Goal: Task Accomplishment & Management: Use online tool/utility

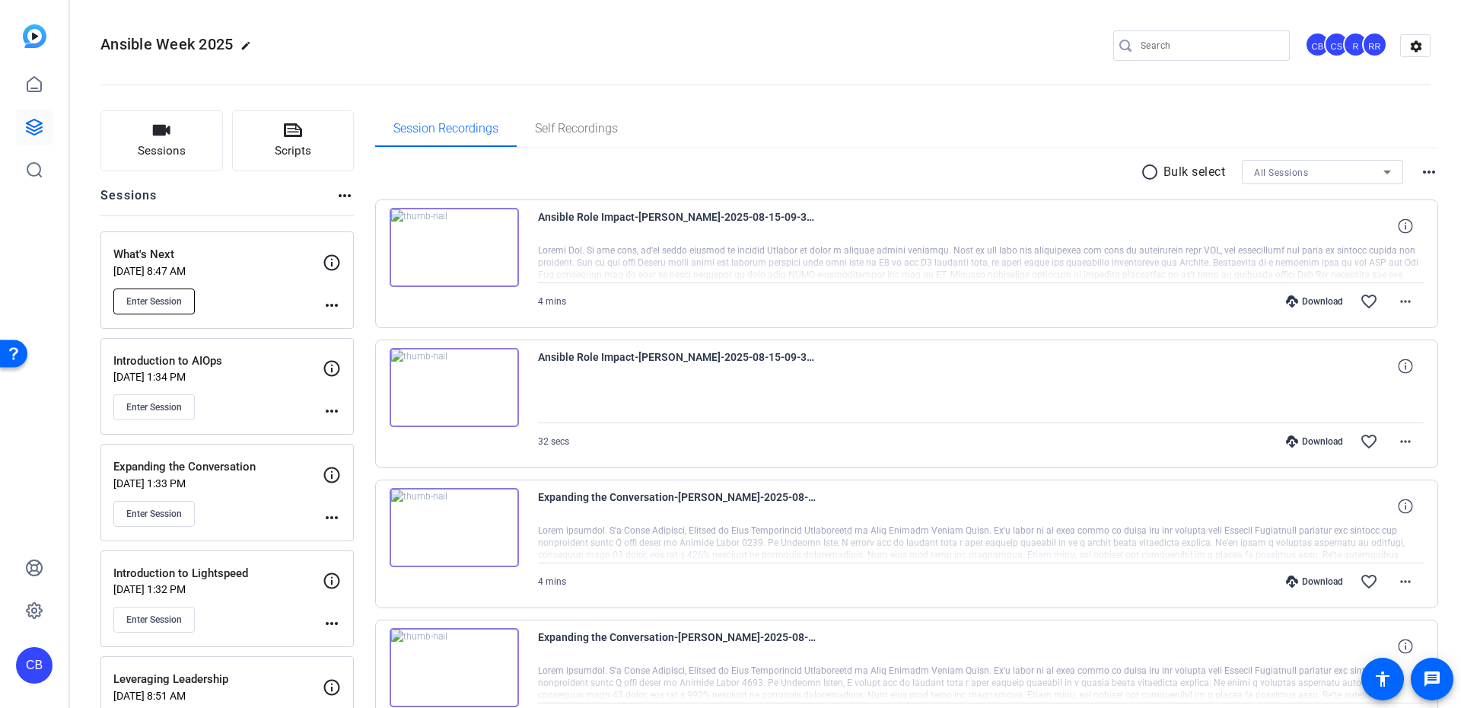
click at [170, 298] on span "Enter Session" at bounding box center [154, 301] width 56 height 12
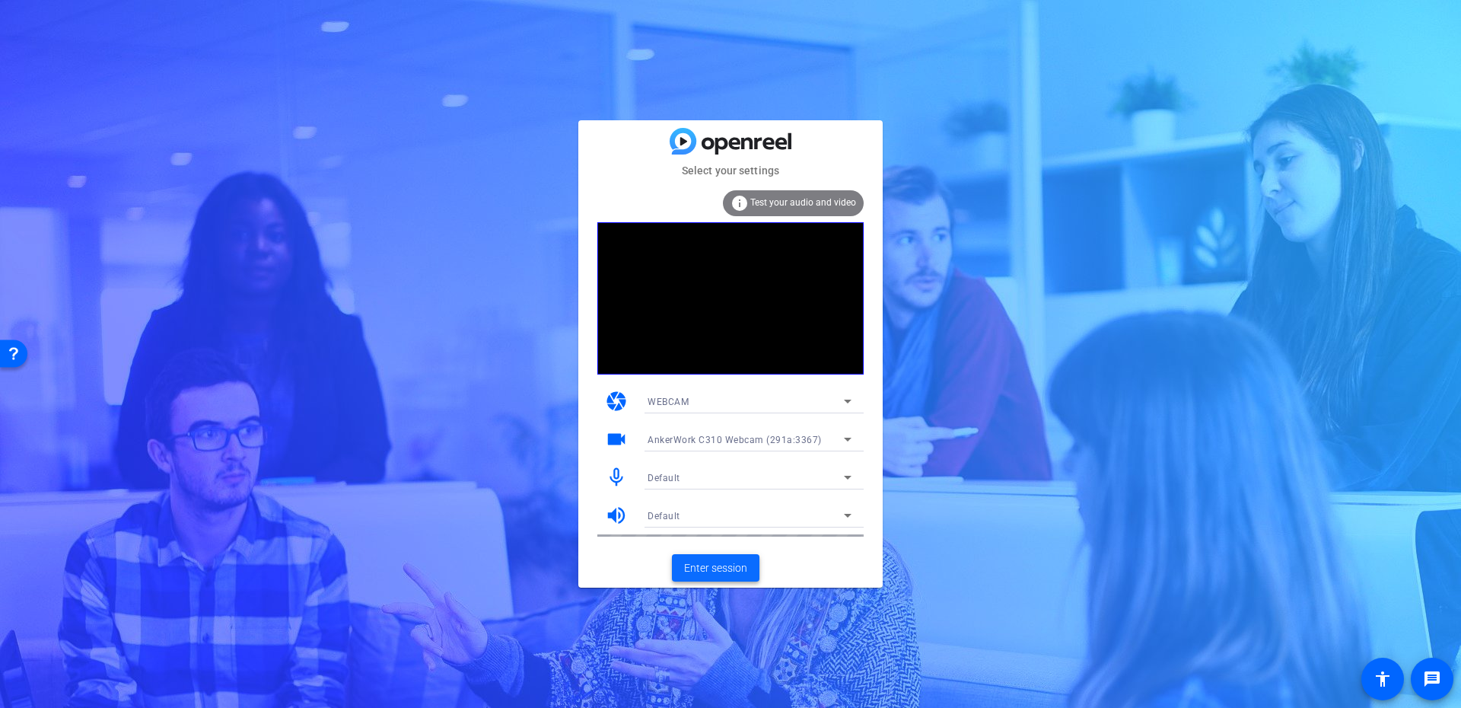
click at [700, 562] on span "Enter session" at bounding box center [715, 568] width 63 height 16
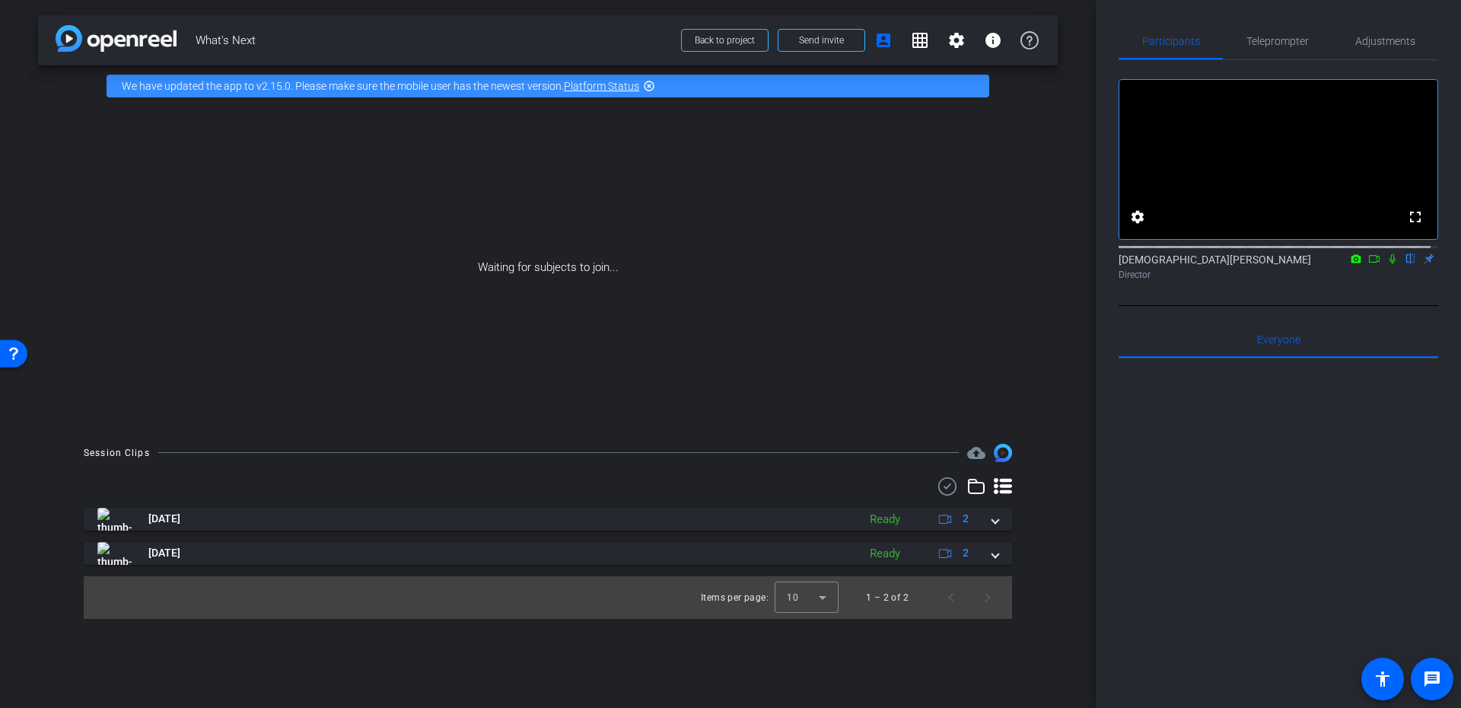
drag, startPoint x: 1385, startPoint y: 275, endPoint x: 1375, endPoint y: 278, distance: 11.1
click at [1389, 264] on icon at bounding box center [1392, 259] width 6 height 10
click at [1368, 264] on icon at bounding box center [1374, 258] width 12 height 11
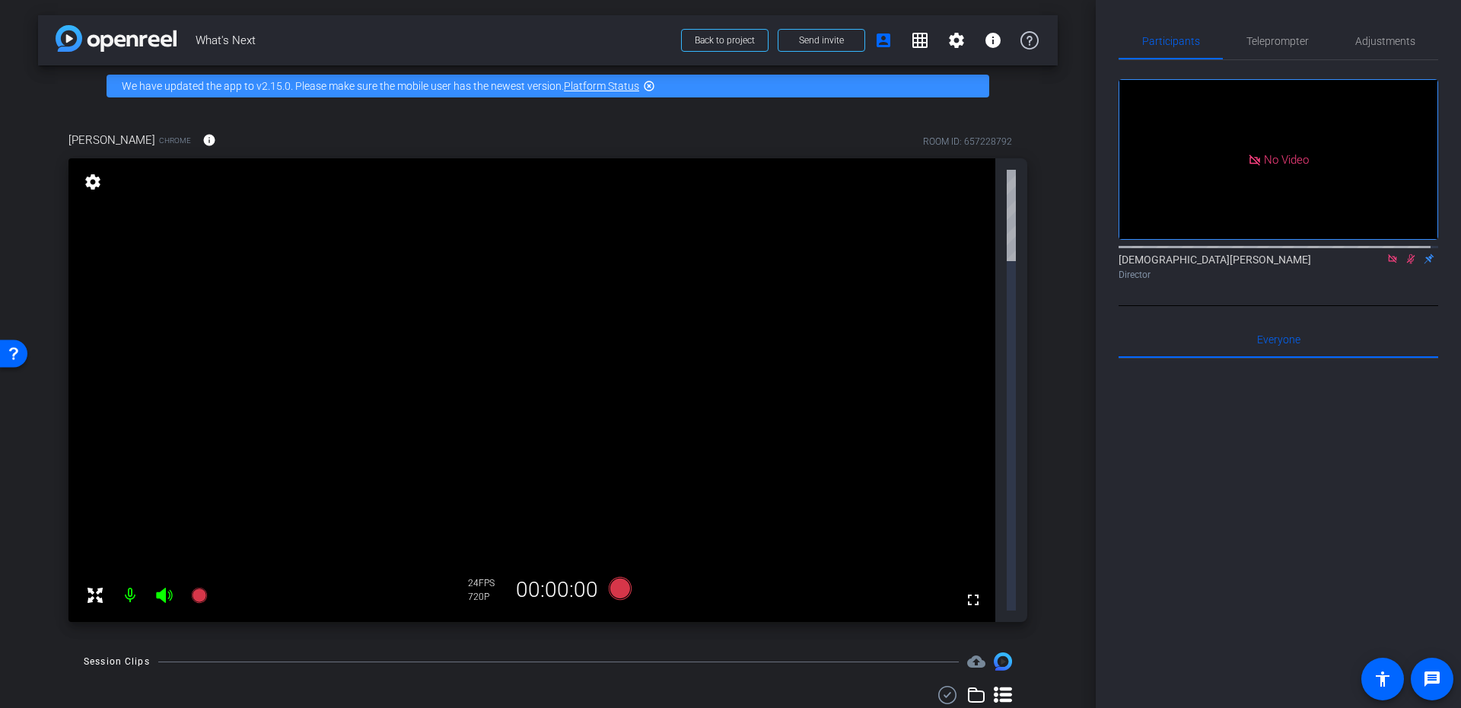
click at [1407, 264] on icon at bounding box center [1411, 259] width 8 height 10
click at [1386, 264] on icon at bounding box center [1392, 258] width 12 height 11
click at [1377, 39] on span "Adjustments" at bounding box center [1385, 41] width 60 height 11
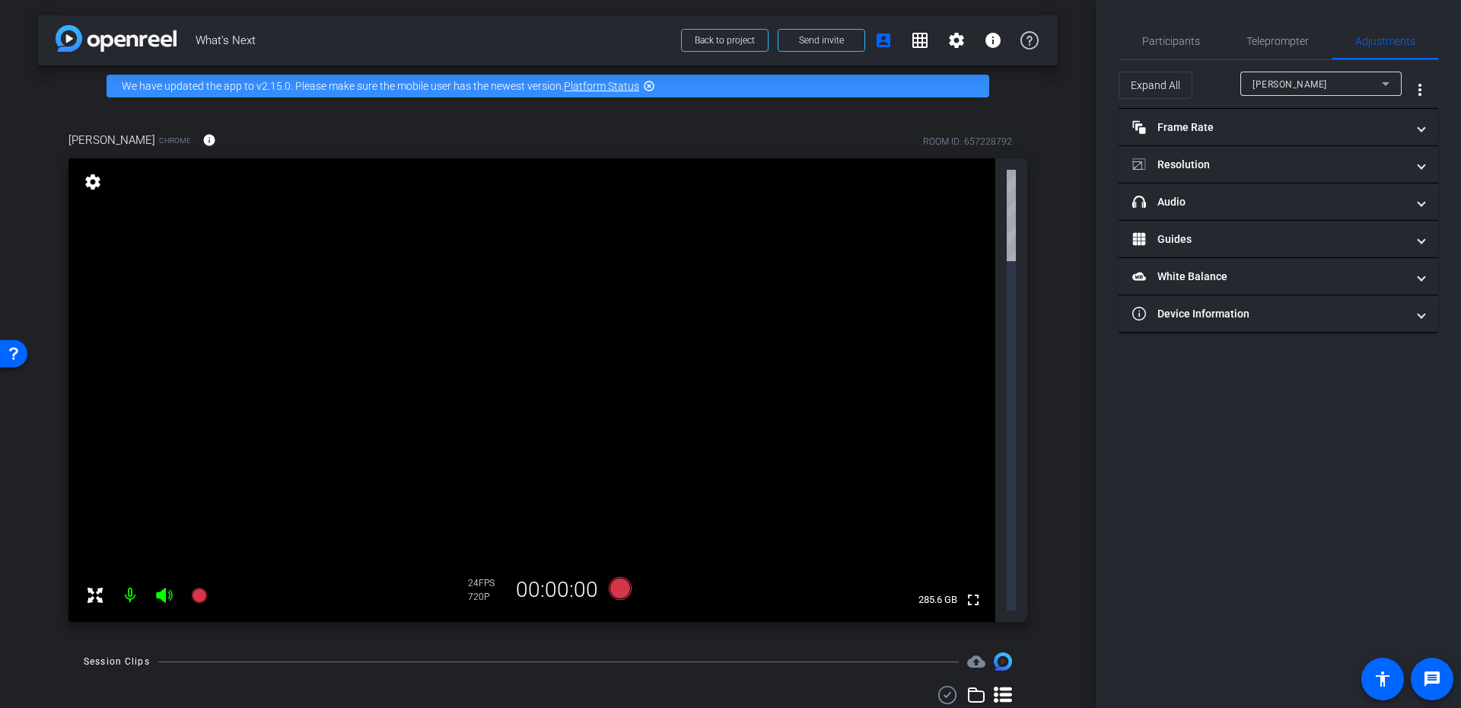
click at [1303, 81] on div "Jade Wu" at bounding box center [1316, 84] width 129 height 19
click at [1303, 81] on div at bounding box center [730, 354] width 1461 height 708
click at [1197, 207] on mat-panel-title "headphone icon Audio" at bounding box center [1269, 202] width 274 height 16
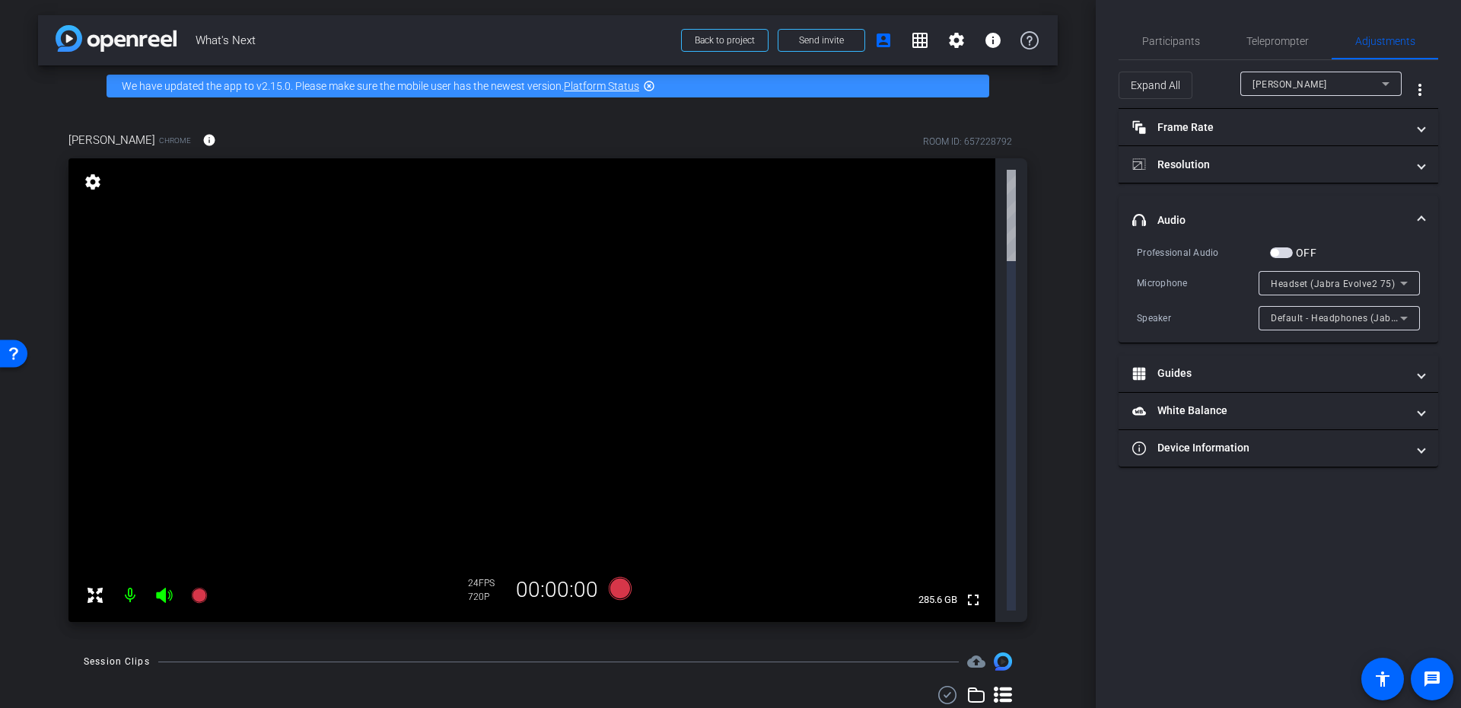
click at [1197, 209] on mat-expansion-panel-header "headphone icon Audio" at bounding box center [1278, 220] width 320 height 49
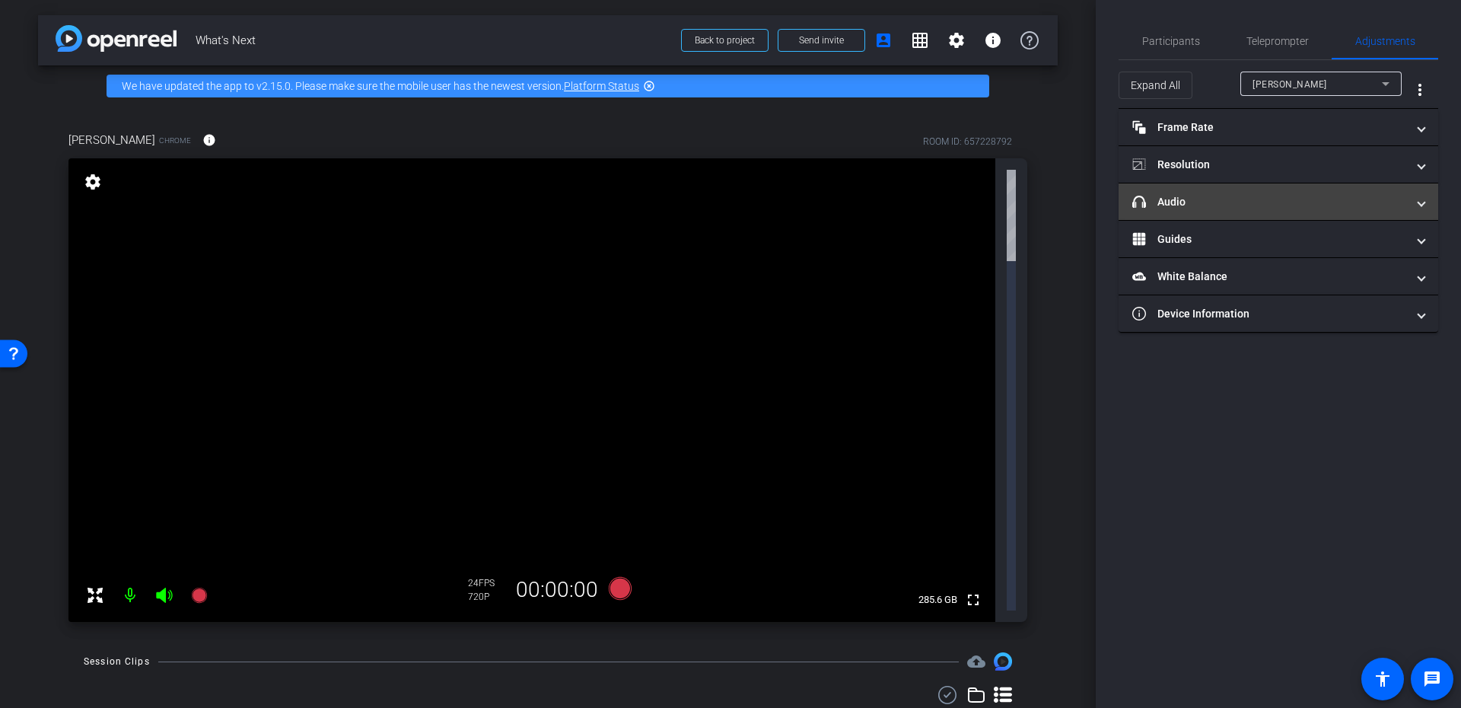
click at [1243, 208] on mat-panel-title "headphone icon Audio" at bounding box center [1269, 202] width 274 height 16
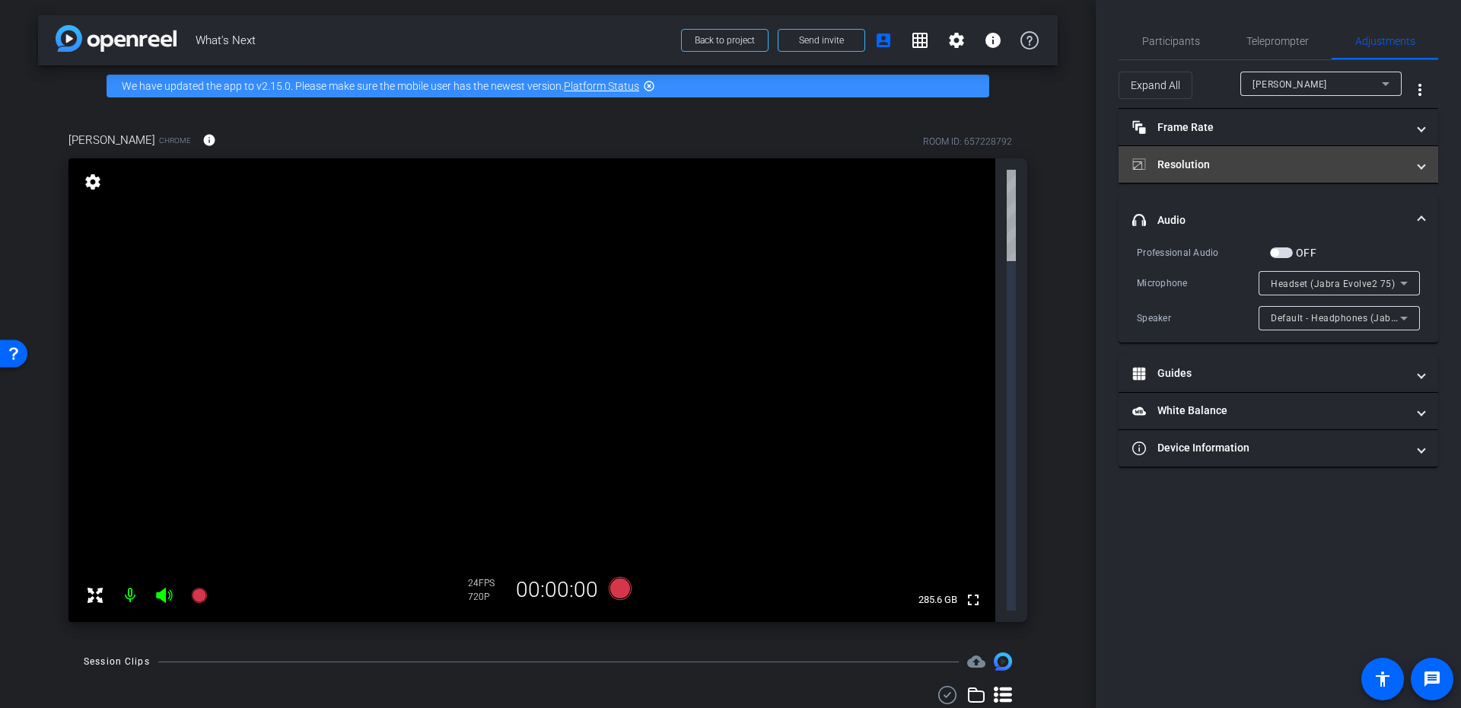
click at [1226, 167] on mat-panel-title "Resolution" at bounding box center [1269, 165] width 274 height 16
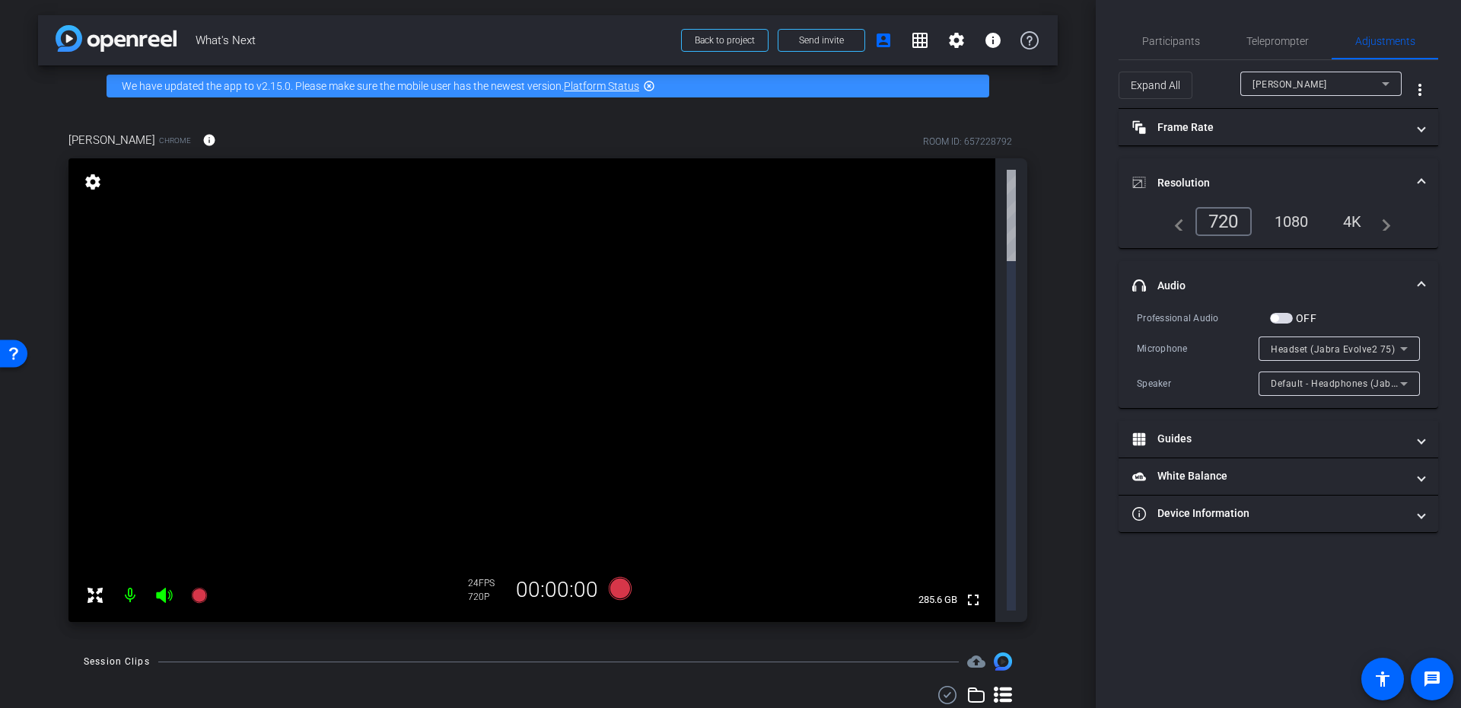
click at [1226, 167] on mat-expansion-panel-header "Resolution" at bounding box center [1278, 182] width 320 height 49
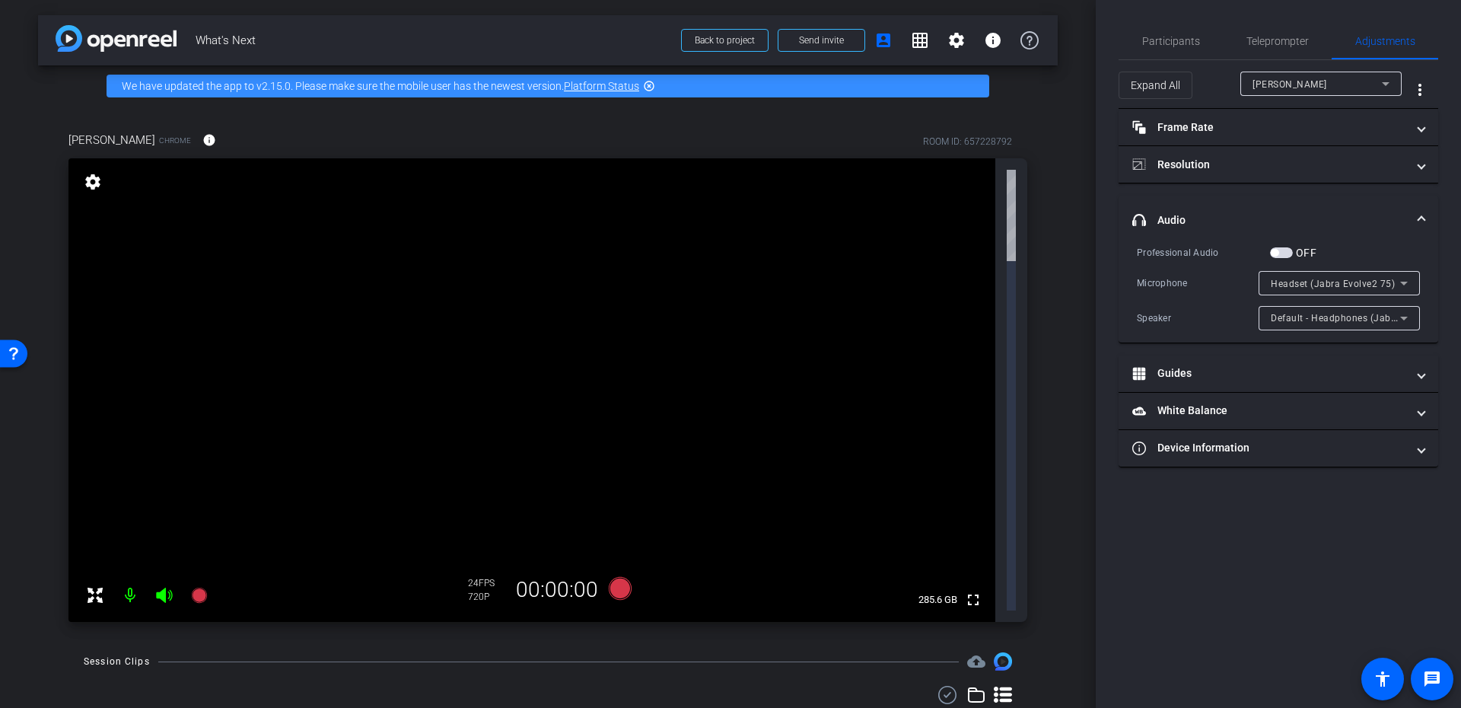
click at [1199, 200] on mat-expansion-panel-header "headphone icon Audio" at bounding box center [1278, 220] width 320 height 49
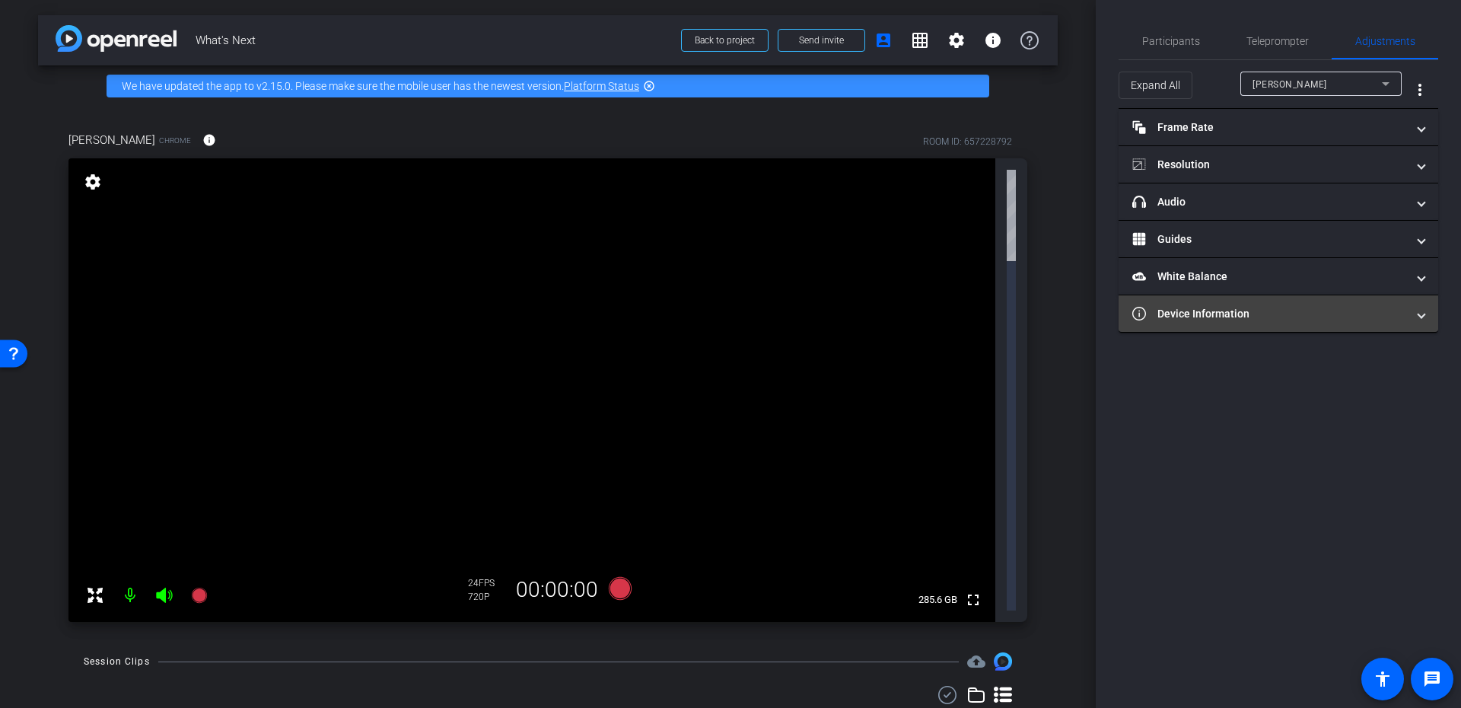
click at [1210, 307] on mat-panel-title "Device Information" at bounding box center [1269, 314] width 274 height 16
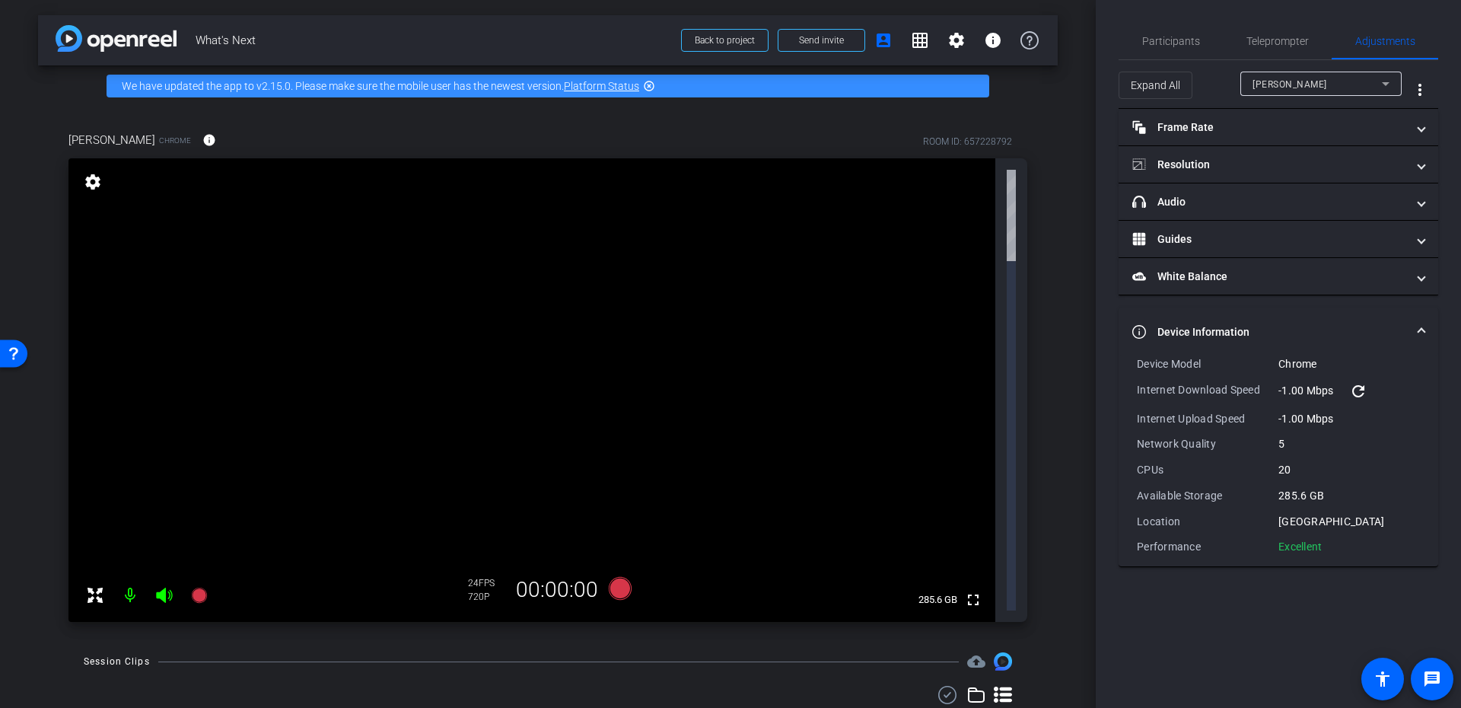
click at [1216, 316] on mat-expansion-panel-header "Device Information" at bounding box center [1278, 331] width 320 height 49
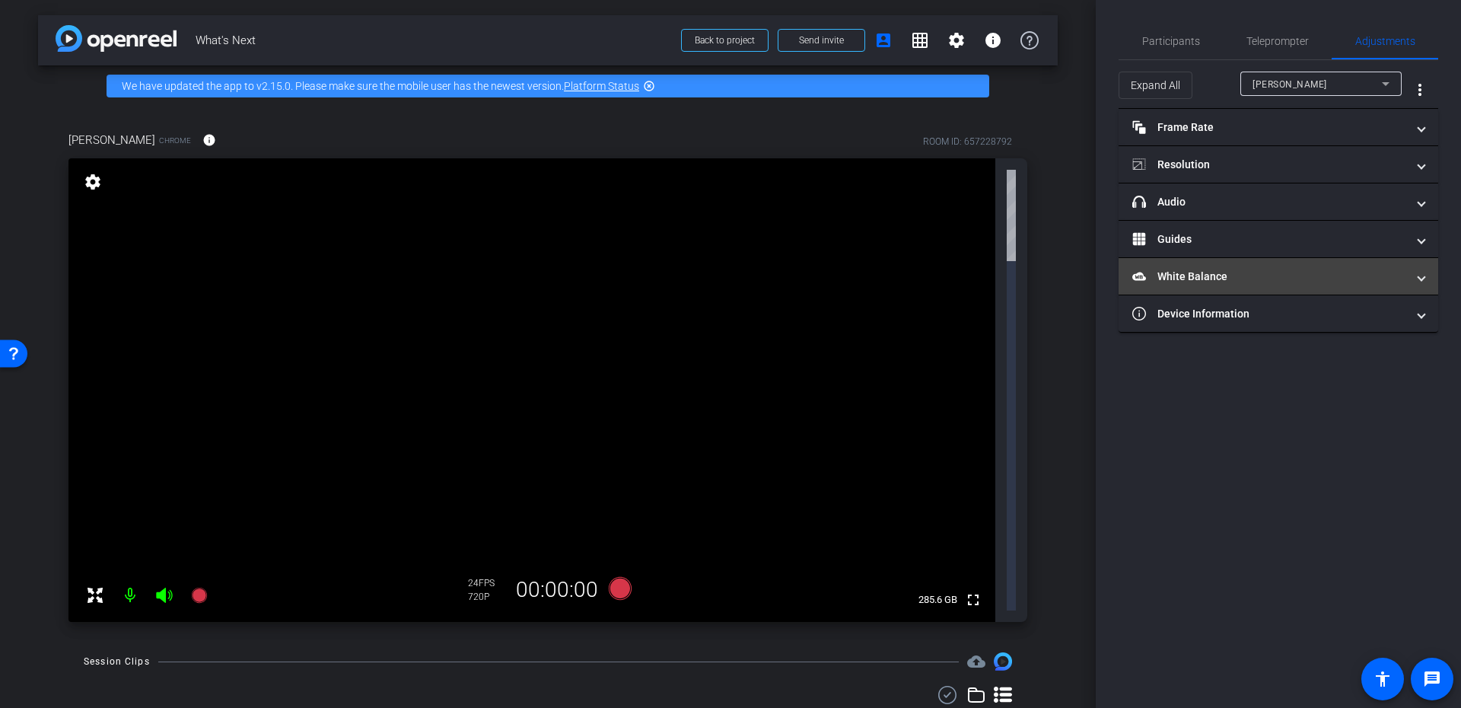
click at [1203, 284] on mat-expansion-panel-header "White Balance White Balance" at bounding box center [1278, 276] width 320 height 37
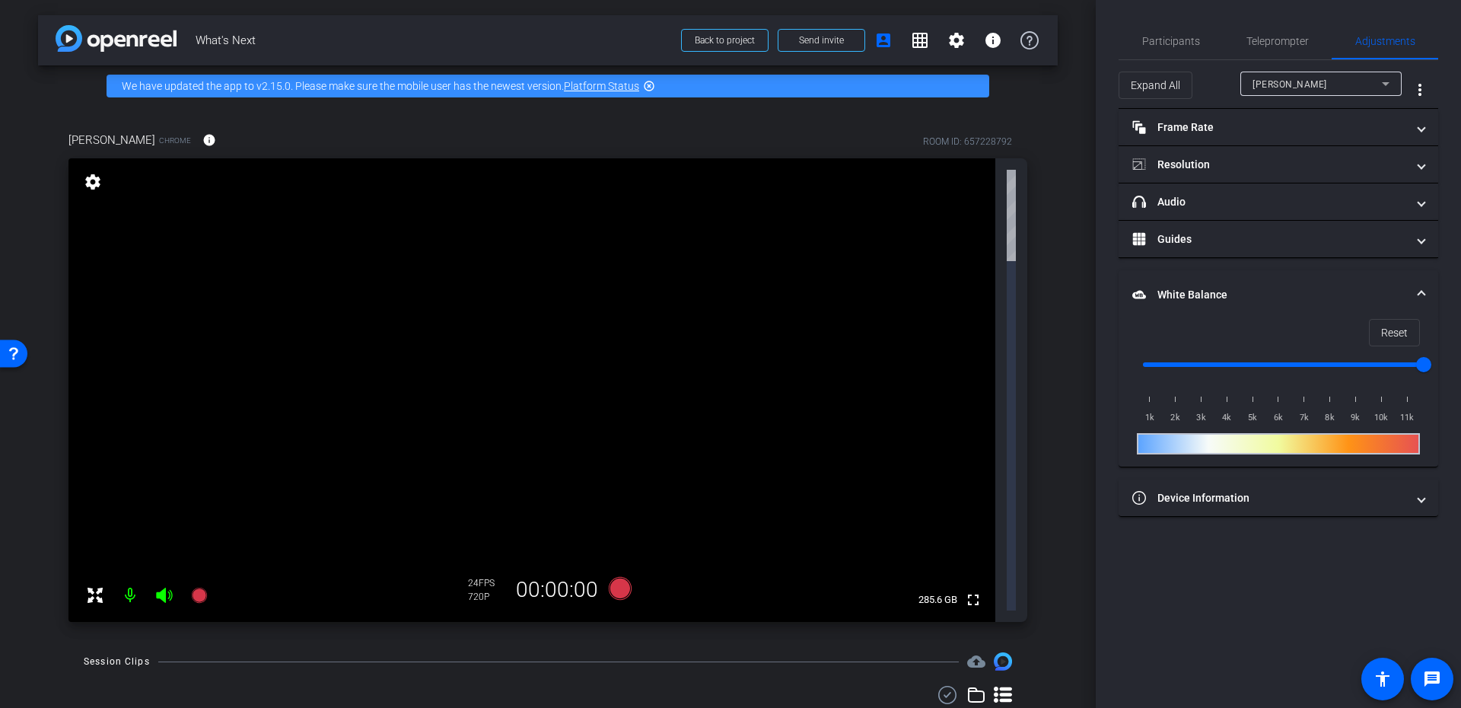
click at [1203, 284] on mat-expansion-panel-header "White Balance White Balance" at bounding box center [1278, 294] width 320 height 49
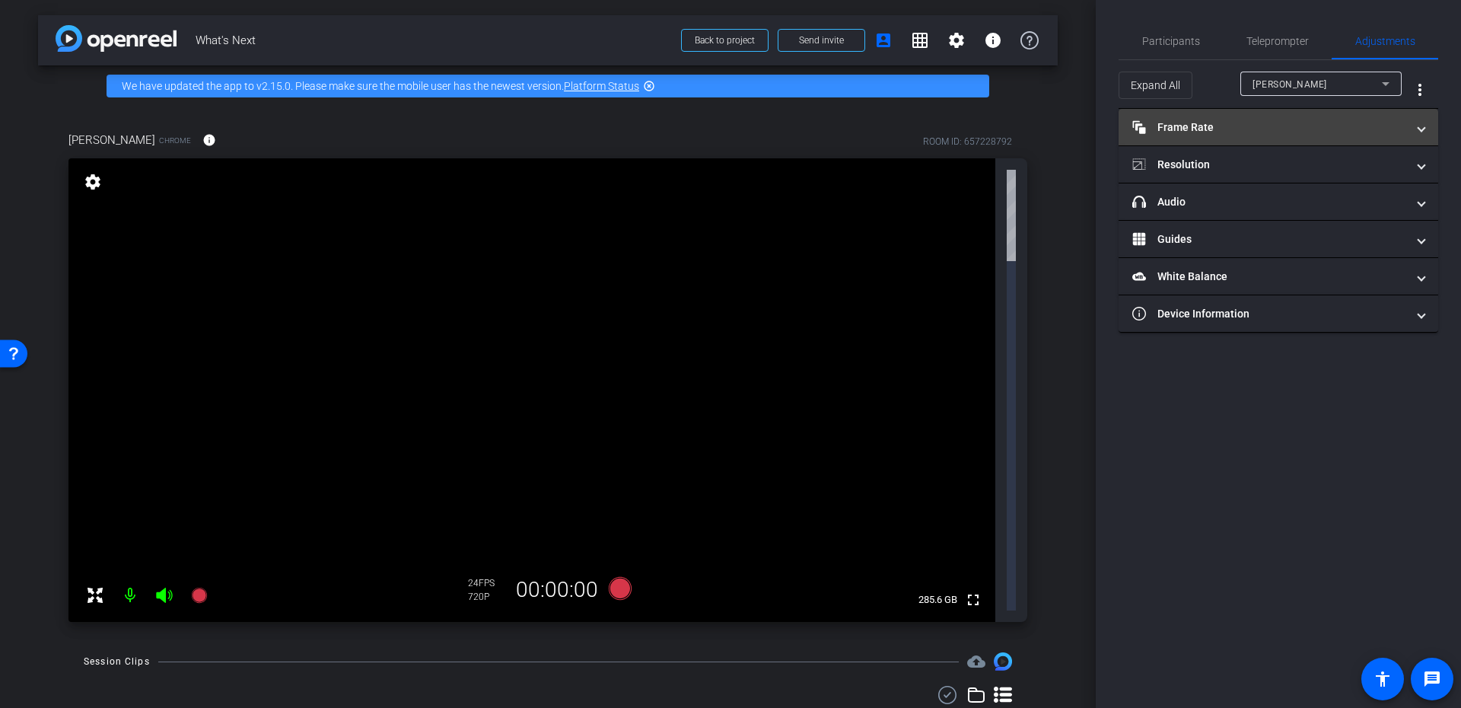
click at [1155, 120] on mat-panel-title "Frame Rate Frame Rate" at bounding box center [1269, 127] width 274 height 16
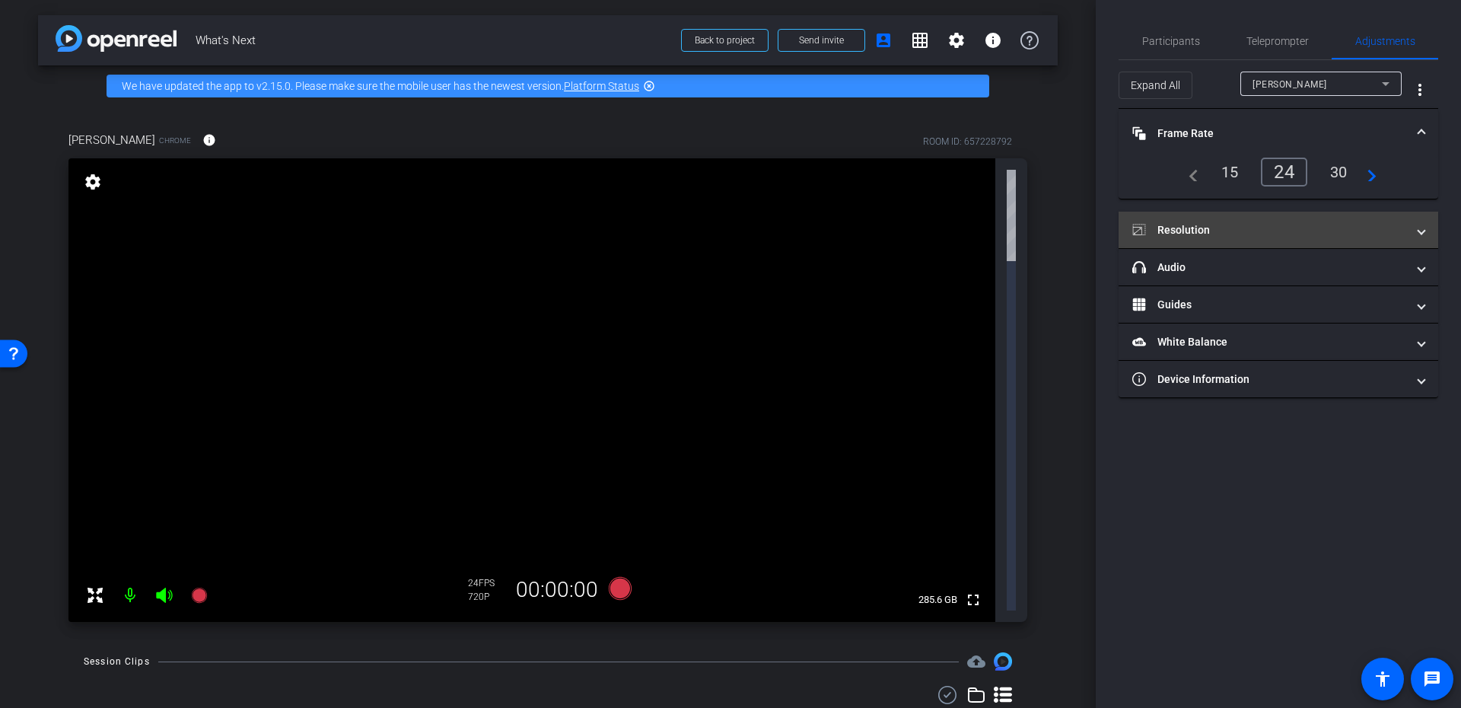
click at [1187, 244] on mat-expansion-panel-header "Resolution" at bounding box center [1278, 229] width 320 height 37
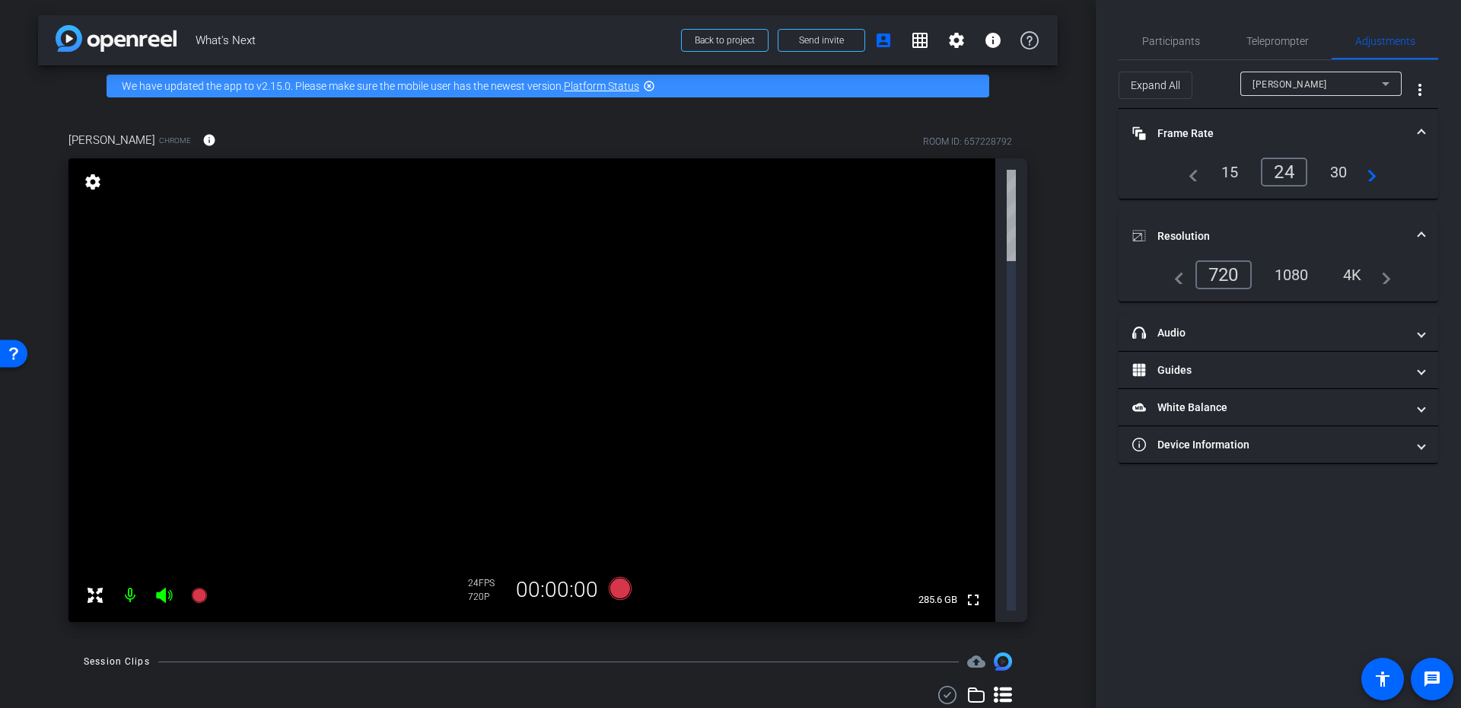
click at [1187, 244] on mat-expansion-panel-header "Resolution" at bounding box center [1278, 235] width 320 height 49
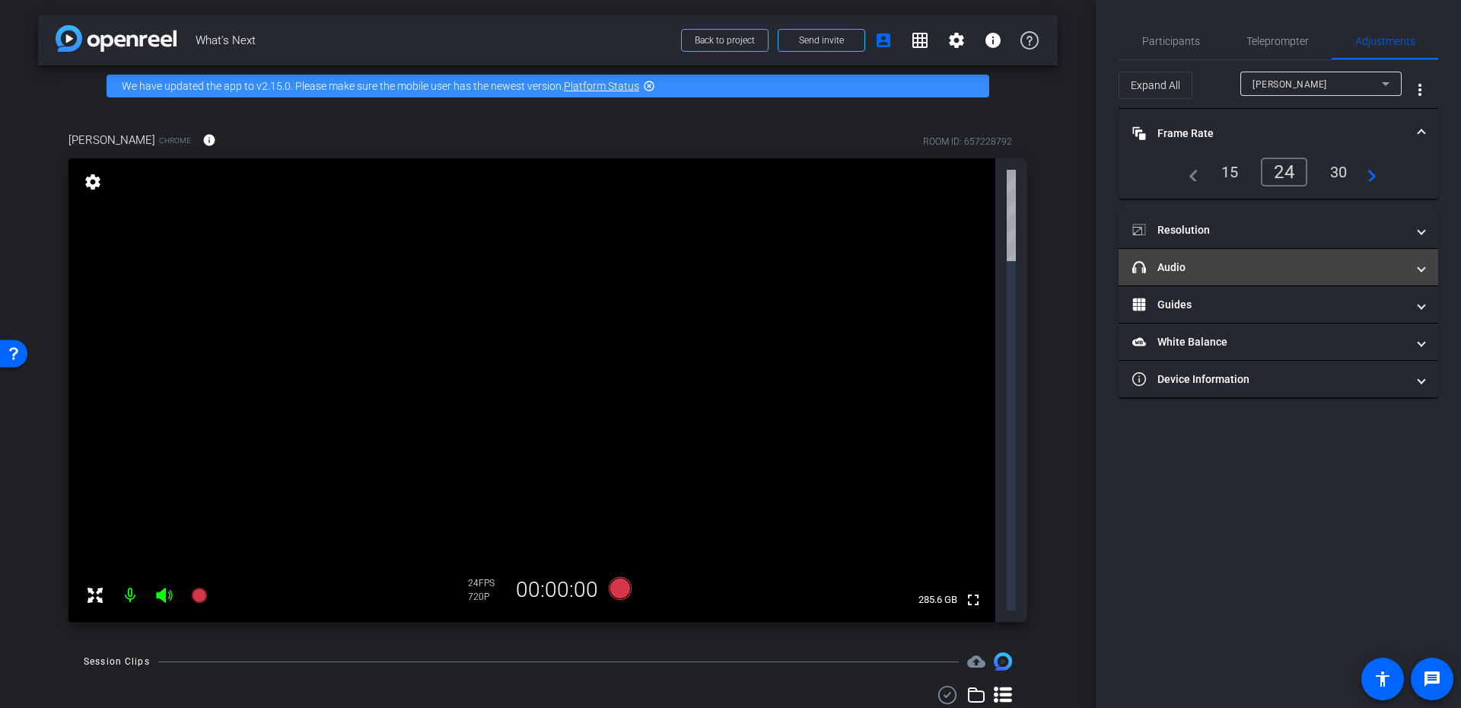
click at [1183, 266] on mat-panel-title "headphone icon Audio" at bounding box center [1269, 267] width 274 height 16
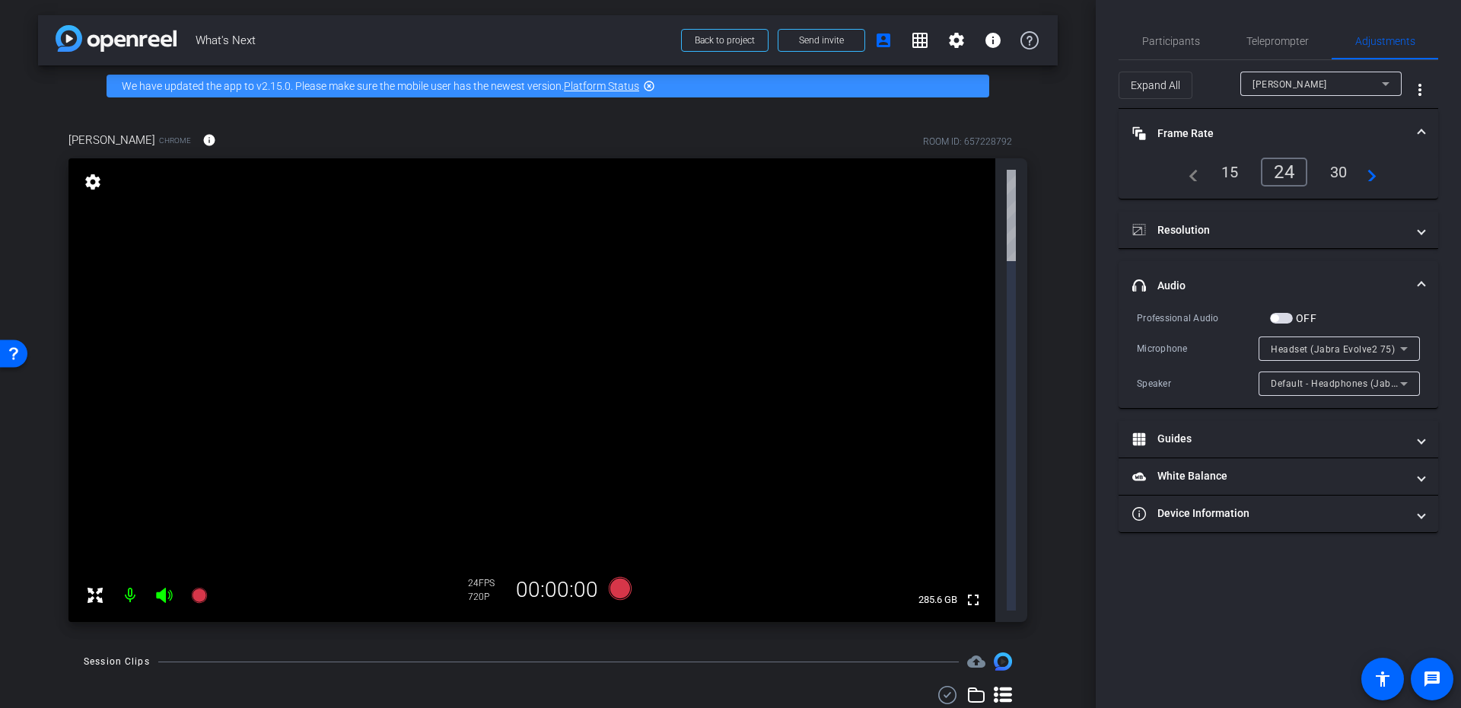
click at [1183, 266] on mat-expansion-panel-header "headphone icon Audio" at bounding box center [1278, 285] width 320 height 49
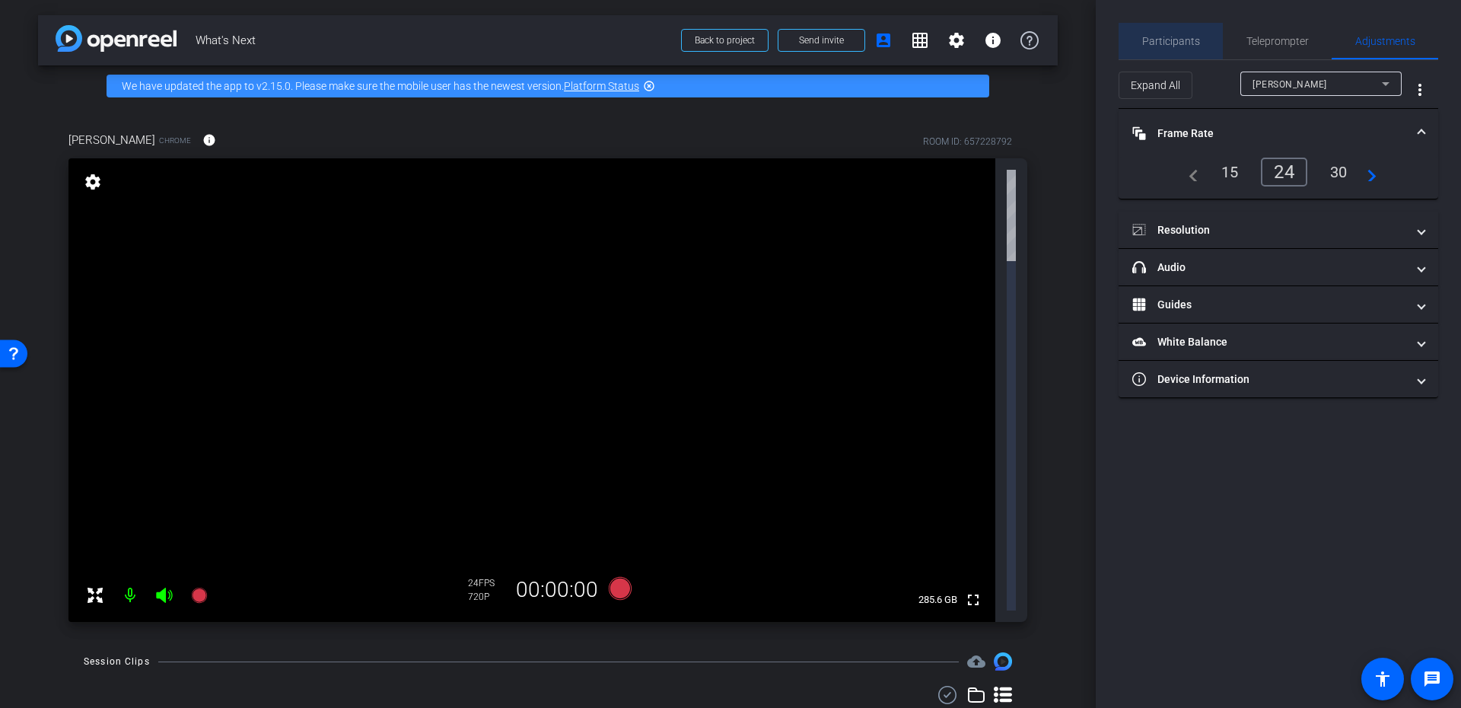
click at [1187, 56] on span "Participants" at bounding box center [1171, 41] width 58 height 37
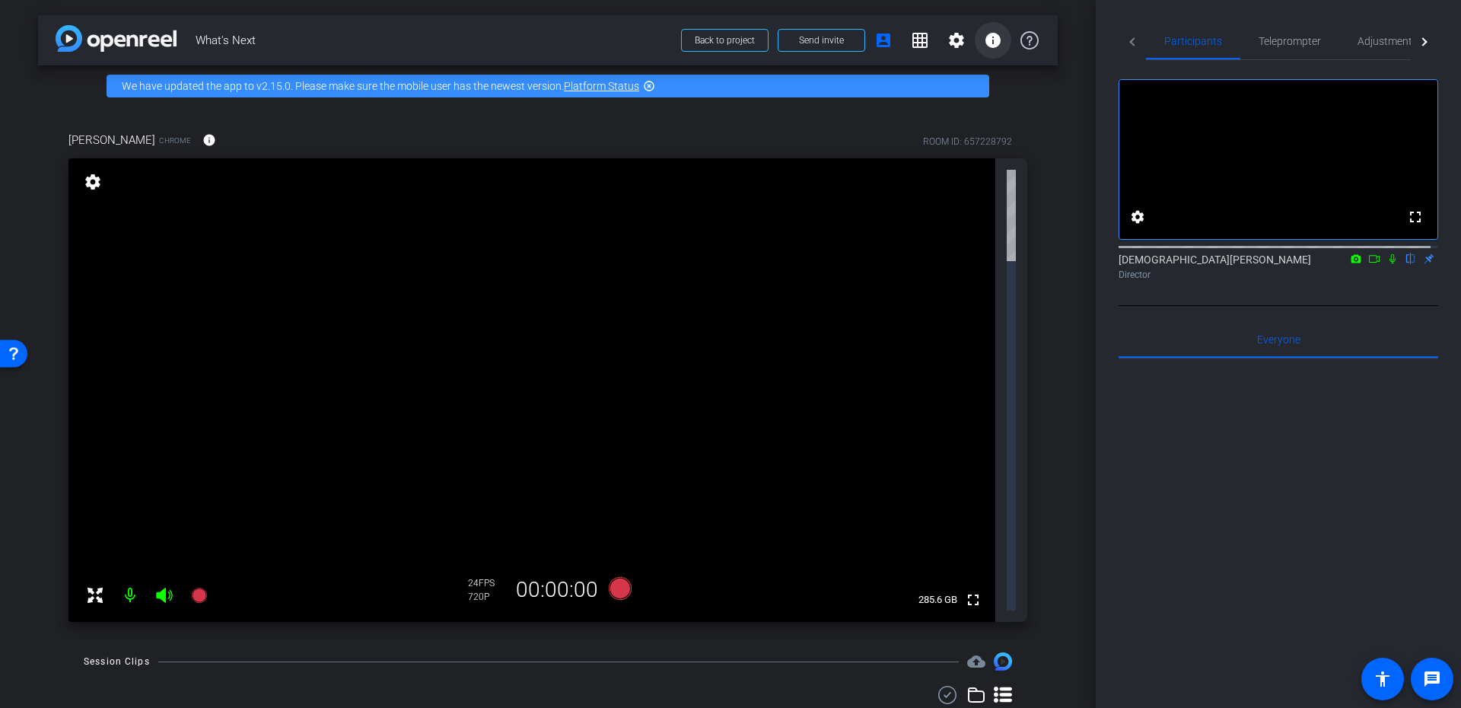
click at [990, 38] on mat-icon "info" at bounding box center [993, 40] width 18 height 18
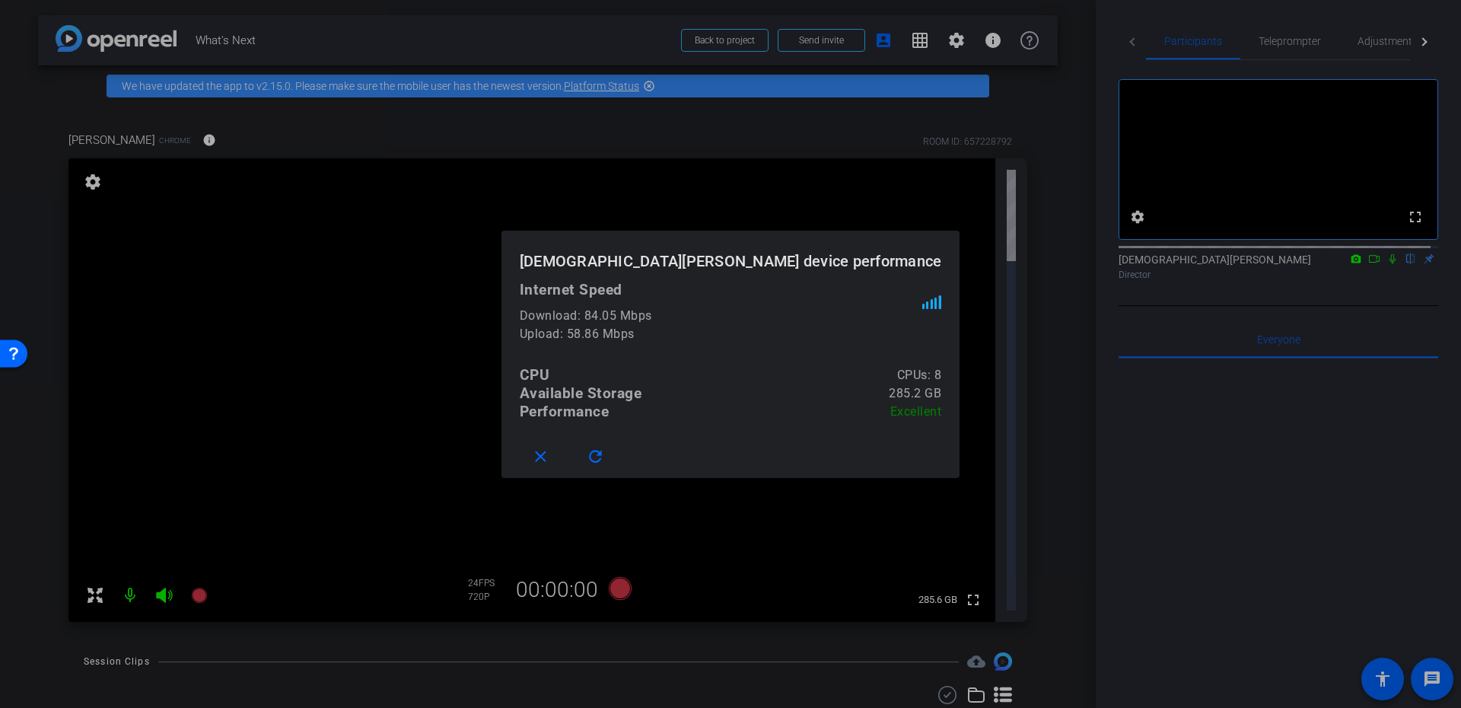
click at [646, 437] on div "close refresh" at bounding box center [730, 457] width 459 height 42
click at [550, 453] on mat-icon "close" at bounding box center [540, 456] width 19 height 19
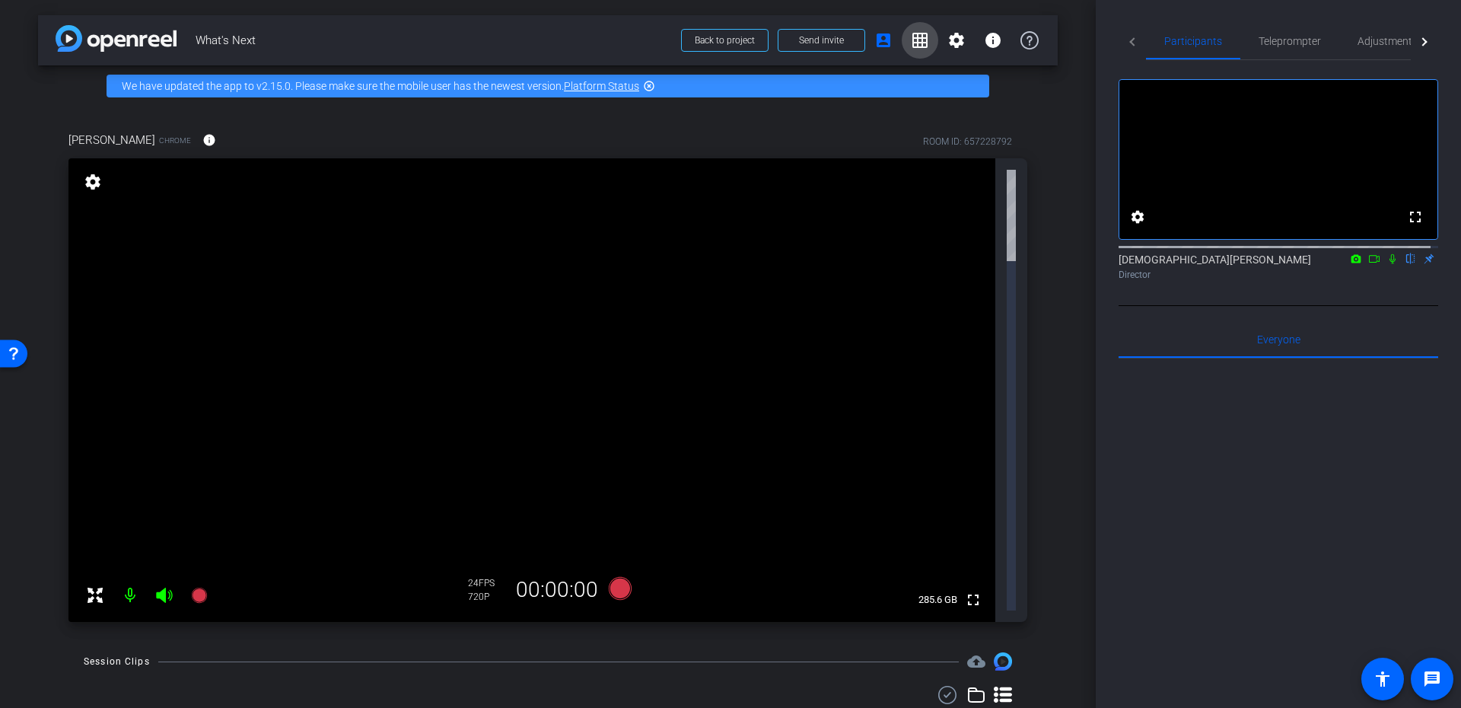
click at [911, 38] on mat-icon "grid_on" at bounding box center [920, 40] width 18 height 18
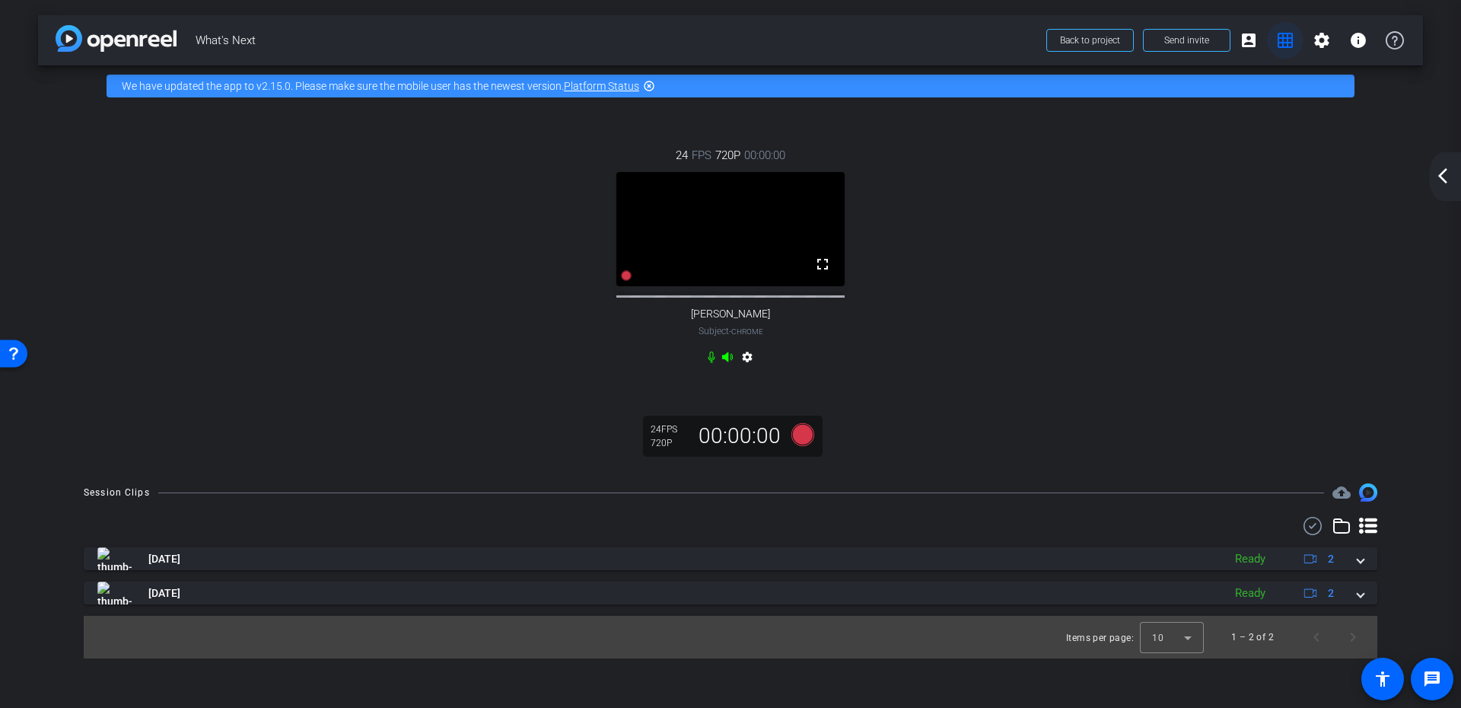
click at [1286, 34] on mat-icon "grid_on" at bounding box center [1285, 40] width 18 height 18
click at [1254, 41] on mat-icon "account_box" at bounding box center [1248, 40] width 18 height 18
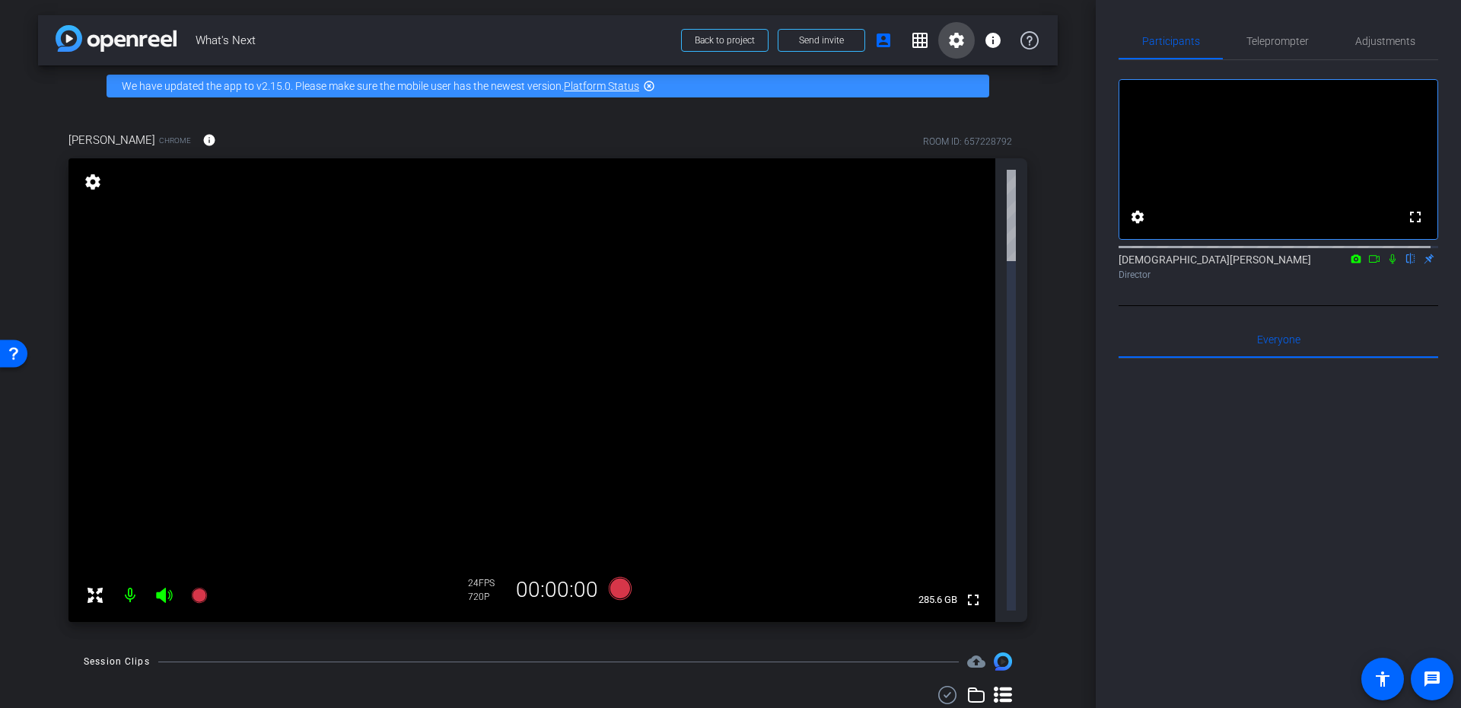
click at [958, 42] on mat-icon "settings" at bounding box center [956, 40] width 18 height 18
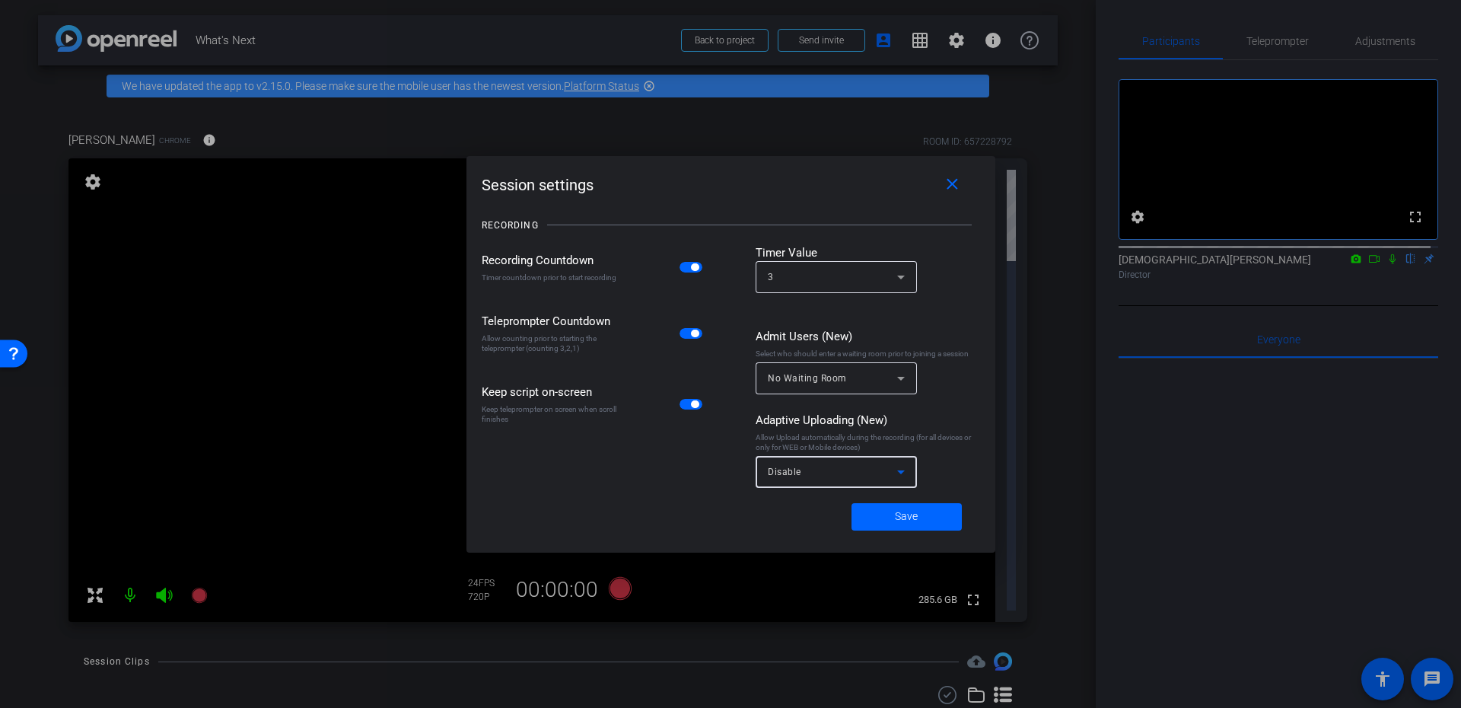
click at [854, 475] on div "Disable" at bounding box center [832, 471] width 129 height 19
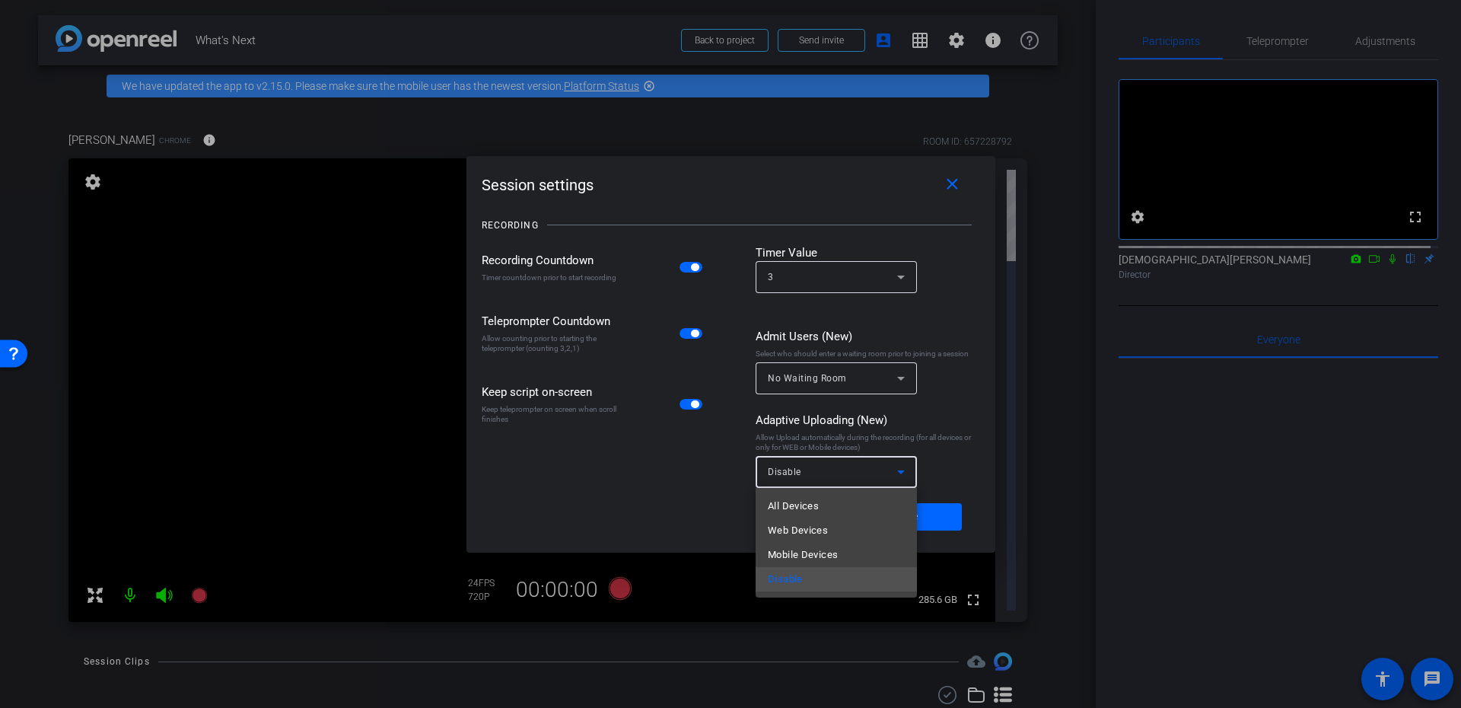
click at [933, 429] on div at bounding box center [730, 354] width 1461 height 708
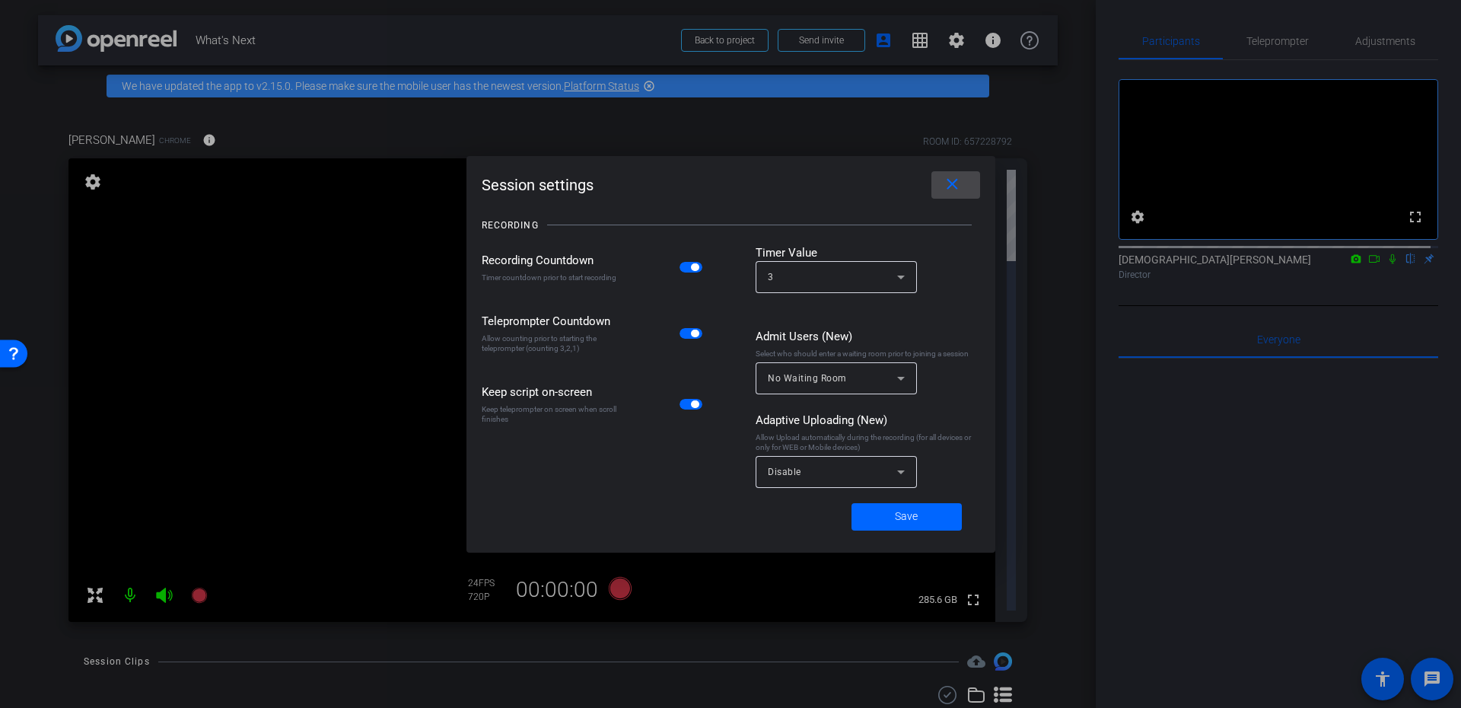
click at [962, 186] on span at bounding box center [955, 185] width 49 height 37
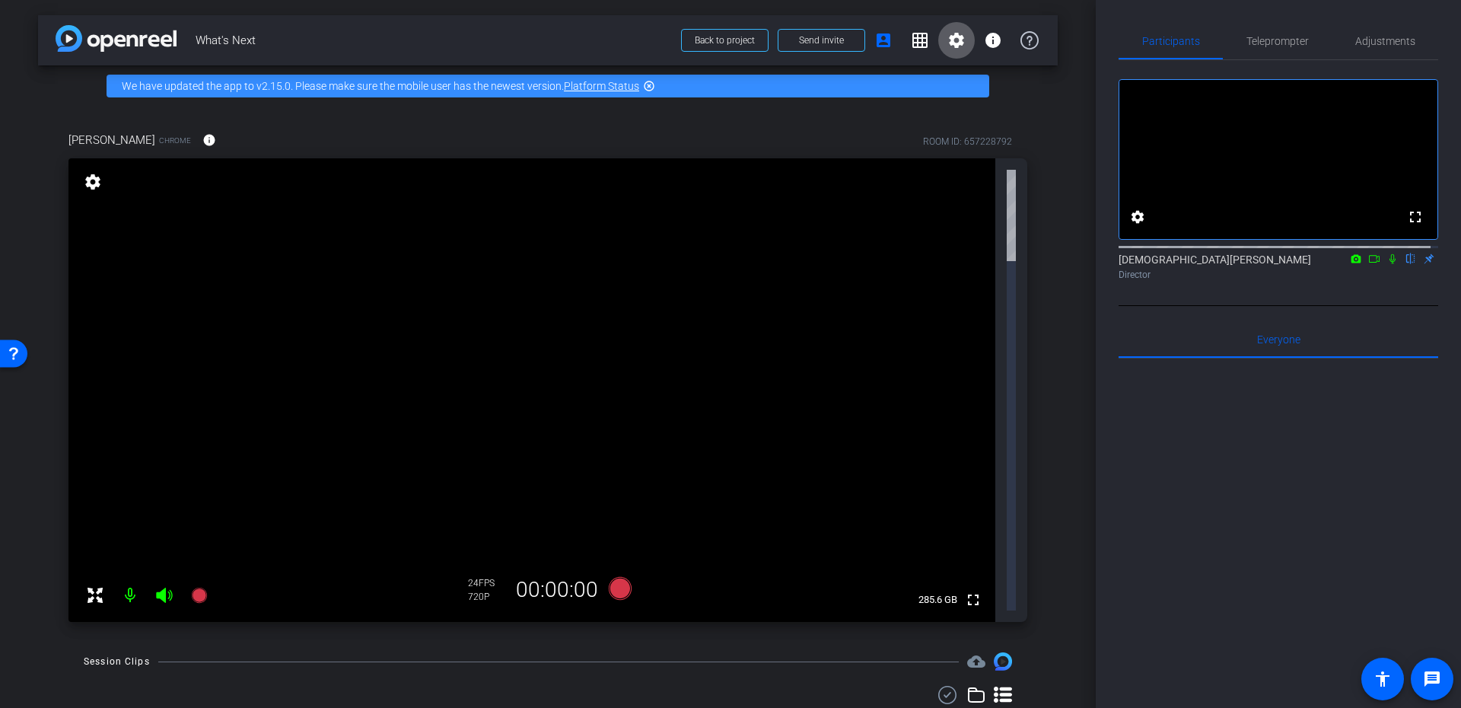
click at [91, 179] on mat-icon "settings" at bounding box center [92, 182] width 21 height 18
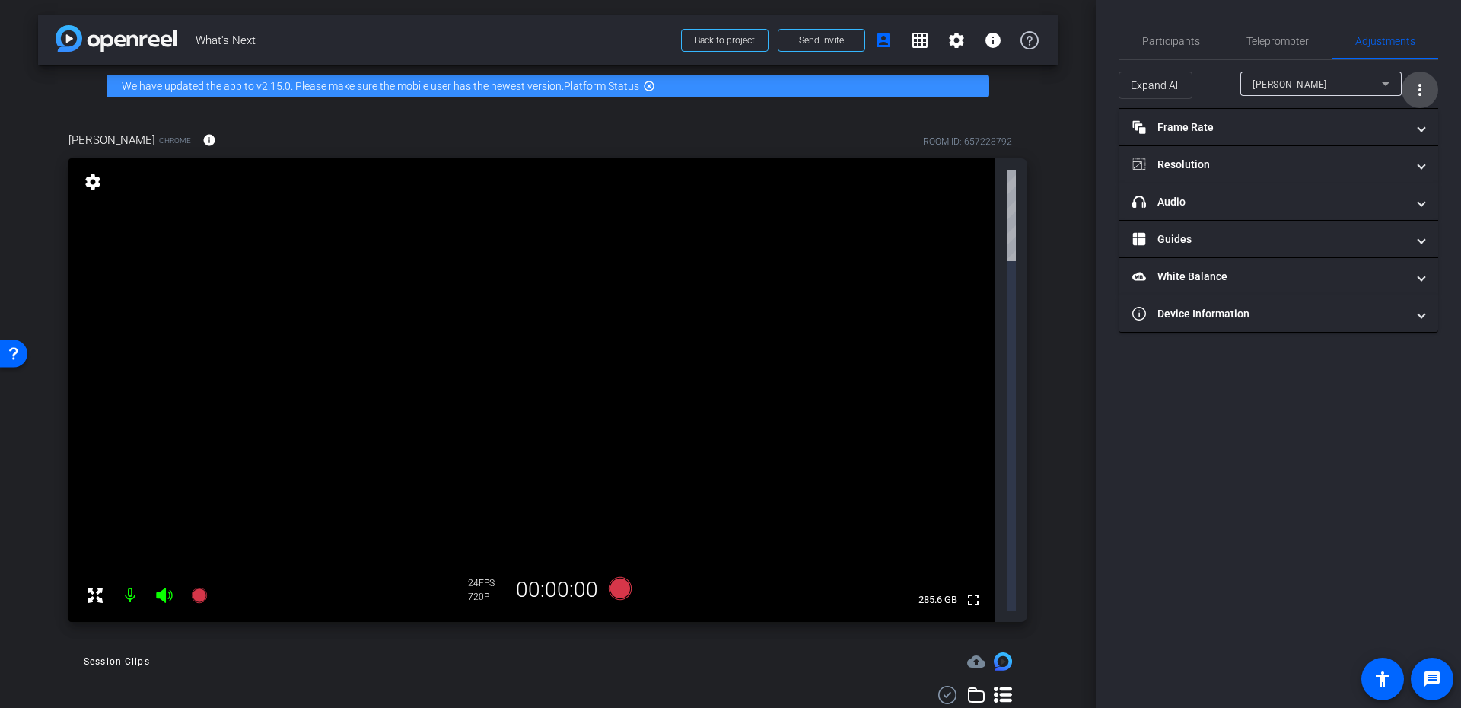
click at [1412, 97] on mat-icon "more_vert" at bounding box center [1419, 90] width 18 height 18
click at [1411, 97] on div at bounding box center [730, 354] width 1461 height 708
click at [1261, 30] on span "Teleprompter" at bounding box center [1277, 41] width 62 height 37
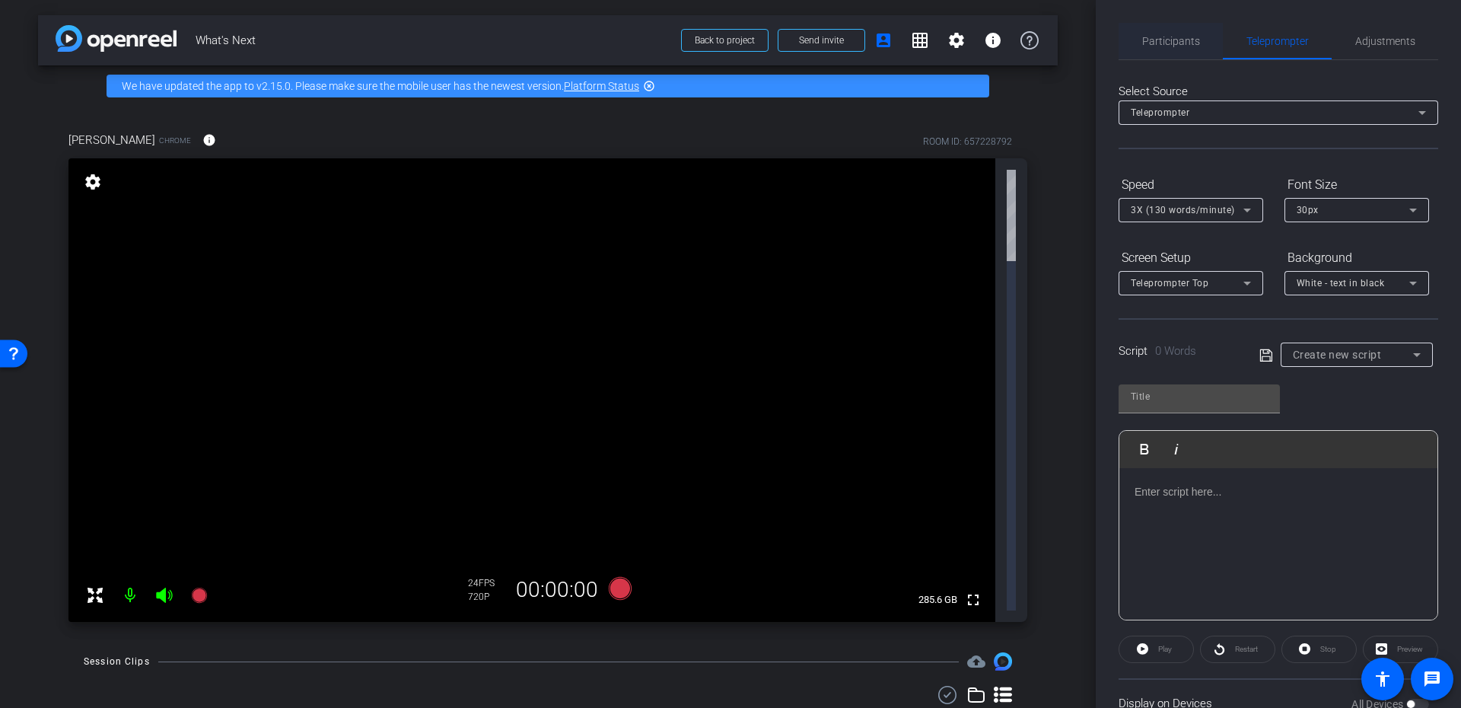
click at [1197, 43] on span "Participants" at bounding box center [1171, 41] width 58 height 11
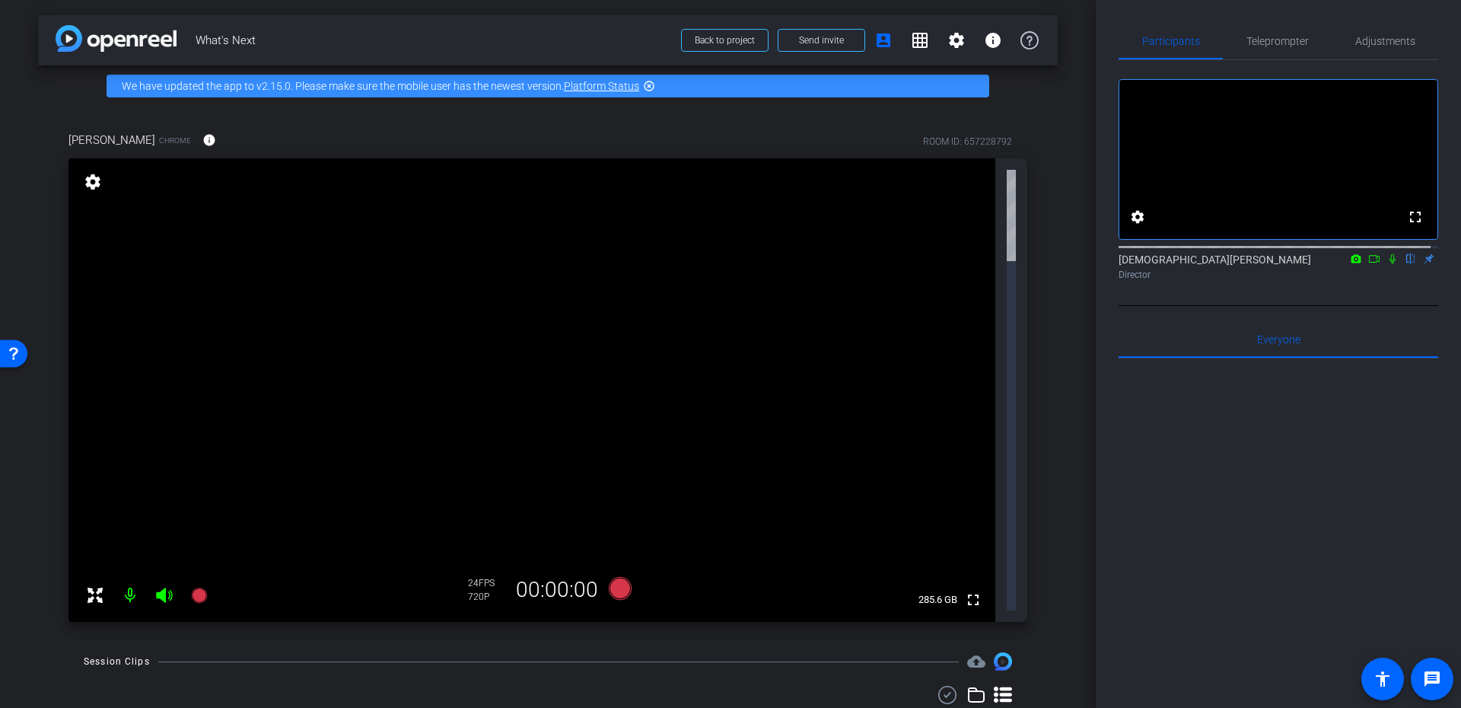
click at [93, 587] on icon at bounding box center [94, 594] width 15 height 15
click at [94, 175] on mat-icon "settings" at bounding box center [92, 182] width 21 height 18
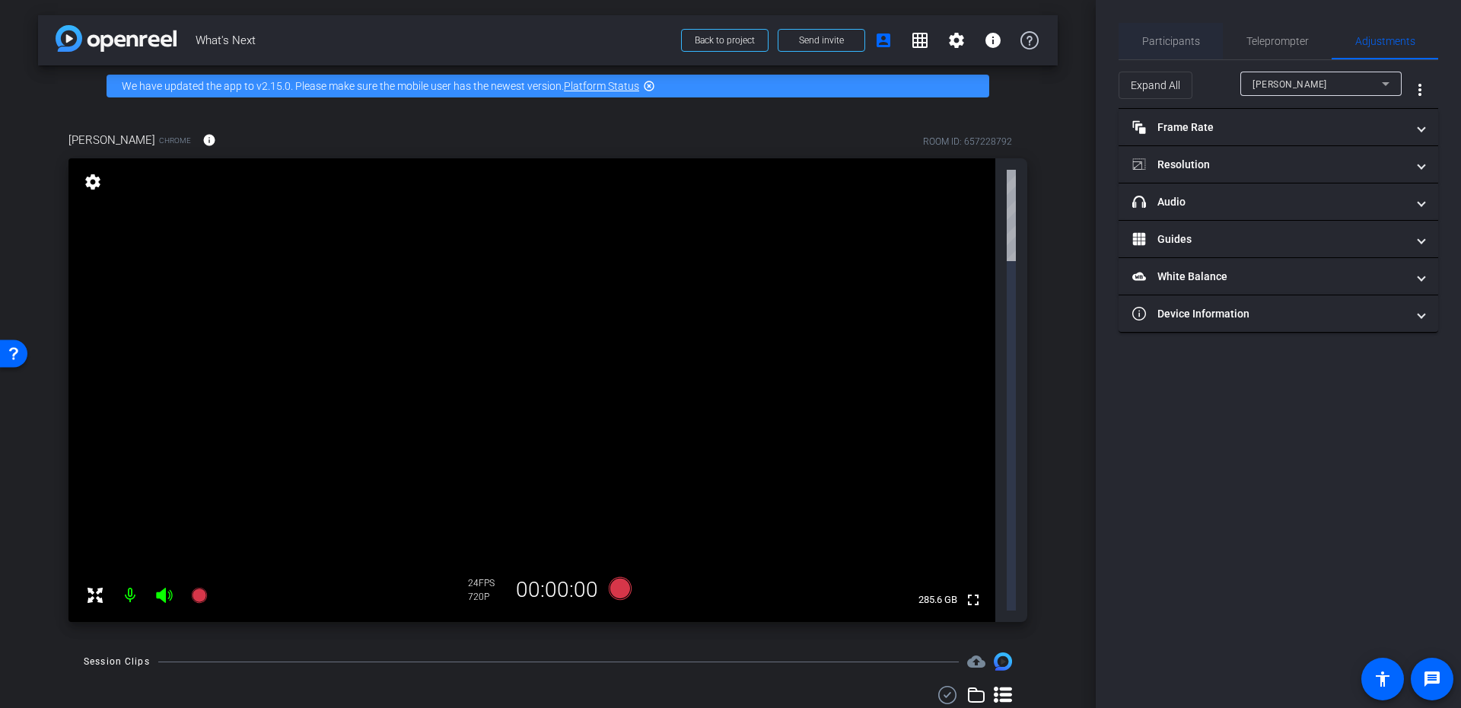
click at [1156, 40] on span "Participants" at bounding box center [1171, 41] width 58 height 11
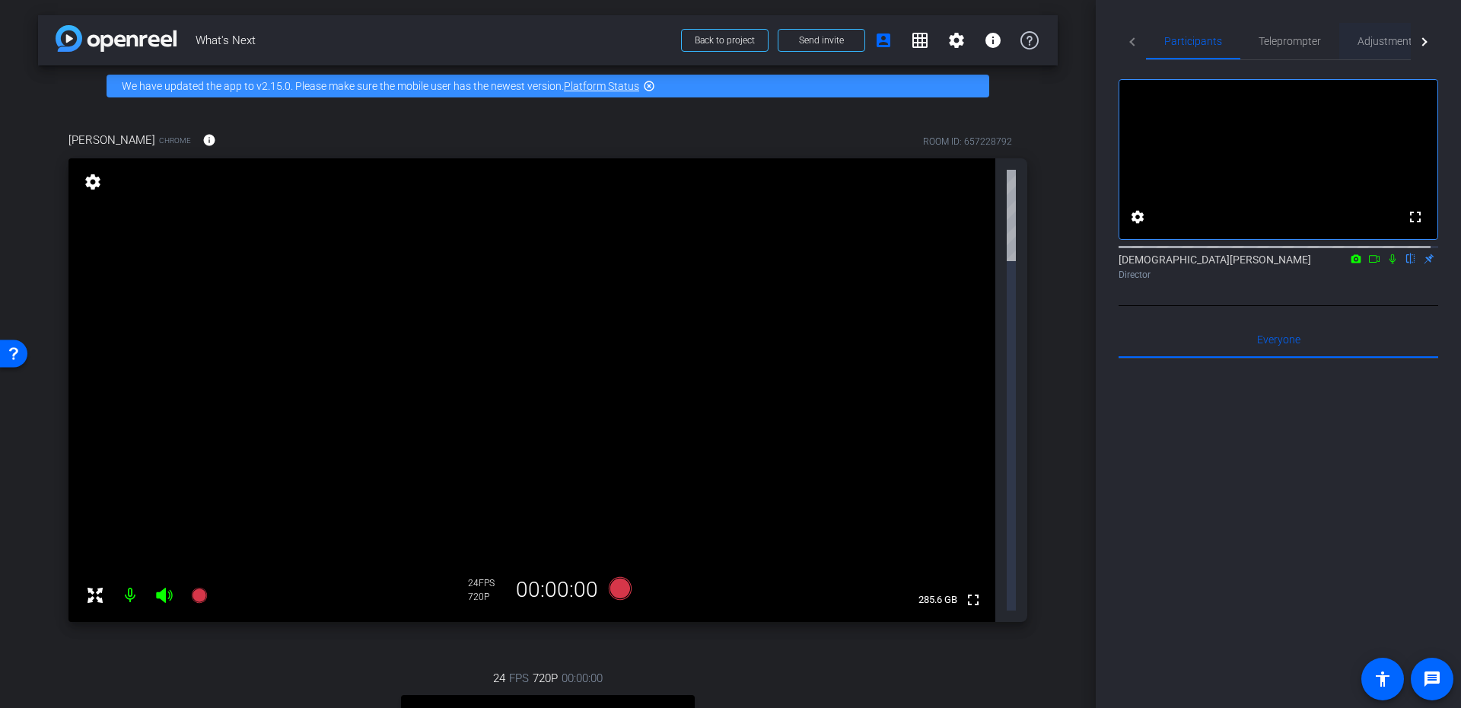
click at [1366, 39] on span "Adjustments" at bounding box center [1387, 41] width 60 height 11
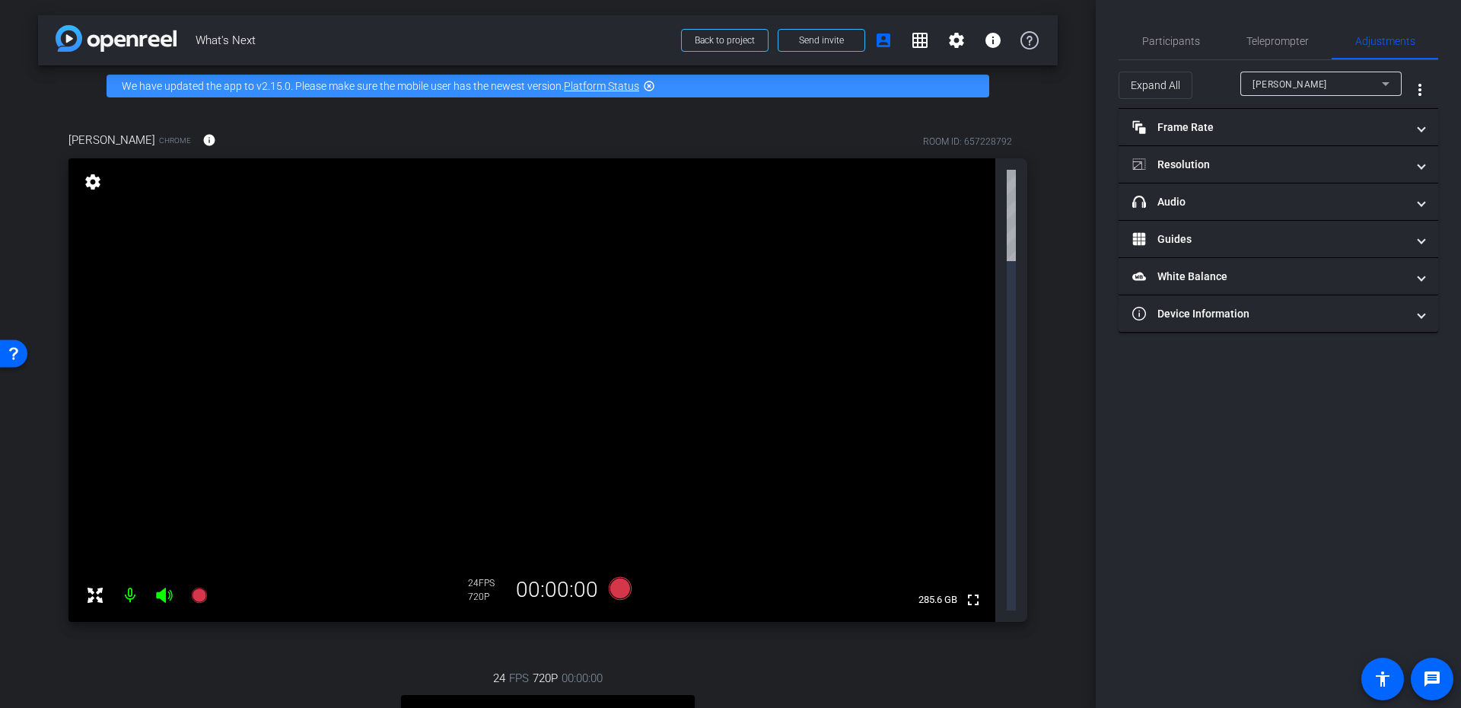
click at [1318, 94] on div "Jade Wu" at bounding box center [1320, 84] width 137 height 24
click at [1299, 138] on span "Craig Brandt" at bounding box center [1290, 138] width 77 height 18
click at [1236, 167] on mat-panel-title "Resolution" at bounding box center [1269, 165] width 274 height 16
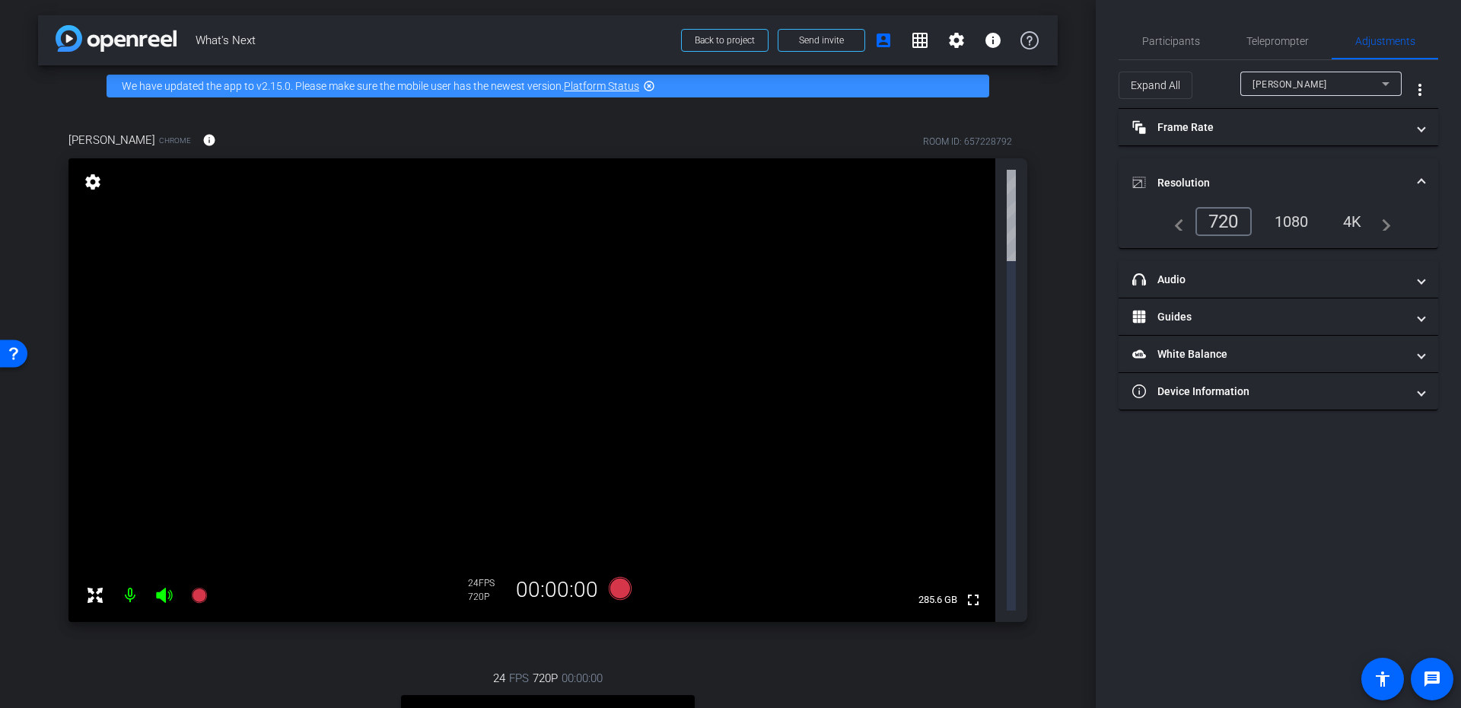
click at [1293, 213] on div "1080" at bounding box center [1291, 221] width 57 height 26
click at [1254, 176] on mat-panel-title "Resolution" at bounding box center [1269, 183] width 274 height 16
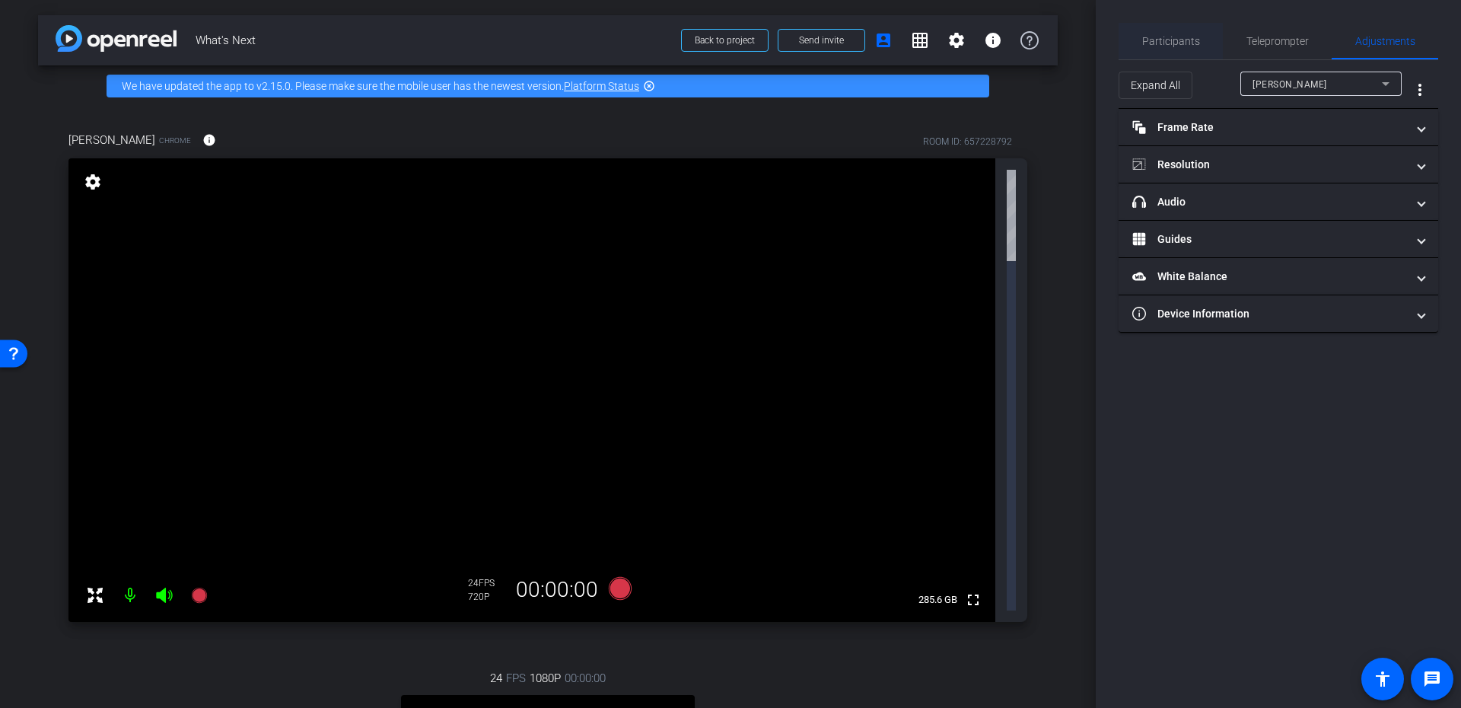
click at [1170, 30] on span "Participants" at bounding box center [1171, 41] width 58 height 37
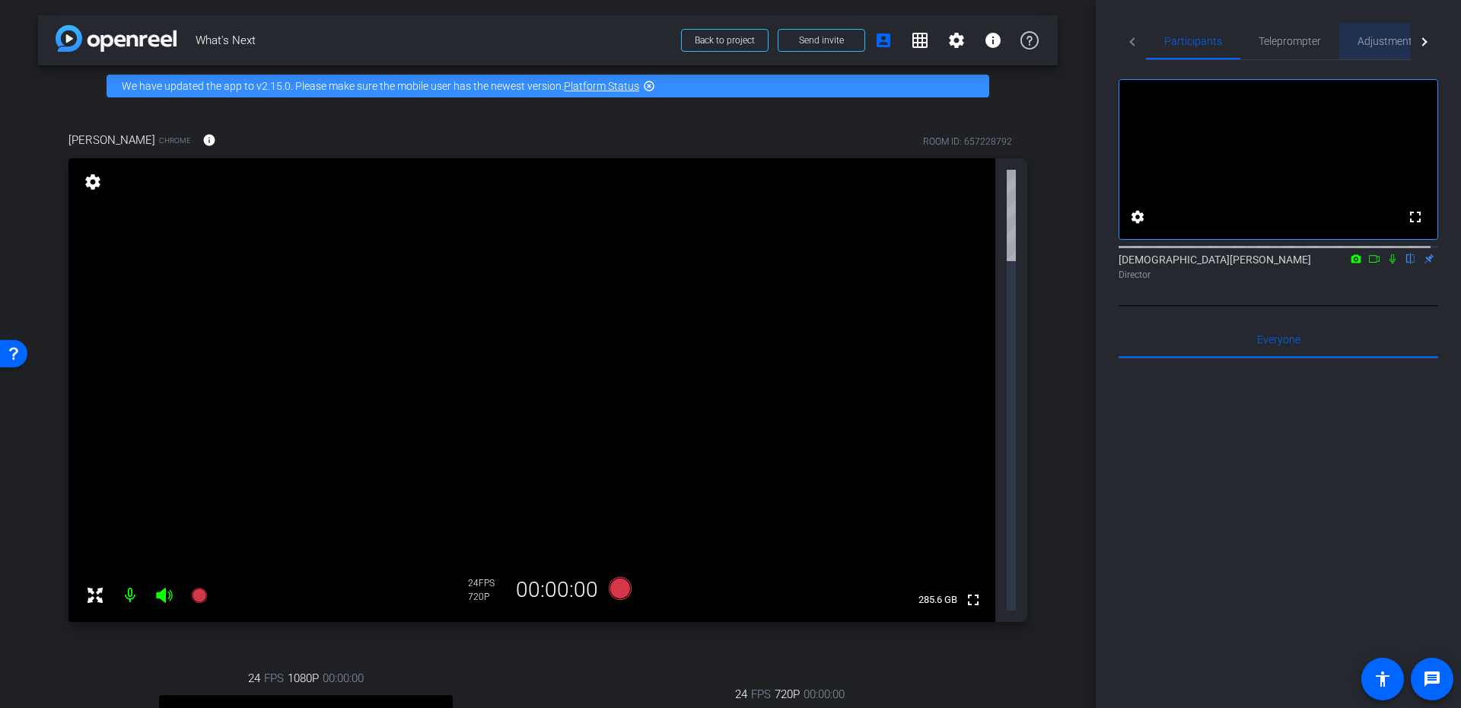
click at [1388, 52] on span "Adjustments" at bounding box center [1387, 41] width 60 height 37
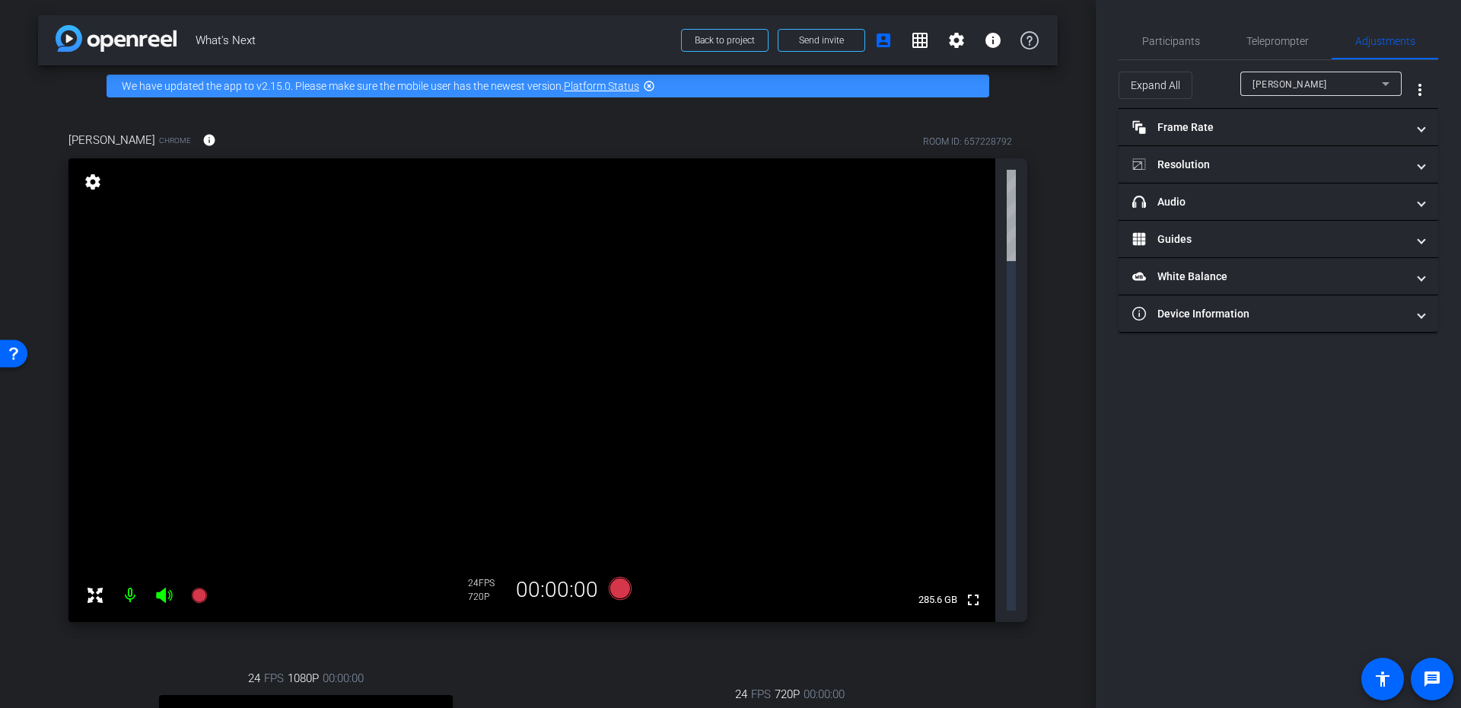
click at [1341, 90] on div "Jade Wu" at bounding box center [1316, 84] width 129 height 19
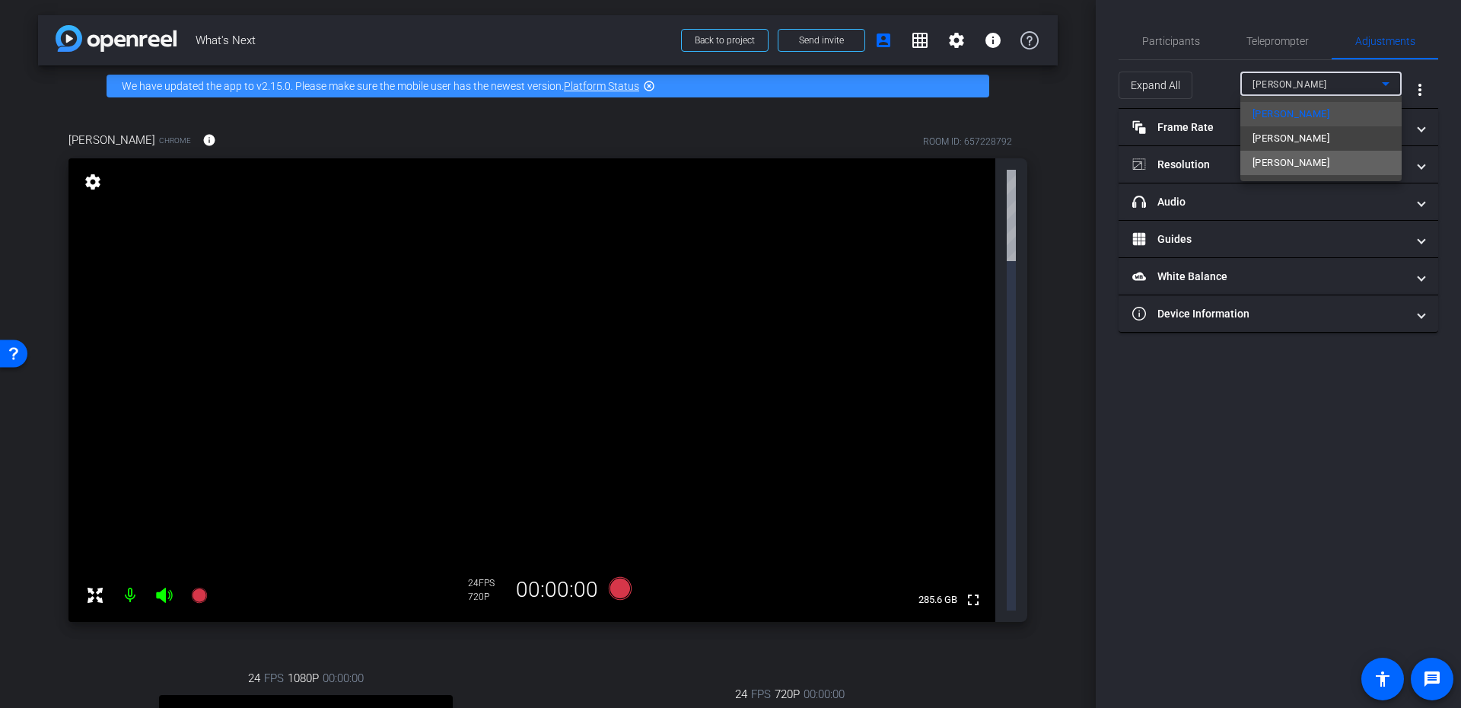
click at [1310, 154] on mat-option "Paul O'Leary" at bounding box center [1320, 163] width 161 height 24
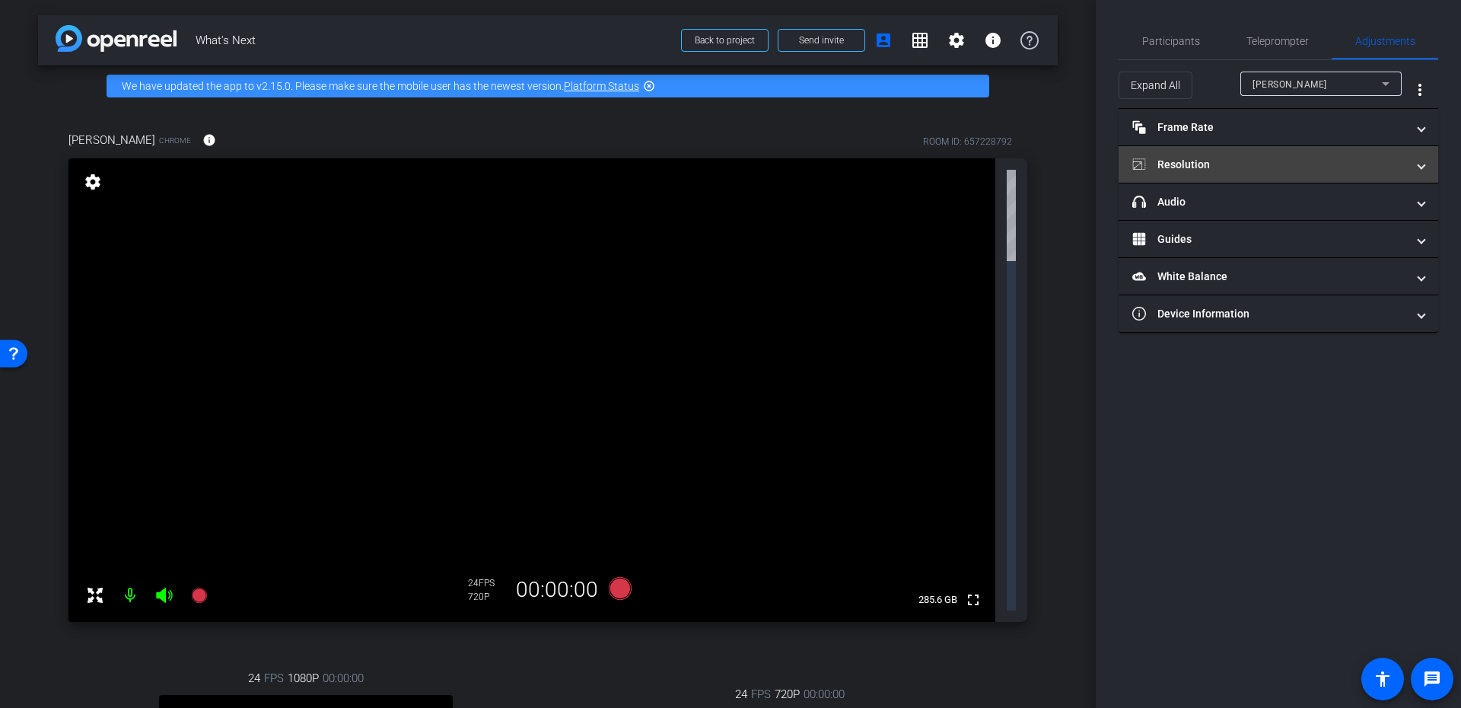
click at [1299, 170] on mat-panel-title "Resolution" at bounding box center [1269, 165] width 274 height 16
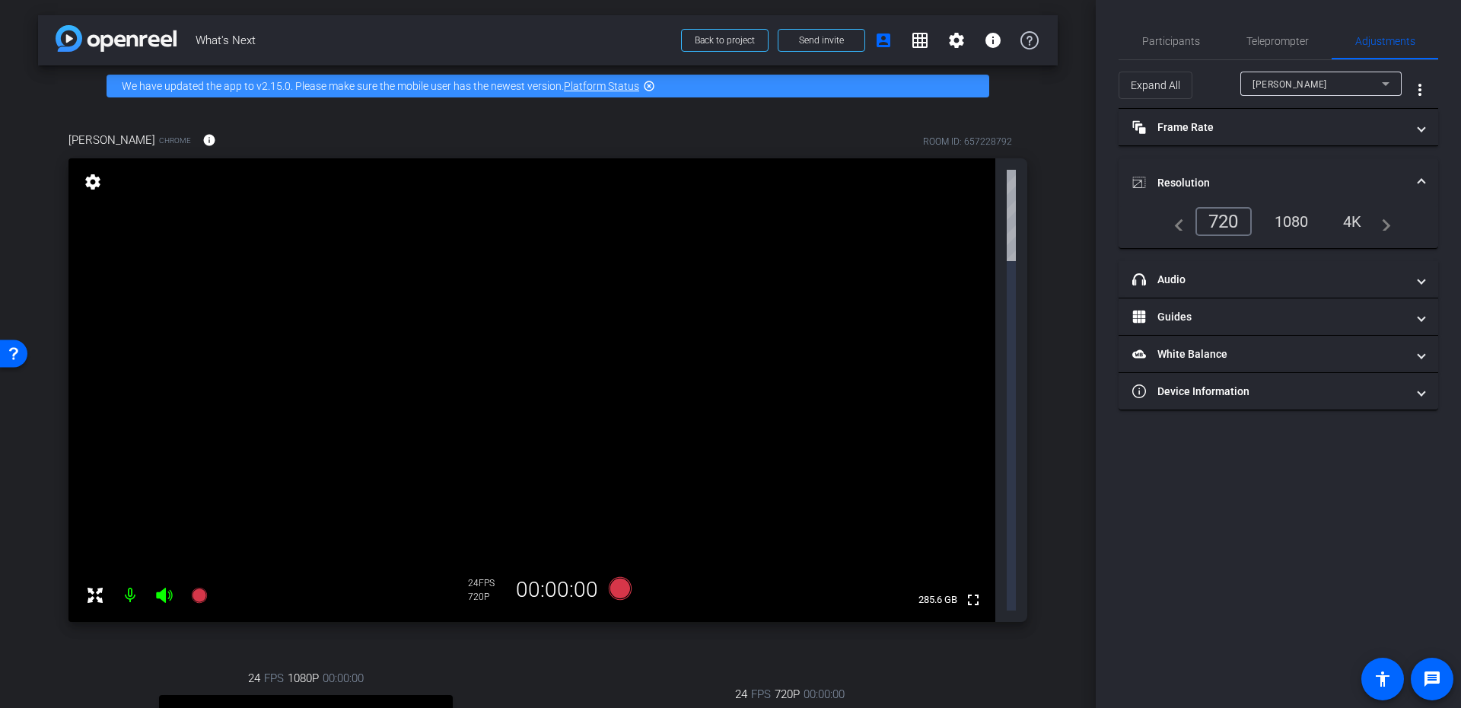
click at [1377, 166] on mat-expansion-panel-header "Resolution" at bounding box center [1278, 182] width 320 height 49
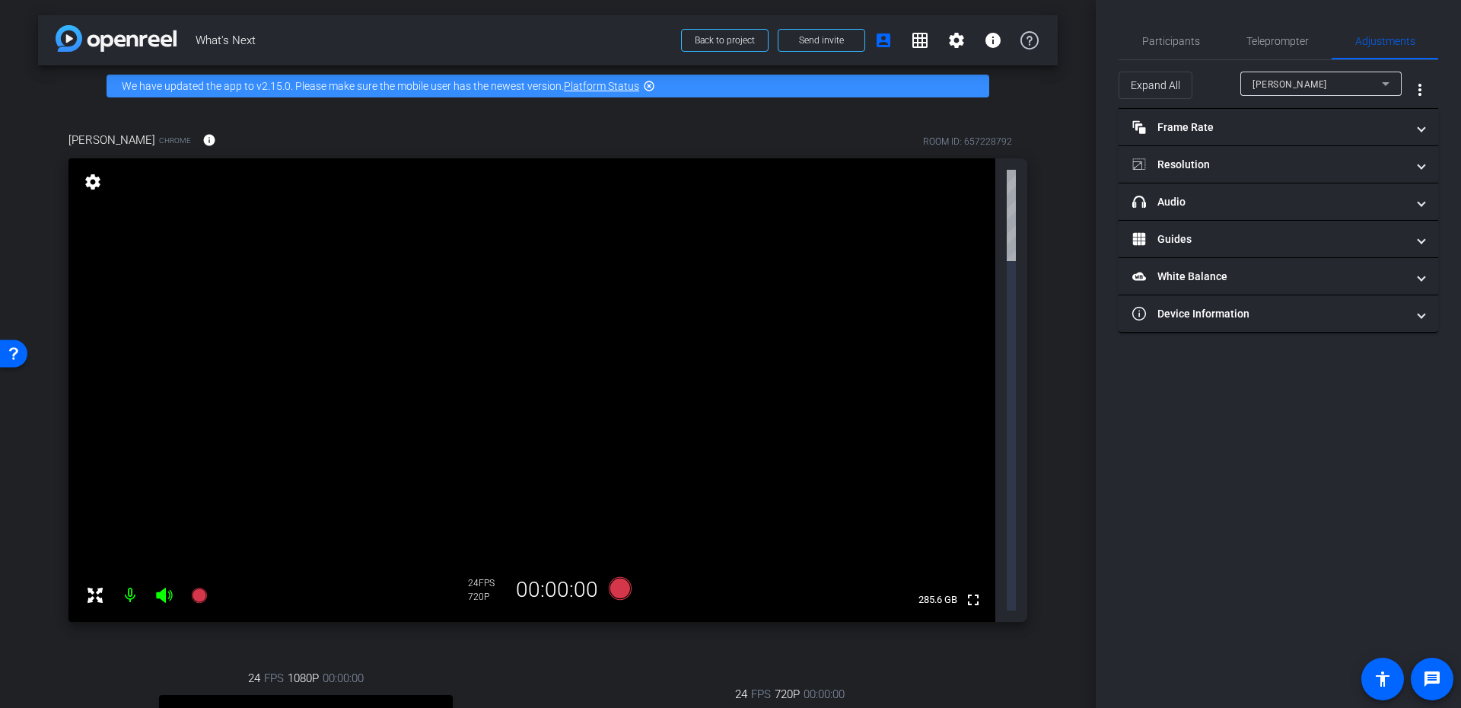
click at [1309, 83] on div "Paul O'Leary" at bounding box center [1316, 84] width 129 height 19
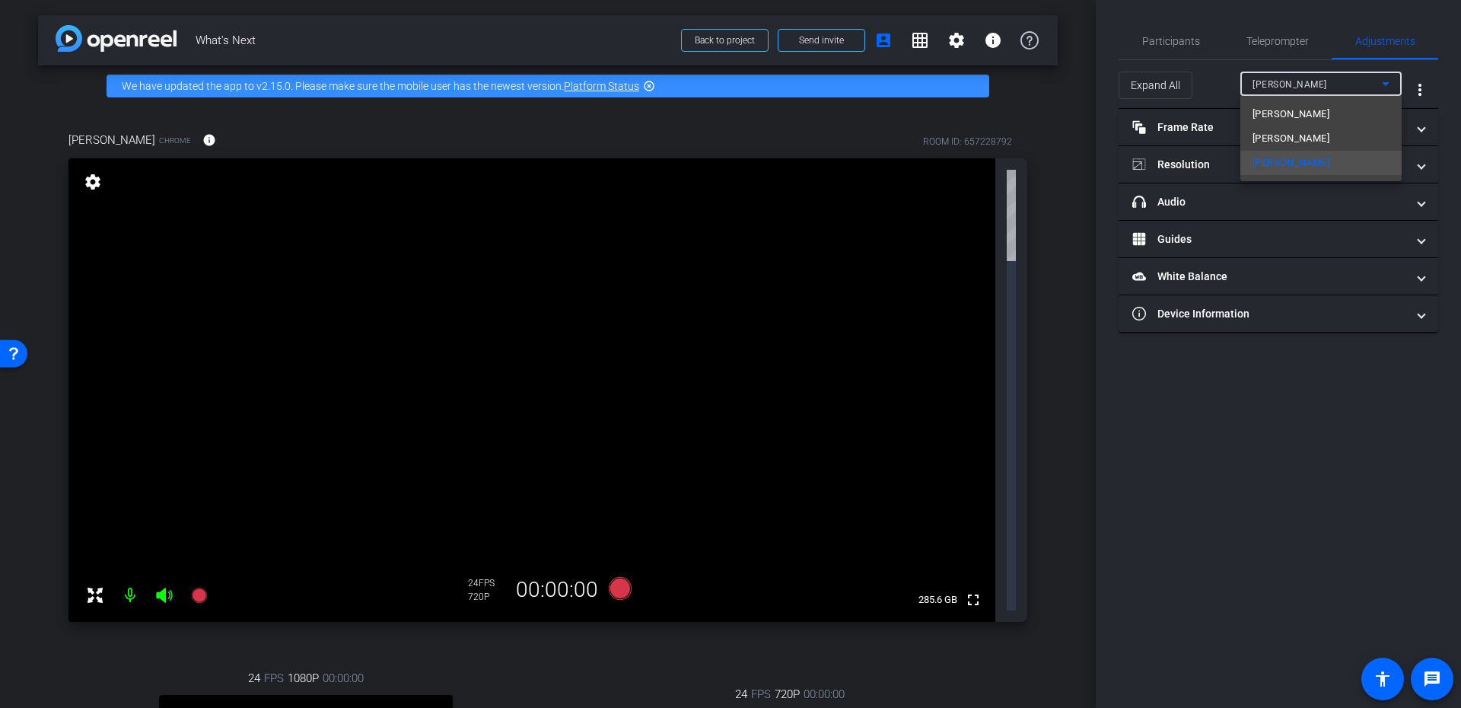
click at [1309, 83] on div at bounding box center [730, 354] width 1461 height 708
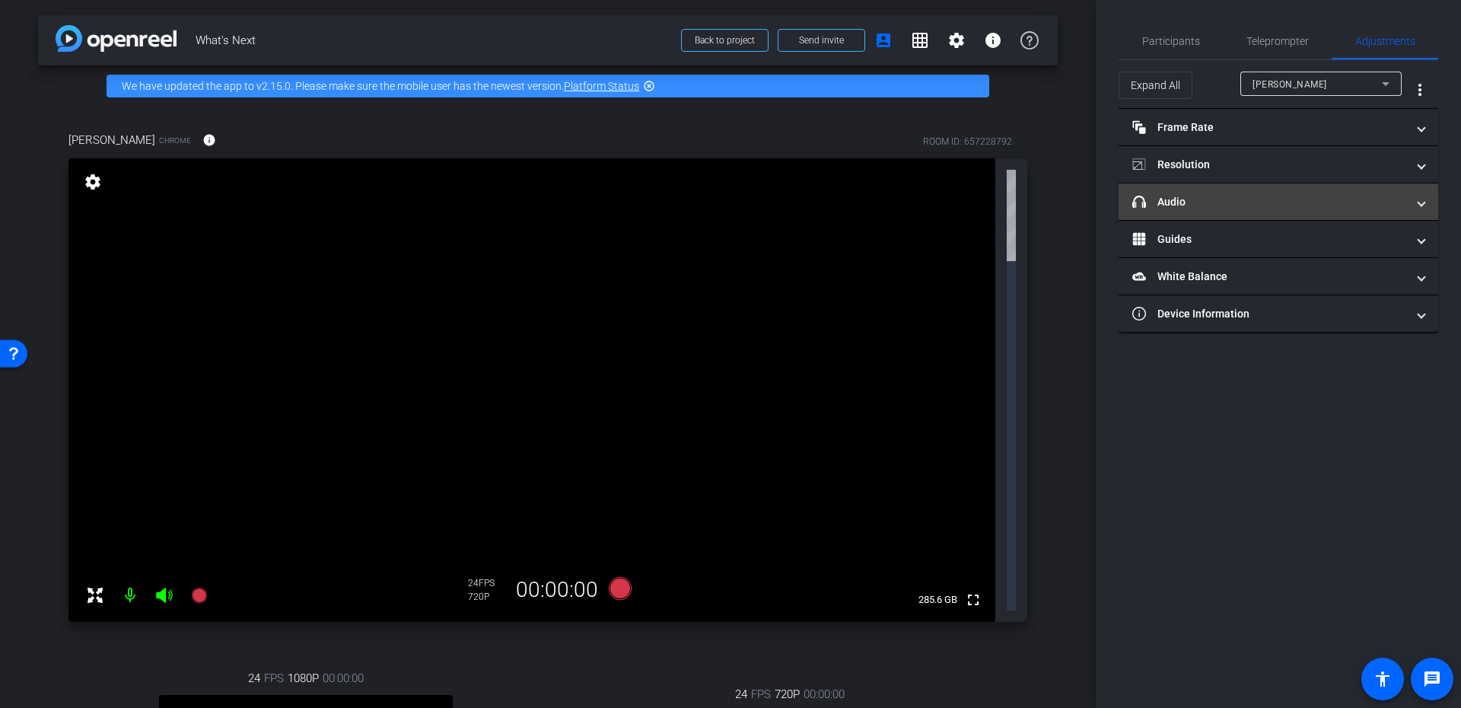
click at [1264, 202] on mat-panel-title "headphone icon Audio" at bounding box center [1269, 202] width 274 height 16
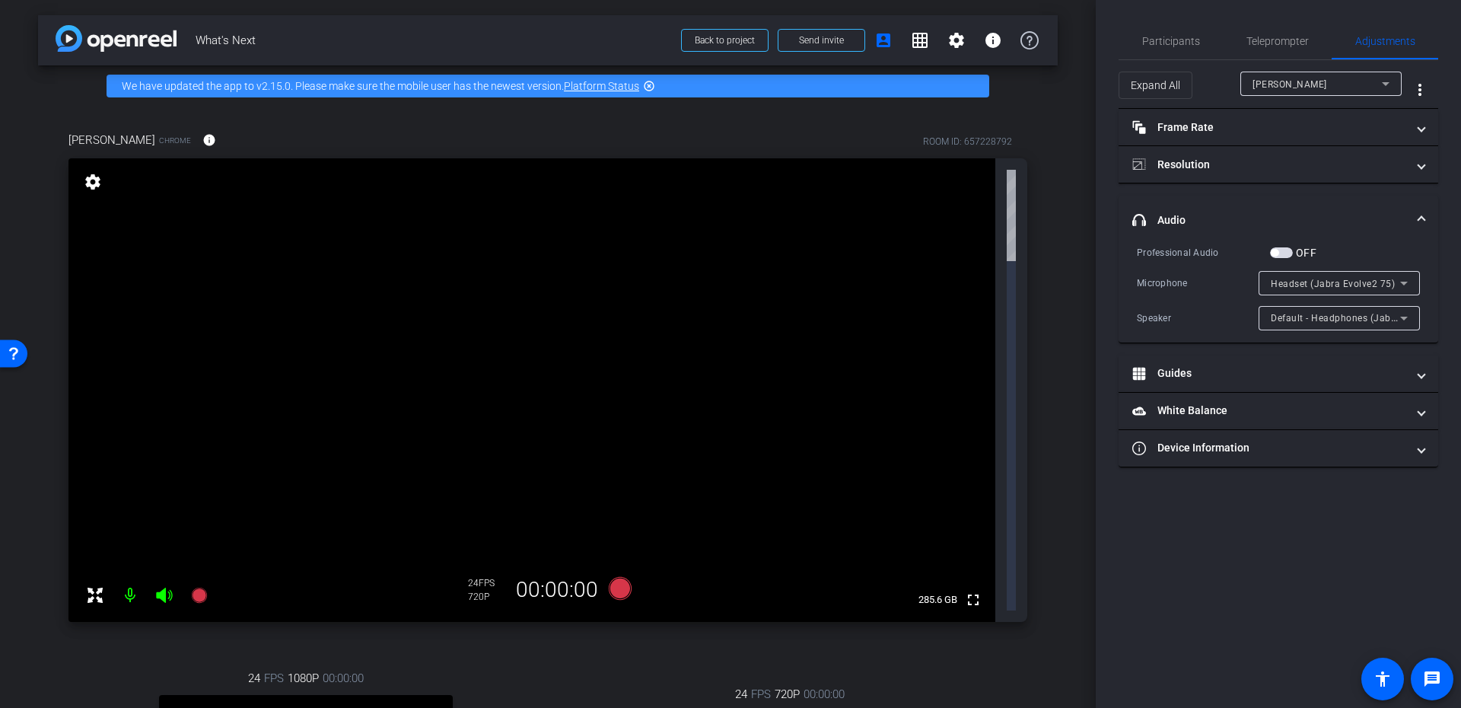
click at [1264, 202] on mat-expansion-panel-header "headphone icon Audio" at bounding box center [1278, 220] width 320 height 49
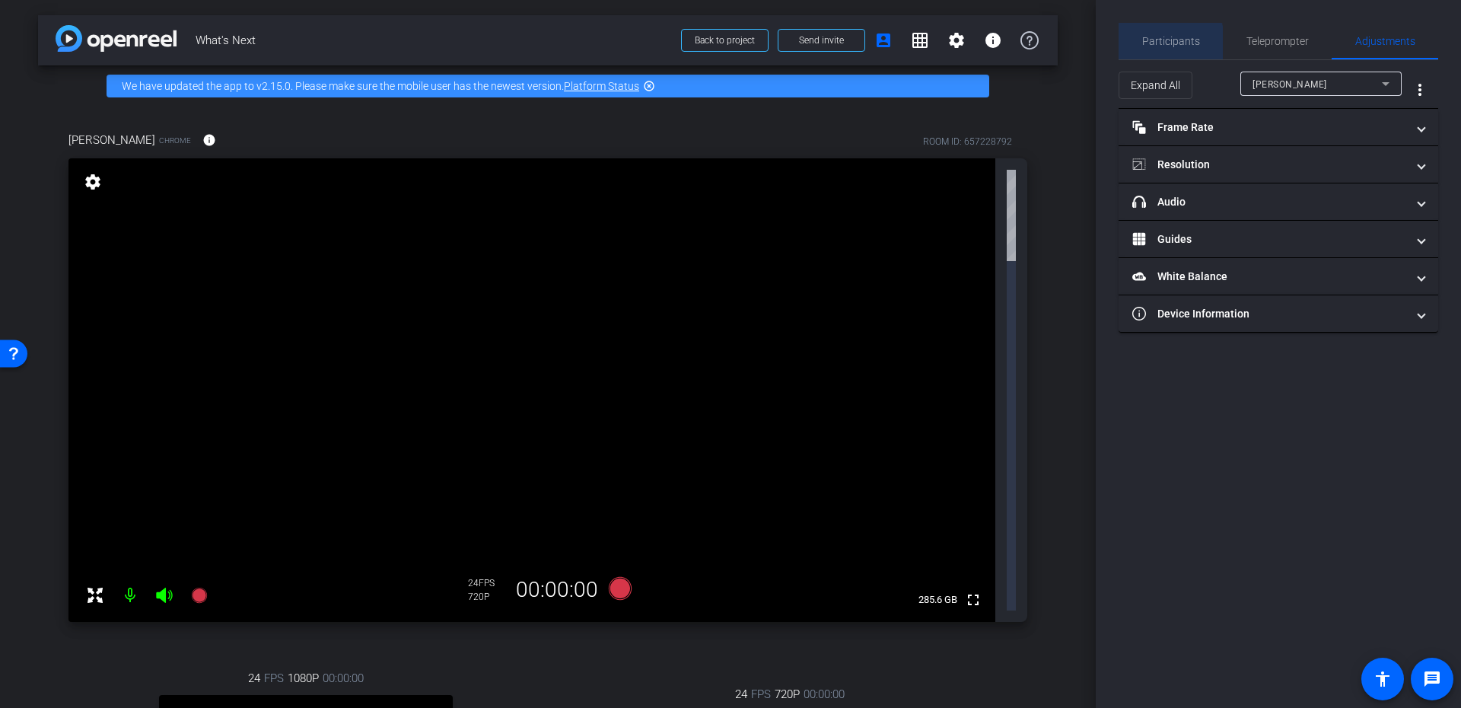
click at [1136, 49] on div "Participants" at bounding box center [1170, 41] width 104 height 37
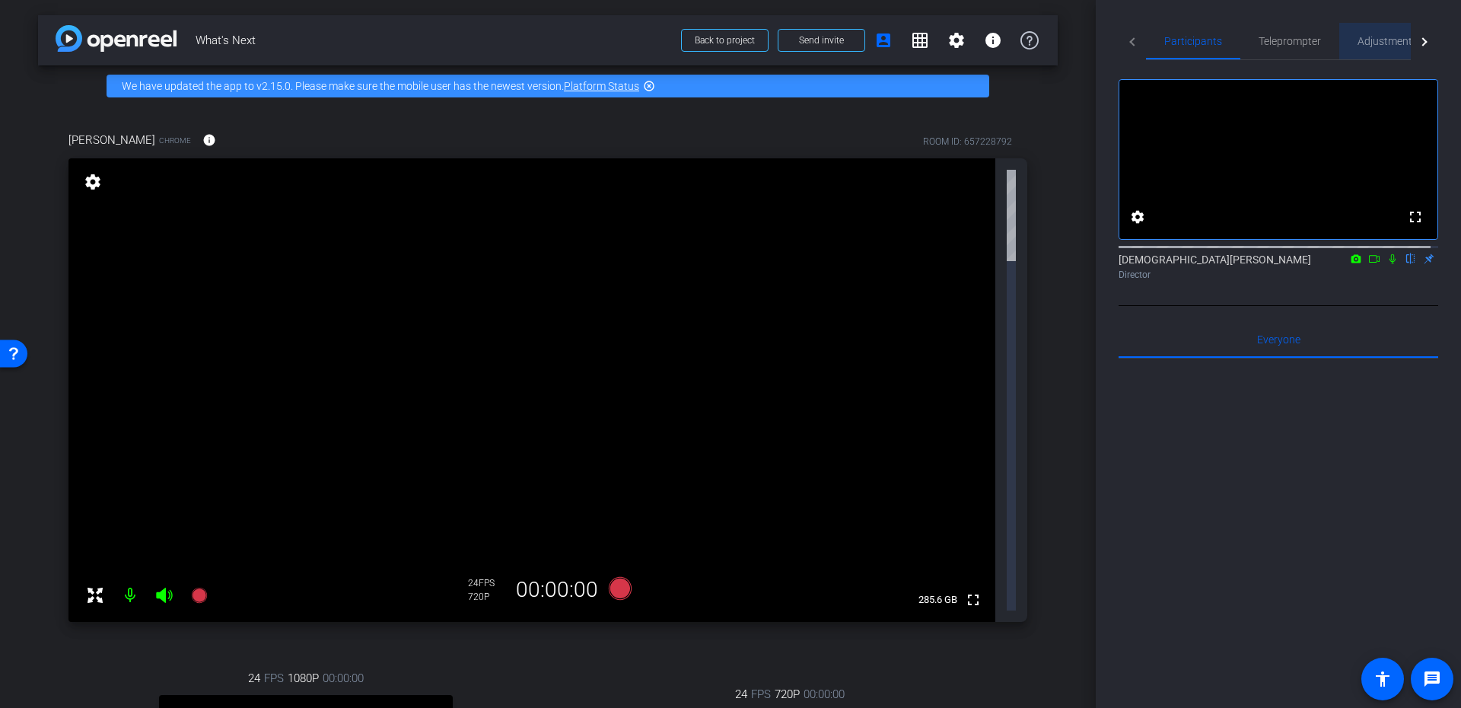
click at [1365, 52] on span "Adjustments" at bounding box center [1387, 41] width 60 height 37
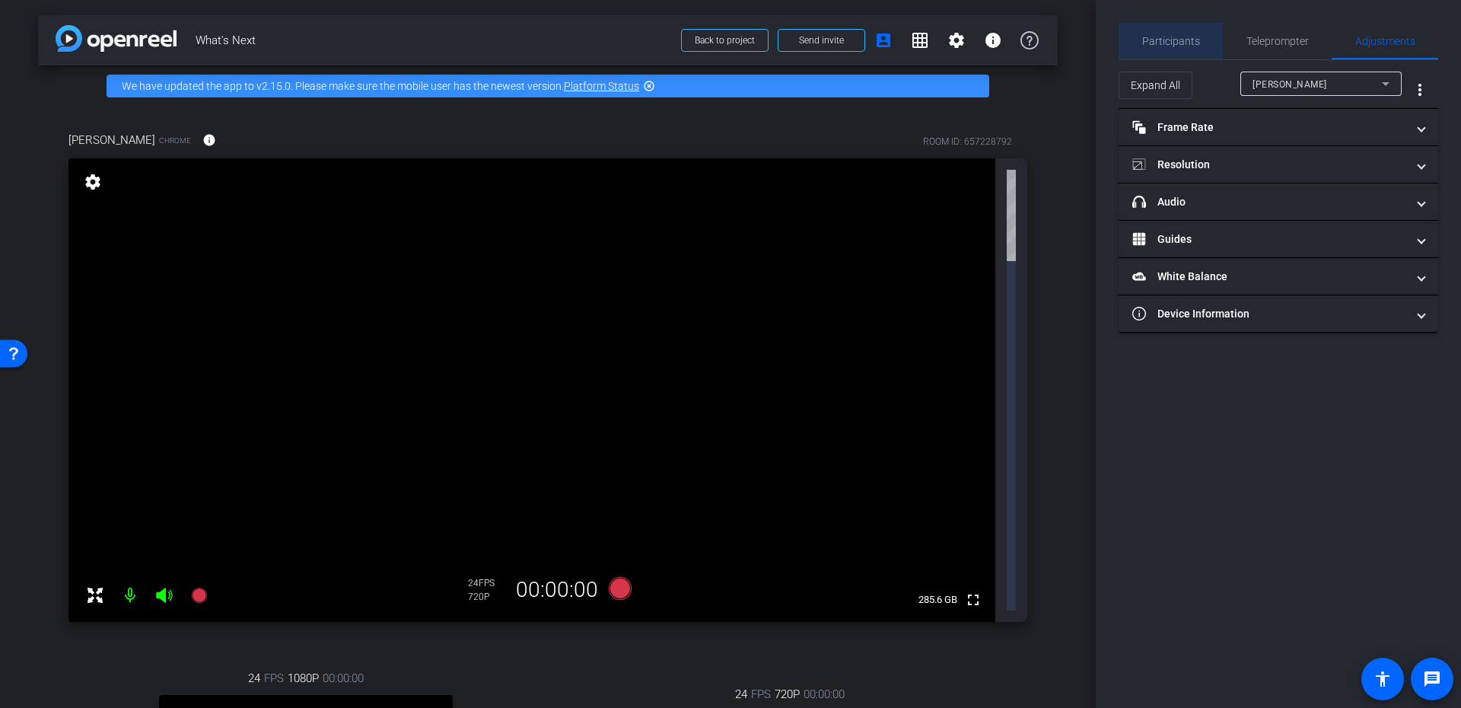
click at [1177, 45] on span "Participants" at bounding box center [1171, 41] width 58 height 11
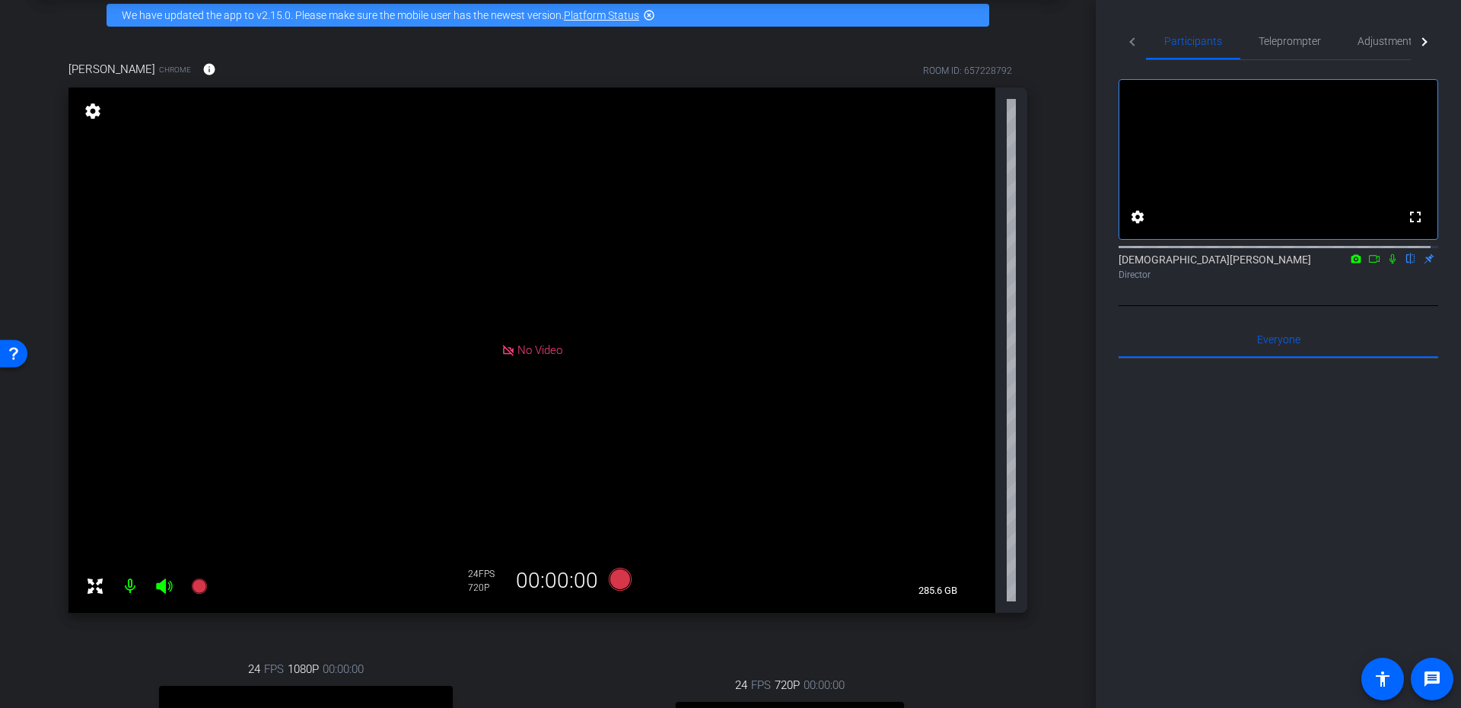
scroll to position [137, 0]
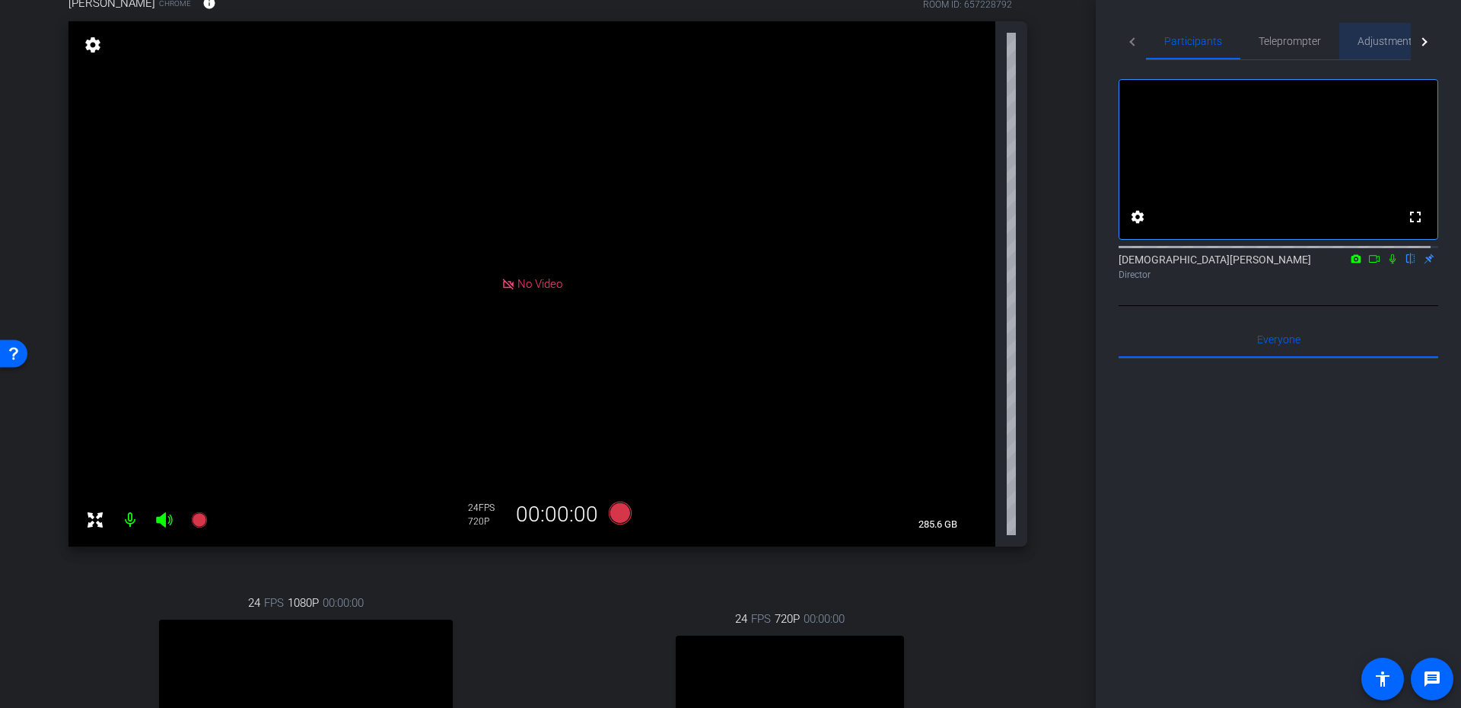
click at [1363, 33] on span "Adjustments" at bounding box center [1387, 41] width 60 height 37
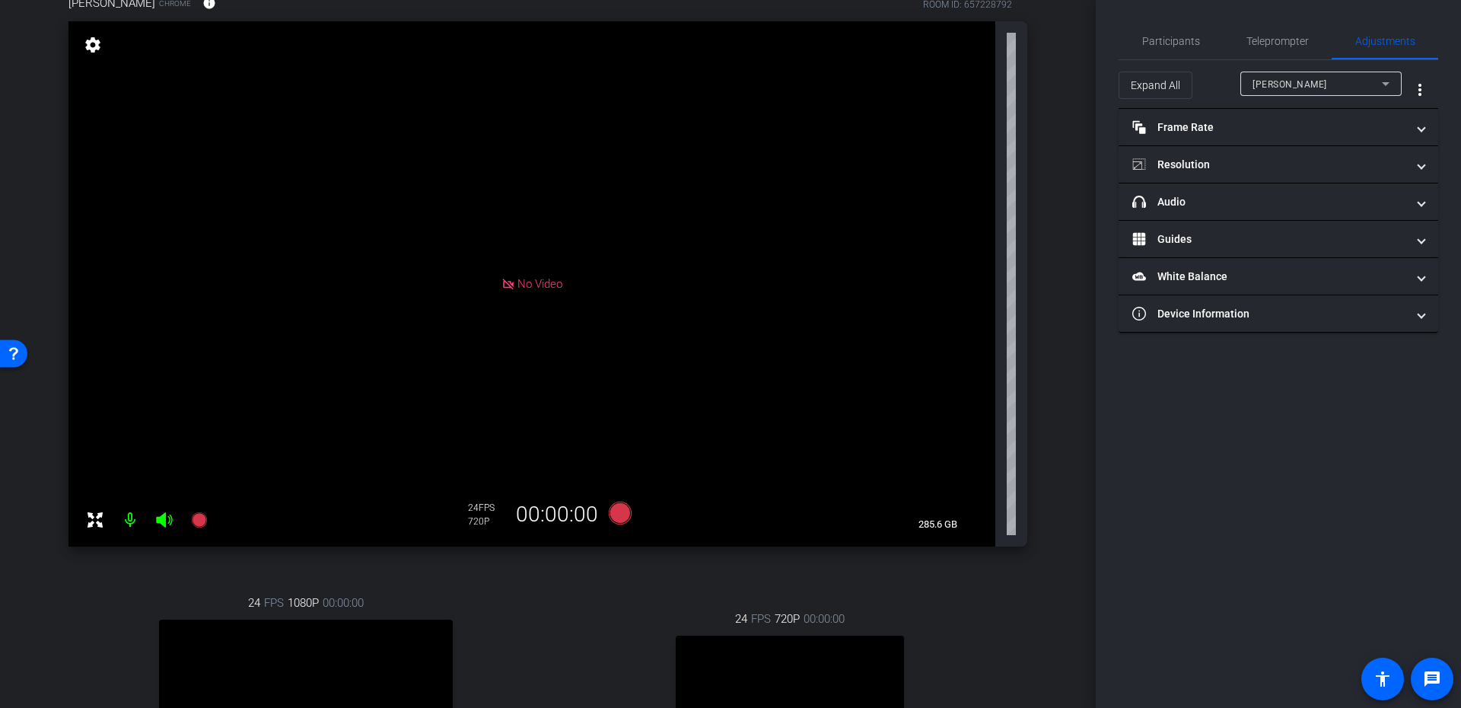
click at [1263, 84] on span "Jade Wu" at bounding box center [1289, 84] width 75 height 11
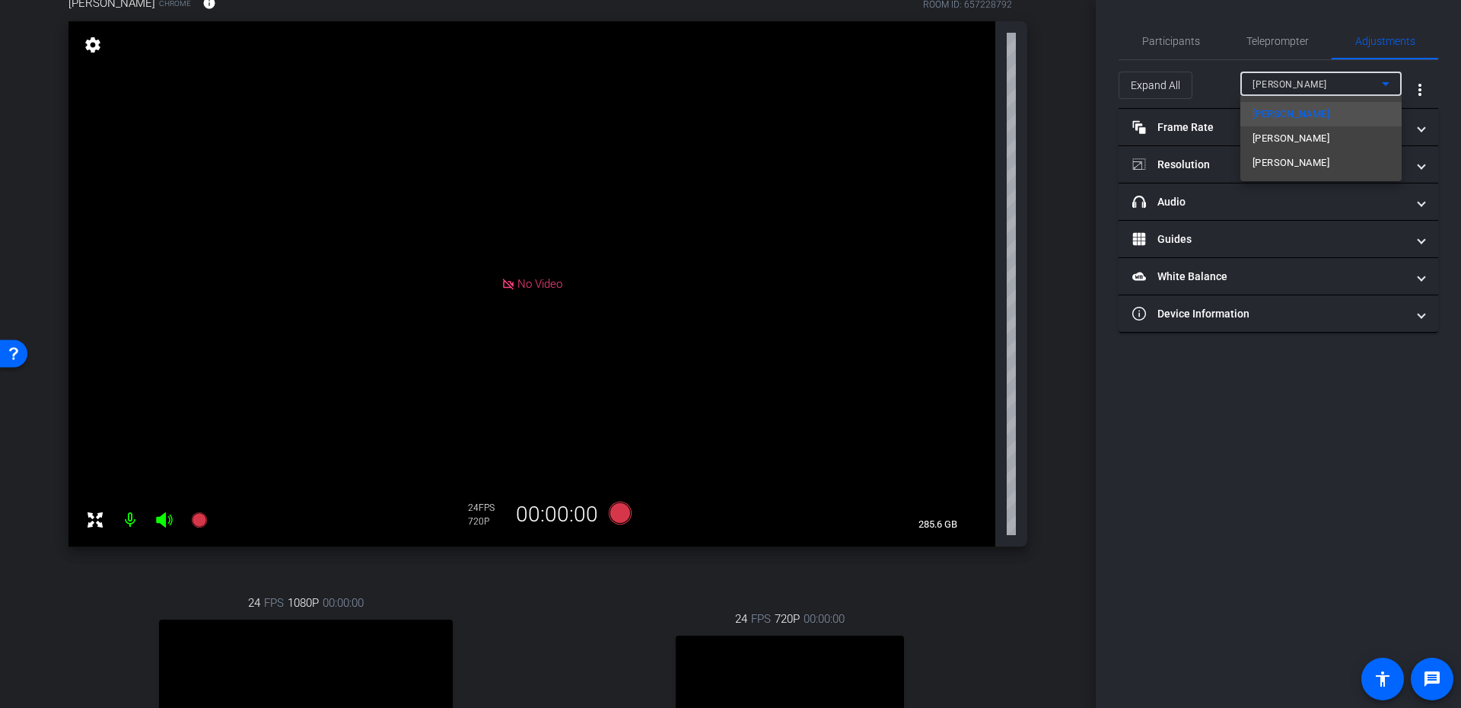
click at [1189, 164] on div at bounding box center [730, 354] width 1461 height 708
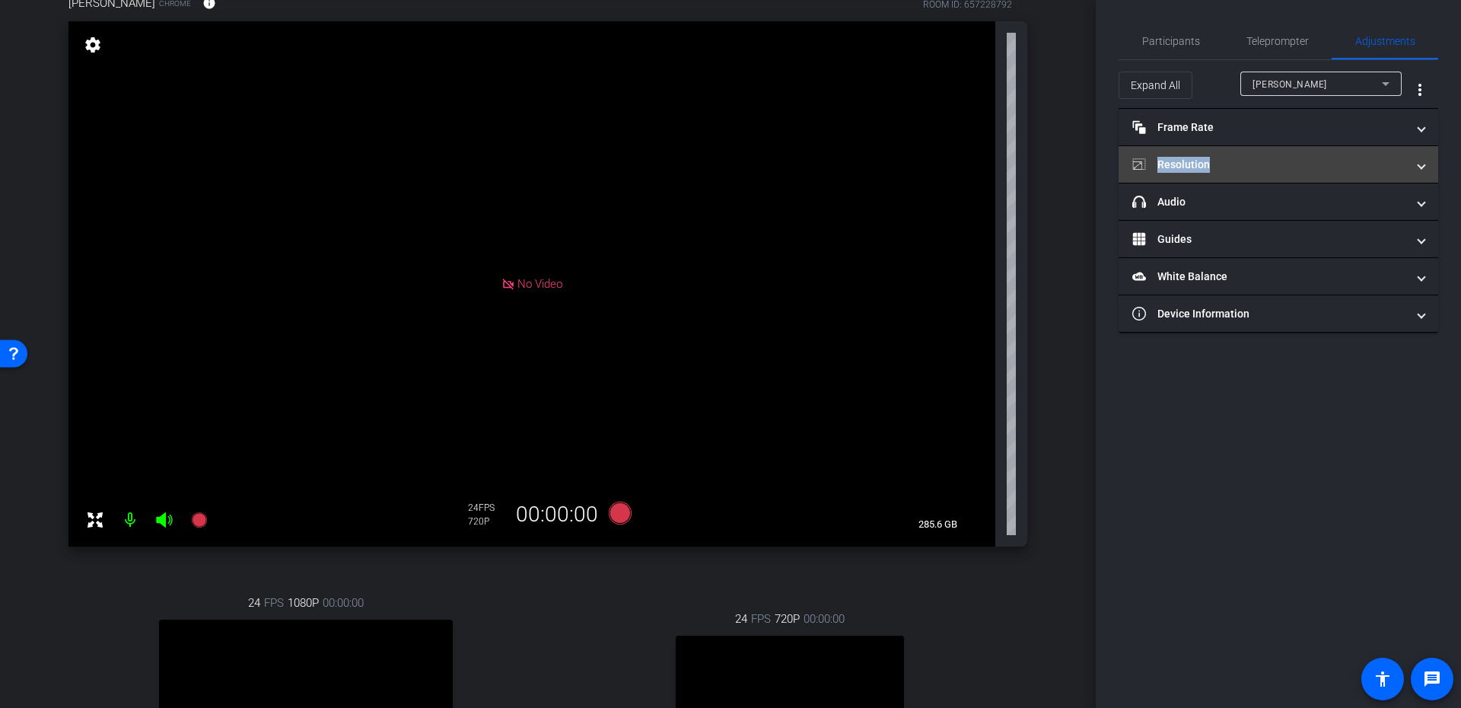
click at [1189, 163] on mat-panel-title "Resolution" at bounding box center [1269, 165] width 274 height 16
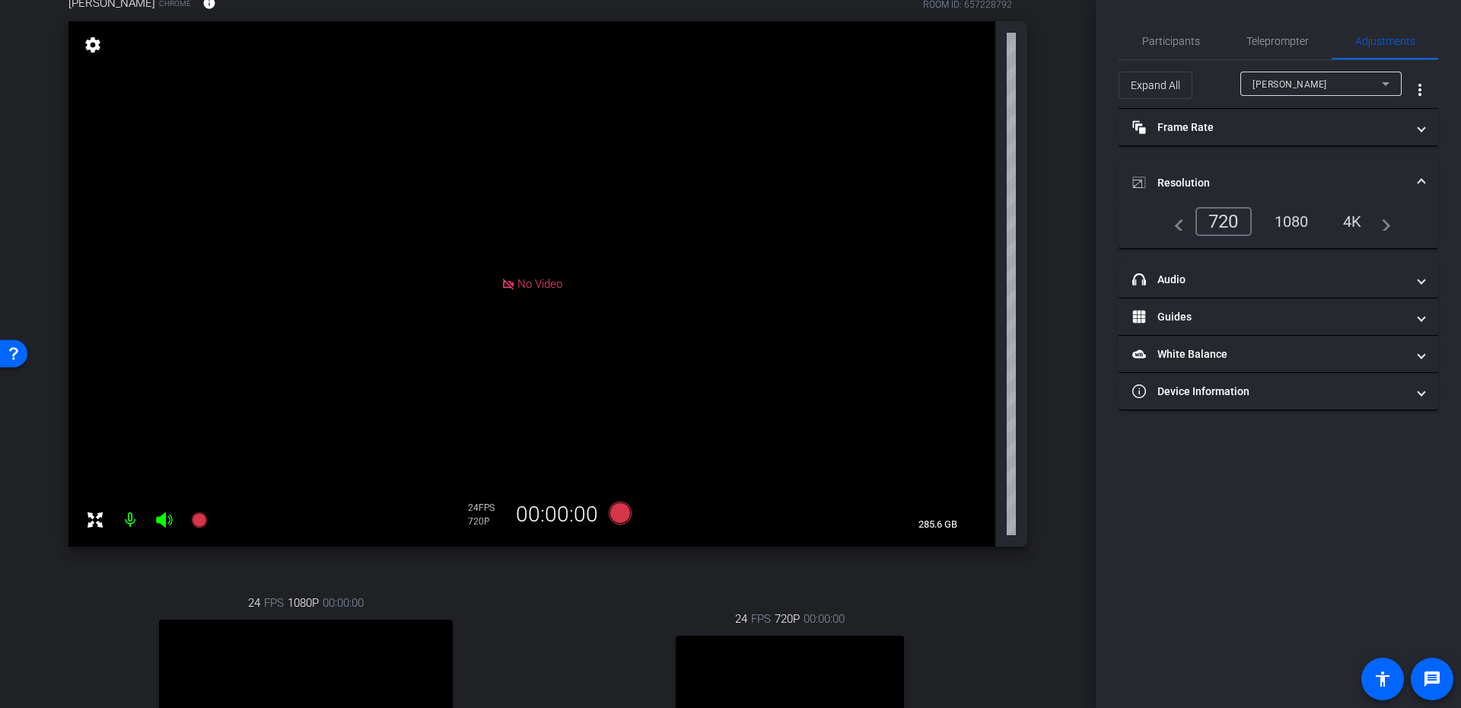
click at [1271, 211] on div "1080" at bounding box center [1291, 221] width 57 height 26
click at [1283, 218] on div "1080" at bounding box center [1291, 221] width 57 height 26
click at [1216, 180] on mat-panel-title "Resolution" at bounding box center [1269, 183] width 274 height 16
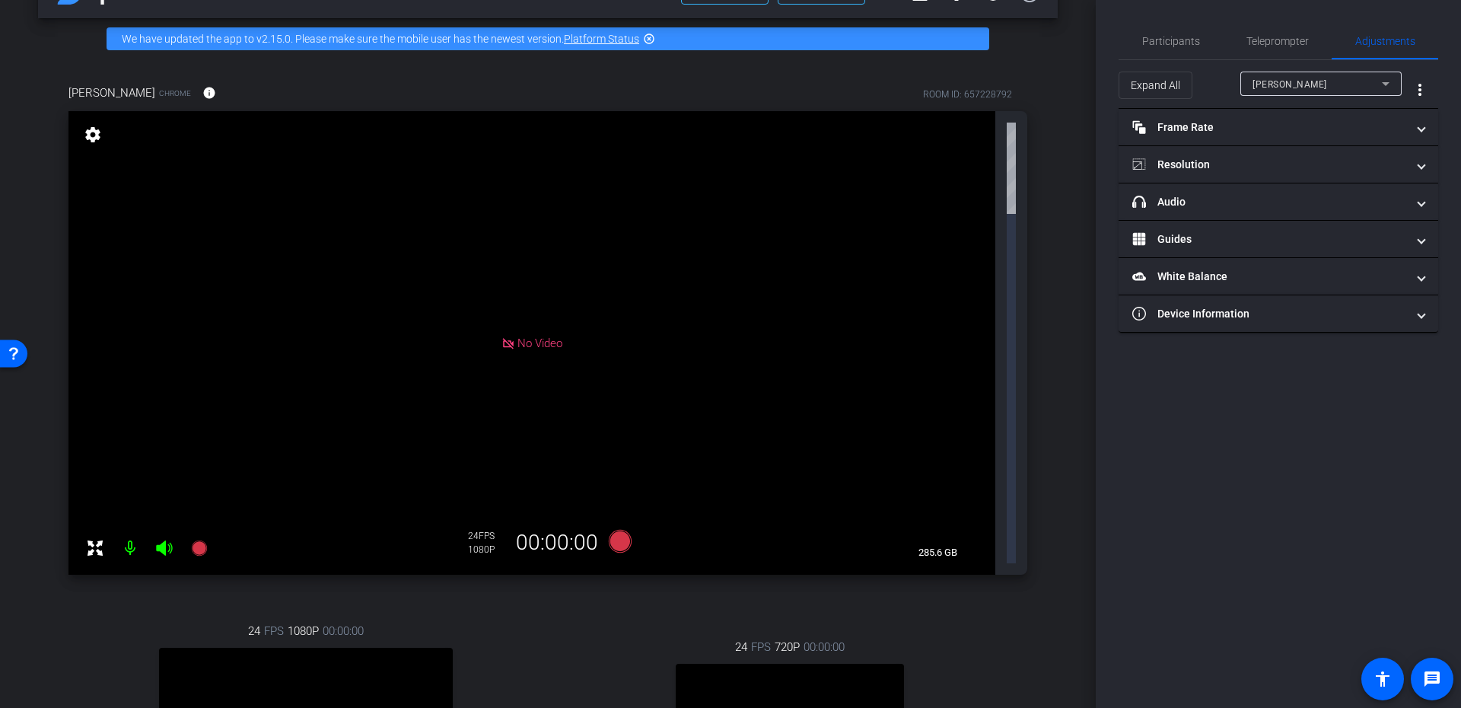
scroll to position [0, 0]
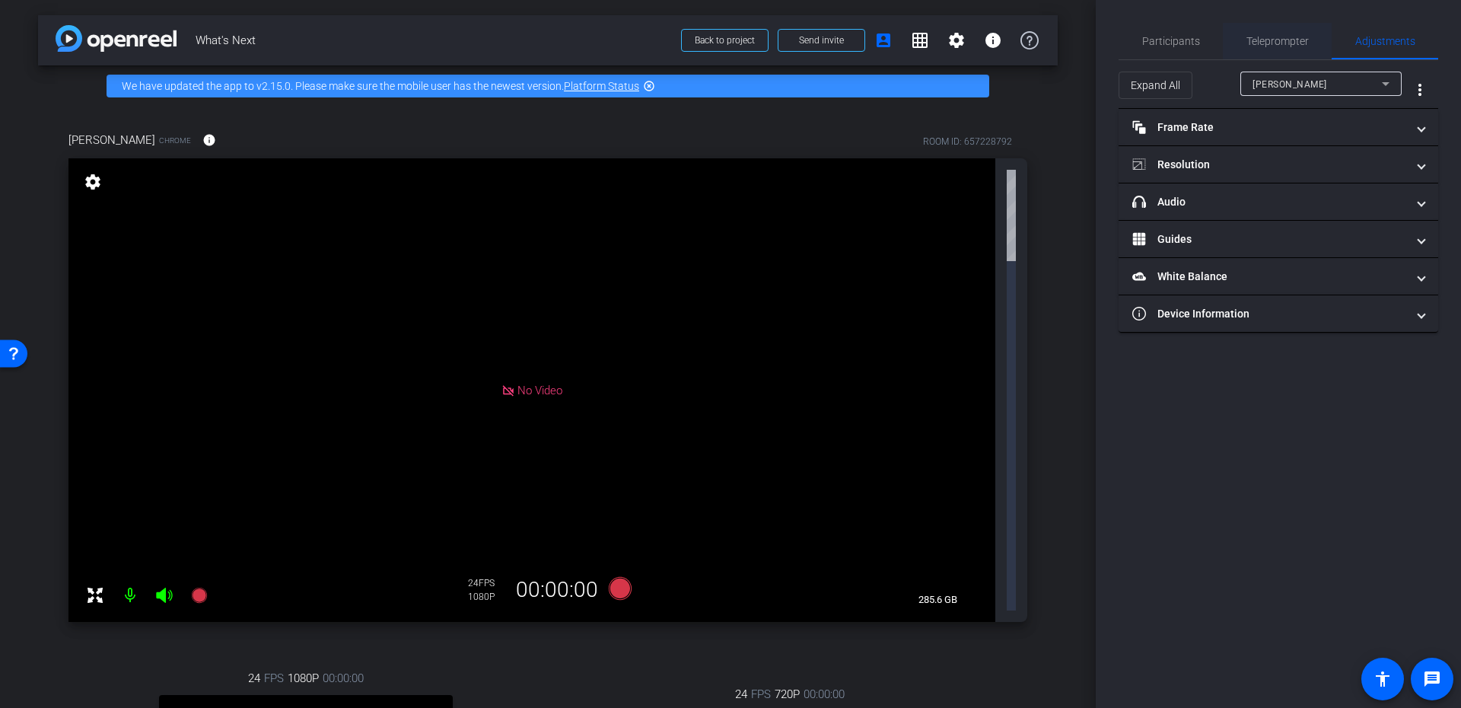
click at [1278, 37] on span "Teleprompter" at bounding box center [1277, 41] width 62 height 11
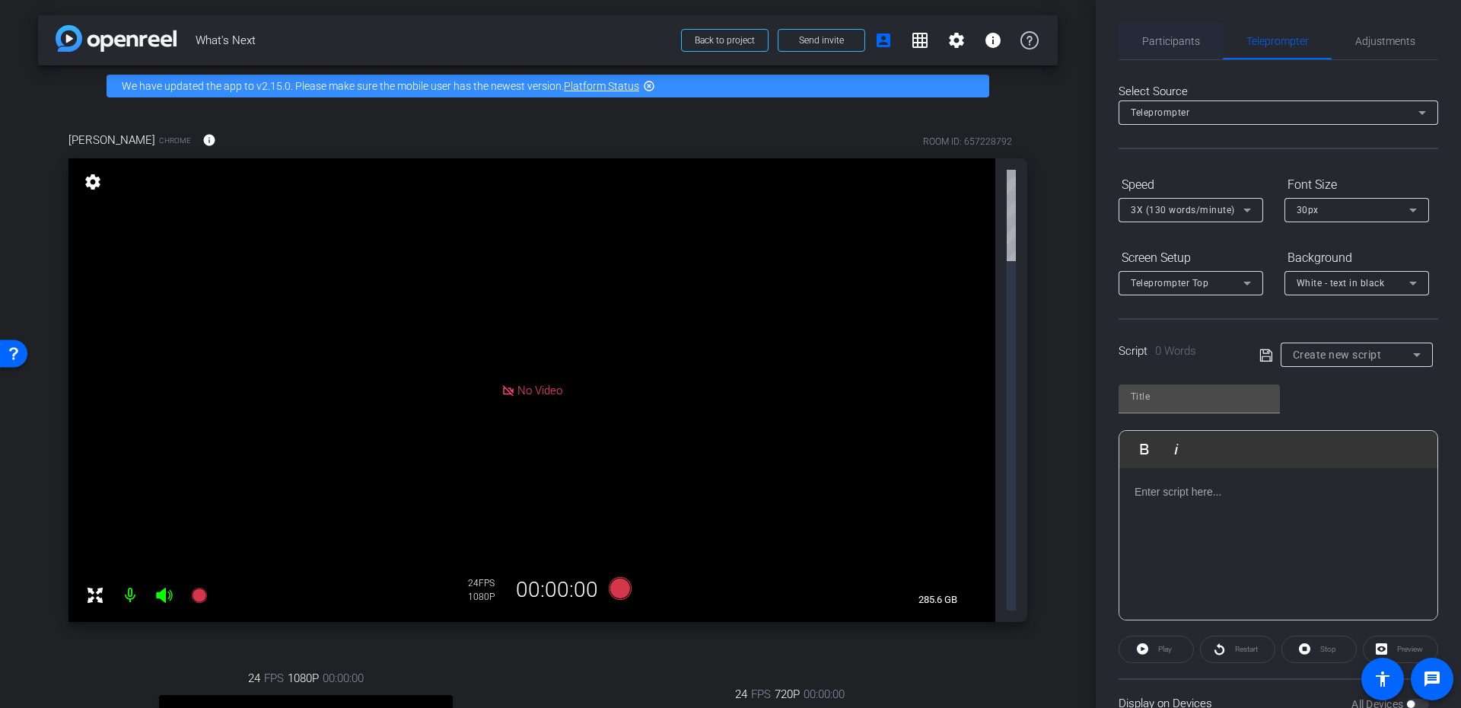
click at [1153, 33] on span "Participants" at bounding box center [1171, 41] width 58 height 37
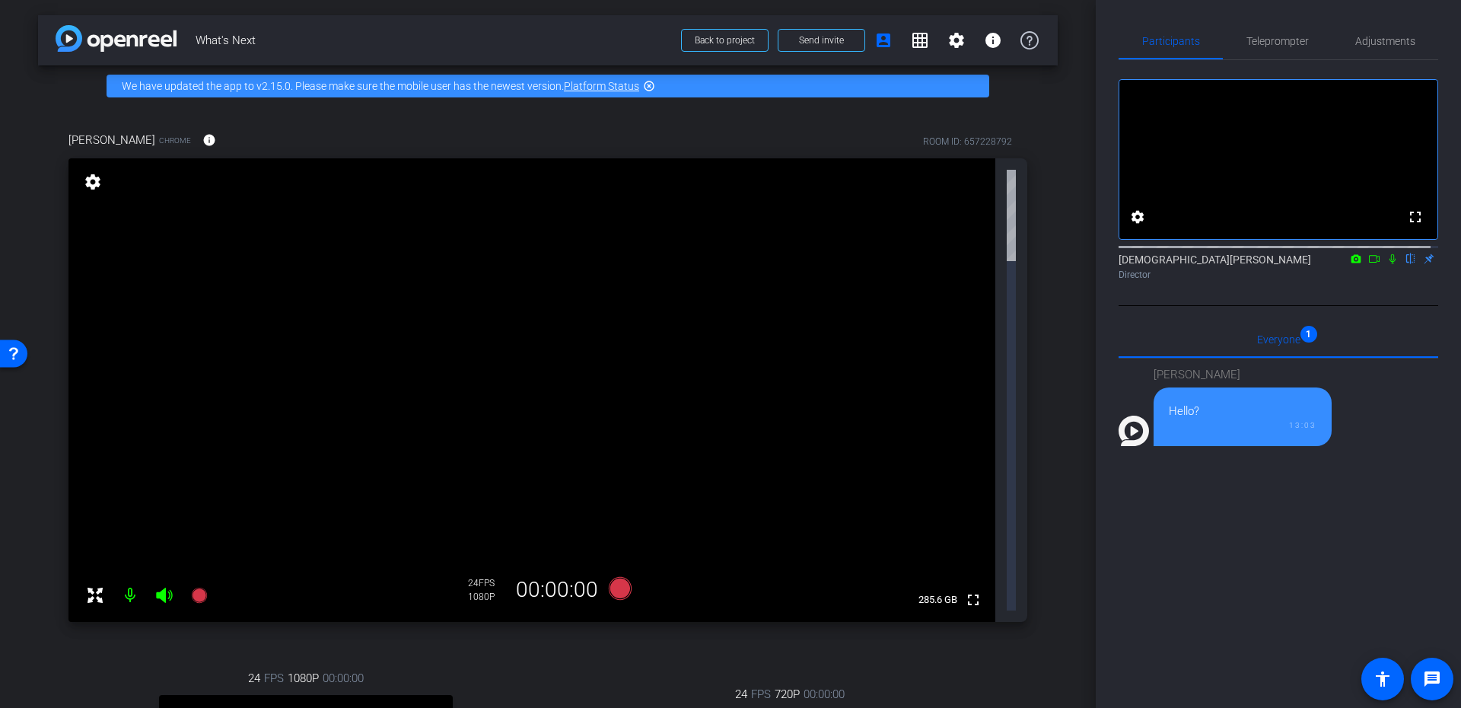
click at [1273, 431] on div "13:03" at bounding box center [1243, 424] width 148 height 11
click at [1161, 436] on div "Hello? 13:03" at bounding box center [1242, 416] width 178 height 59
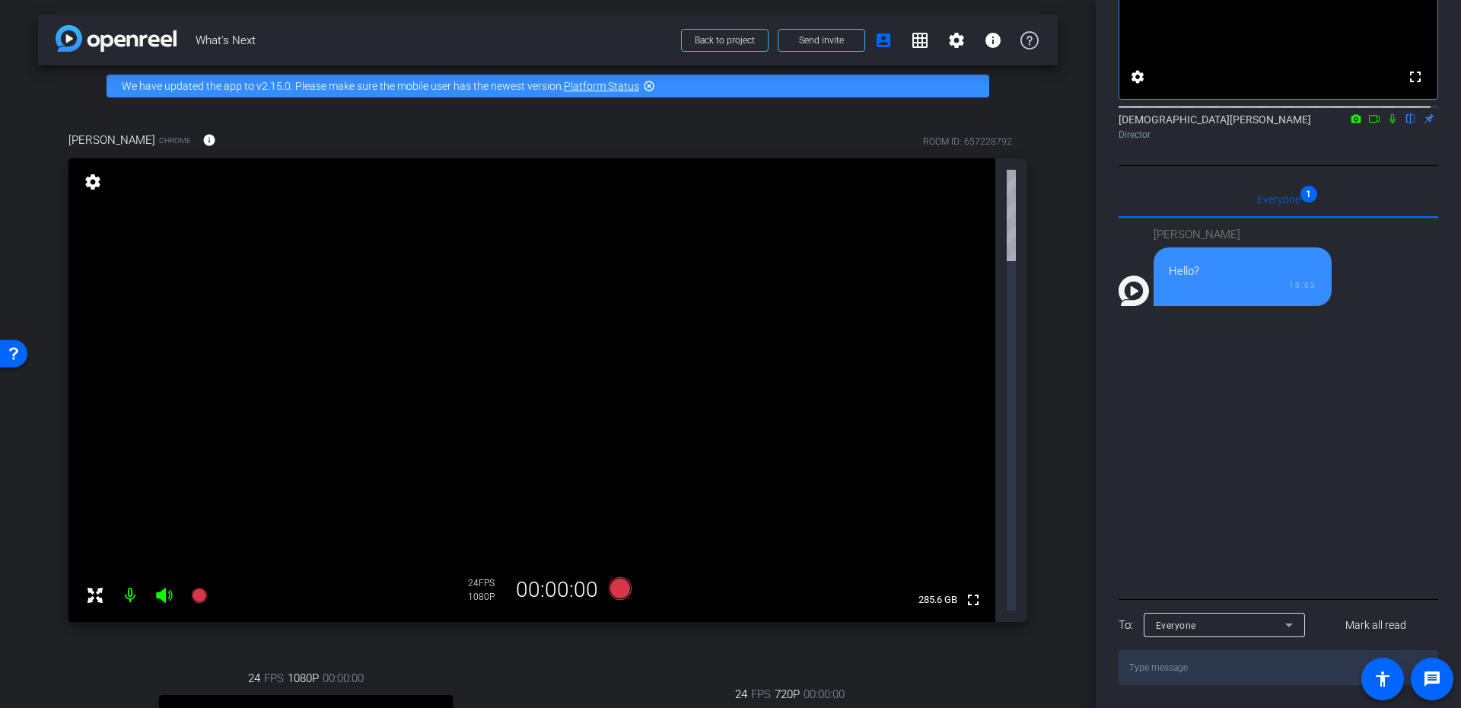
scroll to position [156, 0]
click at [1217, 667] on textarea at bounding box center [1278, 667] width 320 height 35
type textarea "We can't hear or see you!"
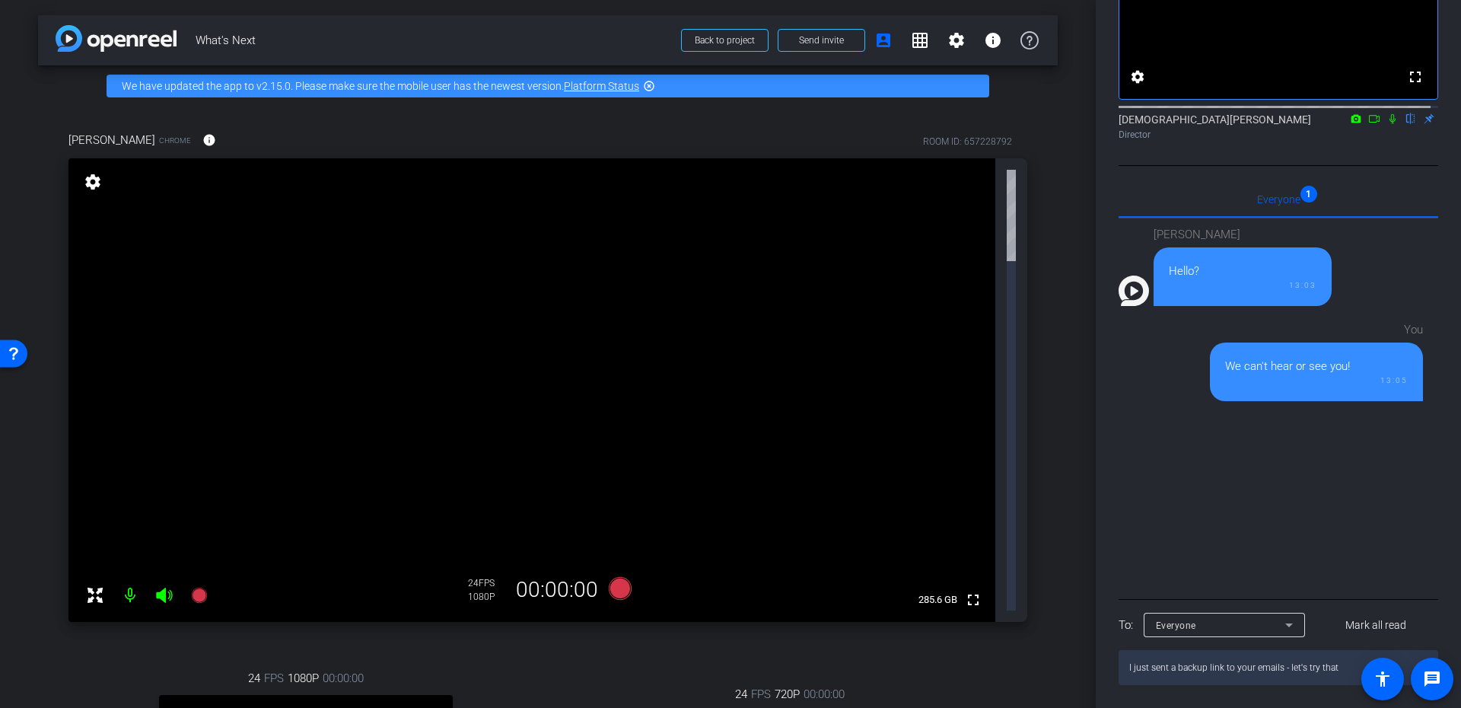
paste textarea "https://greenroom.brandlive.com/8yy1rfy"
type textarea "I just sent a backup link to your emails - let's try that https://greenroom.bra…"
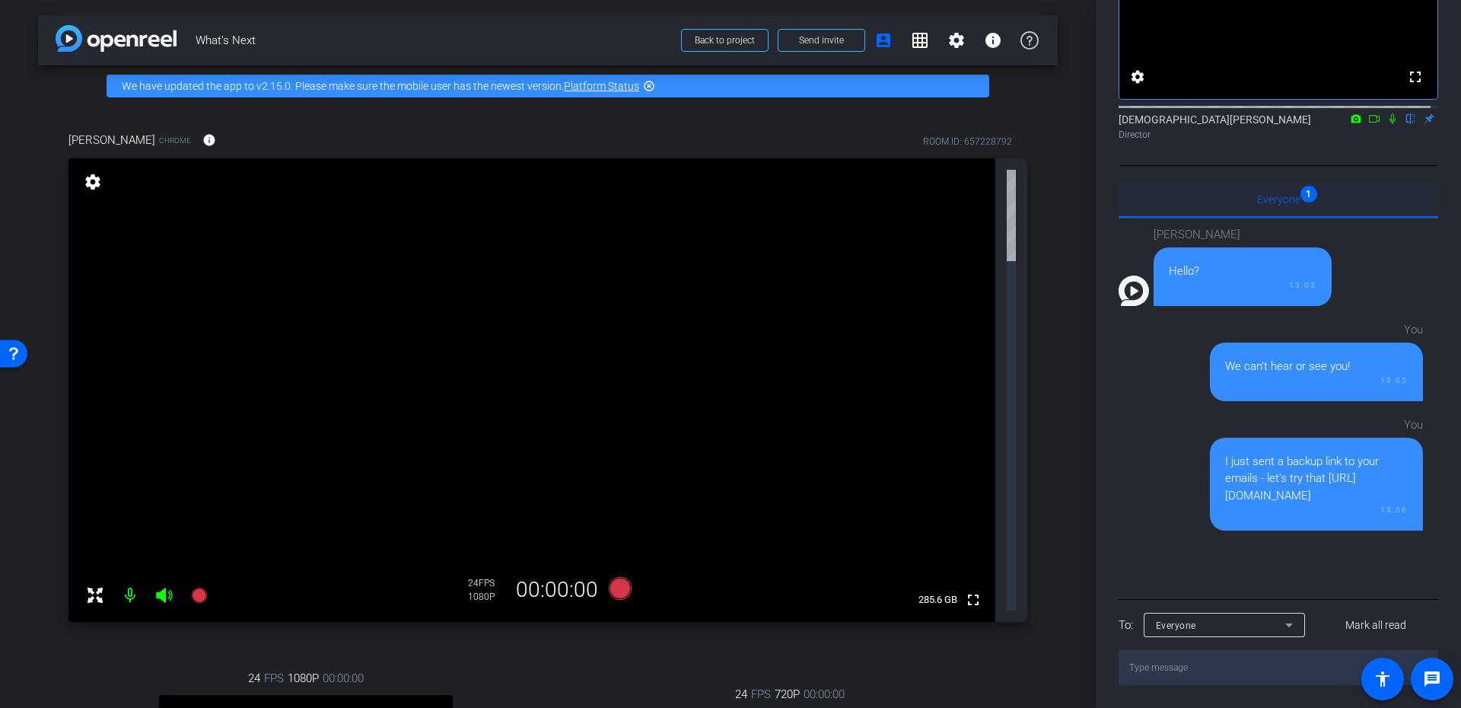
click at [1297, 193] on div "Everyone 1" at bounding box center [1278, 199] width 320 height 37
click at [1235, 630] on div "Everyone" at bounding box center [1220, 624] width 129 height 19
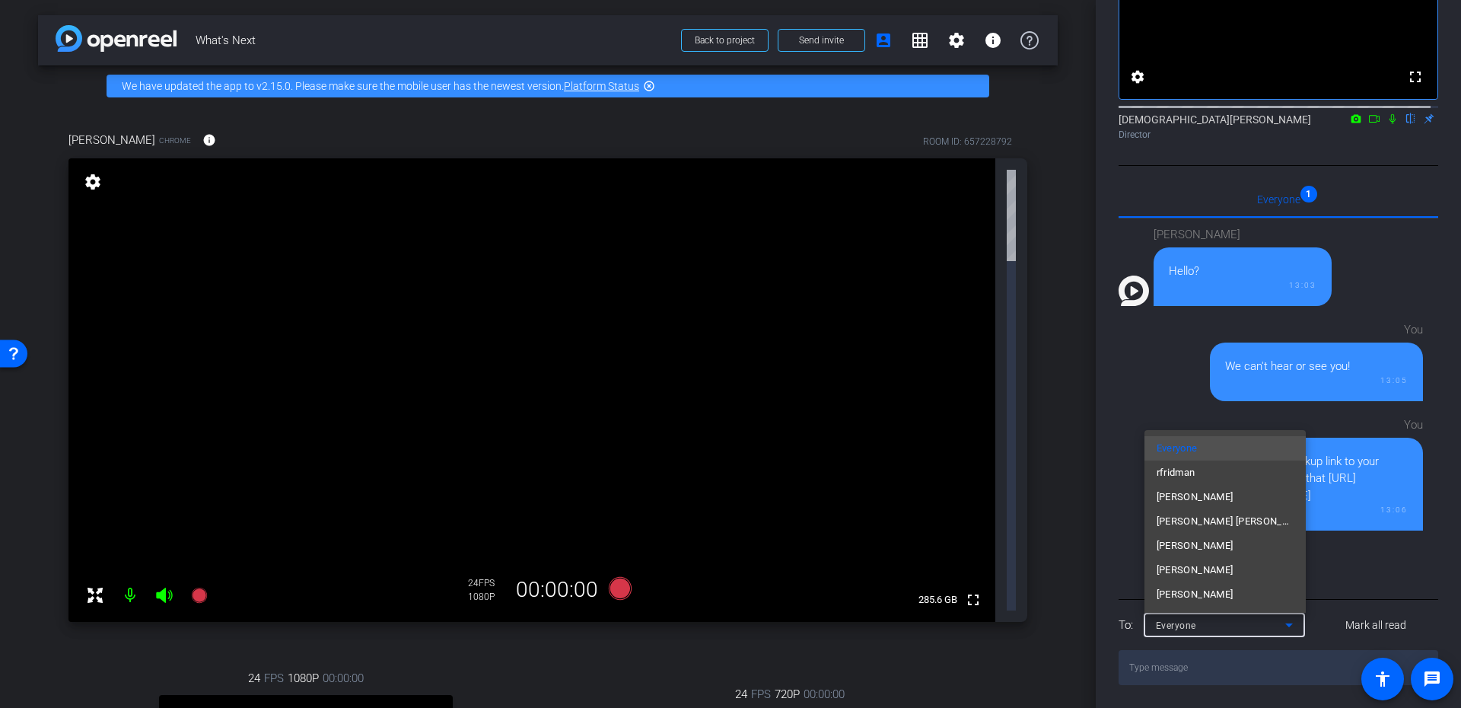
click at [1235, 630] on div at bounding box center [730, 354] width 1461 height 708
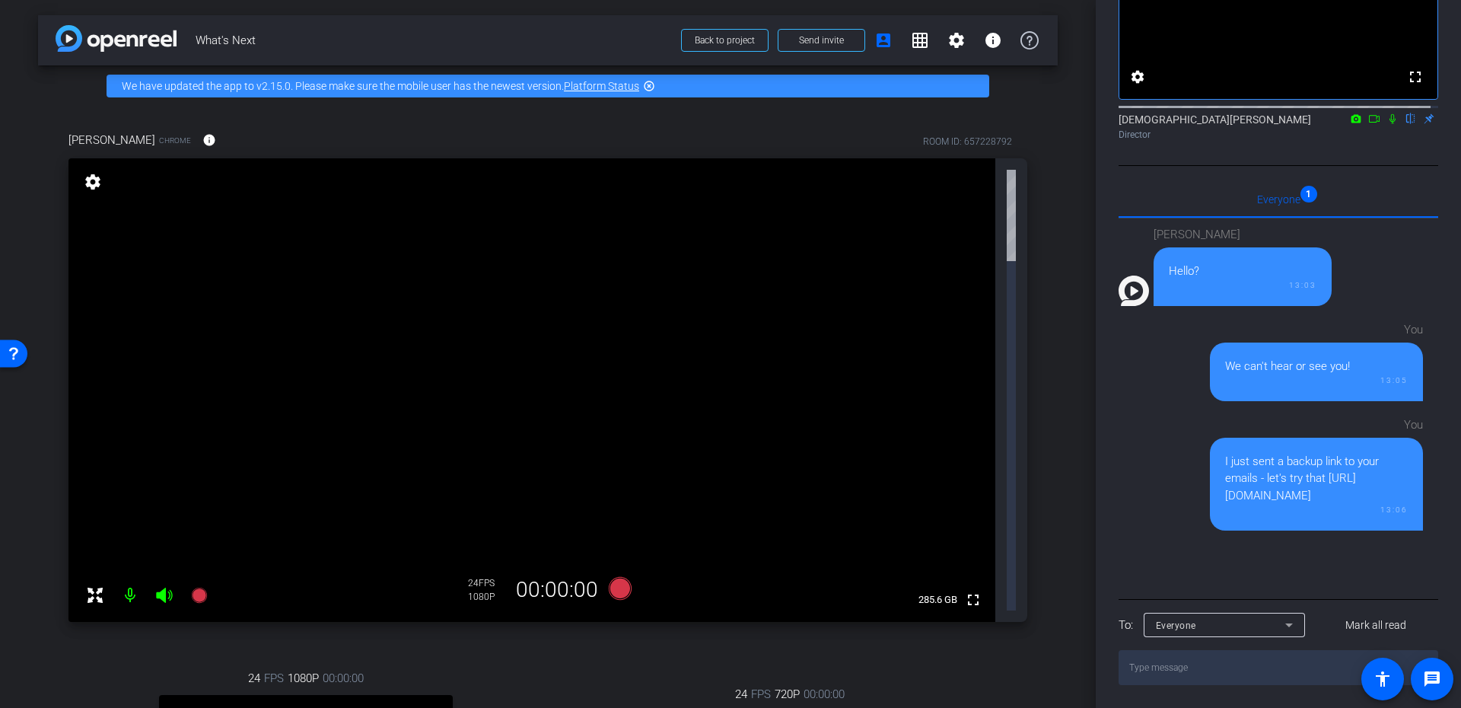
click at [1146, 551] on div "Paul O'Leary Hello? 13:03 You We can't hear or see you! 13:05 You I just sent a…" at bounding box center [1278, 406] width 320 height 377
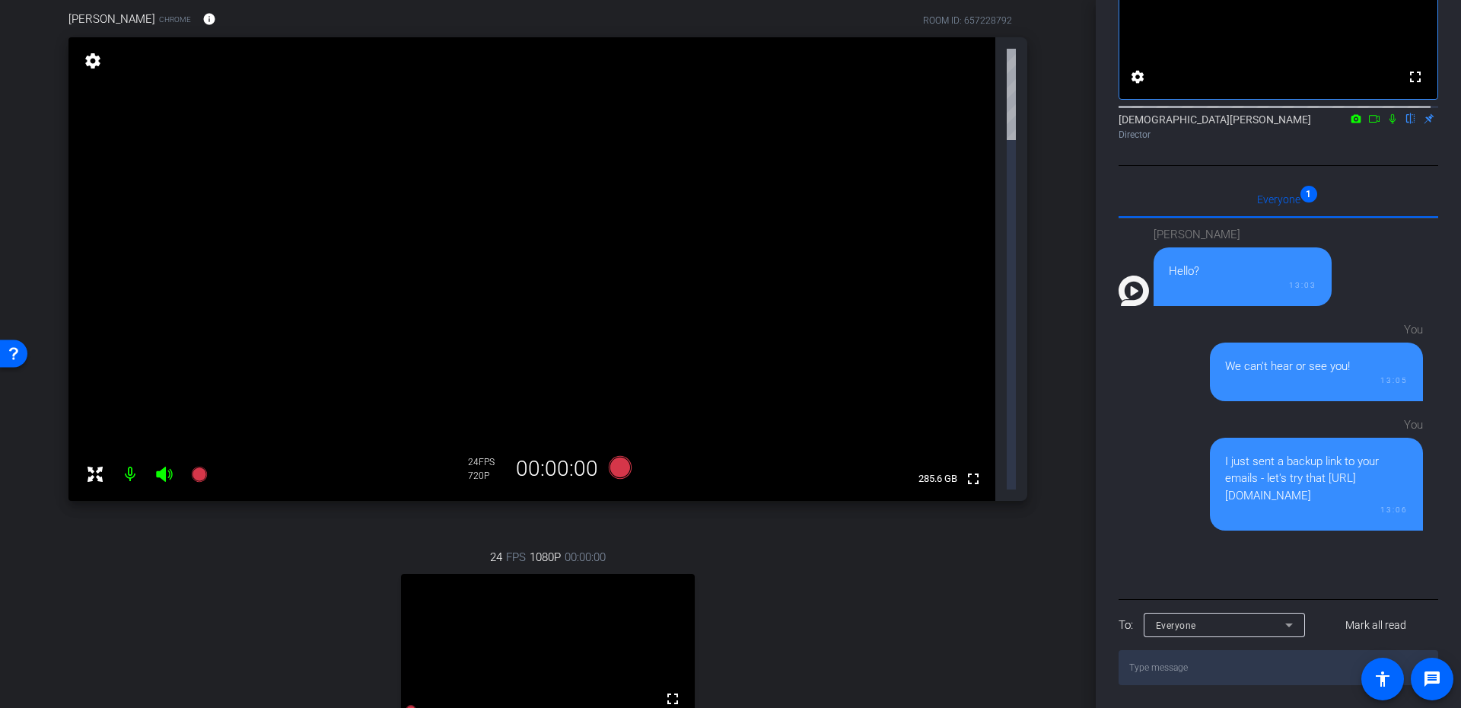
drag, startPoint x: 1218, startPoint y: 664, endPoint x: 1213, endPoint y: 657, distance: 8.7
click at [1217, 663] on textarea at bounding box center [1278, 667] width 320 height 35
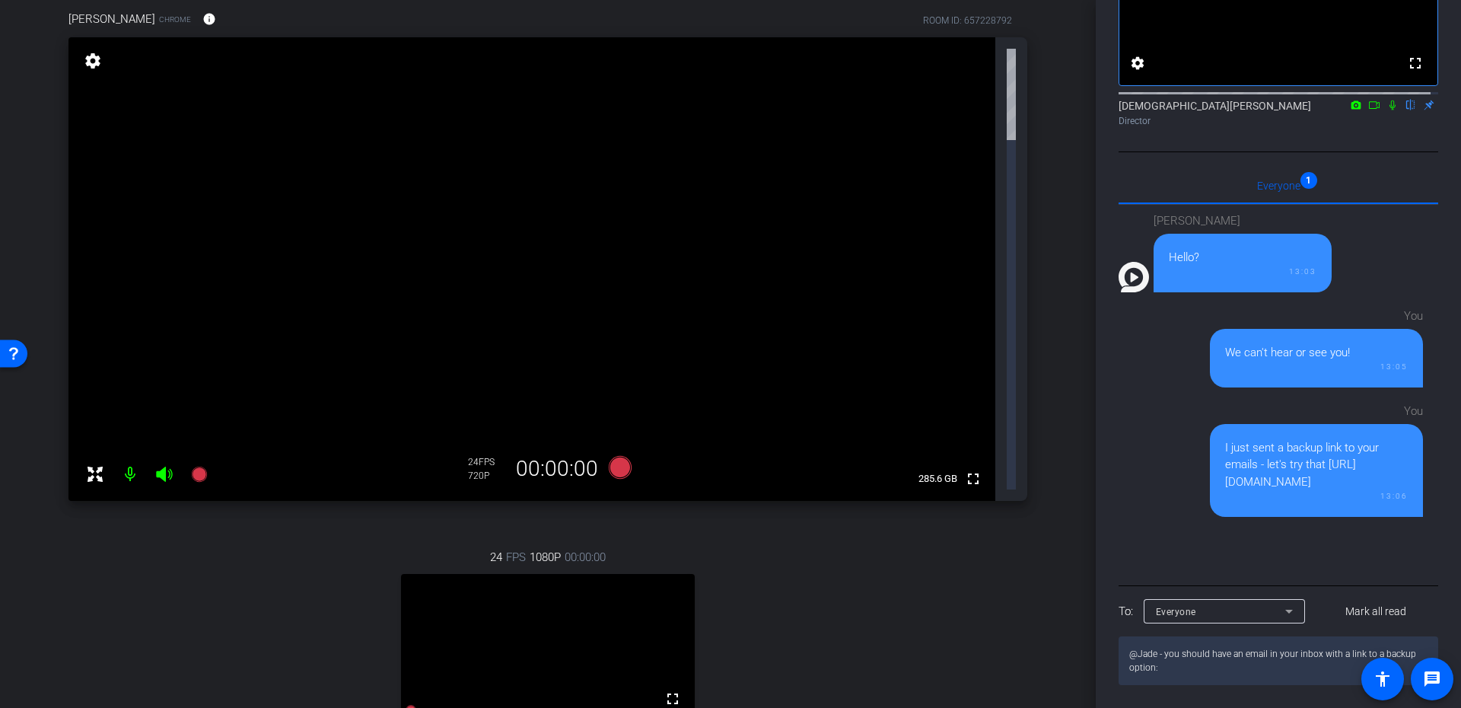
paste textarea "elathram@redhat.com"
type textarea "@Jade - you should have an email in your inbox with a link to a backup option: …"
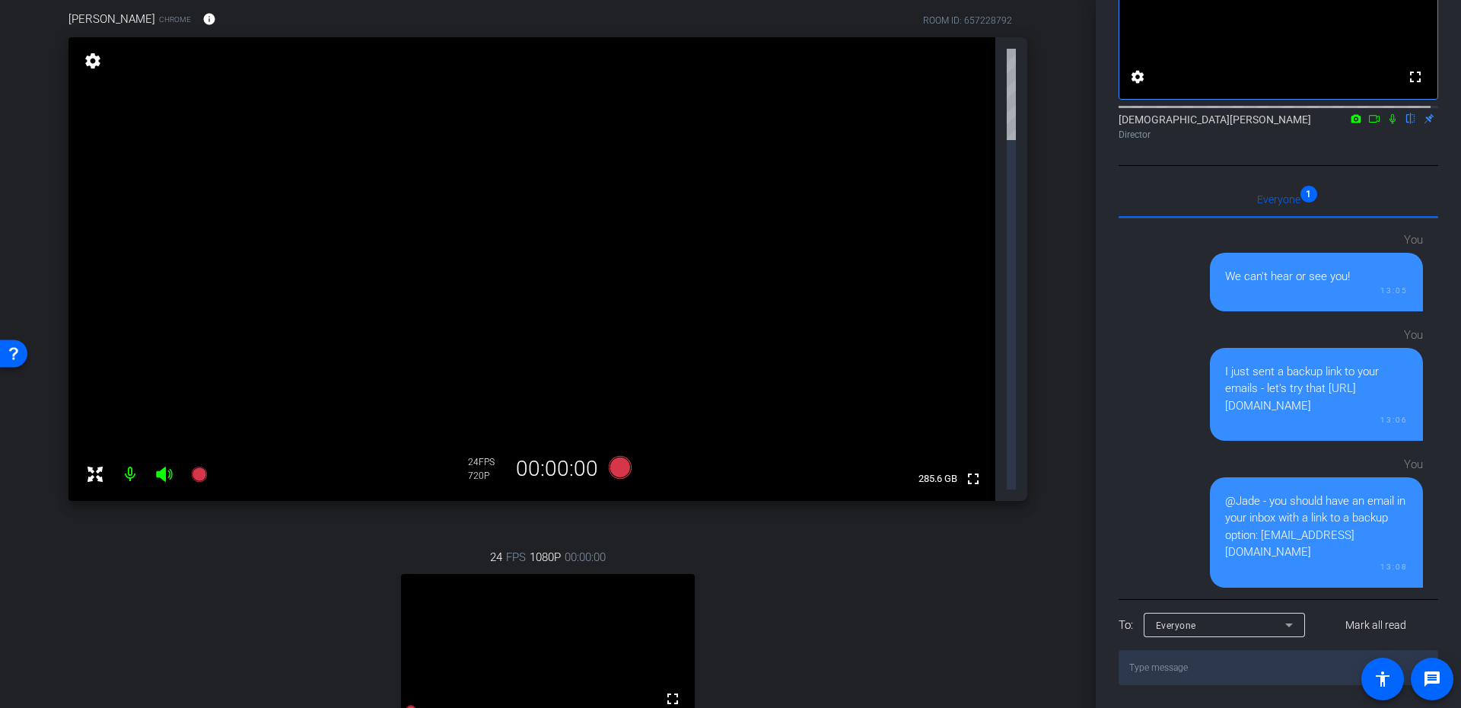
click at [1227, 669] on textarea at bounding box center [1278, 667] width 320 height 35
paste textarea "https://greenroom.brandlive.com/8yy1rfy"
type textarea "https://greenroom.brandlive.com/8yy1rfy"
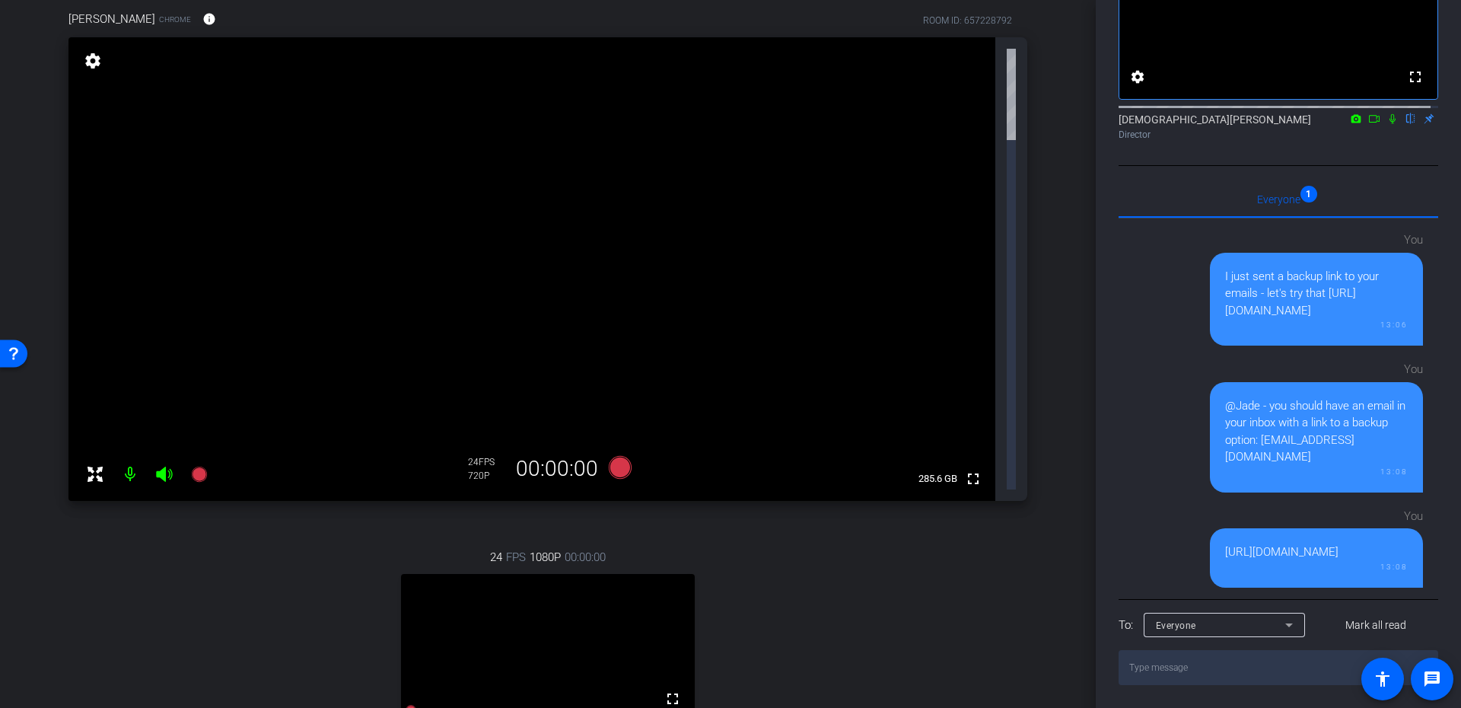
click at [1387, 119] on icon at bounding box center [1392, 118] width 12 height 11
click at [1386, 122] on icon at bounding box center [1392, 118] width 12 height 11
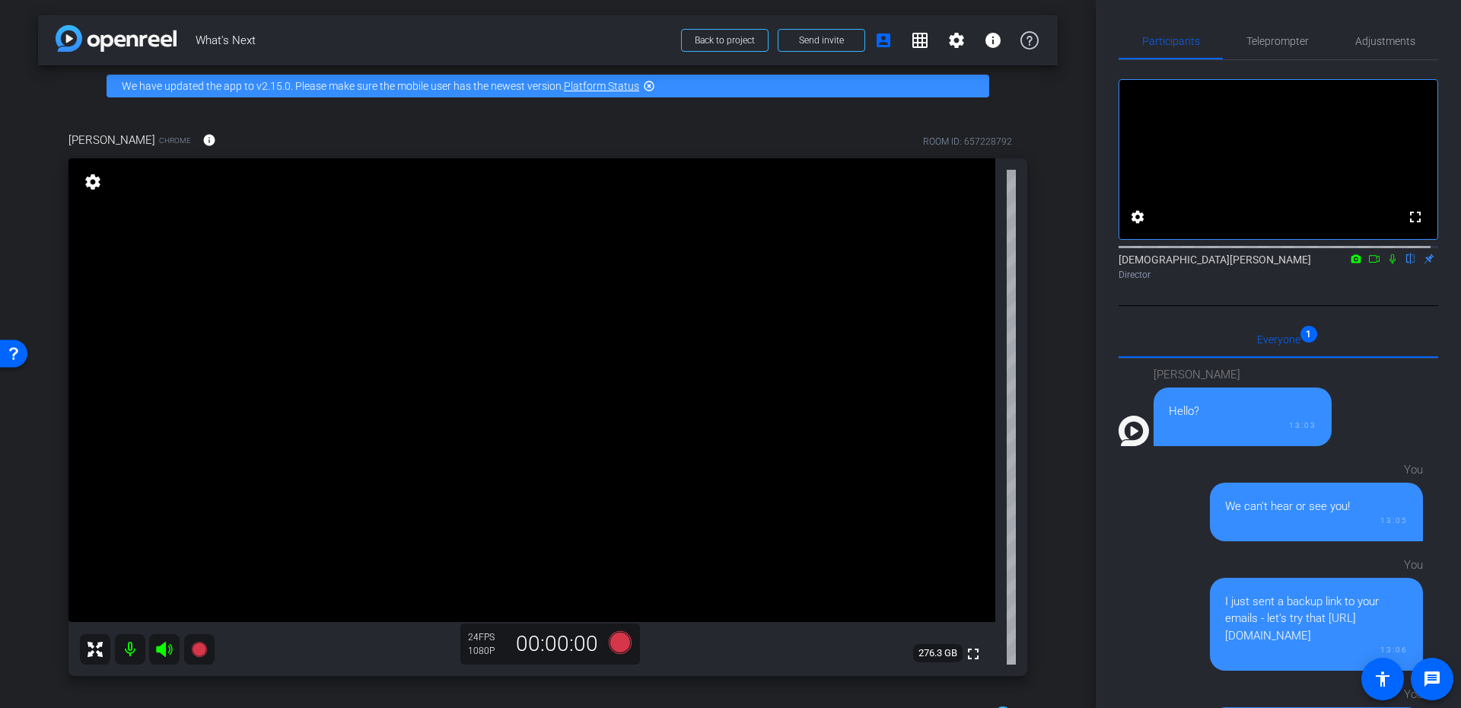
scroll to position [137, 0]
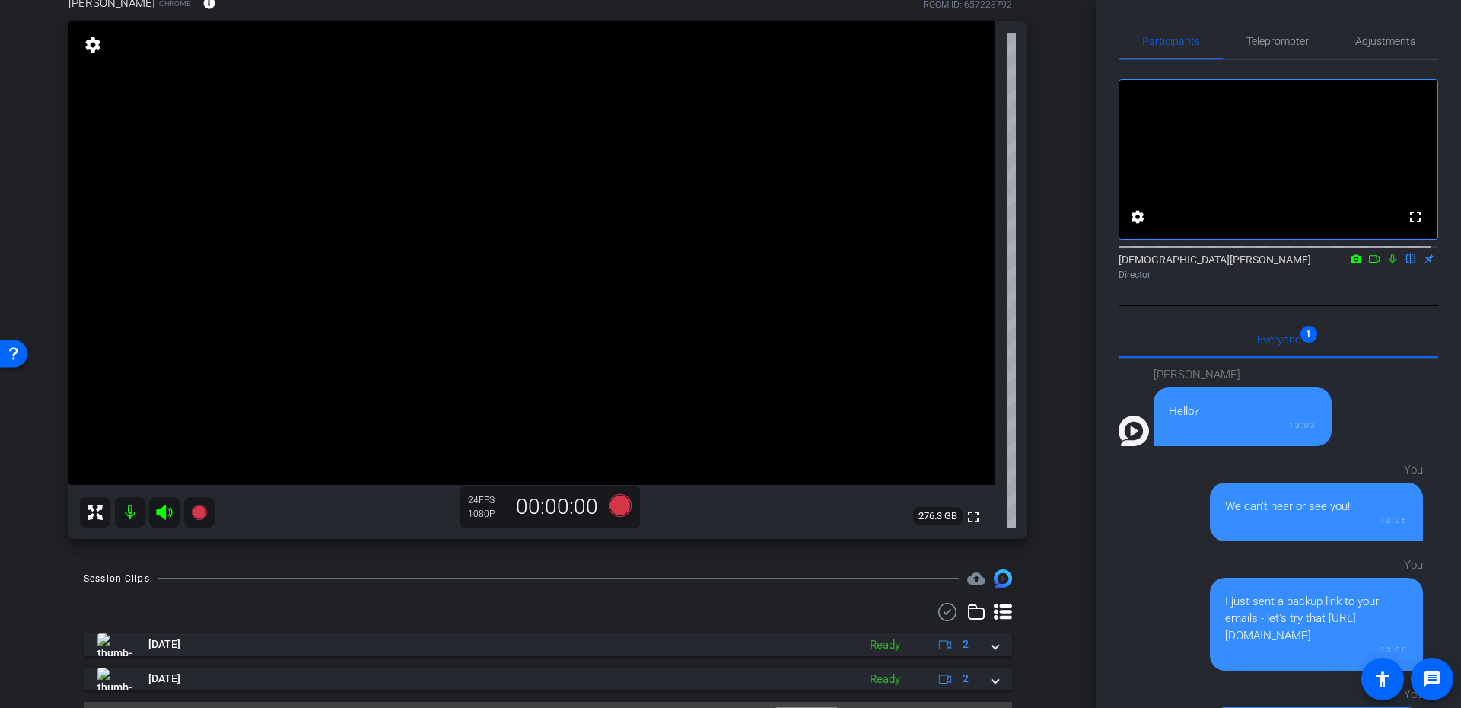
click at [1058, 502] on div "arrow_back What's Next Back to project Send invite account_box grid_on settings…" at bounding box center [548, 217] width 1096 height 708
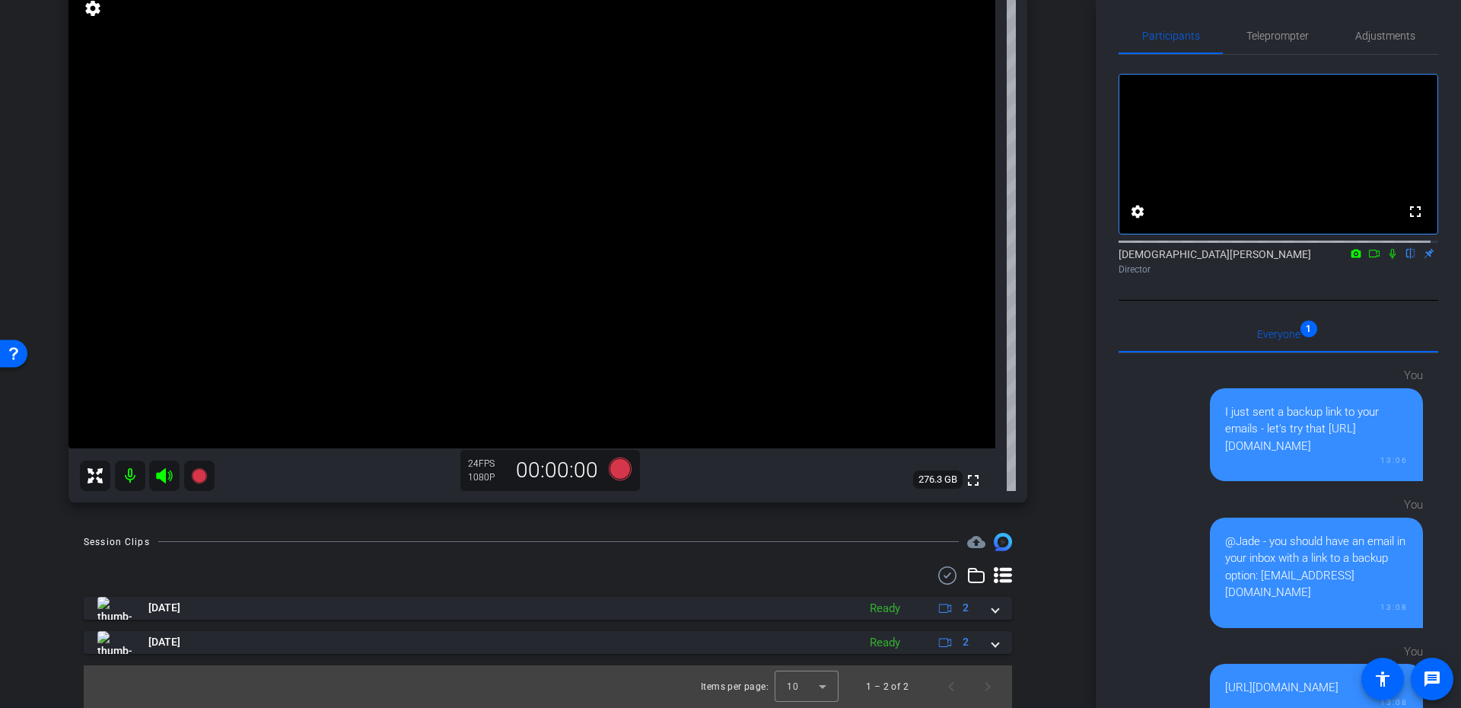
scroll to position [0, 0]
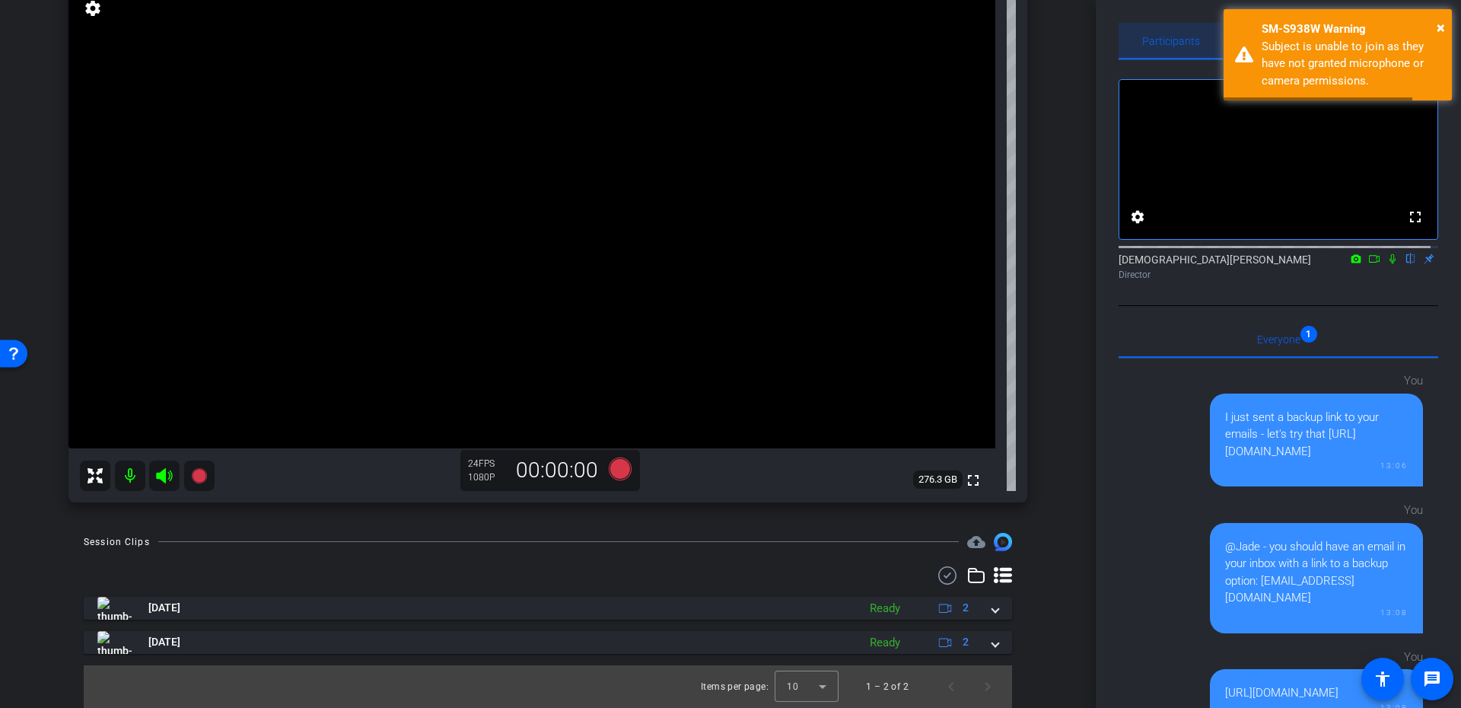
click at [1169, 43] on span "Participants" at bounding box center [1171, 41] width 58 height 11
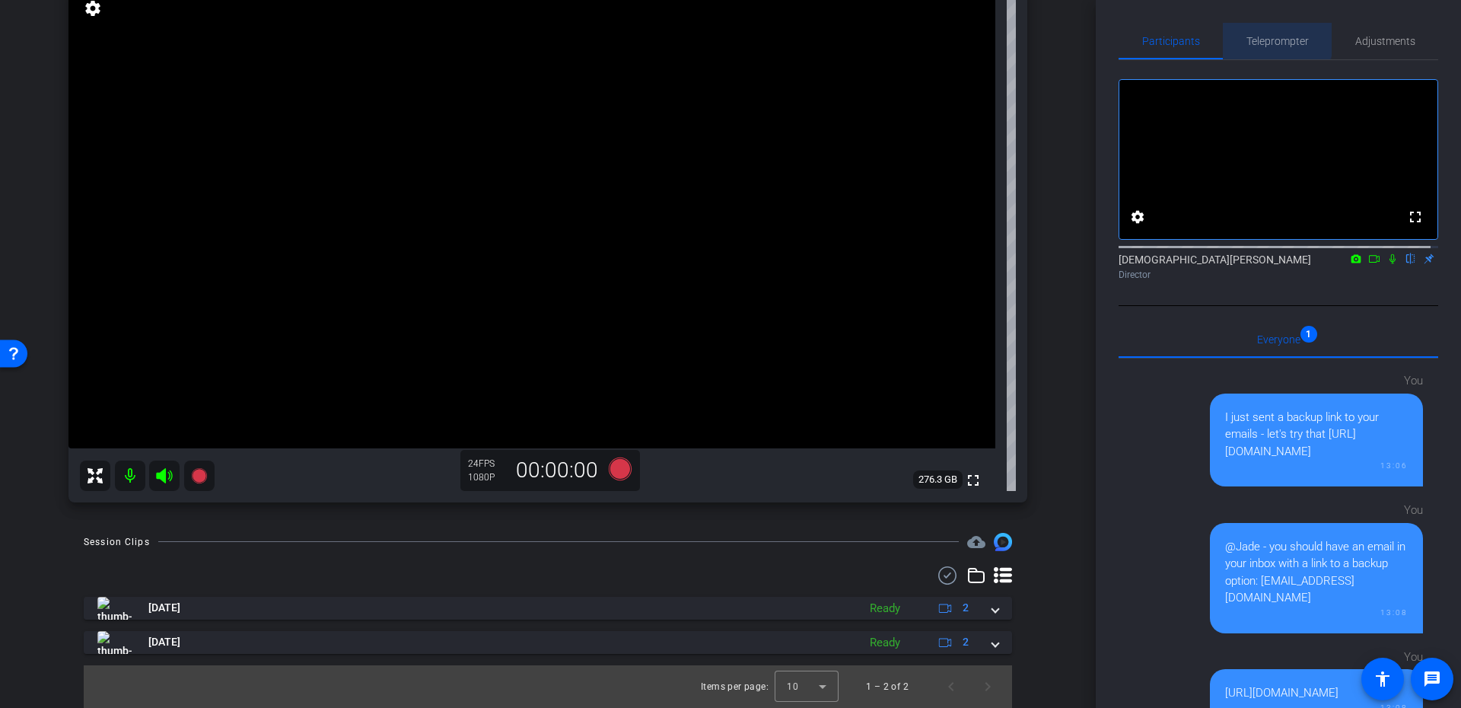
click at [1259, 33] on span "Teleprompter" at bounding box center [1277, 41] width 62 height 37
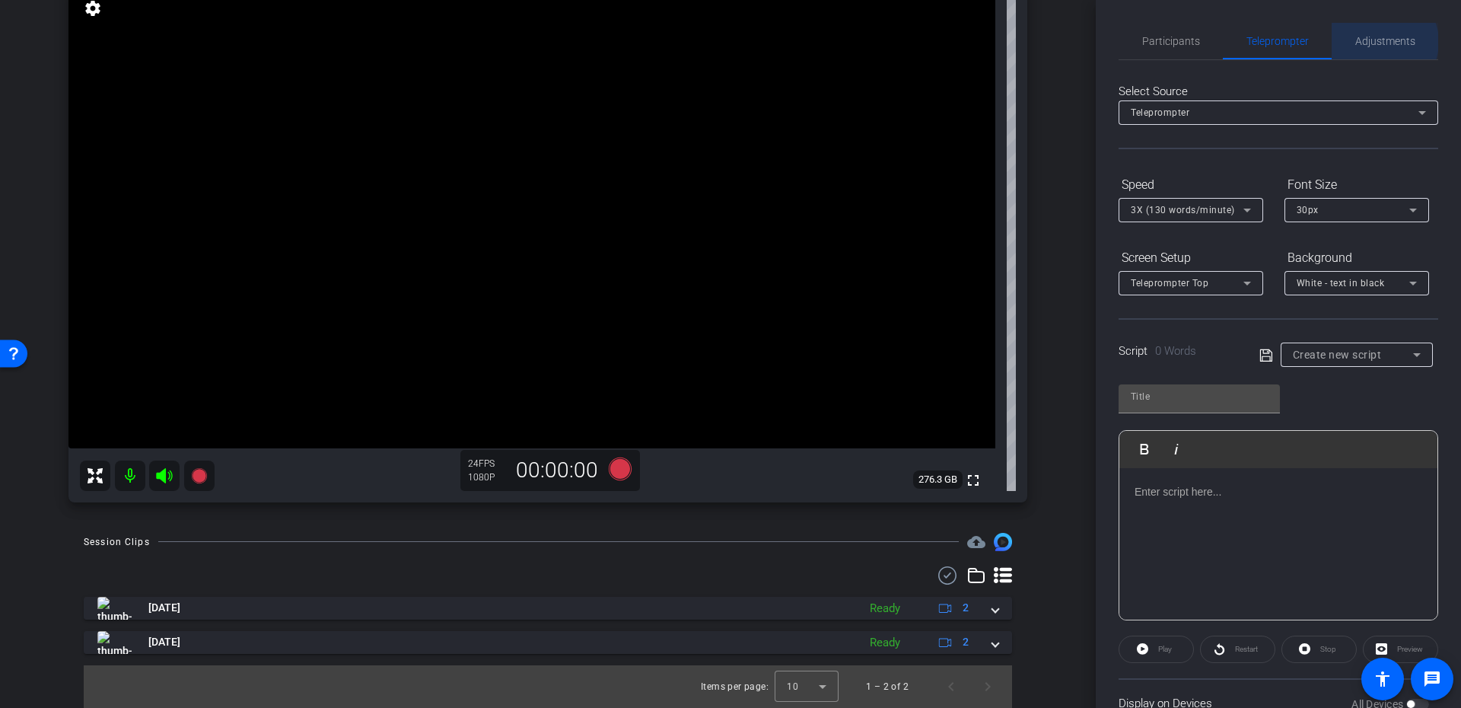
click at [1376, 42] on span "Adjustments" at bounding box center [1385, 41] width 60 height 11
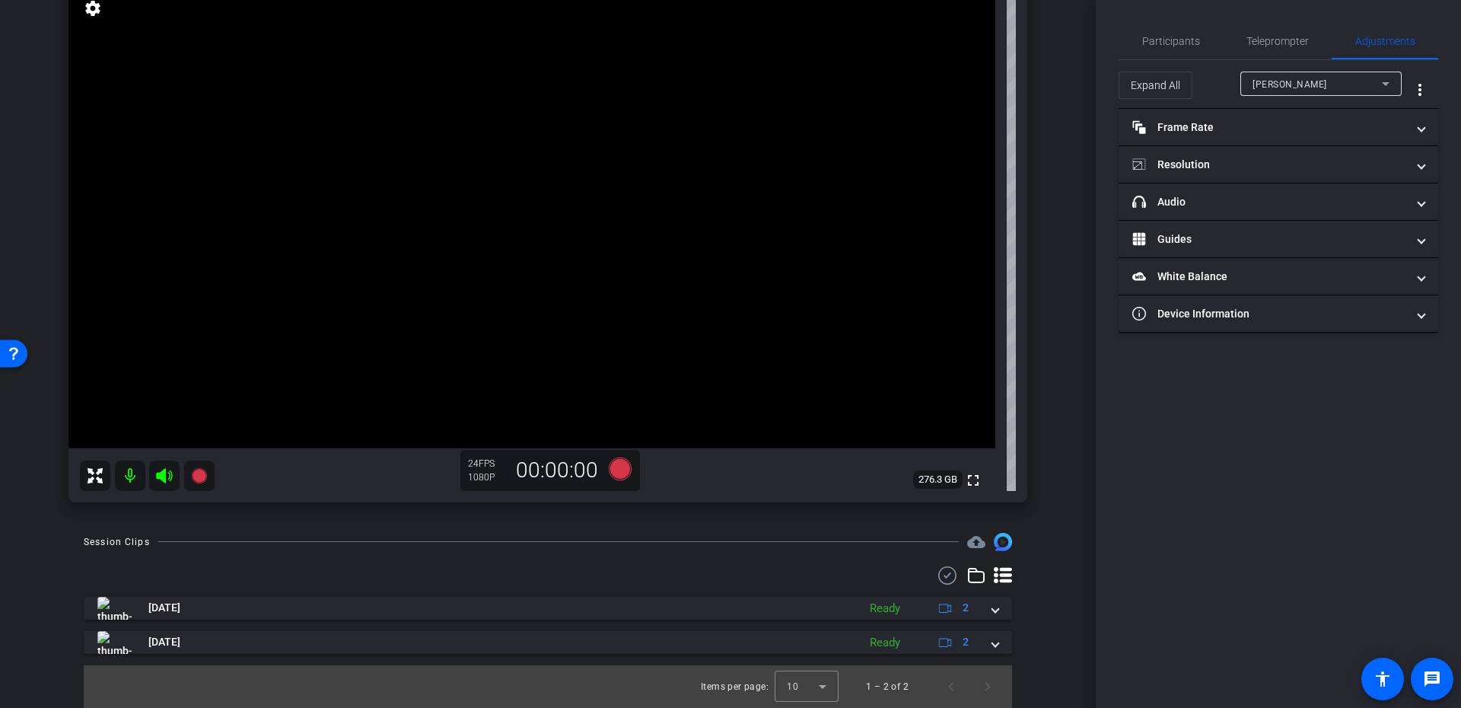
click at [1135, 16] on div "Participants Teleprompter Adjustments settings Christian Binder flip Director E…" at bounding box center [1278, 354] width 365 height 708
click at [1150, 25] on span "Participants" at bounding box center [1171, 41] width 58 height 37
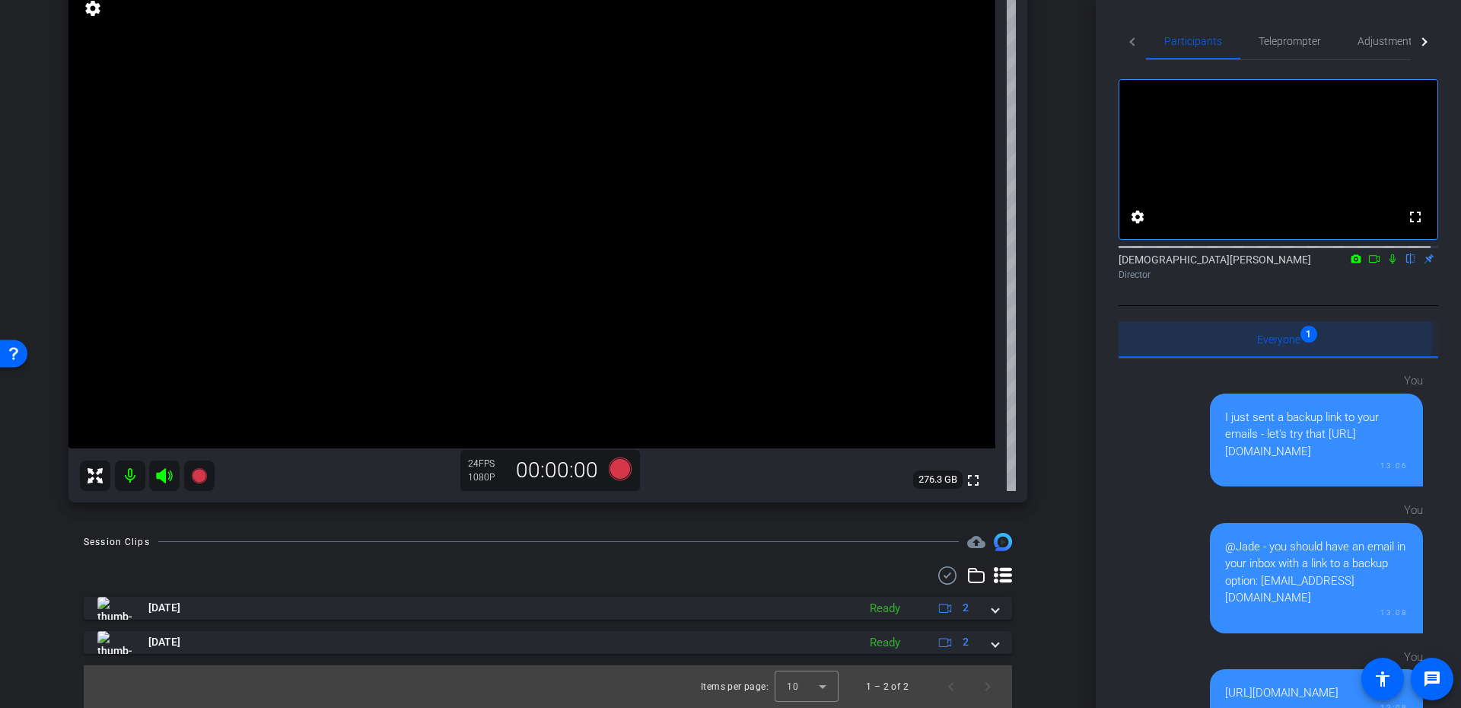
click at [1274, 345] on span "Everyone 1" at bounding box center [1278, 339] width 43 height 11
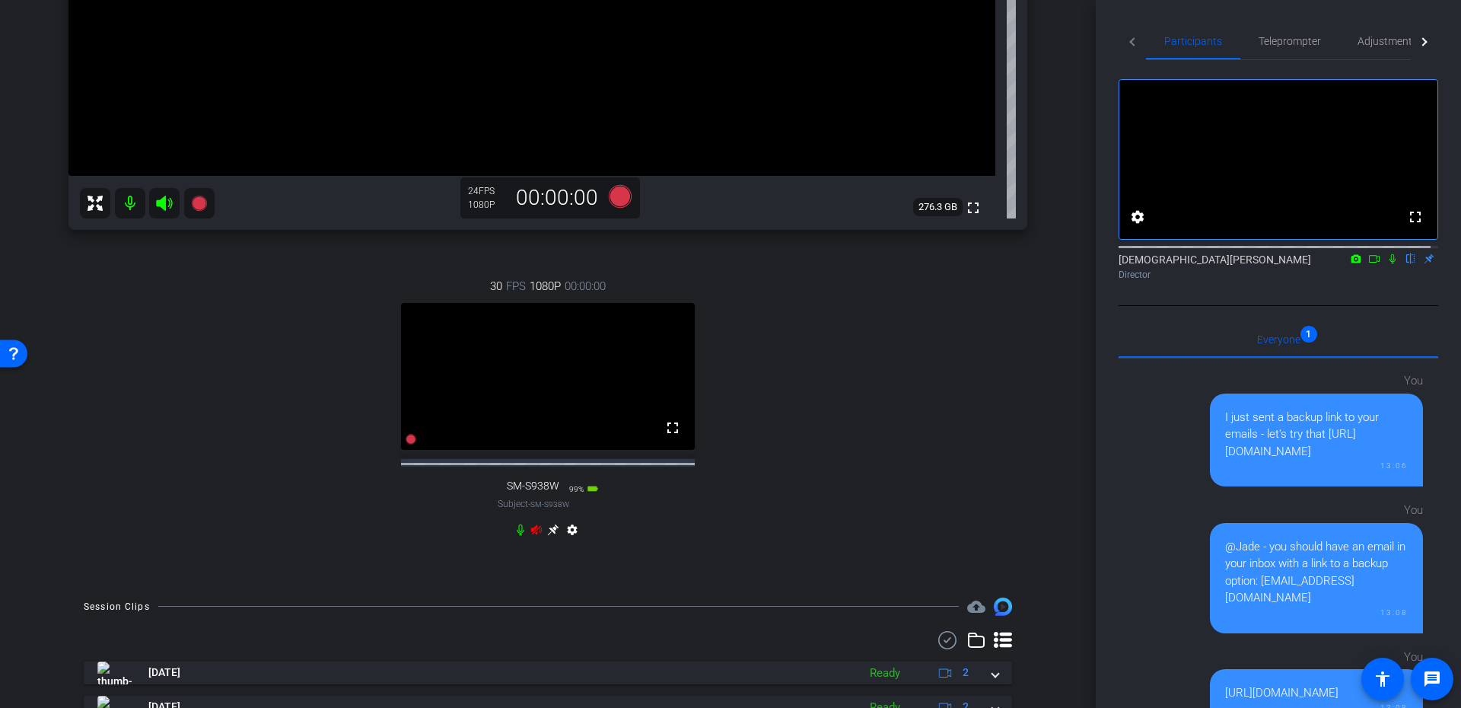
scroll to position [447, 0]
click at [531, 533] on icon at bounding box center [536, 528] width 11 height 10
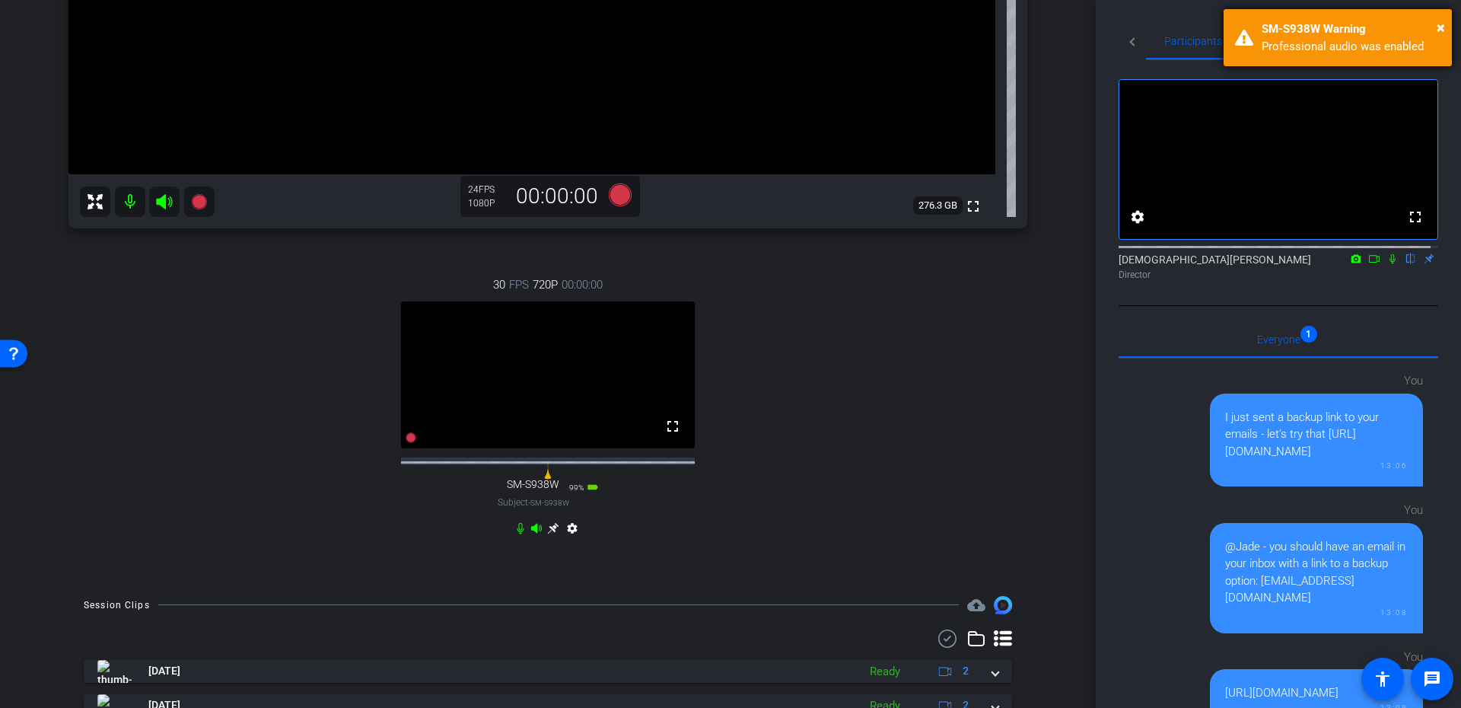
click at [1406, 33] on div "SM-S938W Warning" at bounding box center [1350, 29] width 179 height 17
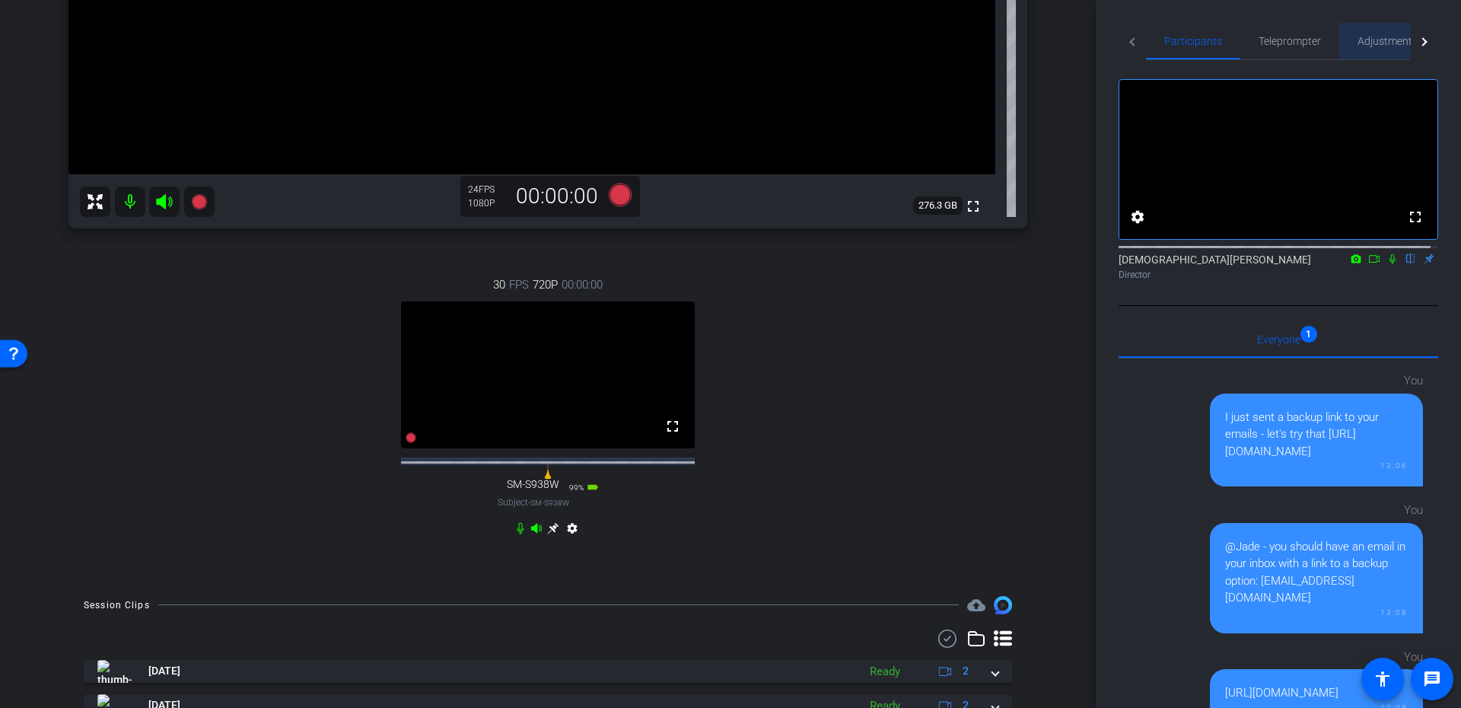
click at [1375, 40] on span "Adjustments" at bounding box center [1387, 41] width 60 height 11
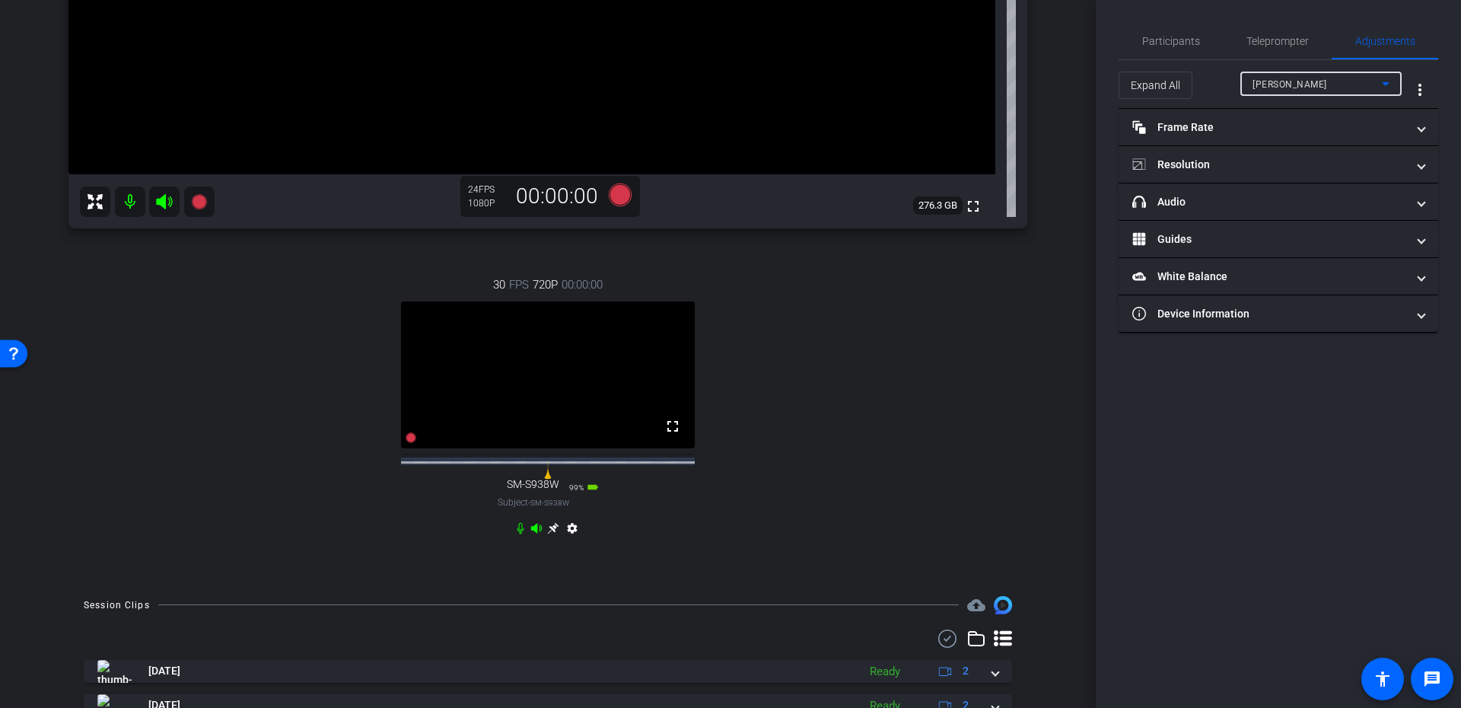
click at [1252, 89] on span "Craig Brandt" at bounding box center [1289, 84] width 75 height 11
click at [1261, 127] on mat-option "SM-S938W" at bounding box center [1320, 138] width 161 height 24
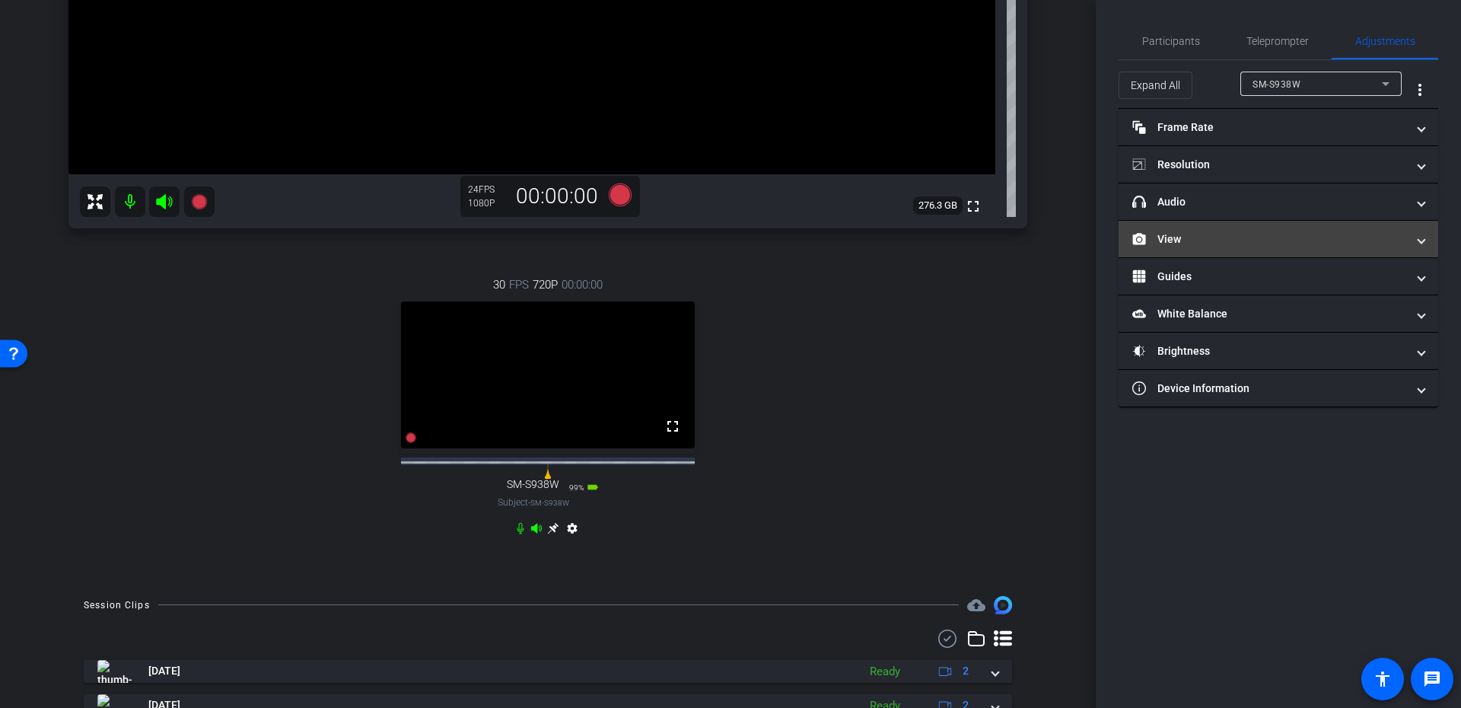
click at [1198, 235] on mat-panel-title "View" at bounding box center [1269, 239] width 274 height 16
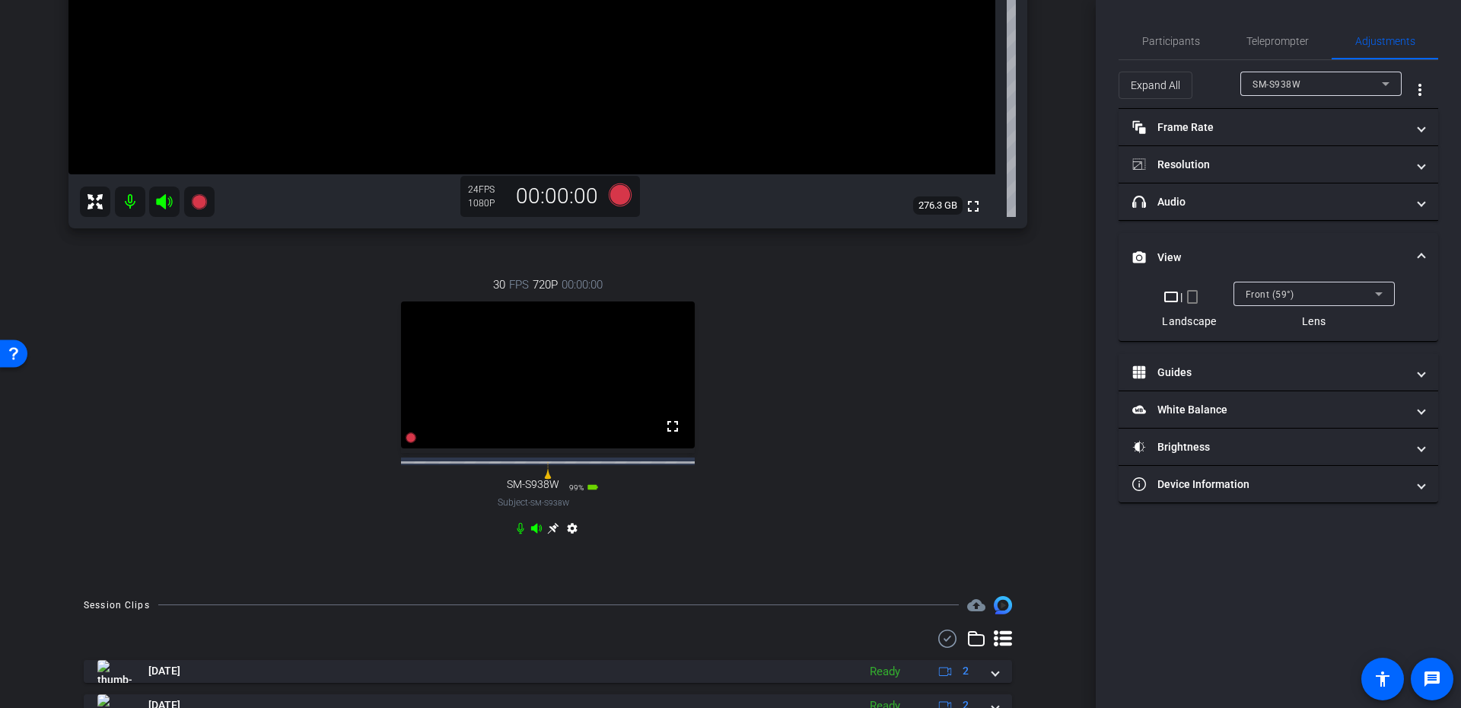
click at [1270, 293] on div "Front (59°)" at bounding box center [1309, 294] width 129 height 19
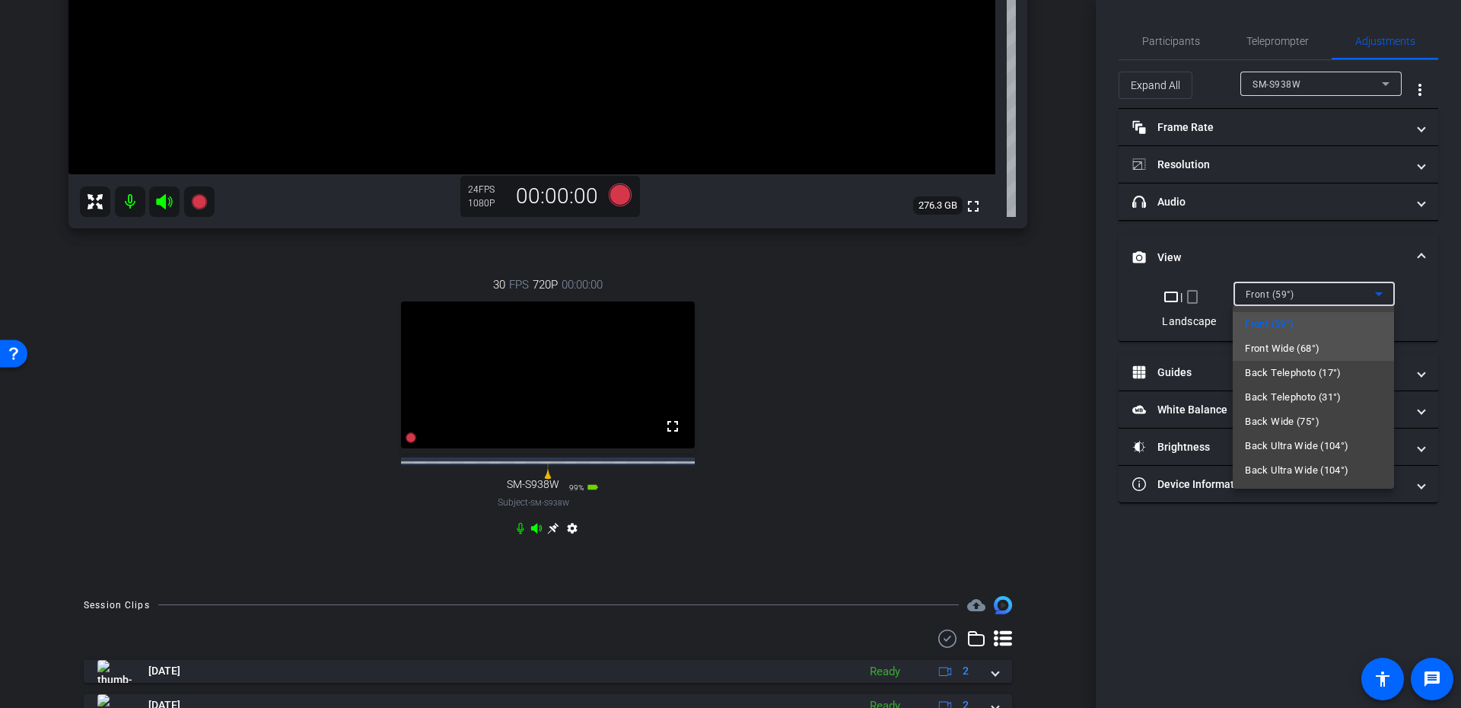
click at [1277, 349] on span "Front Wide (68°)" at bounding box center [1282, 348] width 75 height 18
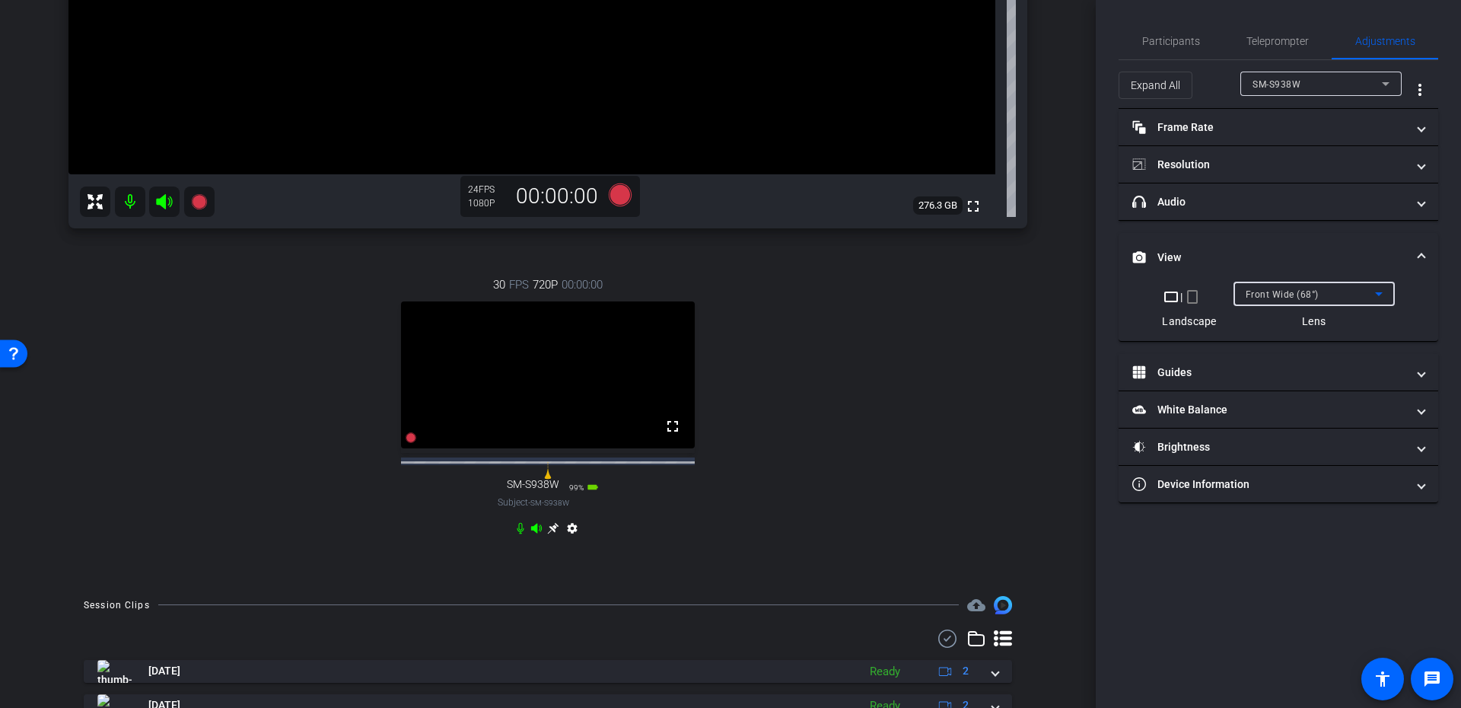
drag, startPoint x: 1189, startPoint y: 329, endPoint x: 1187, endPoint y: 318, distance: 10.9
click at [1189, 328] on div "crop_landscape | crop_portrait Landscape Front Wide (68°) Lens" at bounding box center [1278, 310] width 320 height 59
click at [1187, 316] on div "Landscape" at bounding box center [1189, 320] width 54 height 15
click at [1192, 291] on mat-icon "crop_portrait" at bounding box center [1192, 297] width 18 height 18
click at [1235, 297] on div "Front Wide (68°)" at bounding box center [1306, 293] width 161 height 24
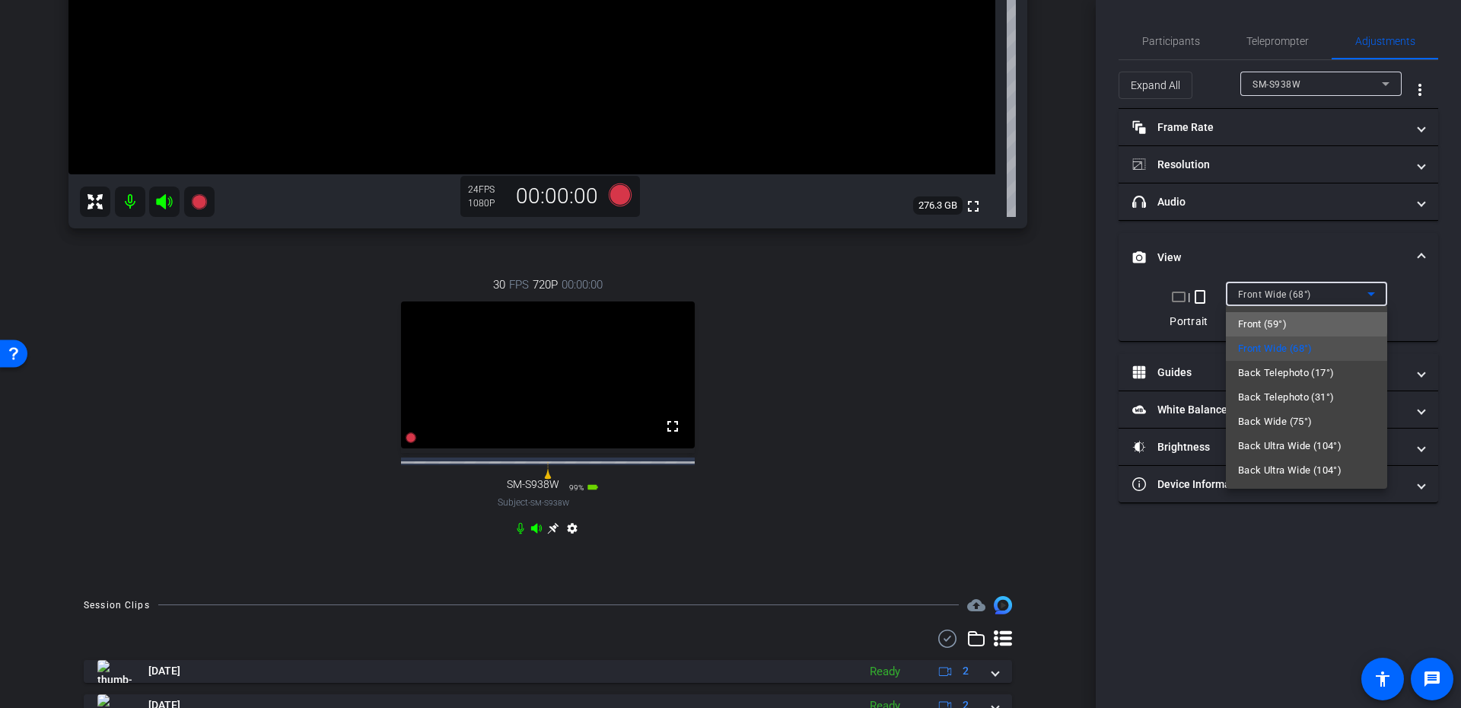
click at [1251, 318] on span "Front (59°)" at bounding box center [1262, 324] width 49 height 18
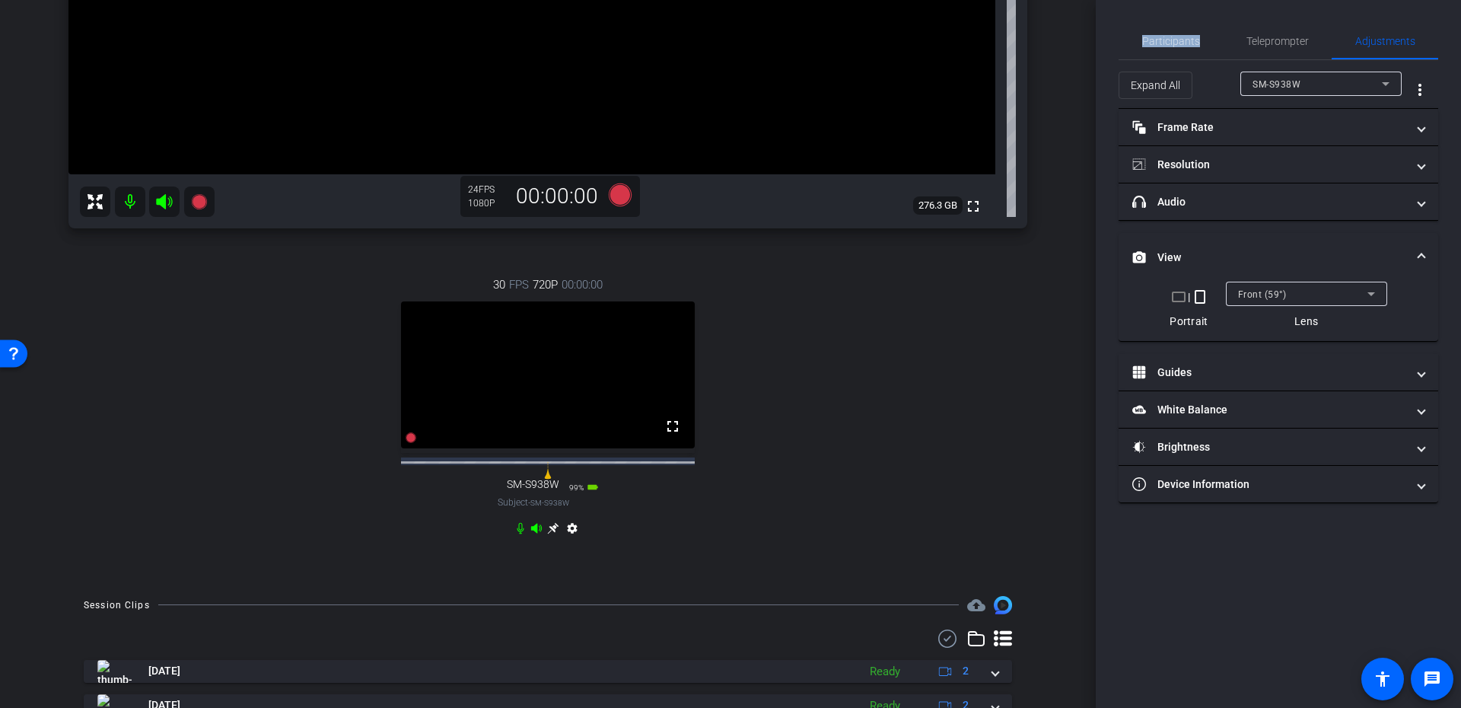
drag, startPoint x: 1192, startPoint y: 34, endPoint x: 1189, endPoint y: 71, distance: 36.6
click at [1188, 49] on span "Participants" at bounding box center [1171, 41] width 58 height 37
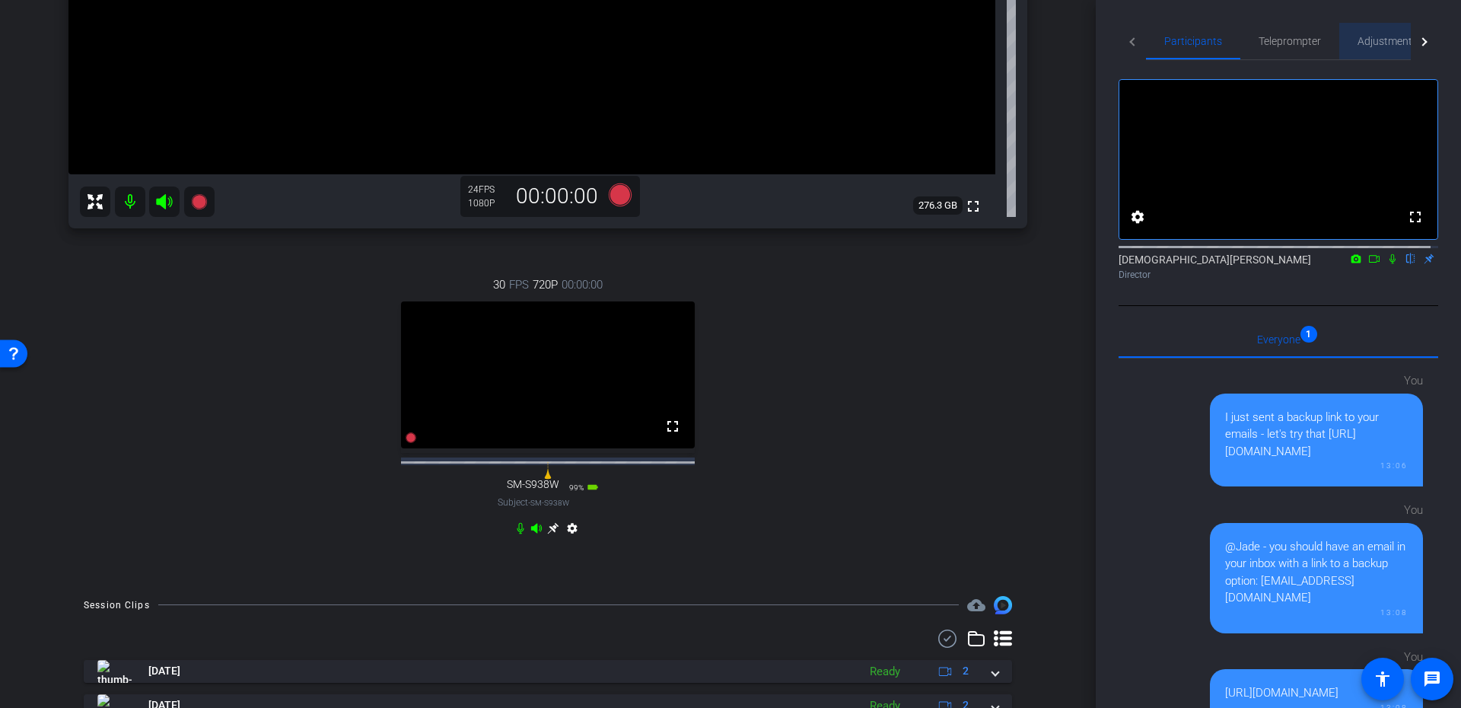
click at [1368, 40] on span "Adjustments" at bounding box center [1387, 41] width 60 height 11
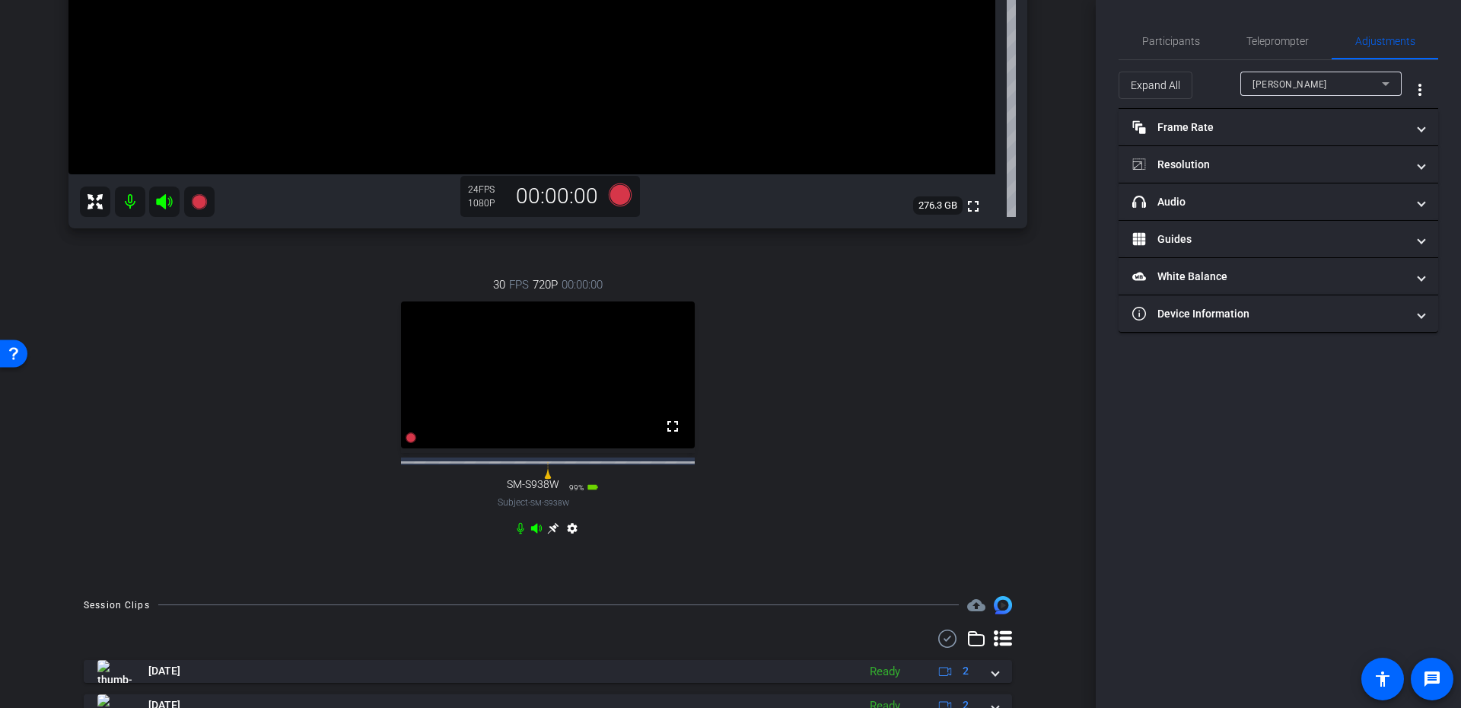
click at [1290, 72] on div "Craig Brandt" at bounding box center [1320, 84] width 137 height 24
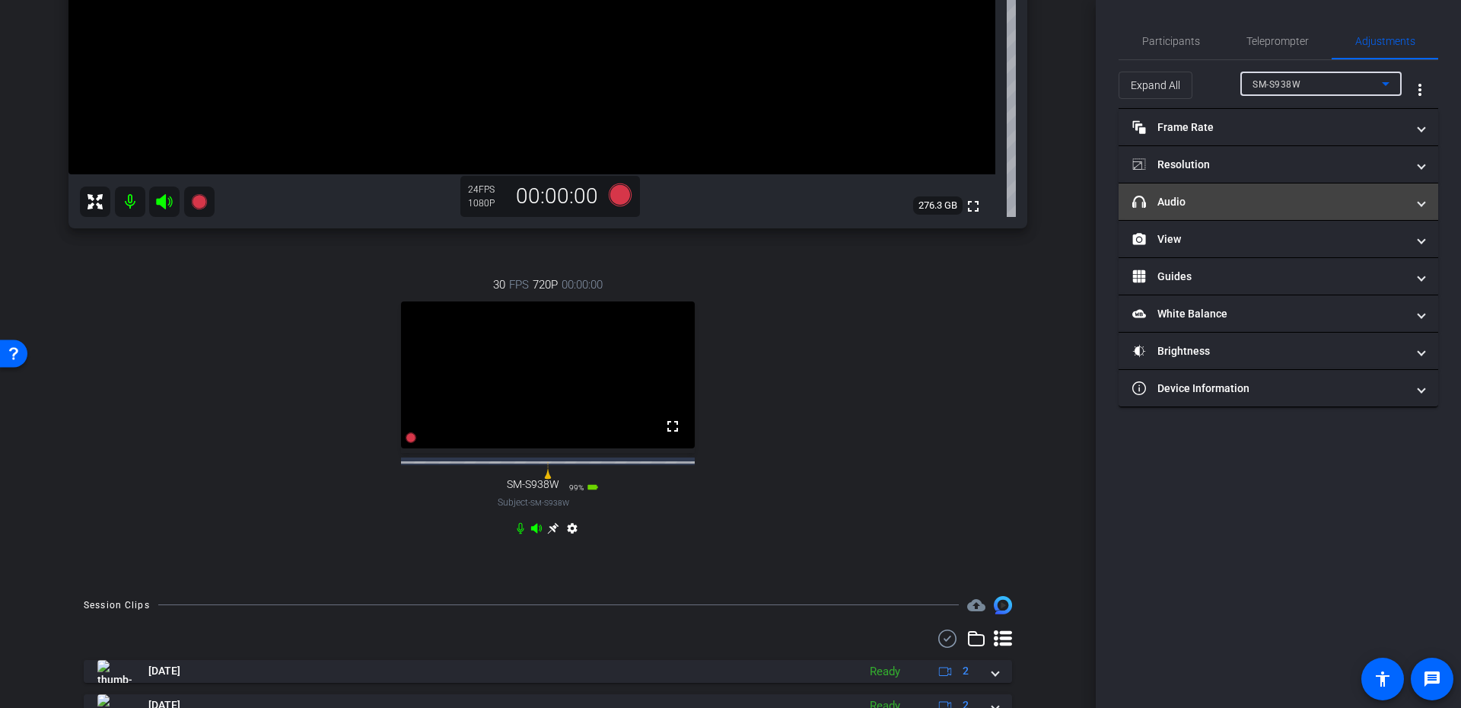
click at [1230, 196] on mat-panel-title "headphone icon Audio" at bounding box center [1269, 202] width 274 height 16
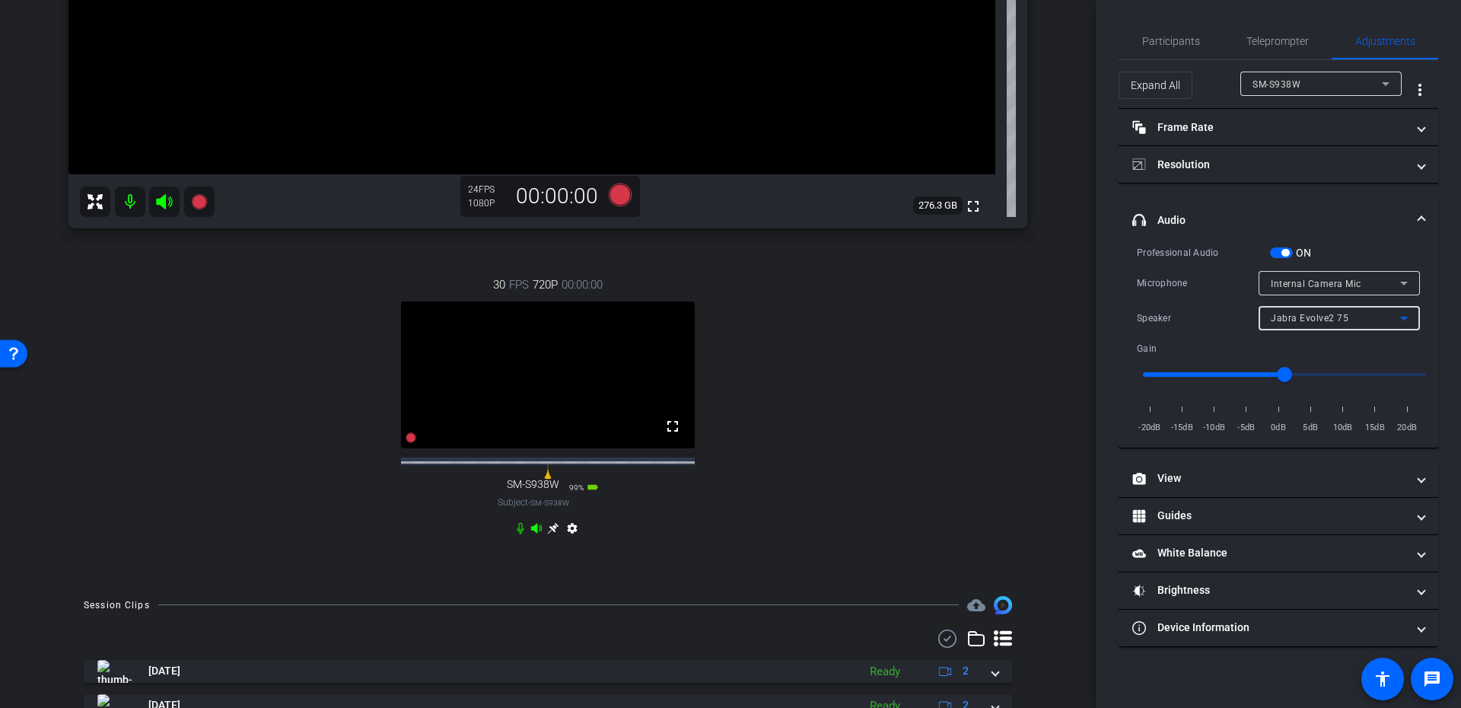
click at [1280, 313] on span "Jabra Evolve2 75" at bounding box center [1309, 318] width 78 height 11
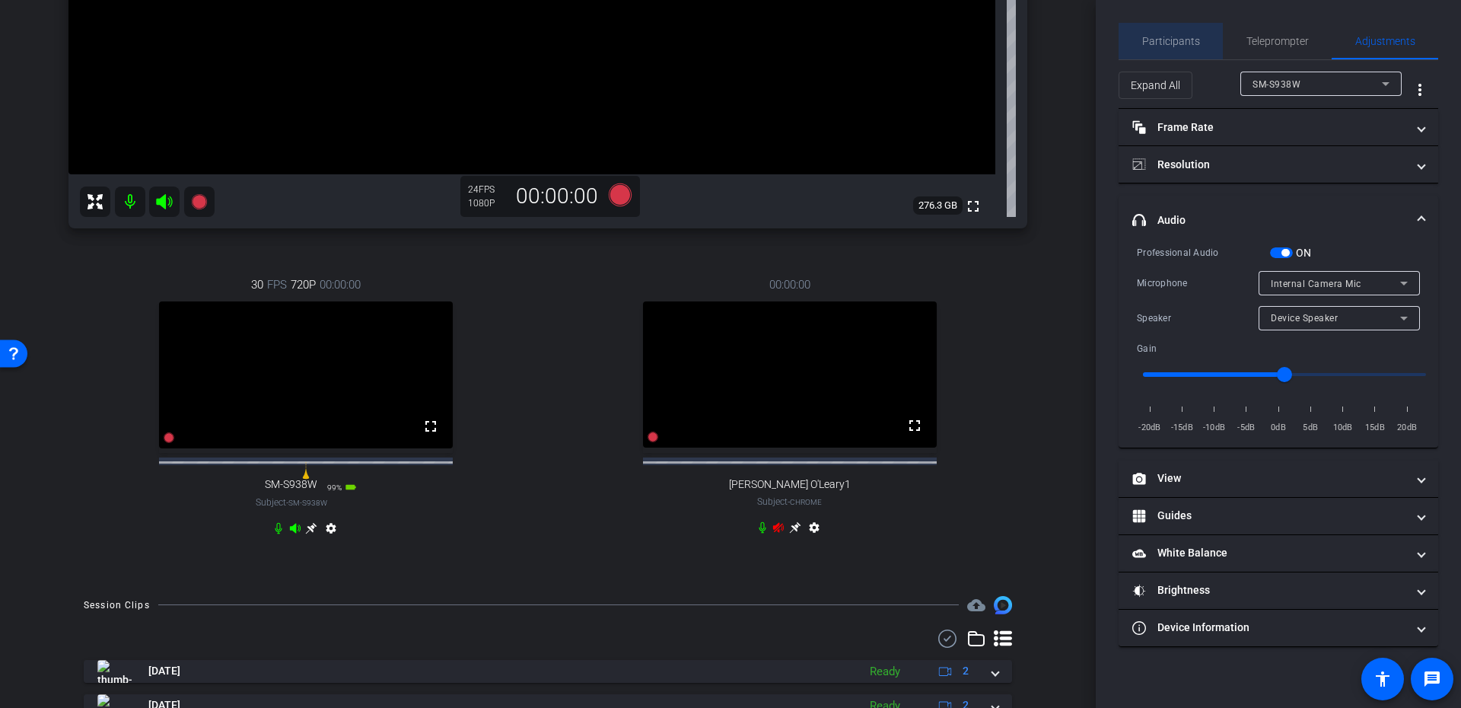
click at [1185, 33] on span "Participants" at bounding box center [1171, 41] width 58 height 37
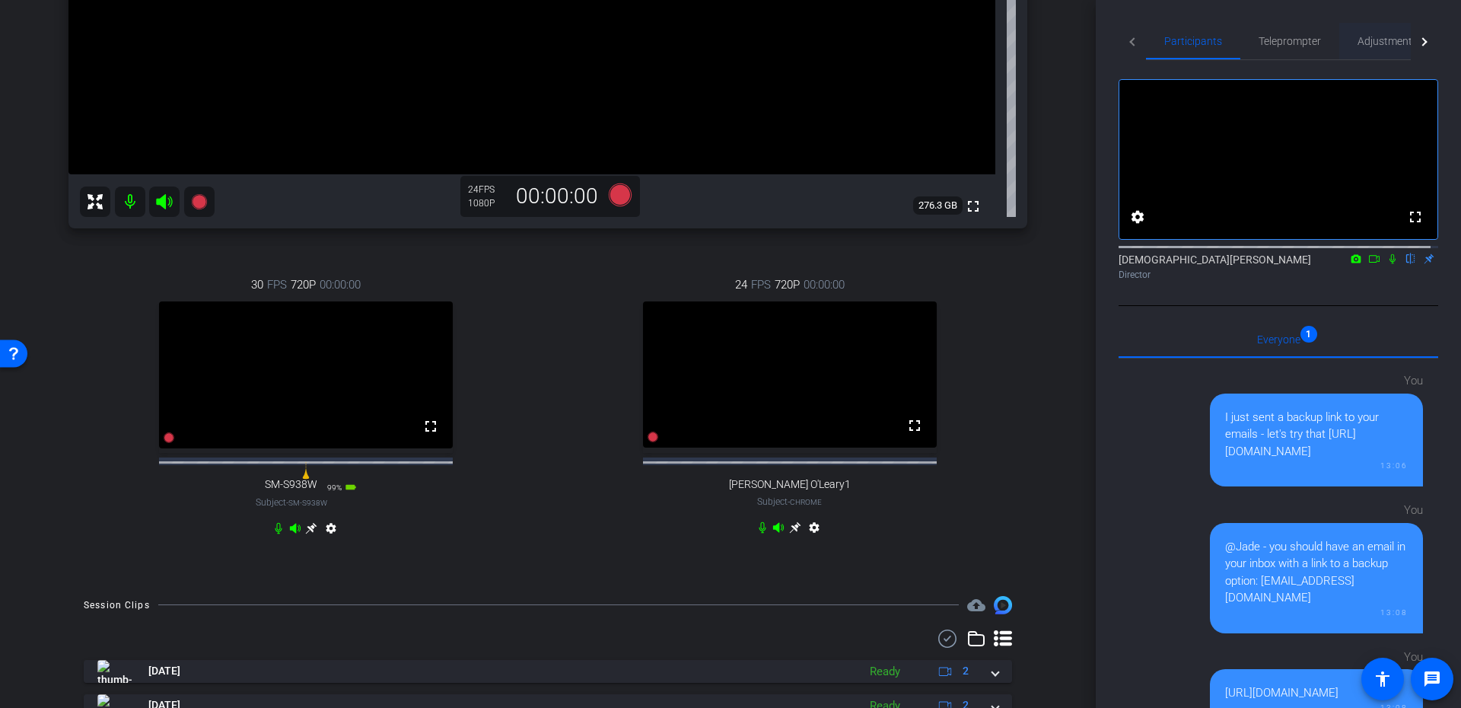
click at [1373, 39] on span "Adjustments" at bounding box center [1387, 41] width 60 height 11
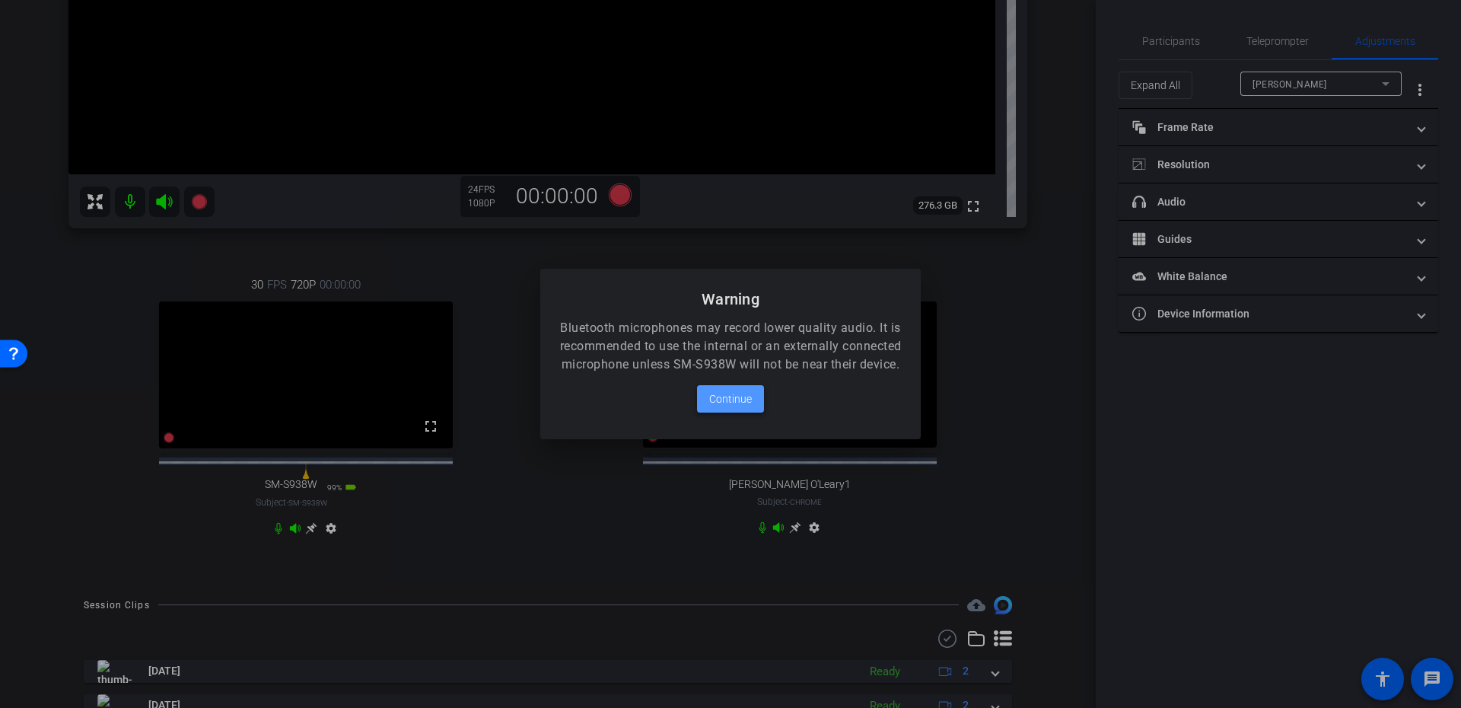
click at [739, 408] on span "Continue" at bounding box center [730, 399] width 43 height 18
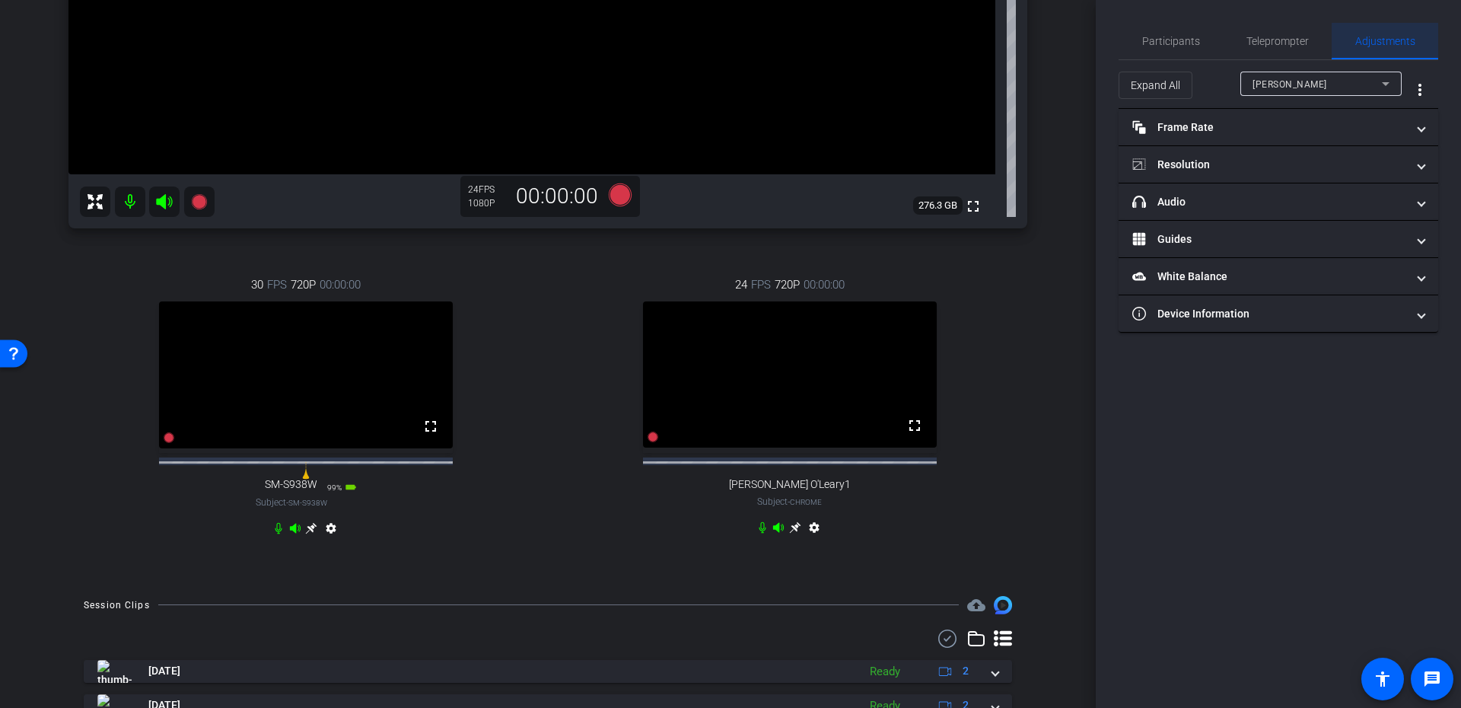
click at [1321, 81] on div "Craig Brandt" at bounding box center [1316, 84] width 129 height 19
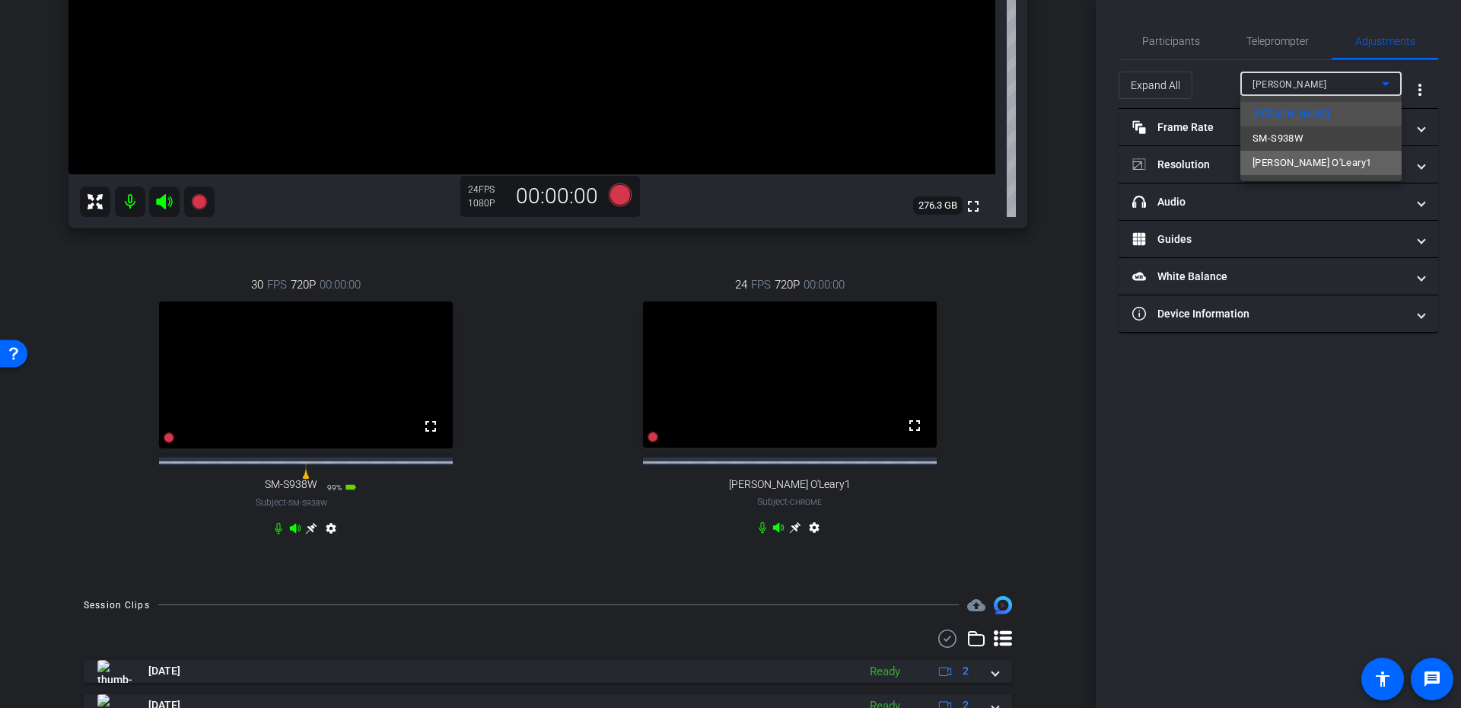
click at [1314, 164] on span "Paul O'Leary1" at bounding box center [1311, 163] width 119 height 18
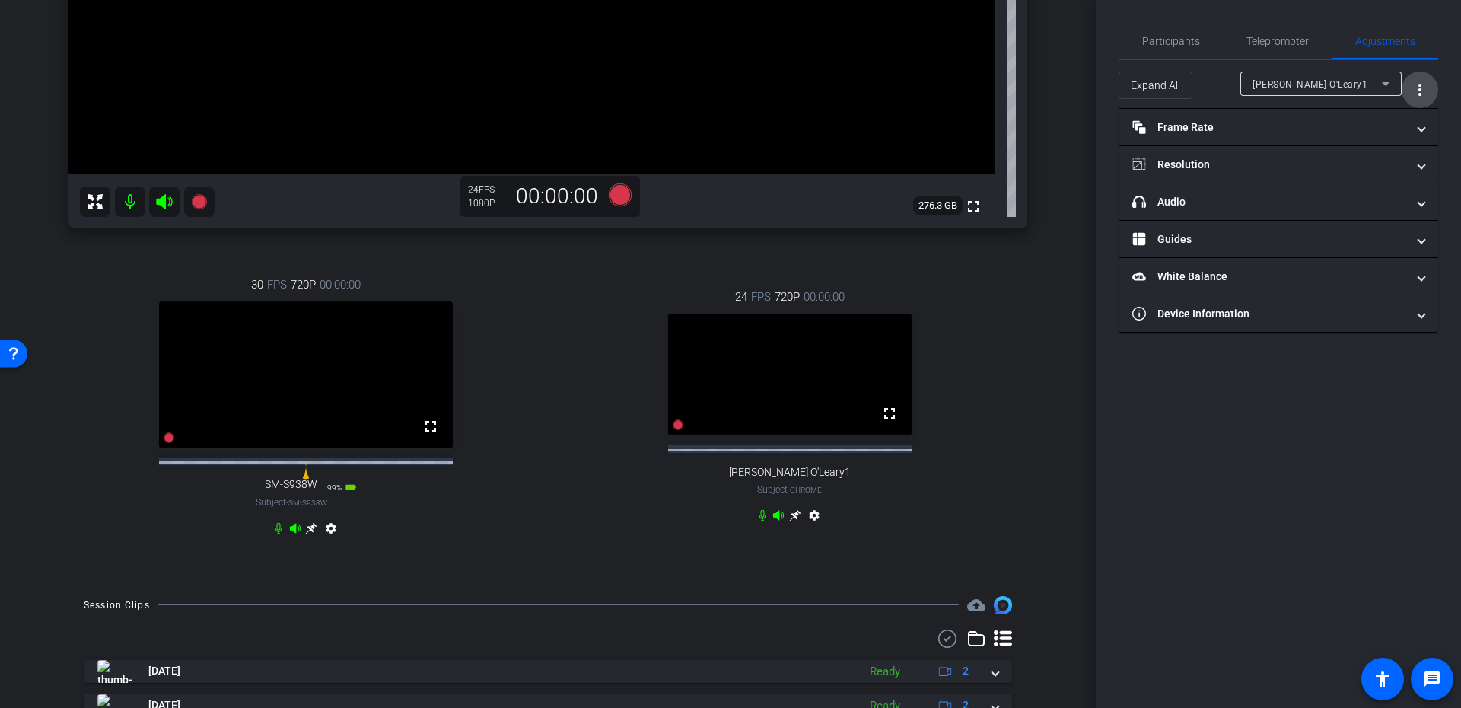
click at [1417, 85] on mat-icon "more_vert" at bounding box center [1419, 90] width 18 height 18
click at [1419, 85] on div at bounding box center [730, 354] width 1461 height 708
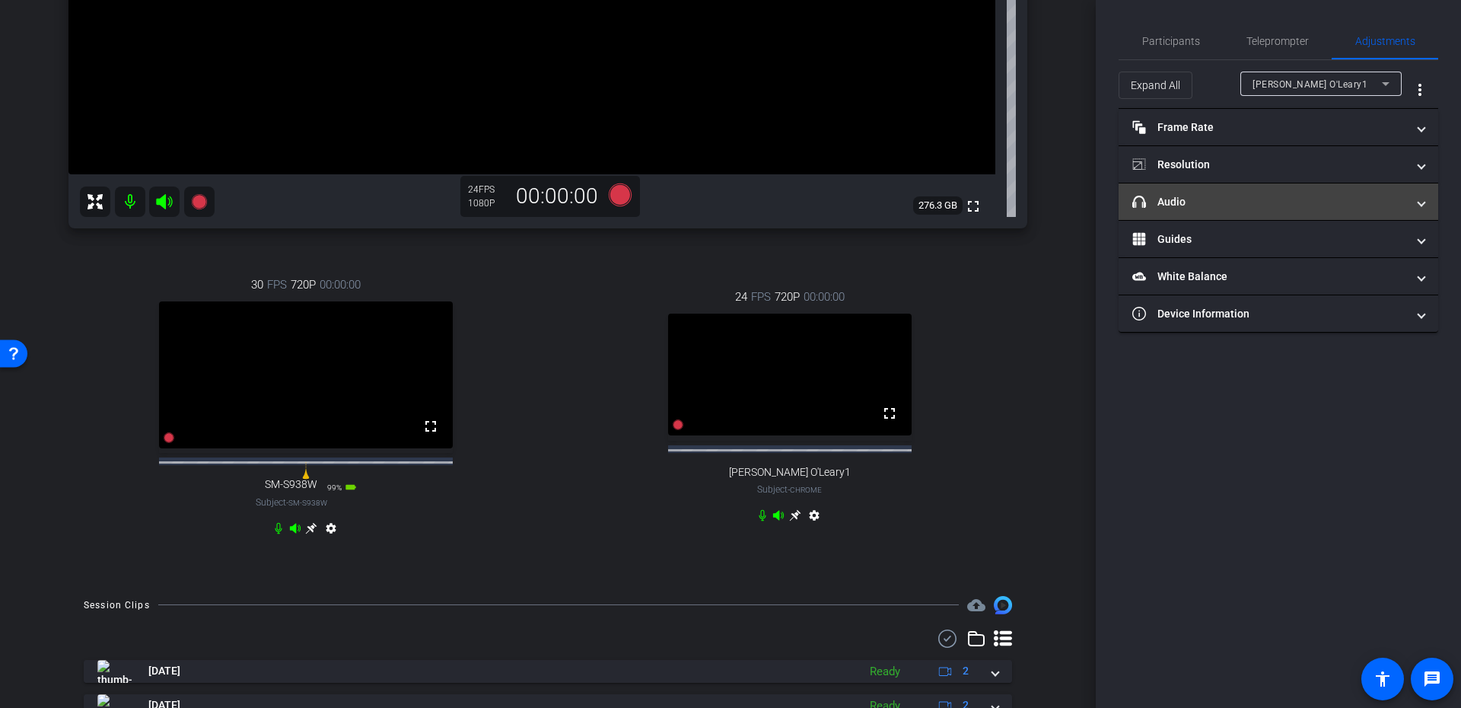
click at [1223, 202] on mat-panel-title "headphone icon Audio" at bounding box center [1269, 202] width 274 height 16
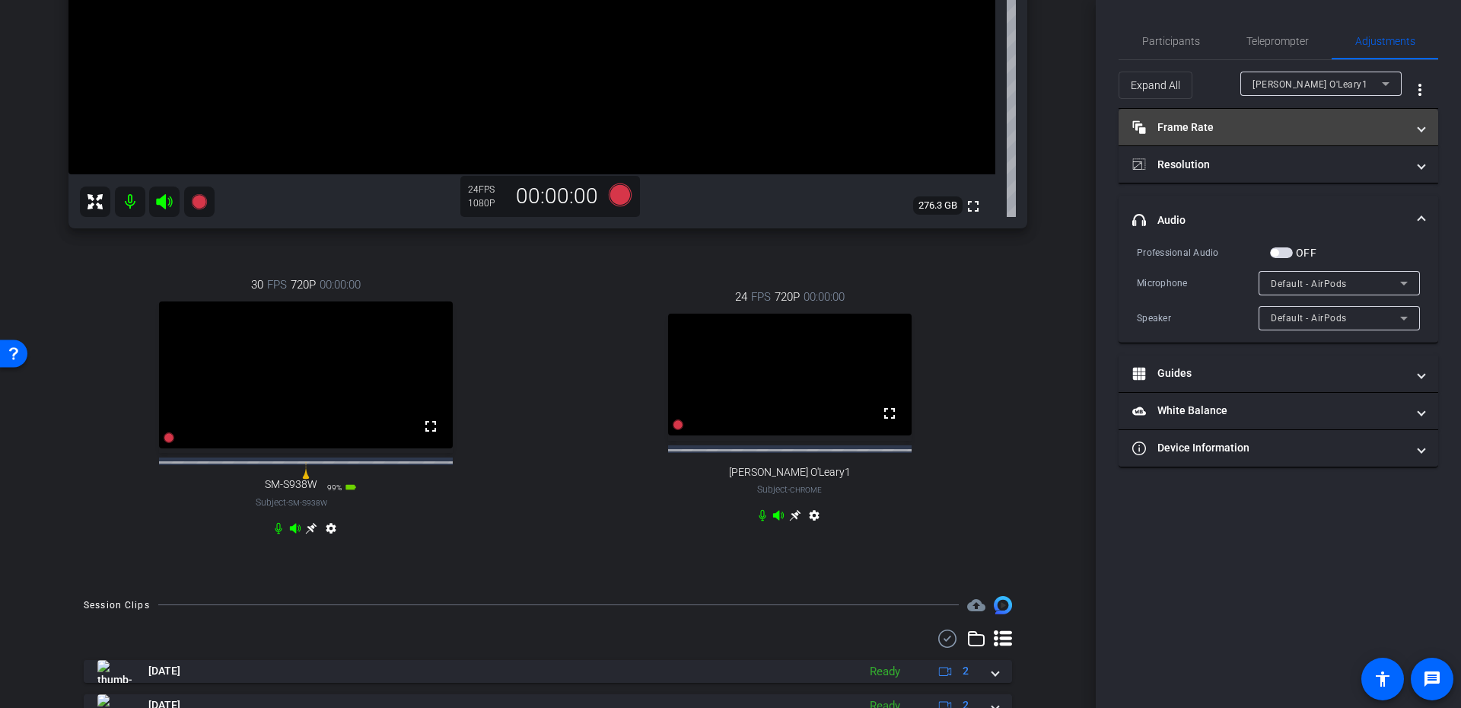
click at [1220, 119] on mat-panel-title "Frame Rate Frame Rate" at bounding box center [1269, 127] width 274 height 16
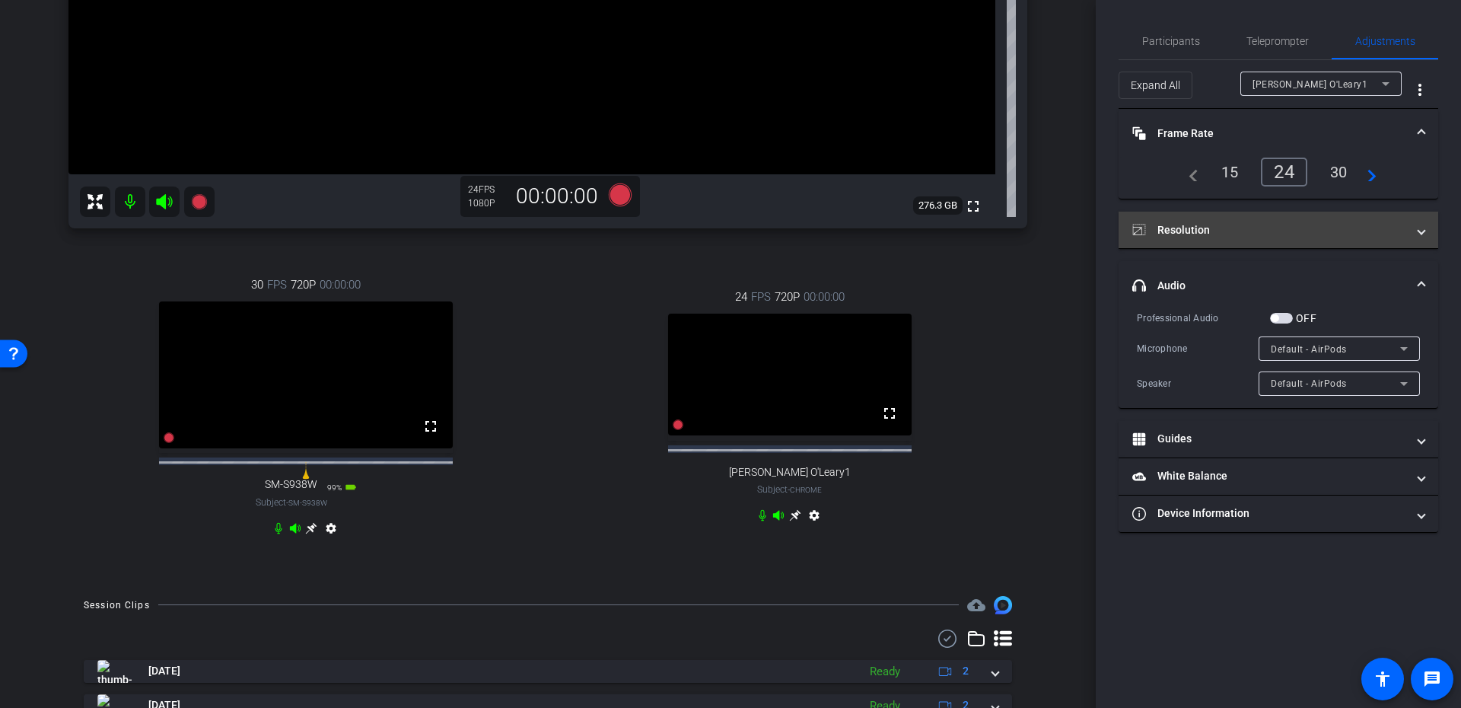
drag, startPoint x: 1290, startPoint y: 199, endPoint x: 1290, endPoint y: 218, distance: 19.8
click at [1290, 199] on mat-accordion "Frame Rate Frame Rate navigate_before 15 24 30 navigate_next Resolution navigat…" at bounding box center [1278, 321] width 320 height 424
click at [1290, 218] on mat-expansion-panel-header "Resolution" at bounding box center [1278, 229] width 320 height 37
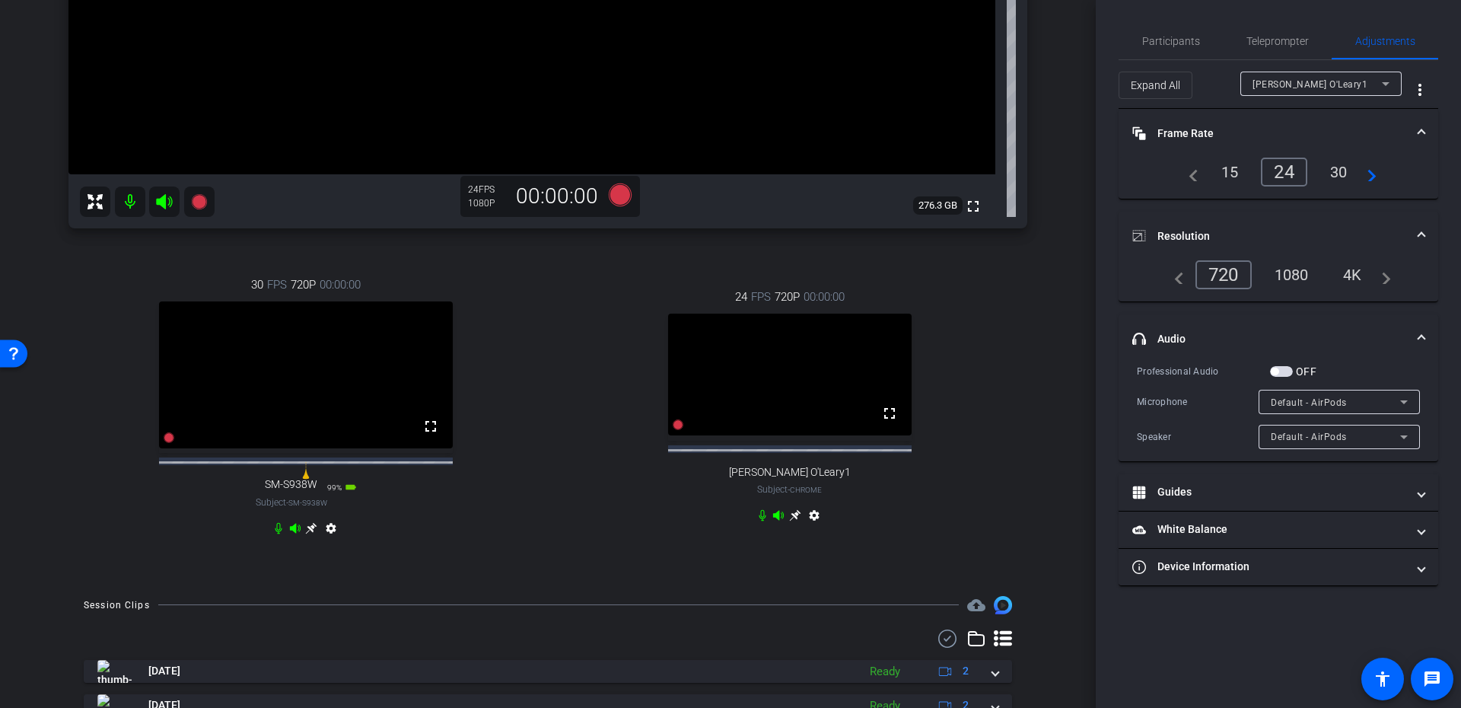
click at [1296, 279] on div "1080" at bounding box center [1291, 275] width 57 height 26
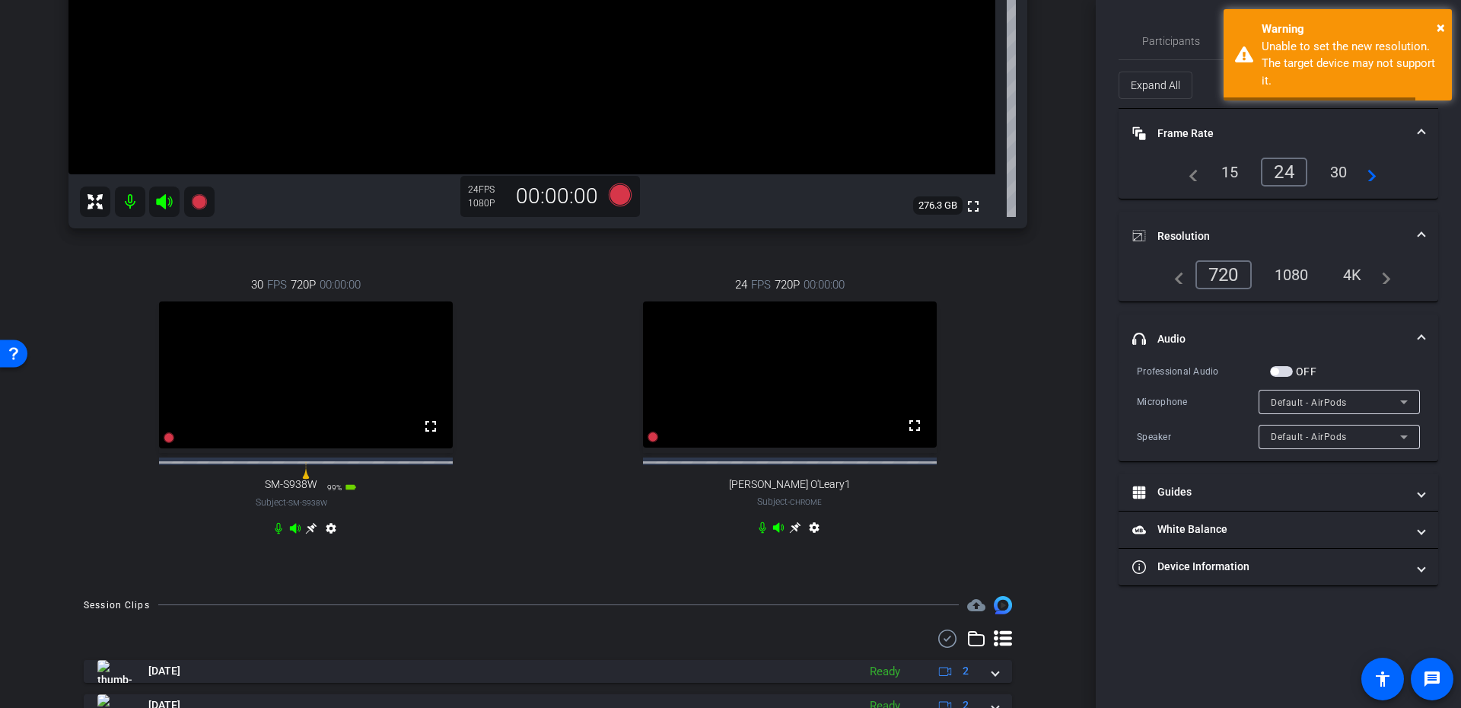
click at [1272, 239] on mat-panel-title "Resolution" at bounding box center [1269, 236] width 274 height 16
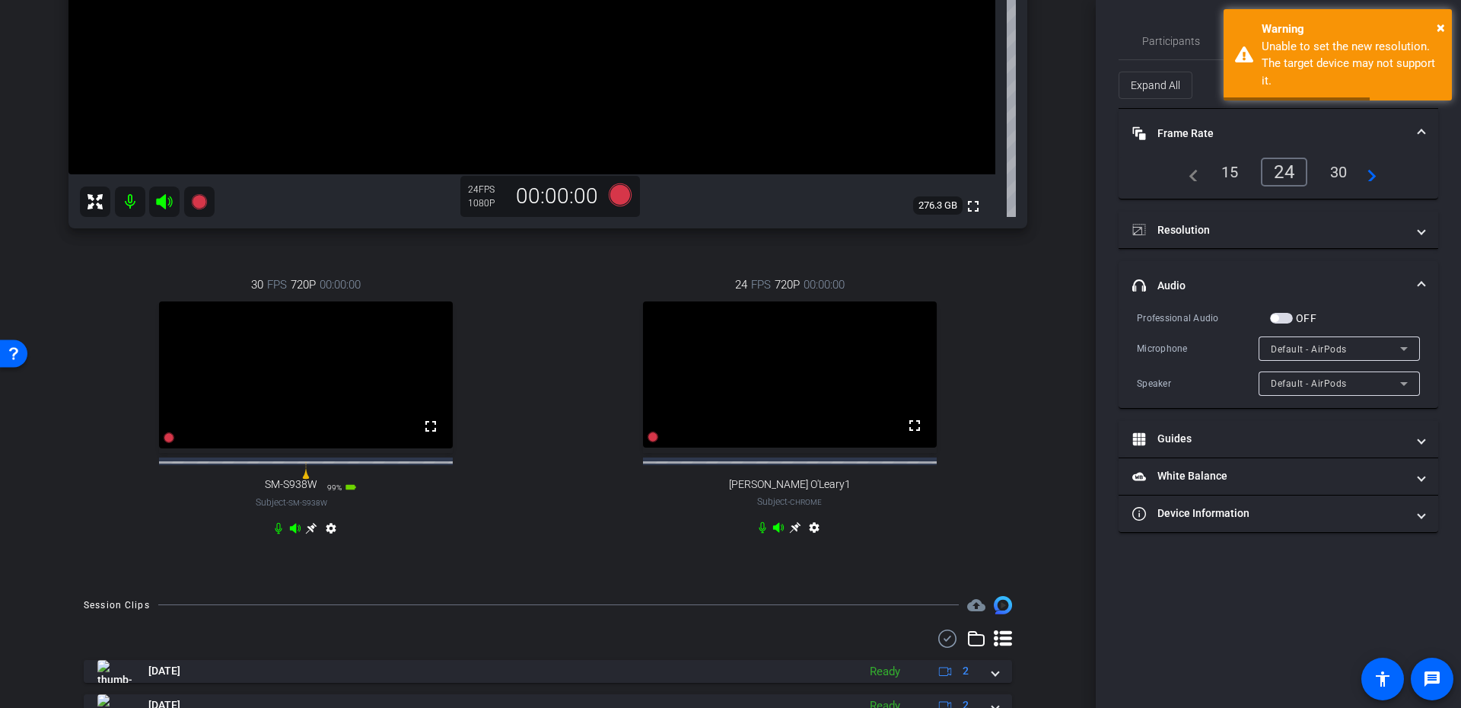
click at [1399, 141] on mat-expansion-panel-header "Frame Rate Frame Rate" at bounding box center [1278, 133] width 320 height 49
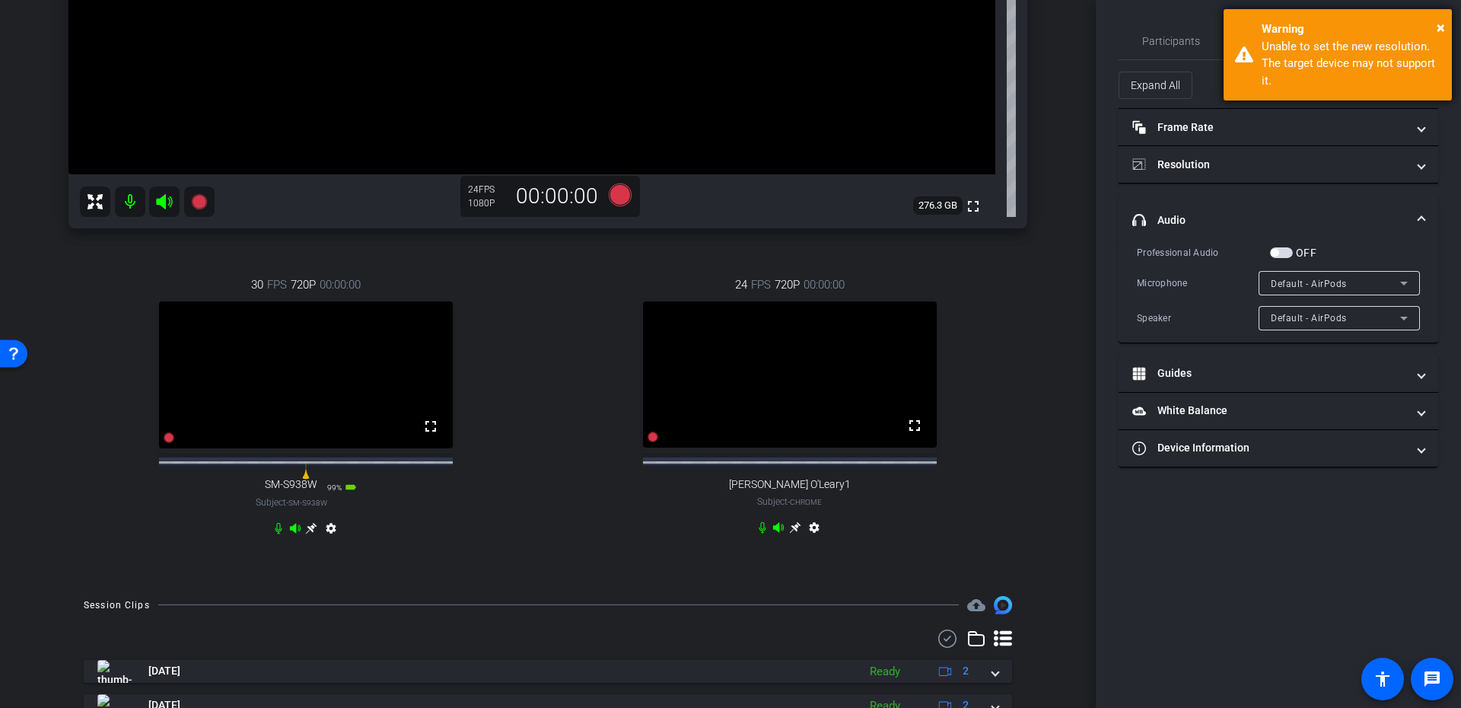
click at [1423, 29] on div "Warning" at bounding box center [1350, 29] width 179 height 17
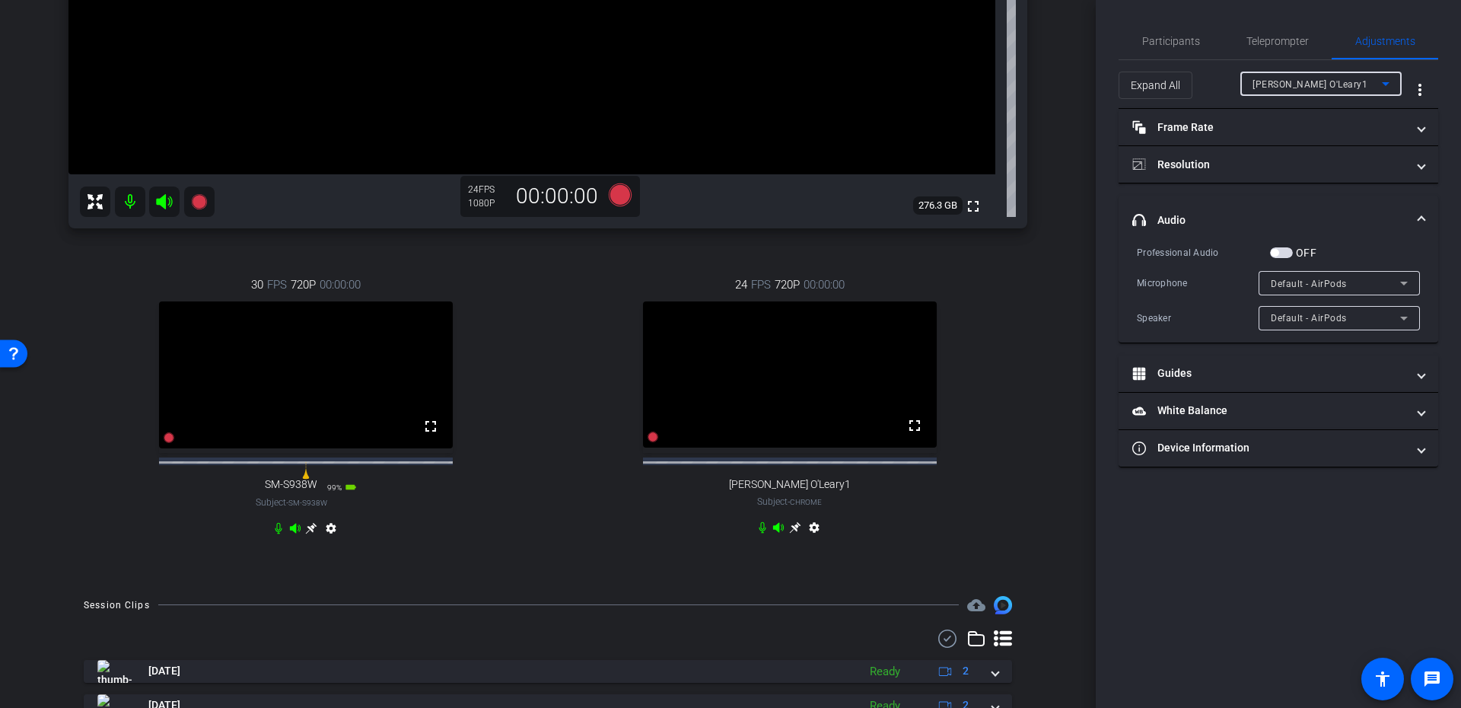
click at [1343, 91] on div "Paul O'Leary1" at bounding box center [1316, 84] width 129 height 19
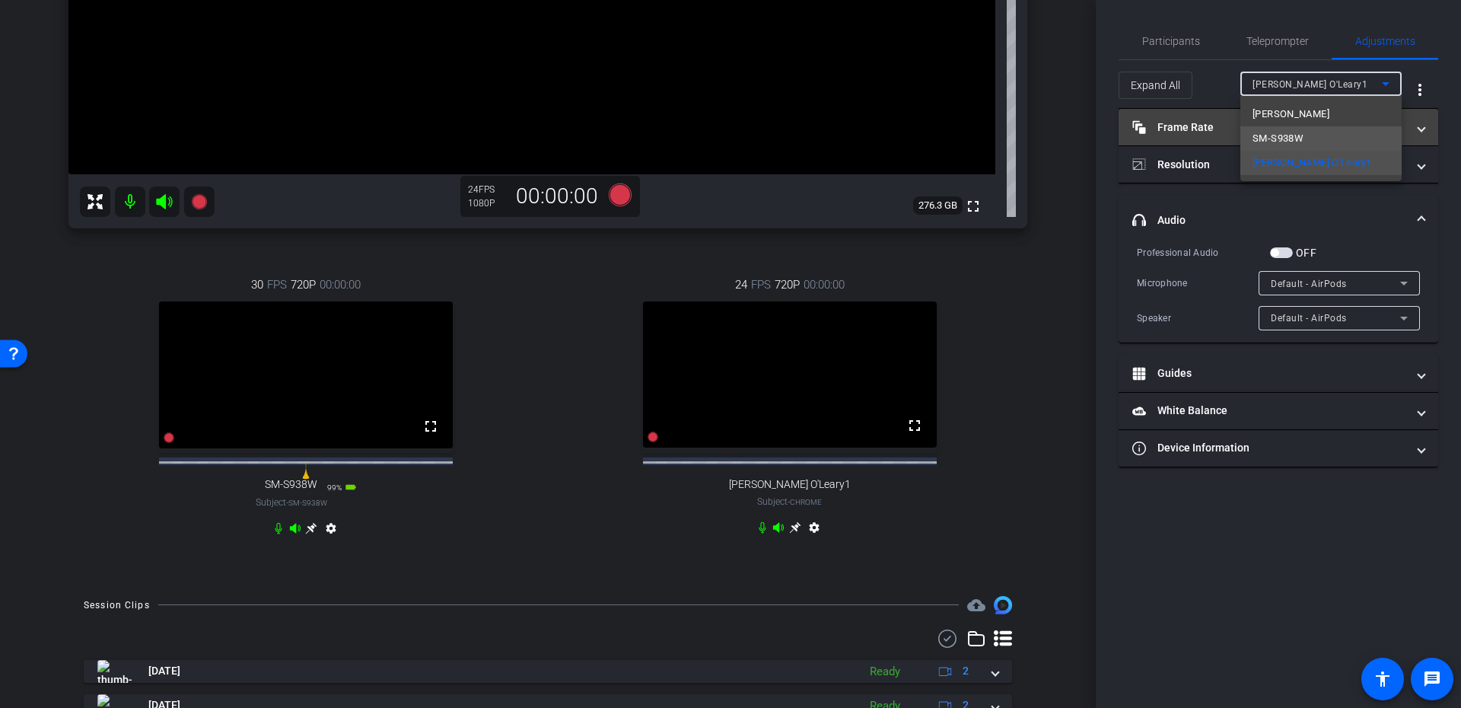
click at [1306, 145] on mat-option "SM-S938W" at bounding box center [1320, 138] width 161 height 24
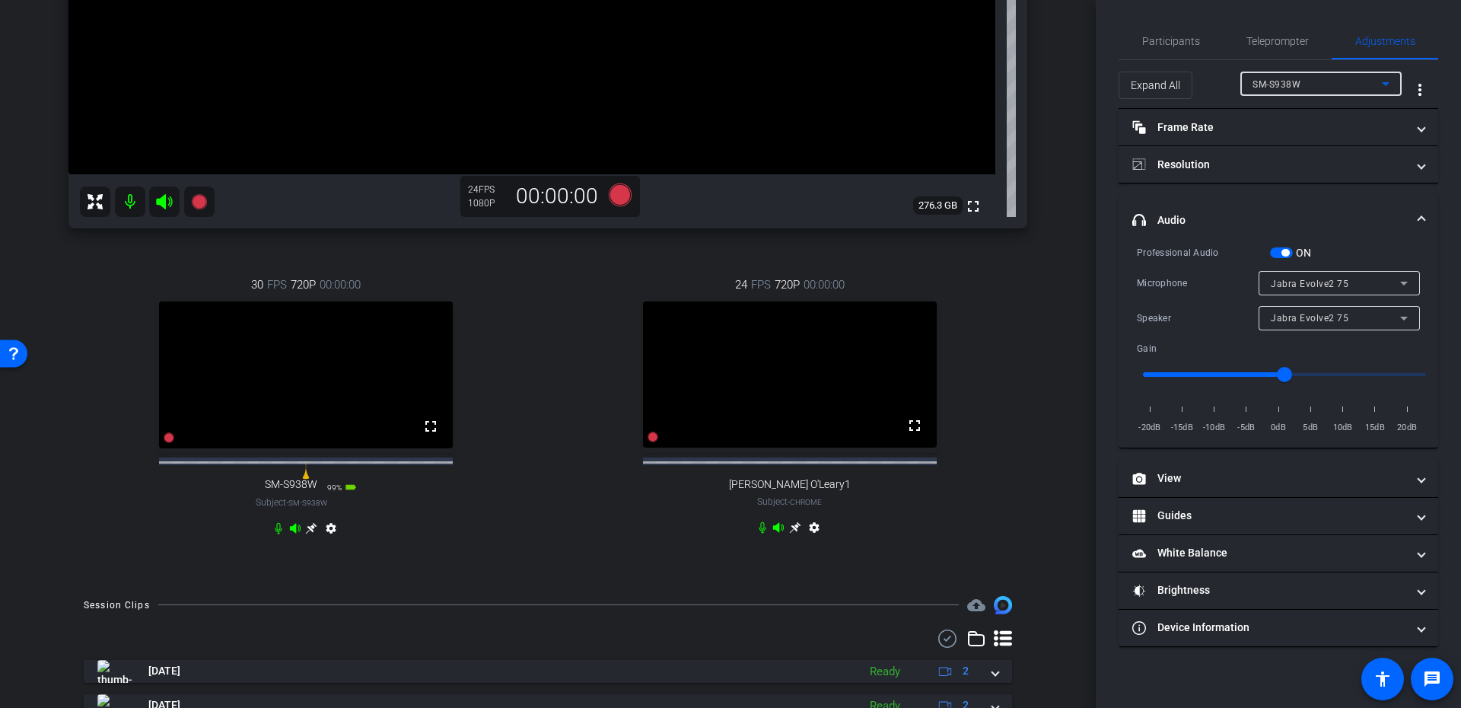
scroll to position [523, 0]
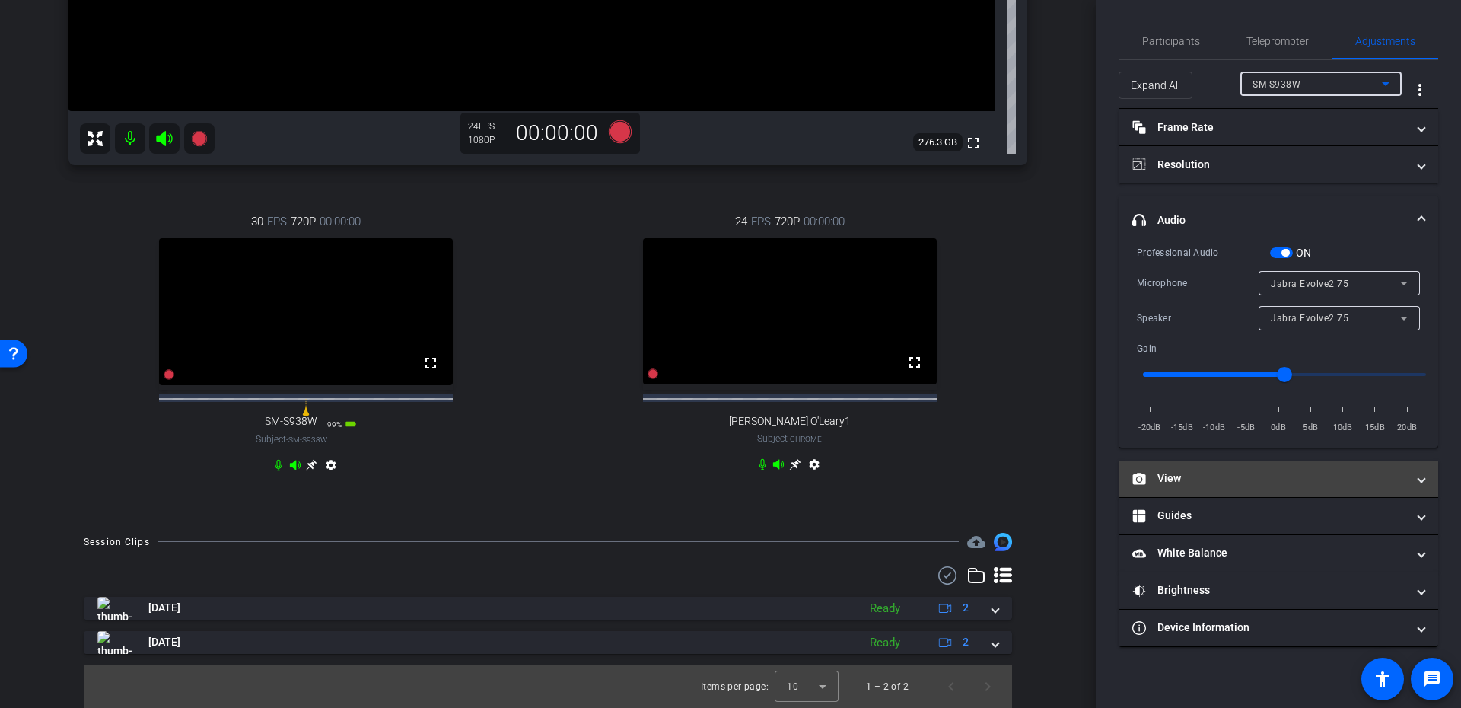
click at [1243, 483] on mat-panel-title "View" at bounding box center [1269, 478] width 274 height 16
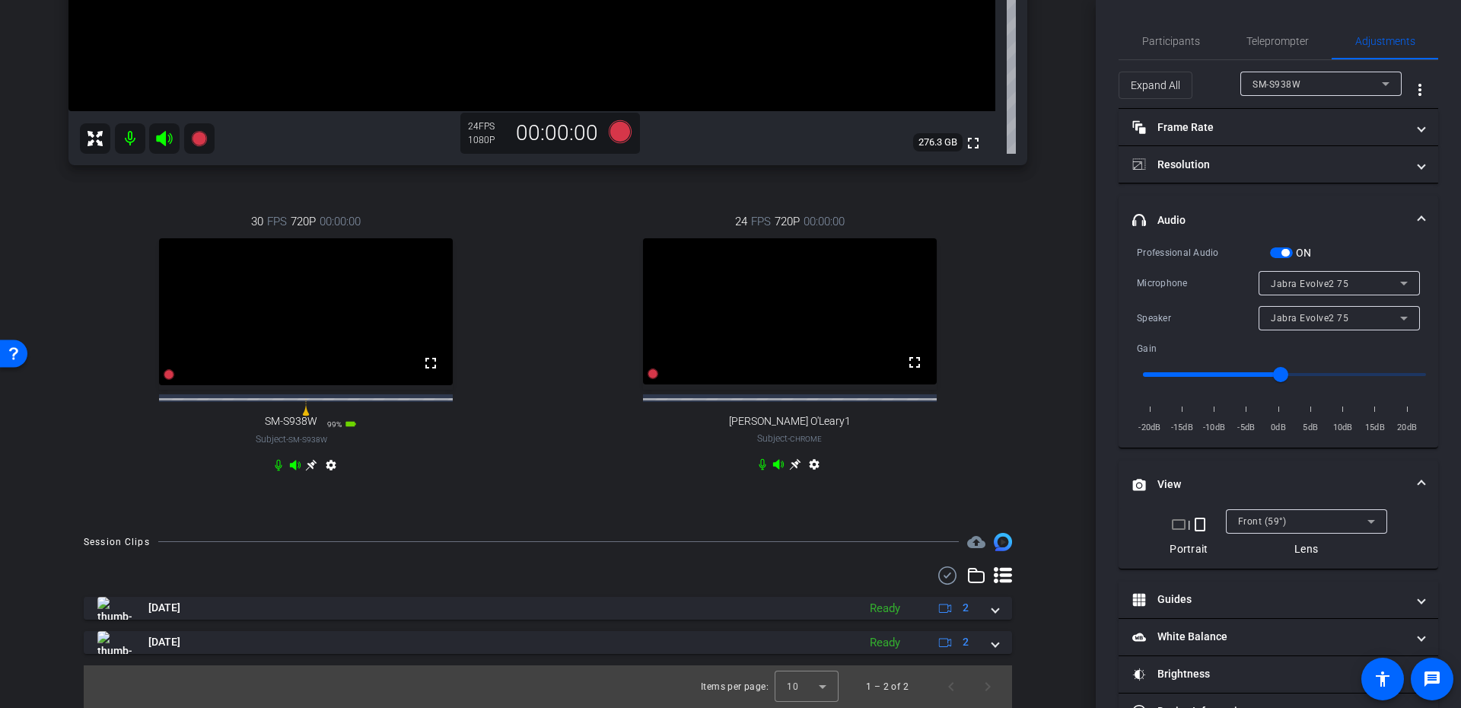
click at [1177, 526] on mat-icon "crop_landscape" at bounding box center [1178, 524] width 18 height 18
click at [1191, 525] on mat-icon "crop_portrait" at bounding box center [1192, 524] width 18 height 18
click at [1286, 157] on mat-panel-title "Resolution" at bounding box center [1269, 165] width 274 height 16
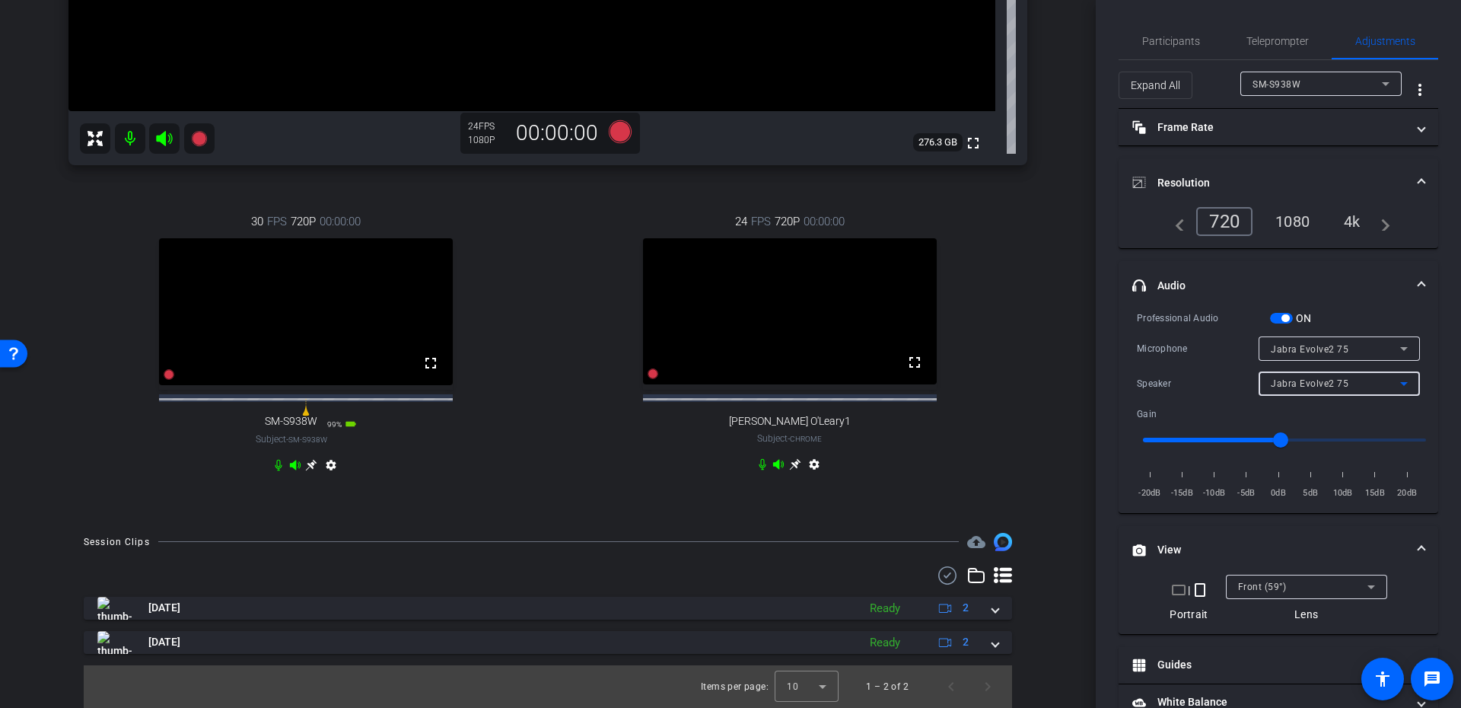
click at [1305, 380] on span "Jabra Evolve2 75" at bounding box center [1309, 383] width 78 height 11
click at [1315, 412] on span "Device Speaker" at bounding box center [1299, 414] width 72 height 18
click at [1369, 383] on div "Device Speaker" at bounding box center [1334, 383] width 129 height 19
click at [1342, 432] on mat-option "Jabra Evolve2 75" at bounding box center [1331, 438] width 161 height 24
click at [1273, 381] on span "Jabra Evolve2 75" at bounding box center [1309, 383] width 78 height 11
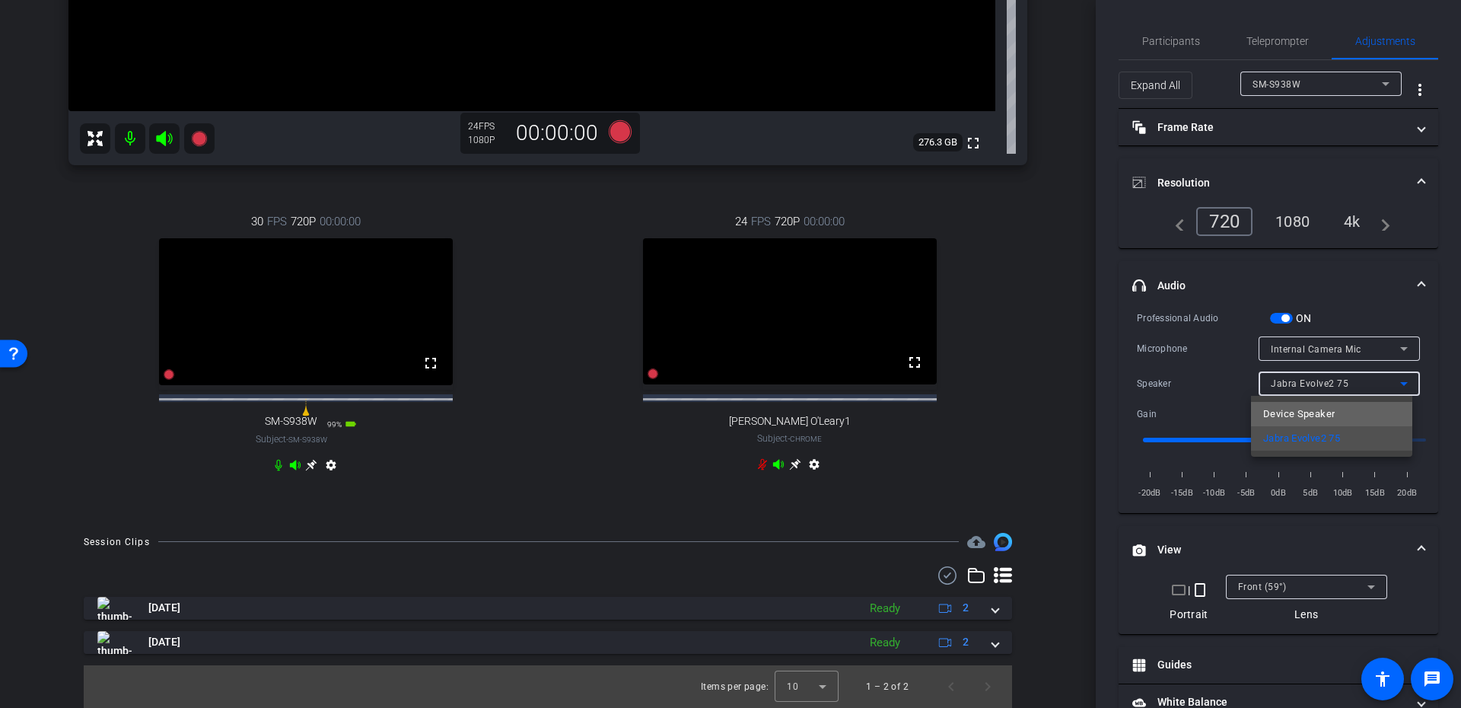
click at [1265, 412] on span "Device Speaker" at bounding box center [1299, 414] width 72 height 18
click at [1309, 599] on div at bounding box center [1306, 607] width 161 height 17
click at [1303, 593] on div "Front (59°)" at bounding box center [1302, 586] width 129 height 19
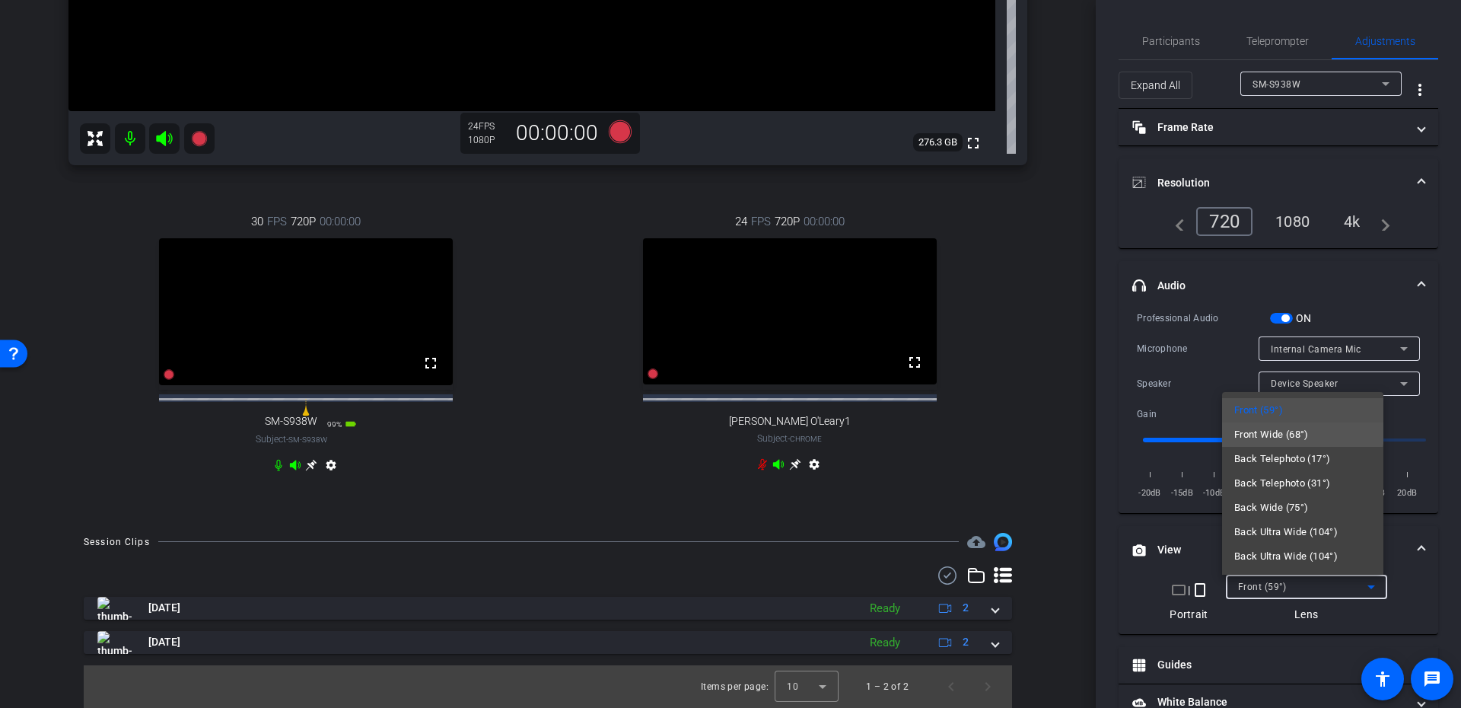
click at [1283, 431] on span "Front Wide (68°)" at bounding box center [1271, 434] width 75 height 18
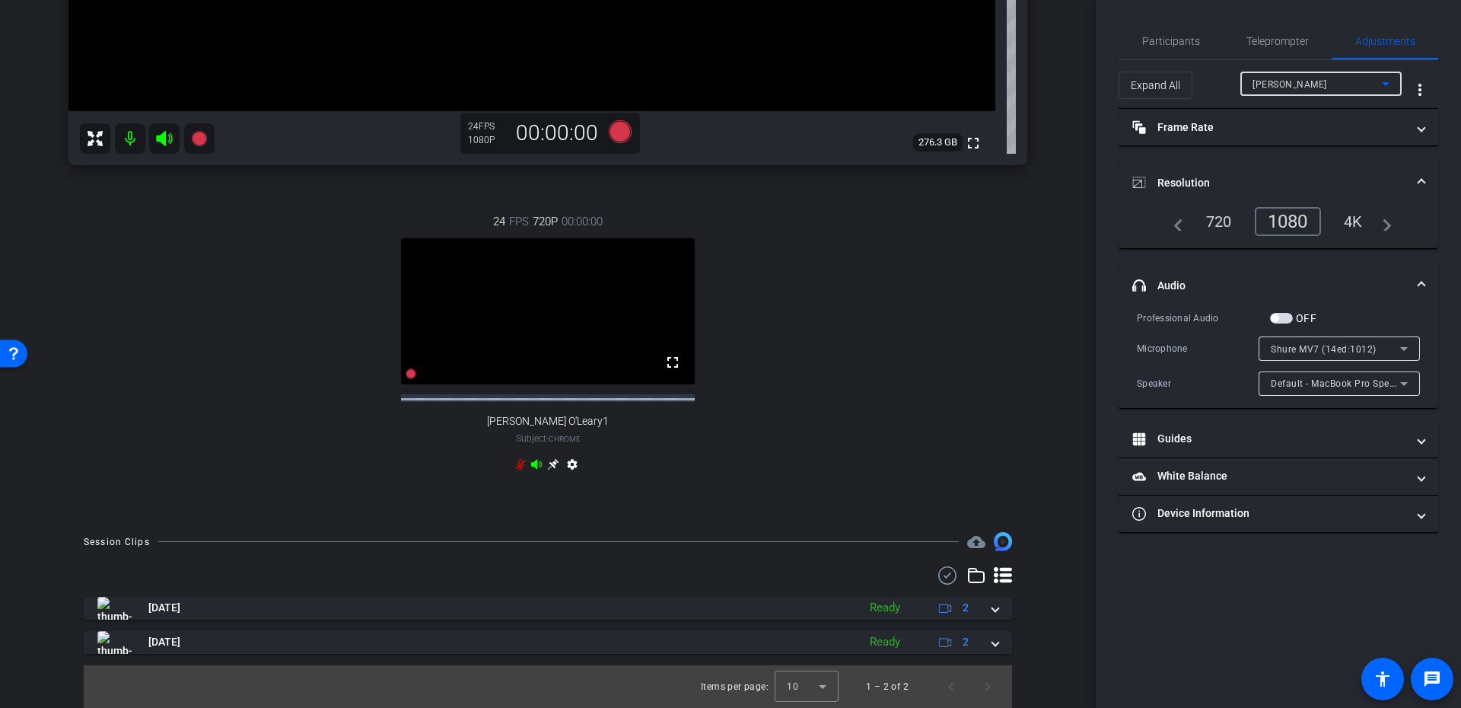
click at [1261, 85] on span "Craig Brandt" at bounding box center [1289, 84] width 75 height 11
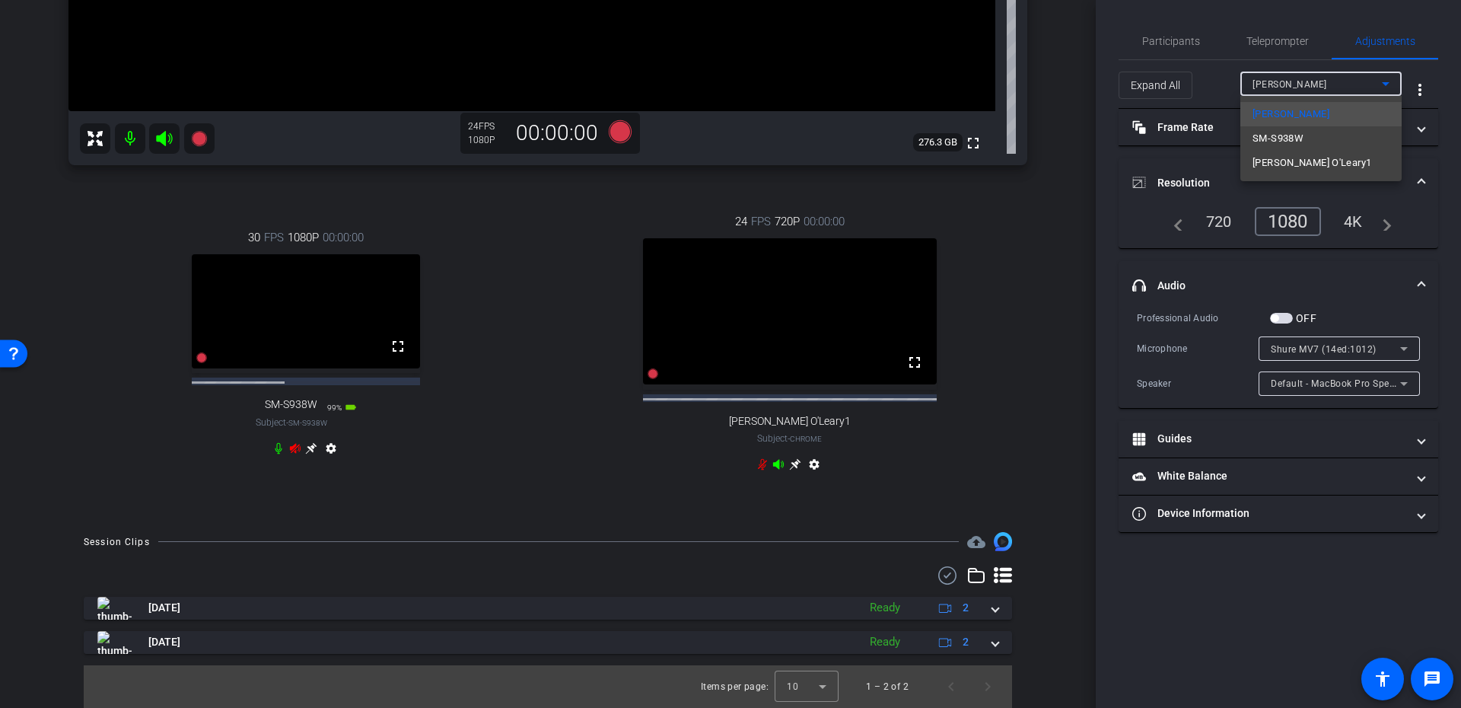
click at [1307, 580] on div at bounding box center [730, 354] width 1461 height 708
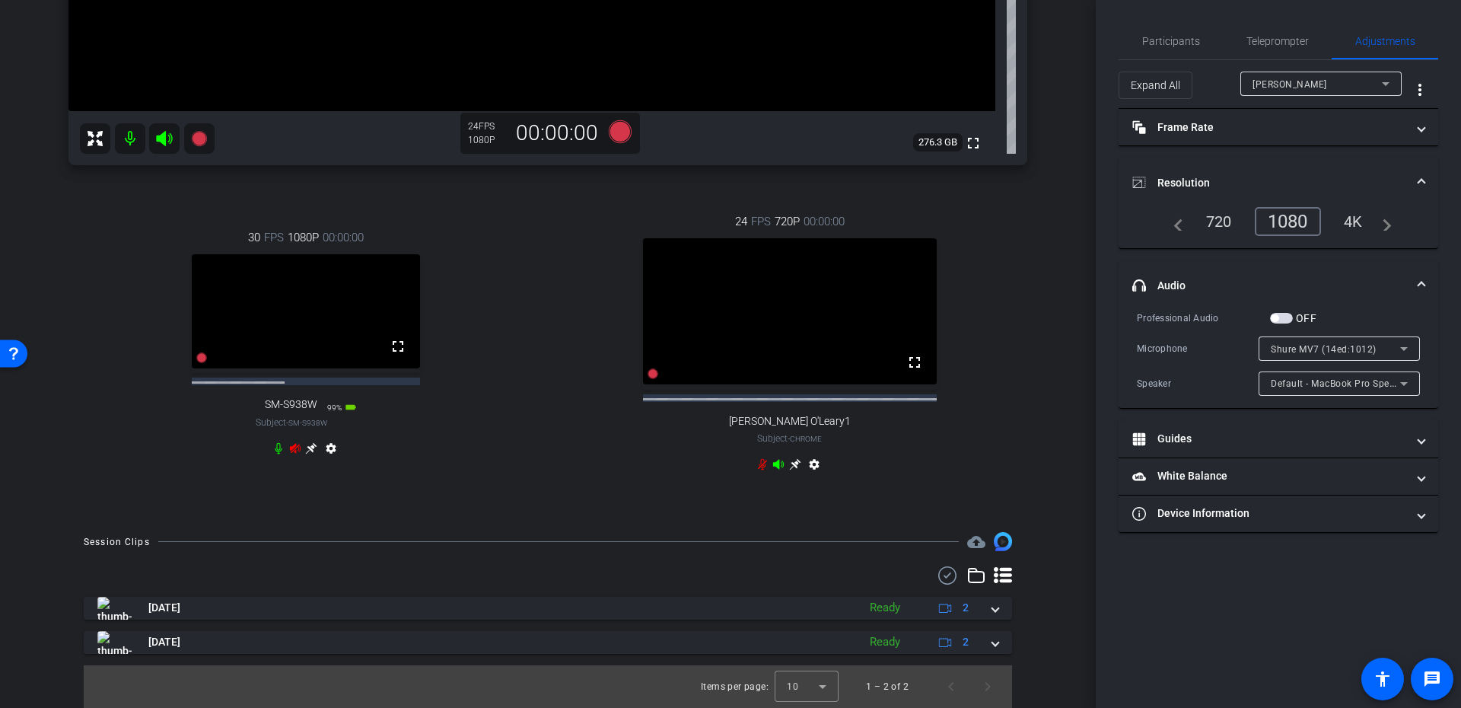
click at [1288, 79] on span "Craig Brandt" at bounding box center [1289, 84] width 75 height 11
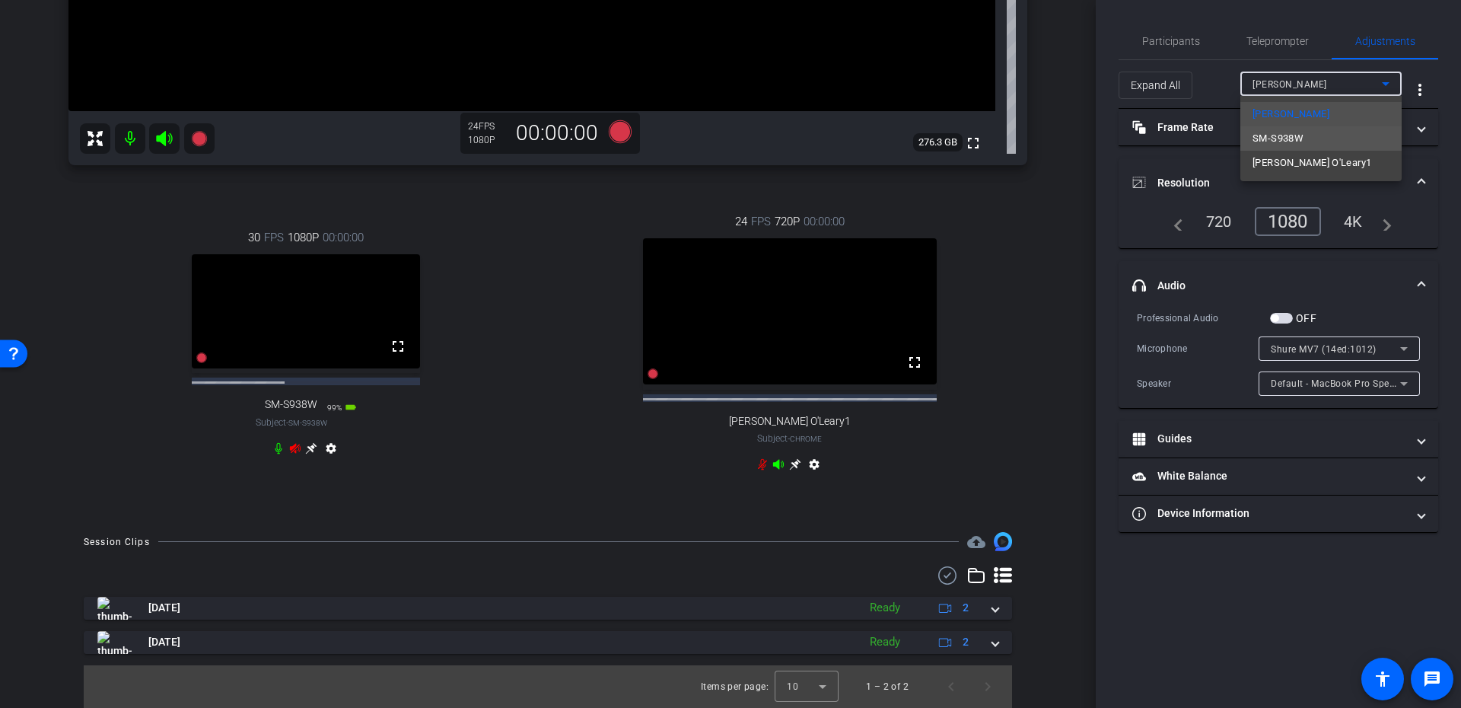
click at [1281, 133] on span "SM-S938W" at bounding box center [1277, 138] width 51 height 18
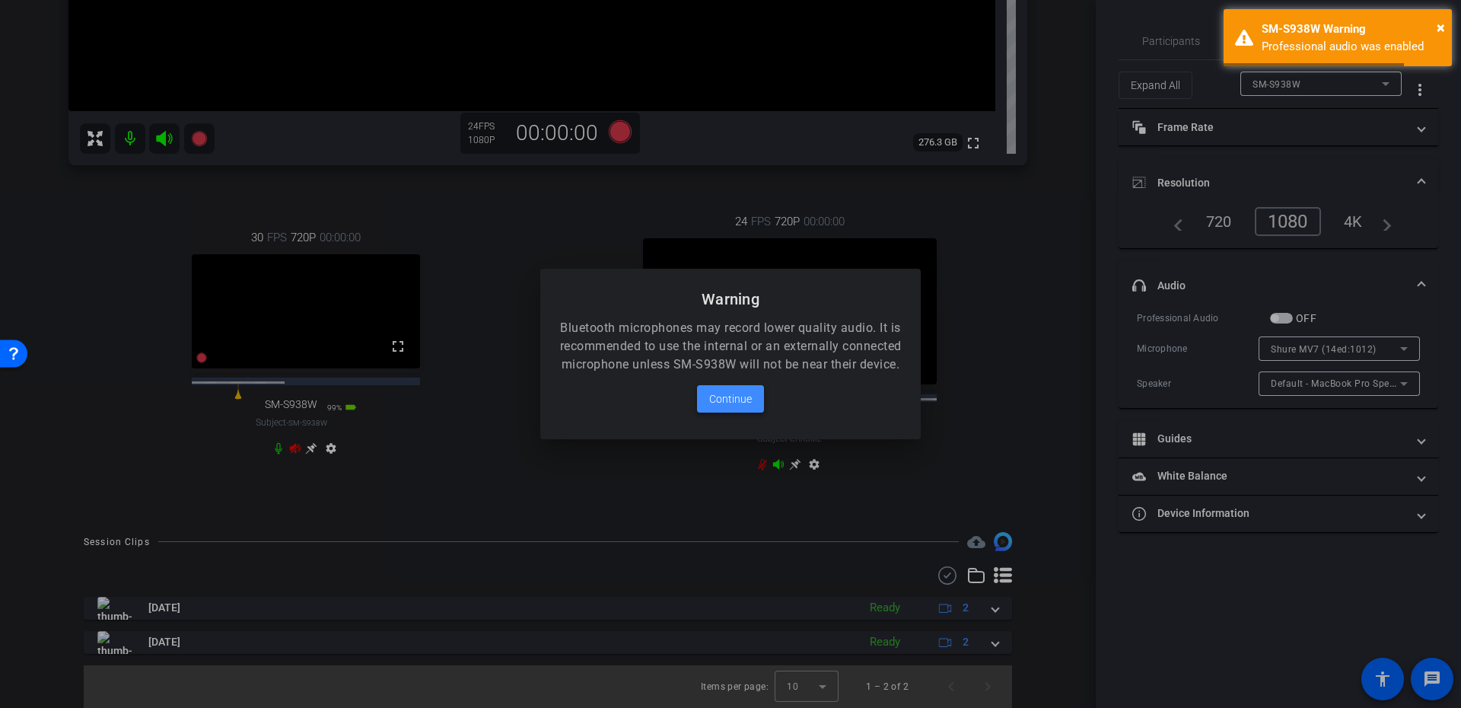
click at [717, 408] on span "Continue" at bounding box center [730, 399] width 43 height 18
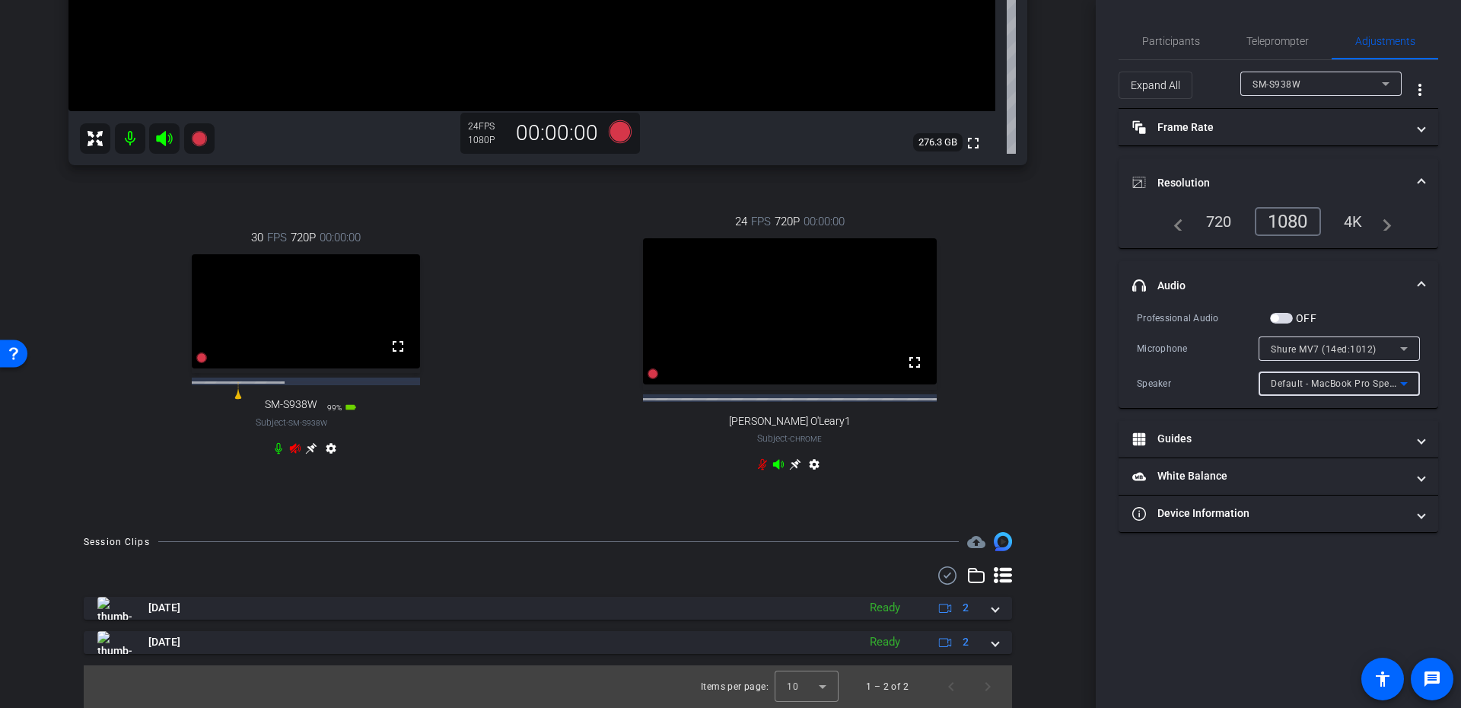
click at [1343, 380] on span "Default - MacBook Pro Speakers (Built-in)" at bounding box center [1361, 383] width 183 height 12
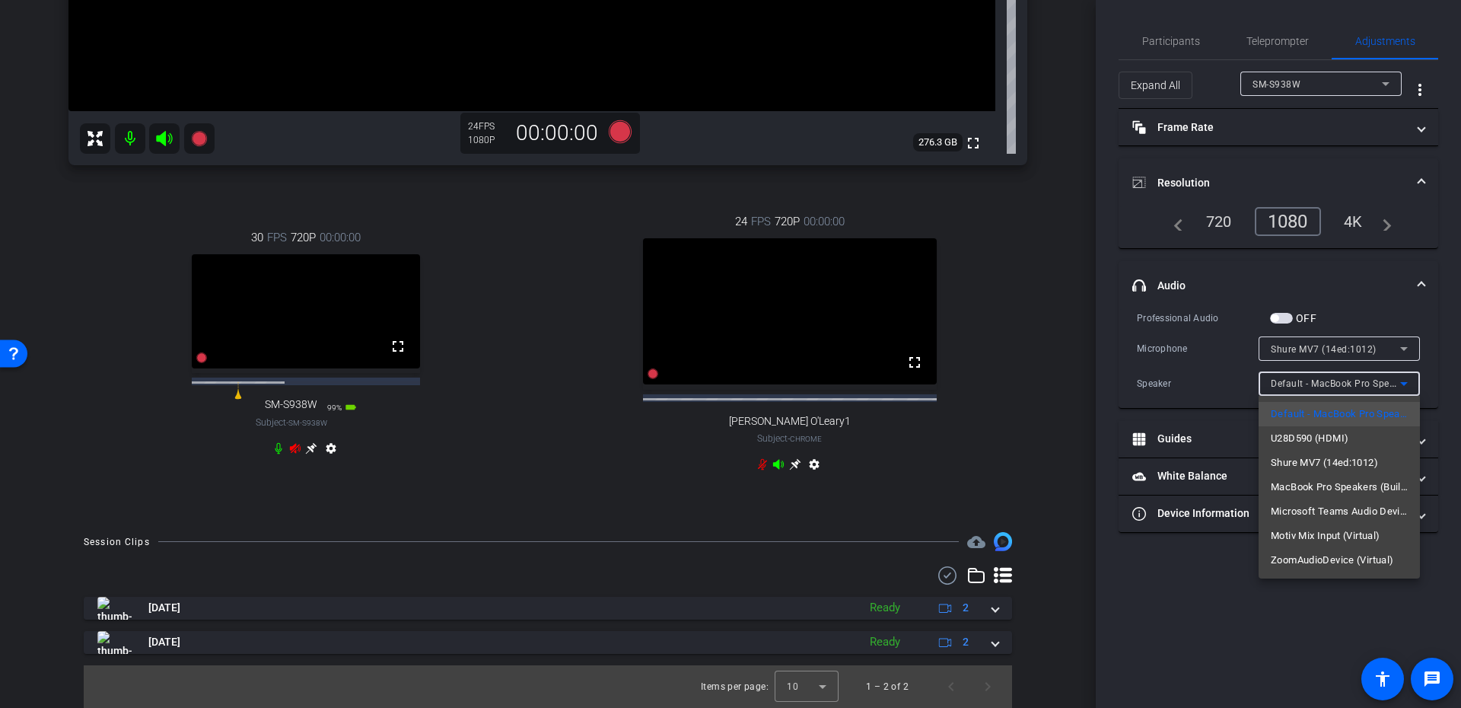
click at [1343, 380] on div at bounding box center [730, 354] width 1461 height 708
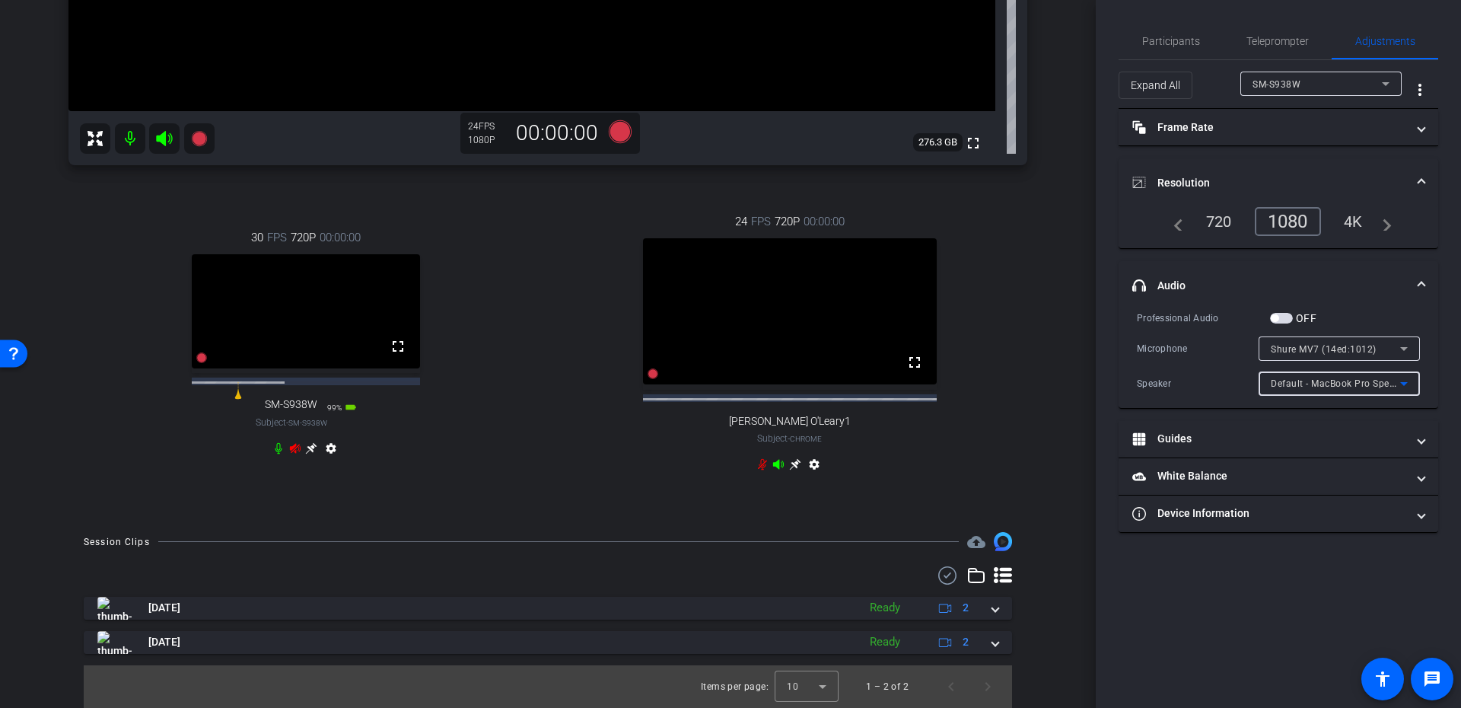
click at [1270, 380] on span "Default - MacBook Pro Speakers (Built-in)" at bounding box center [1361, 383] width 183 height 12
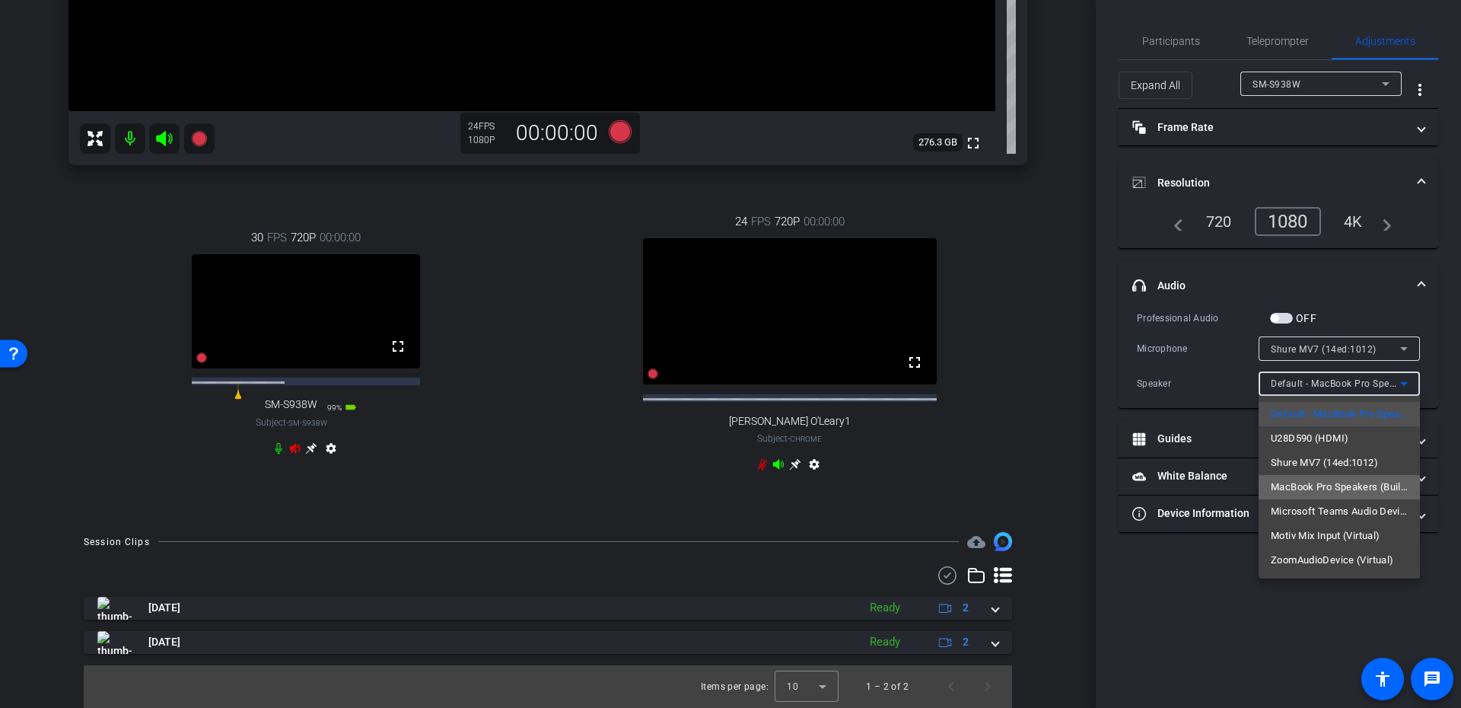
click at [1311, 490] on span "MacBook Pro Speakers (Built-in)" at bounding box center [1338, 487] width 137 height 18
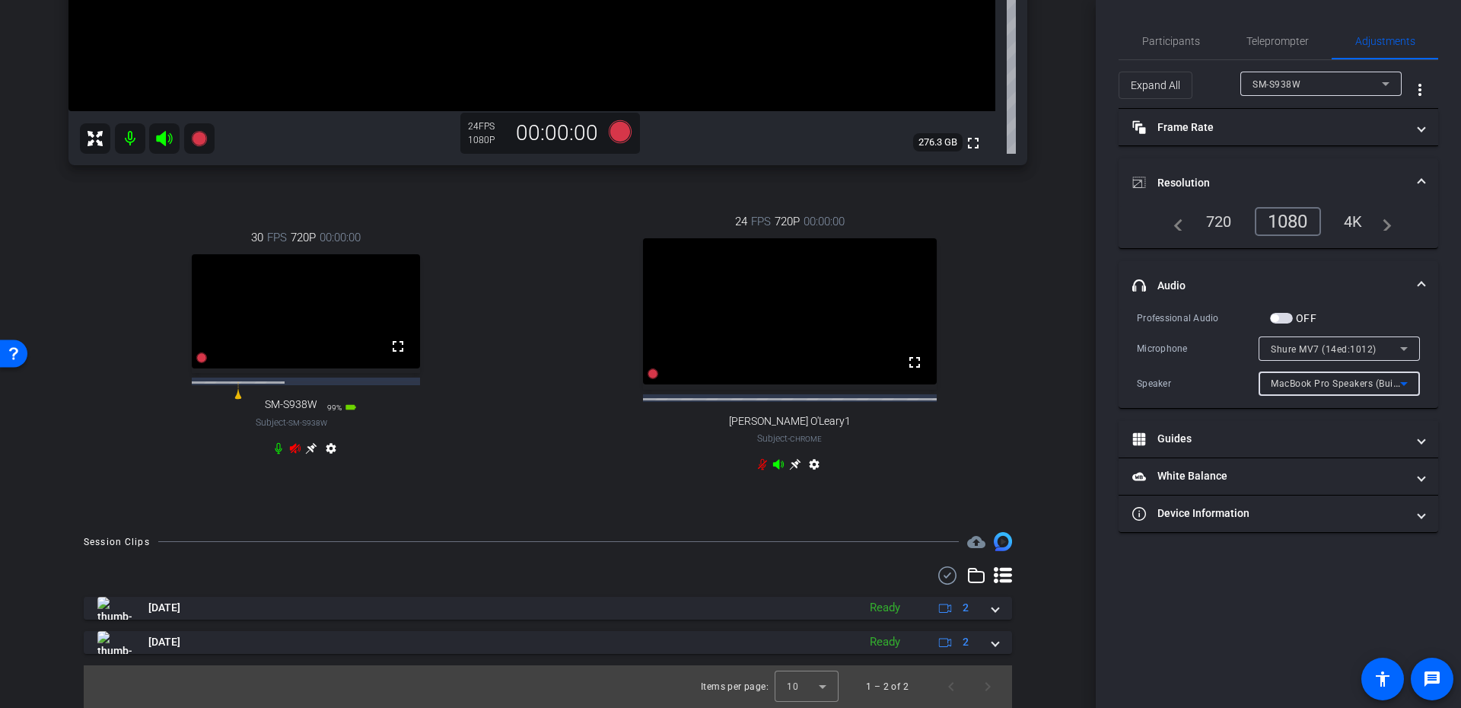
click at [1310, 380] on span "MacBook Pro Speakers (Built-in)" at bounding box center [1341, 383] width 143 height 12
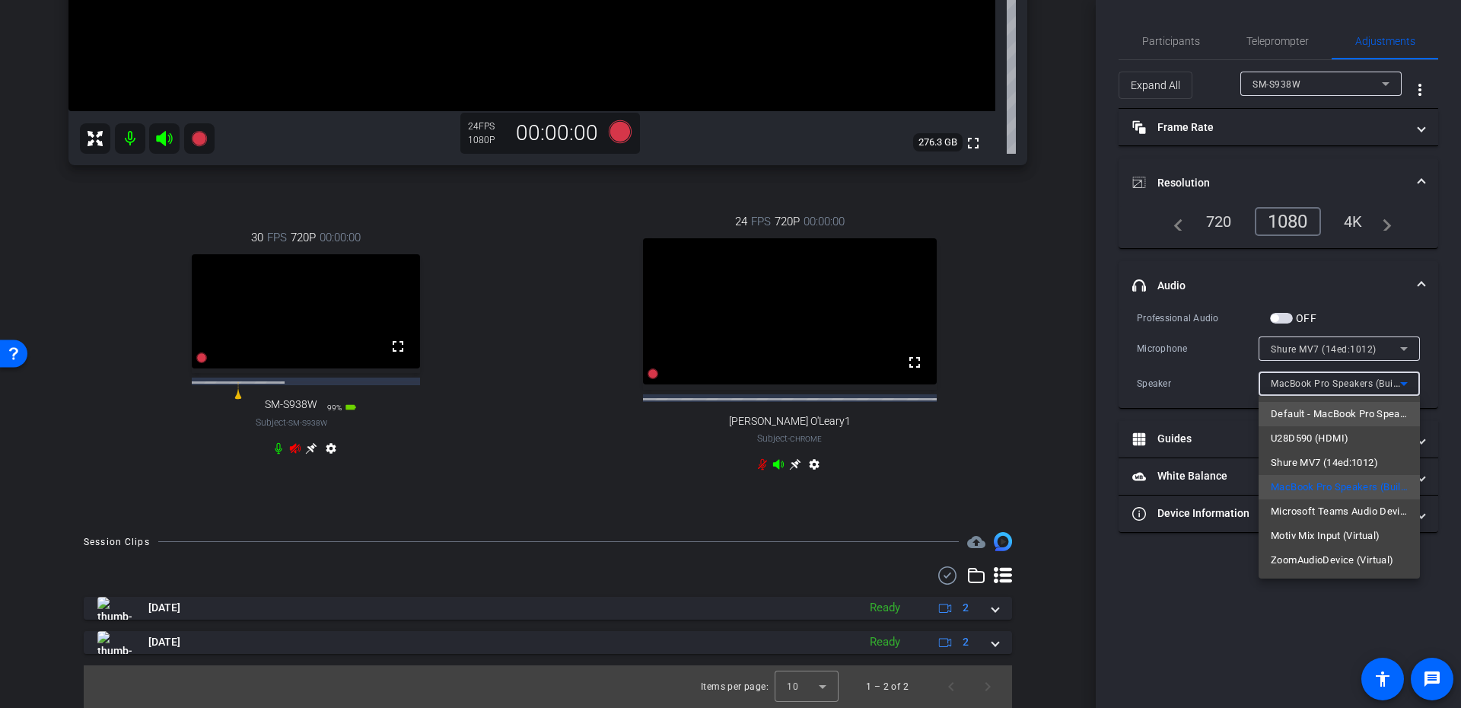
click at [1303, 405] on span "Default - MacBook Pro Speakers (Built-in)" at bounding box center [1338, 414] width 137 height 18
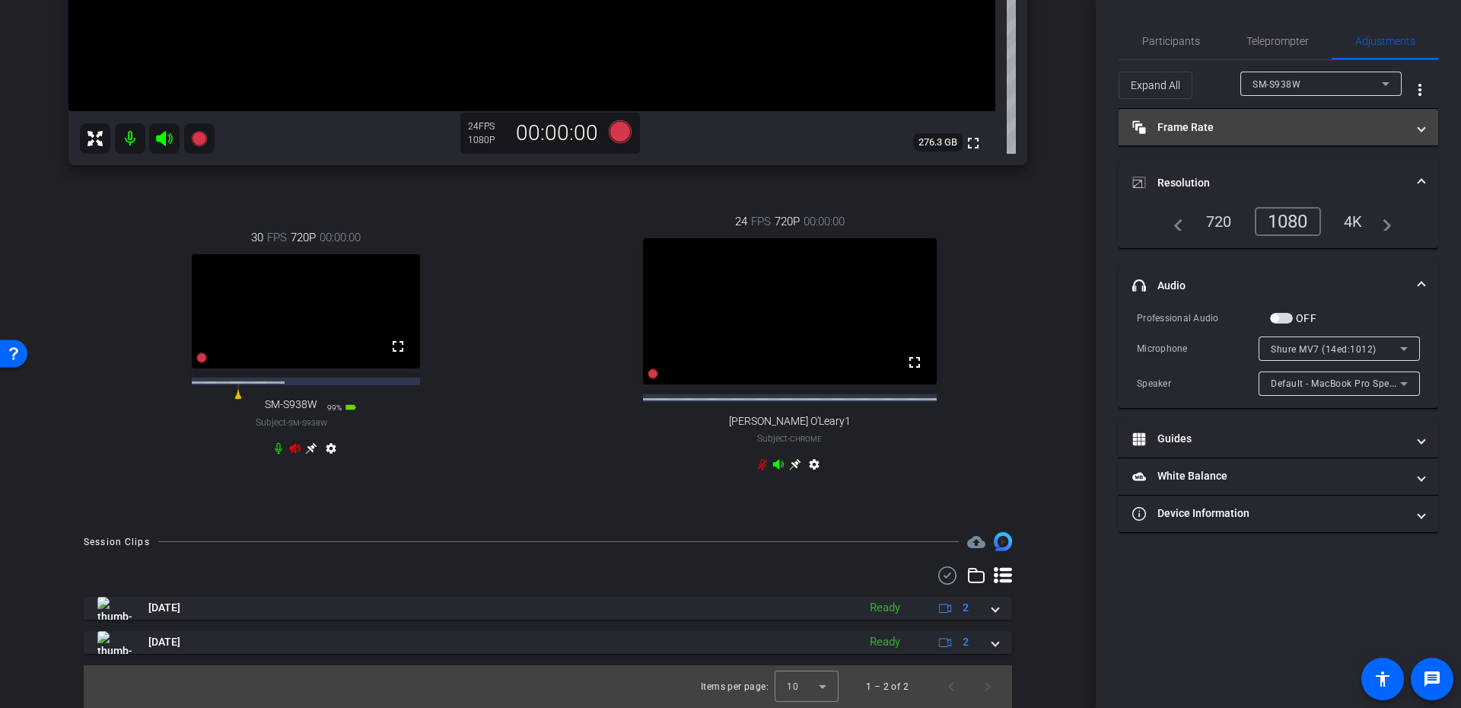
click at [1181, 127] on mat-panel-title "Frame Rate Frame Rate" at bounding box center [1269, 127] width 274 height 16
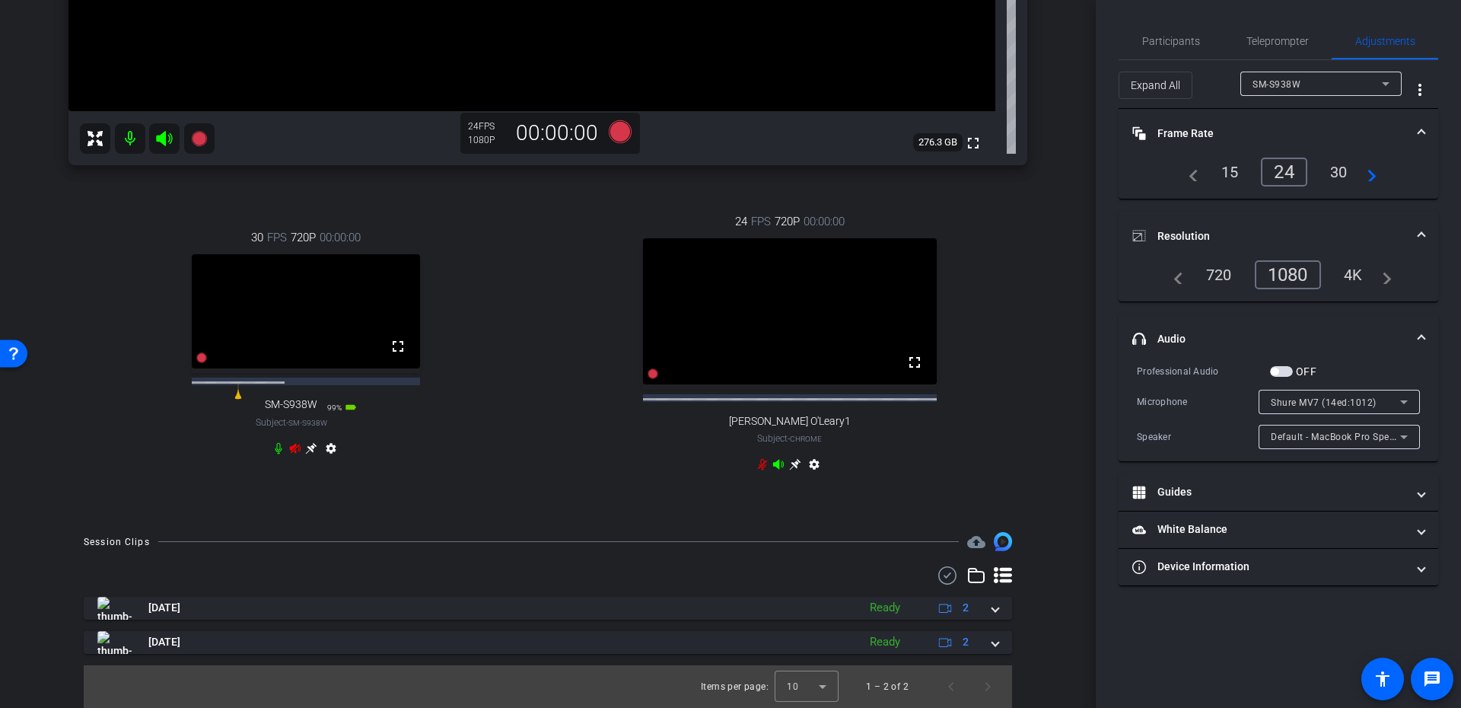
drag, startPoint x: 1194, startPoint y: 120, endPoint x: 1190, endPoint y: 129, distance: 9.2
click at [1194, 123] on mat-expansion-panel-header "Frame Rate Frame Rate" at bounding box center [1278, 133] width 320 height 49
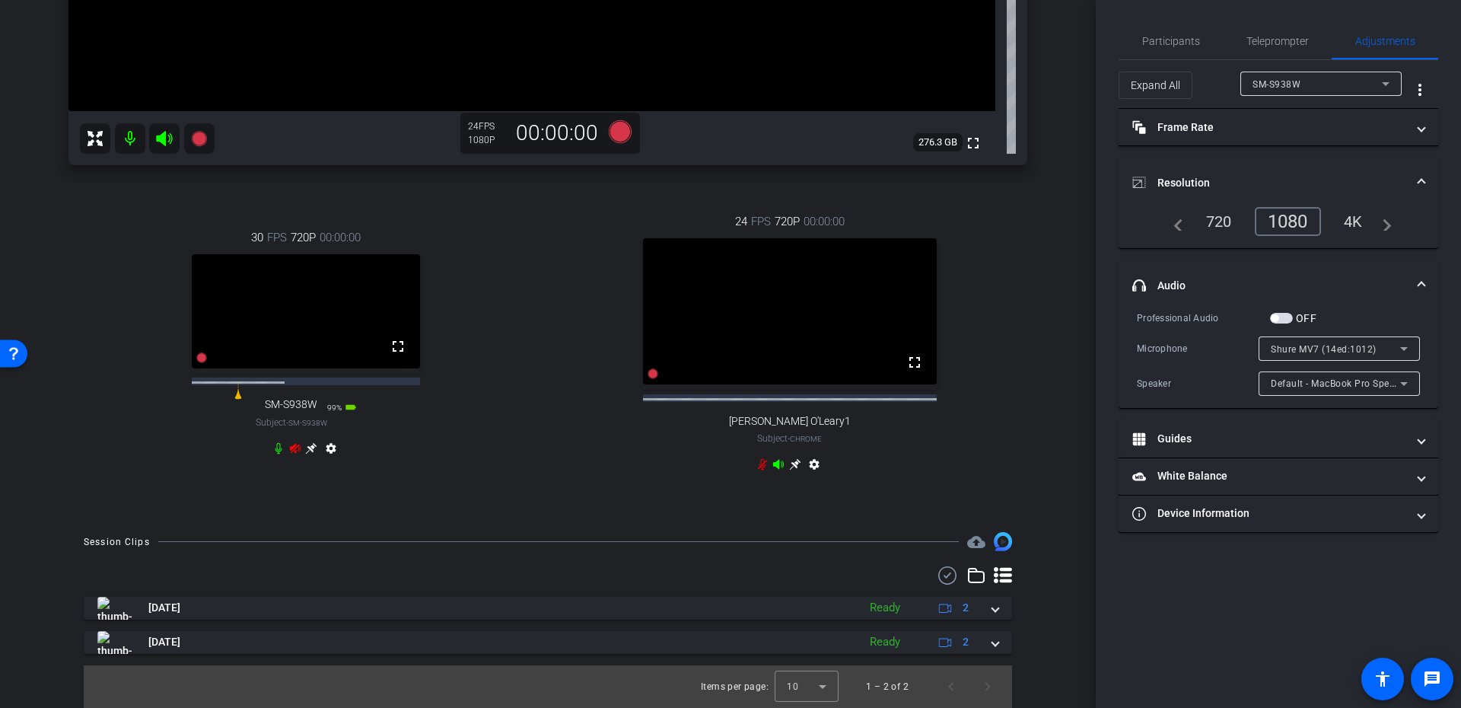
click at [1251, 182] on mat-panel-title "Resolution" at bounding box center [1269, 183] width 274 height 16
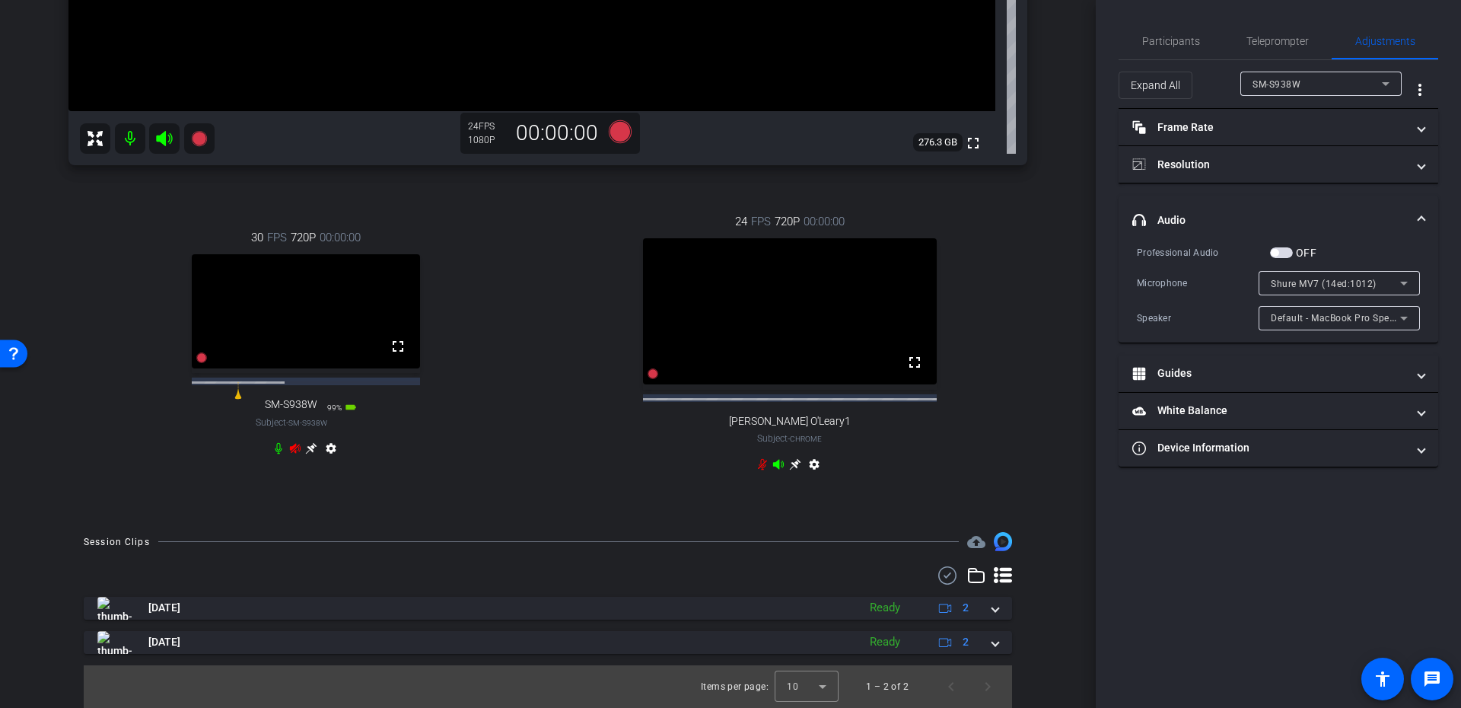
click at [1274, 84] on span "SM-S938W" at bounding box center [1276, 84] width 48 height 11
click at [1219, 318] on div at bounding box center [730, 354] width 1461 height 708
click at [1190, 169] on mat-panel-title "Resolution" at bounding box center [1269, 165] width 274 height 16
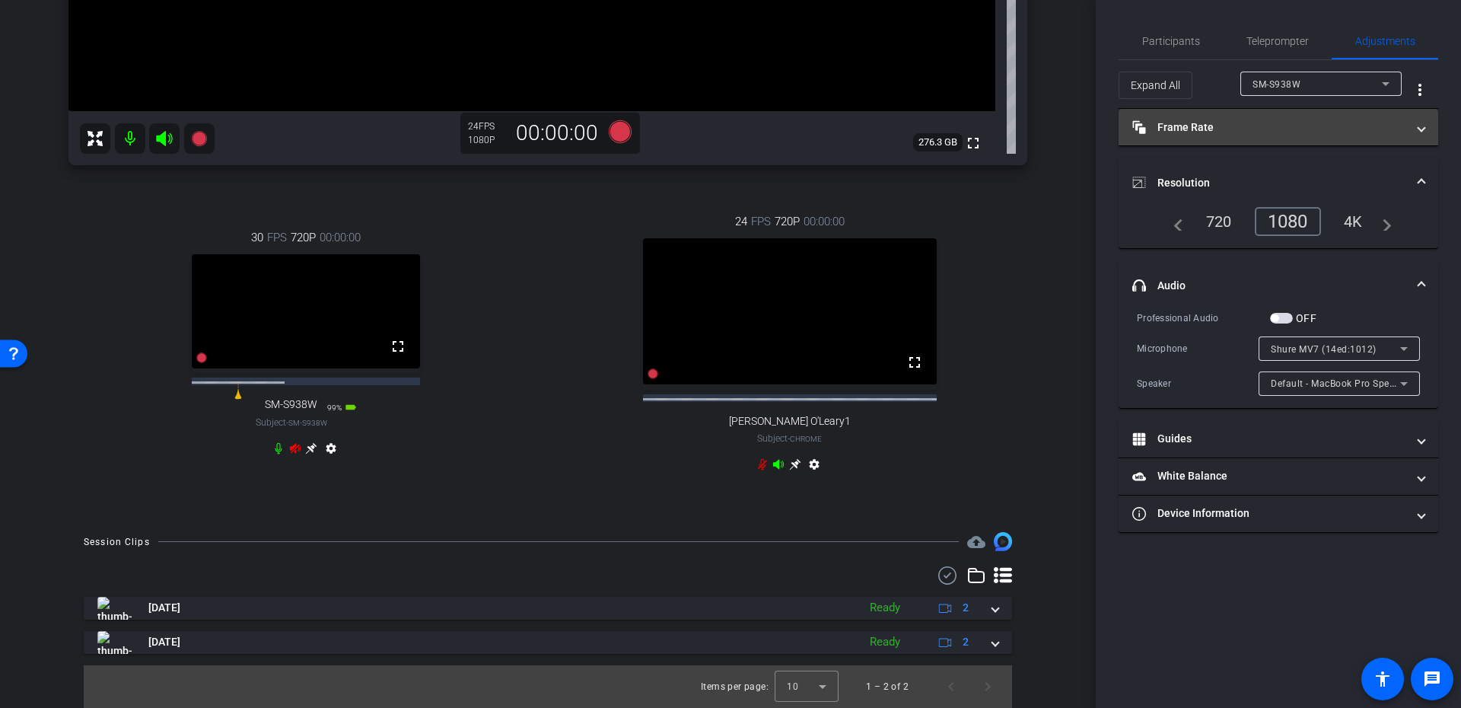
click at [1225, 110] on mat-expansion-panel-header "Frame Rate Frame Rate" at bounding box center [1278, 127] width 320 height 37
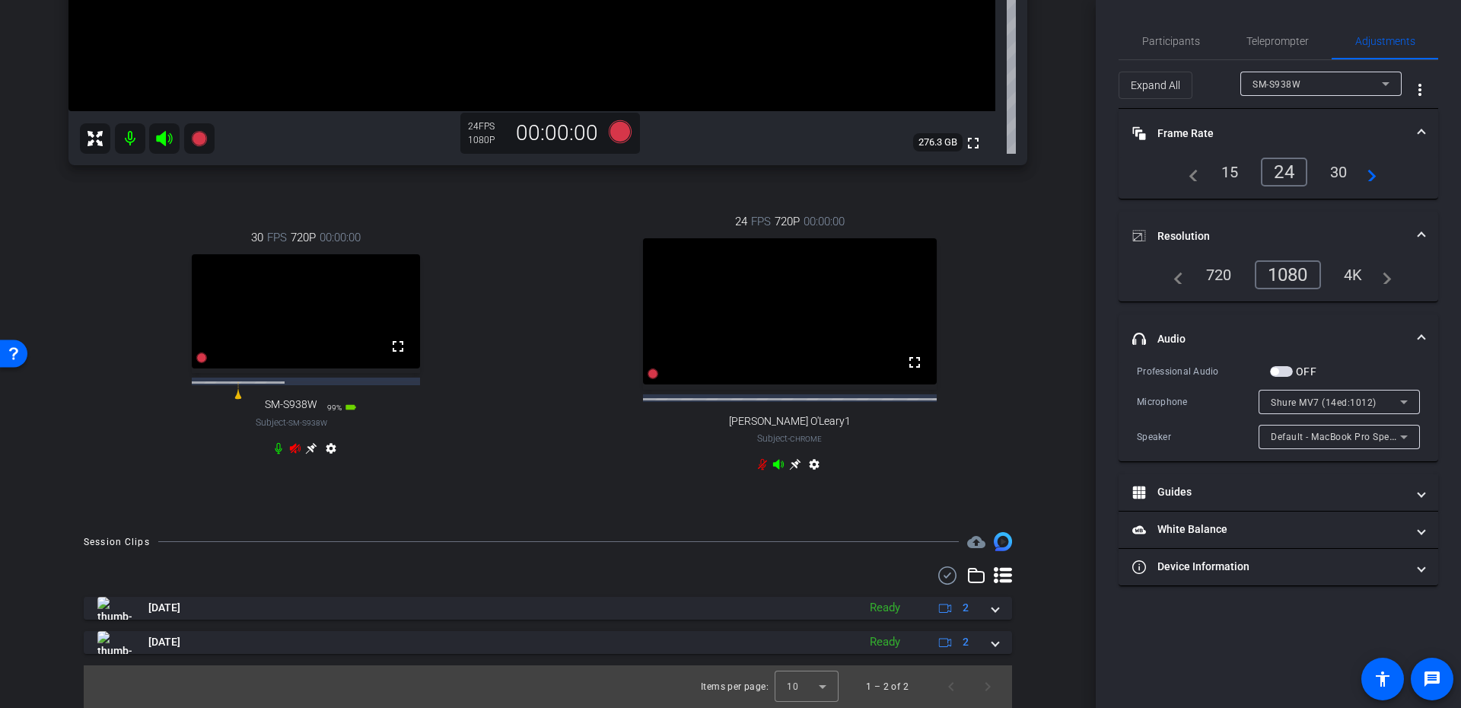
click at [1221, 131] on mat-panel-title "Frame Rate Frame Rate" at bounding box center [1269, 134] width 274 height 16
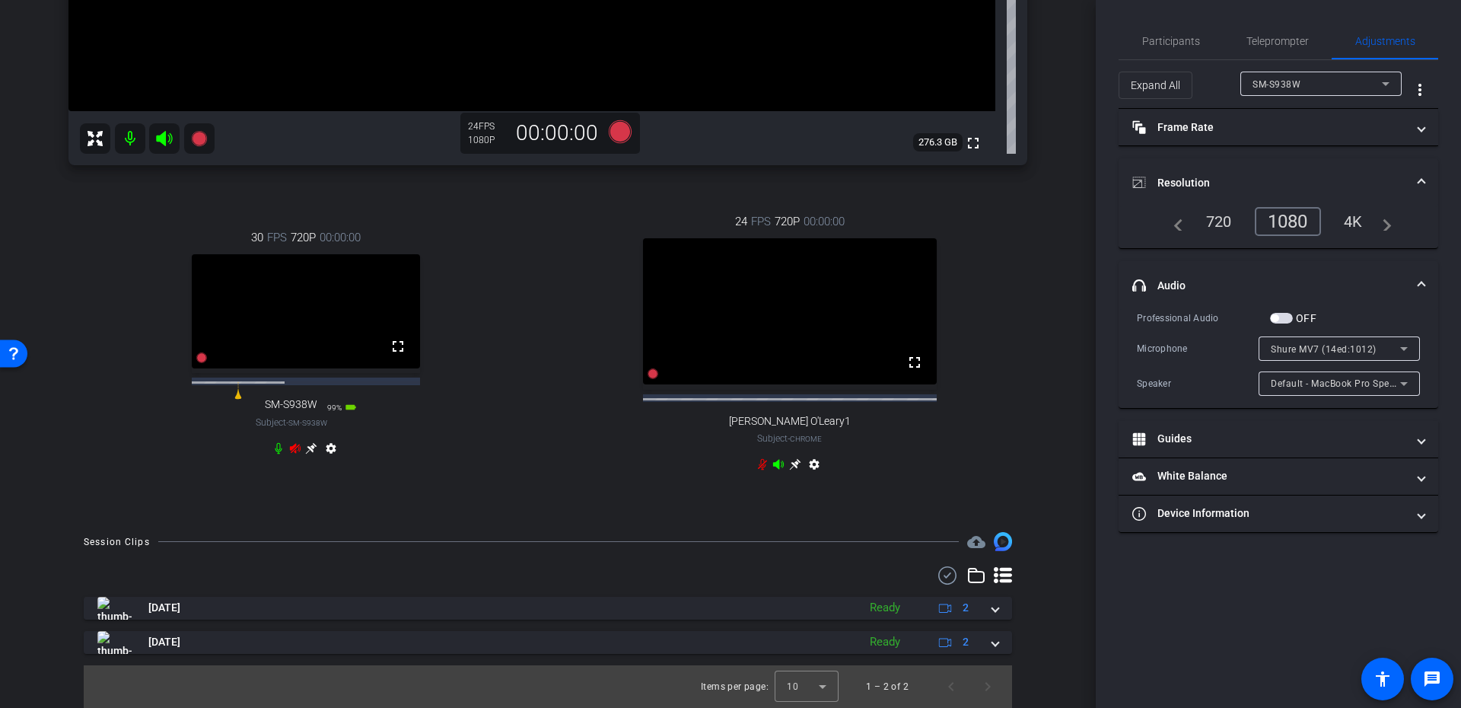
click at [1197, 170] on mat-expansion-panel-header "Resolution" at bounding box center [1278, 182] width 320 height 49
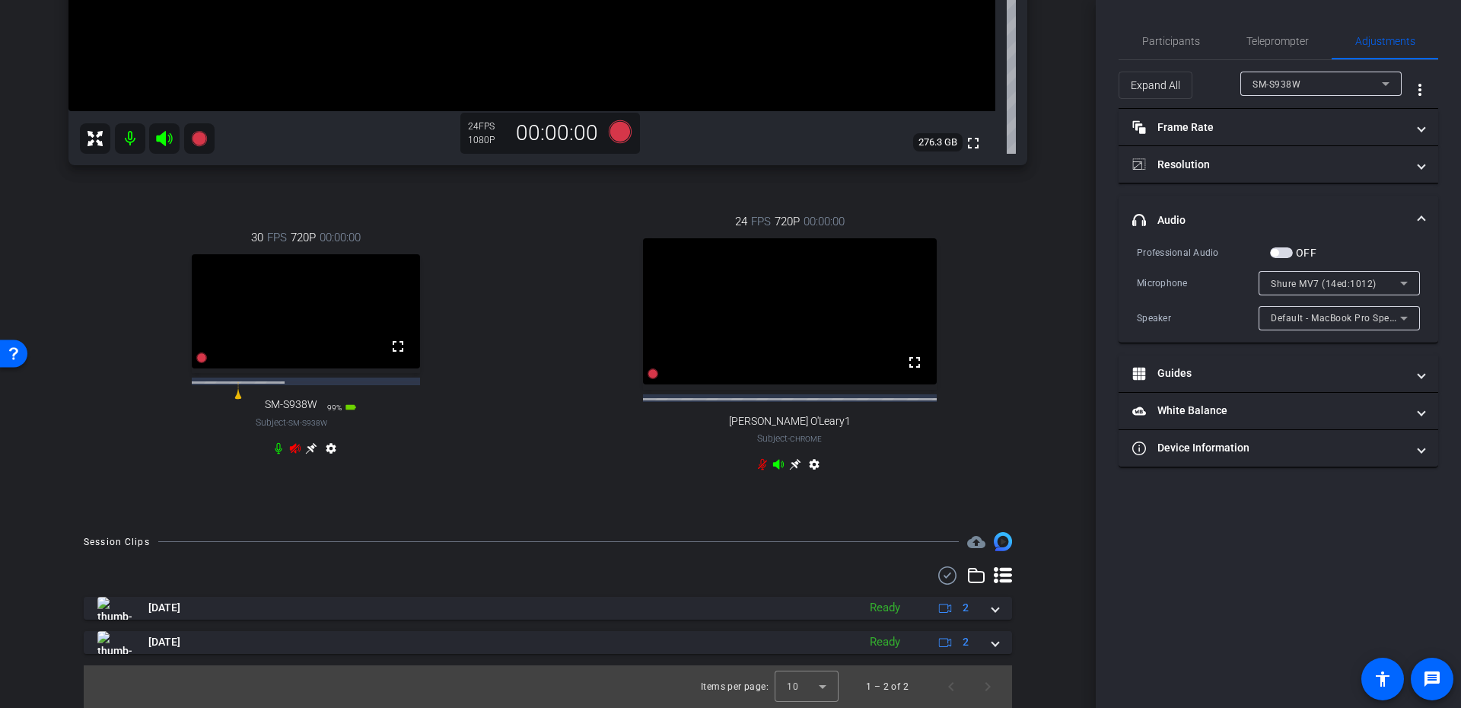
click at [1170, 218] on mat-panel-title "headphone icon Audio" at bounding box center [1269, 220] width 274 height 16
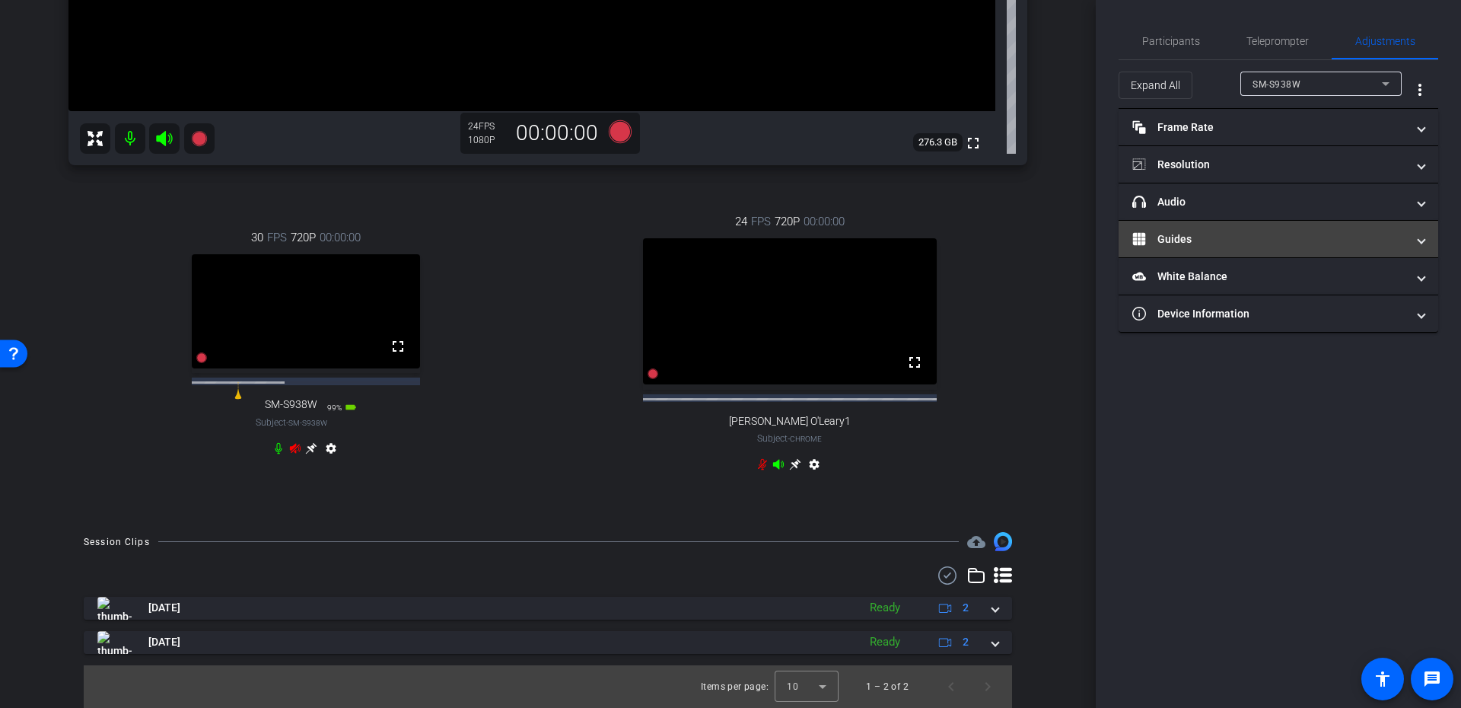
click at [1188, 243] on mat-panel-title "Guides" at bounding box center [1269, 239] width 274 height 16
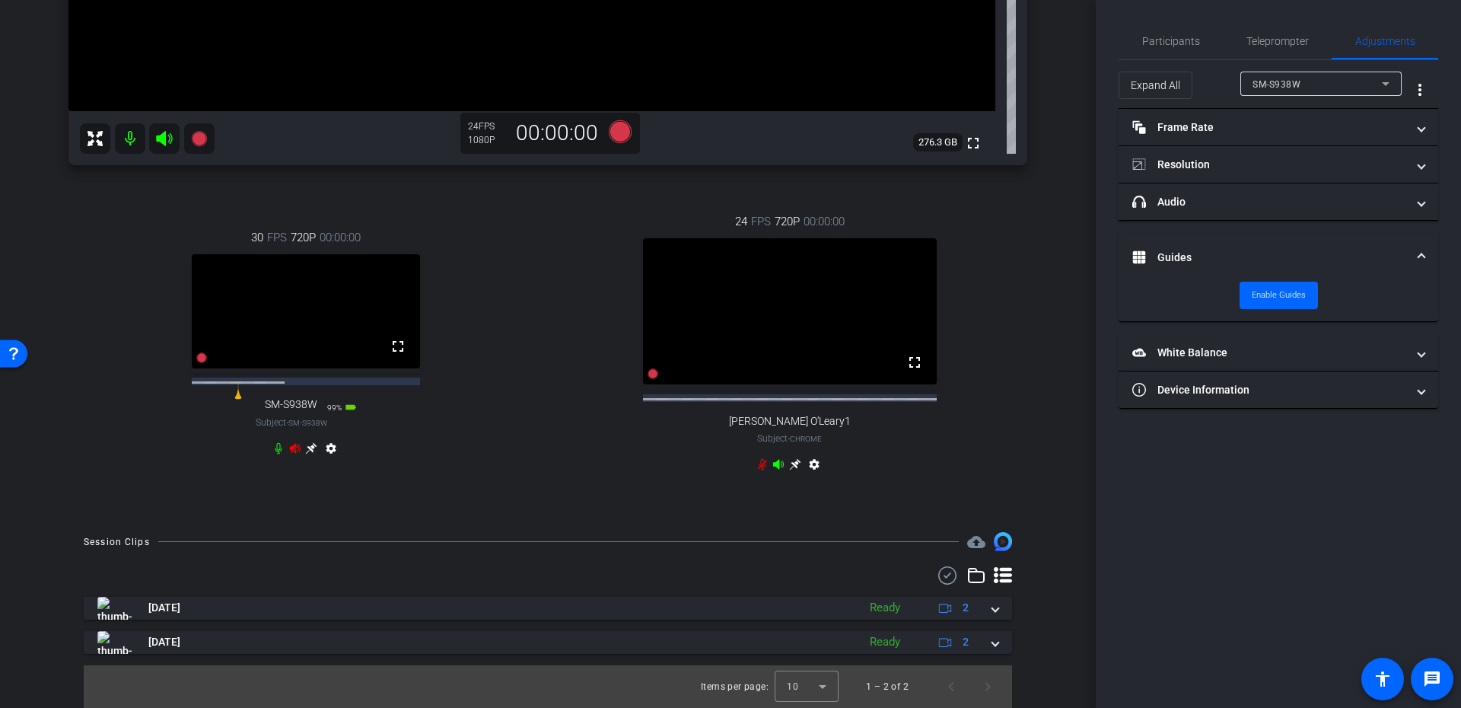
drag, startPoint x: 1191, startPoint y: 250, endPoint x: 1188, endPoint y: 286, distance: 35.9
click at [1191, 250] on mat-panel-title "Guides" at bounding box center [1269, 258] width 274 height 16
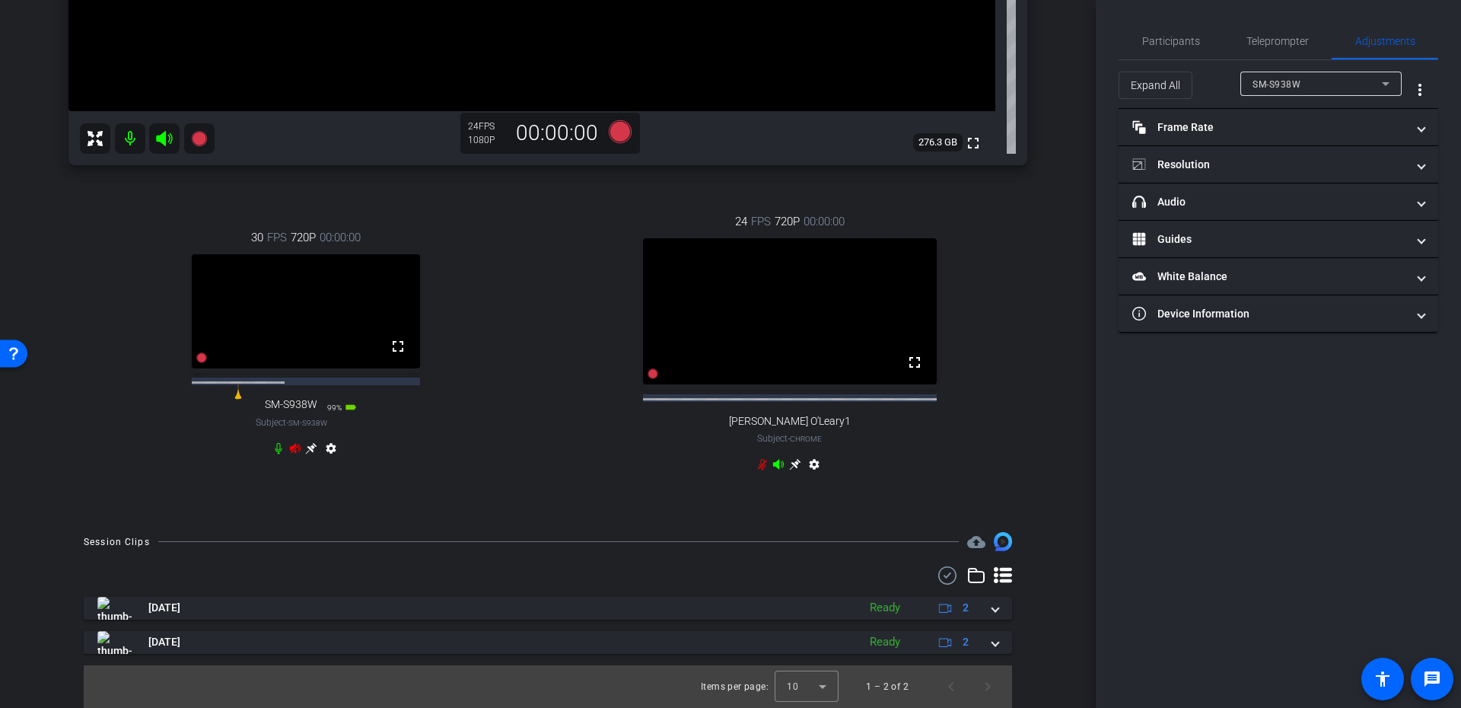
click at [1189, 299] on mat-expansion-panel-header "Device Information" at bounding box center [1278, 313] width 320 height 37
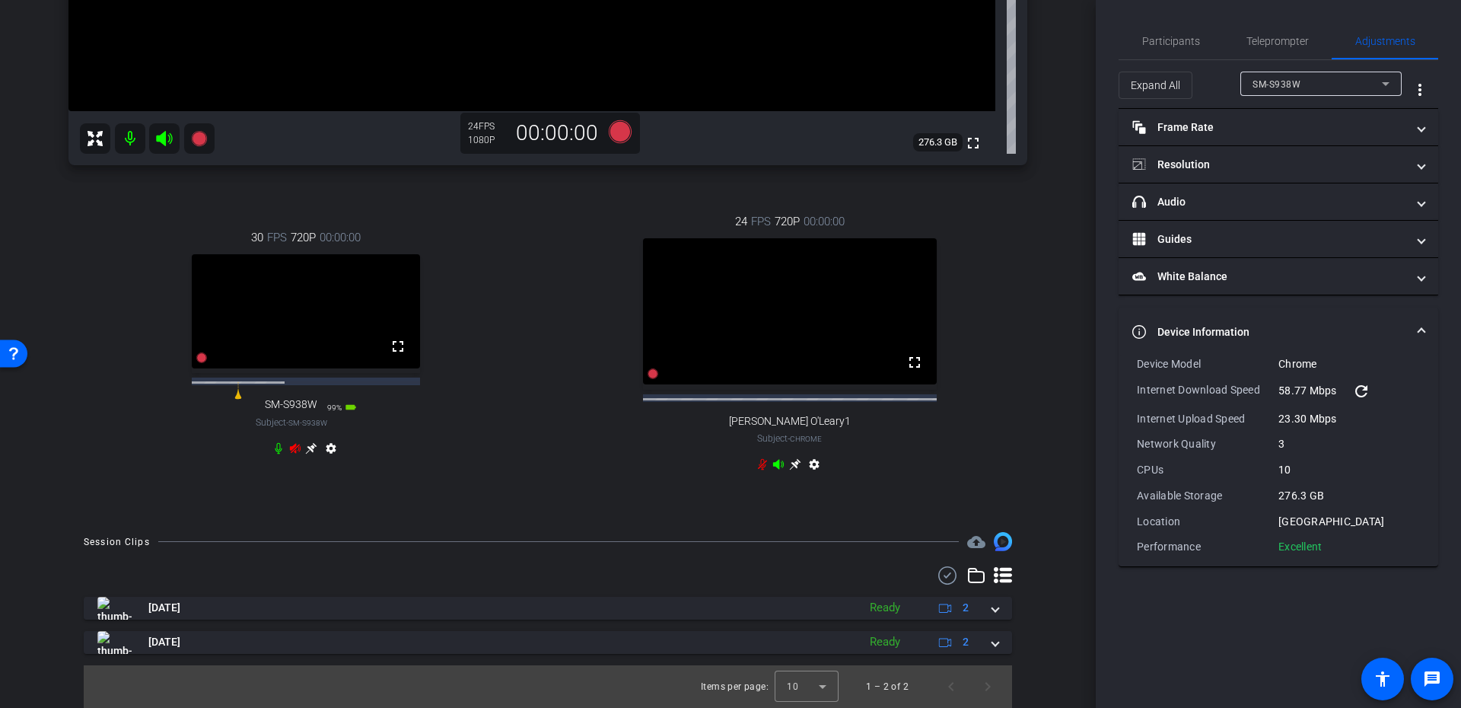
drag, startPoint x: 1196, startPoint y: 328, endPoint x: 1194, endPoint y: 319, distance: 9.3
click at [1195, 326] on mat-panel-title "Device Information" at bounding box center [1269, 332] width 274 height 16
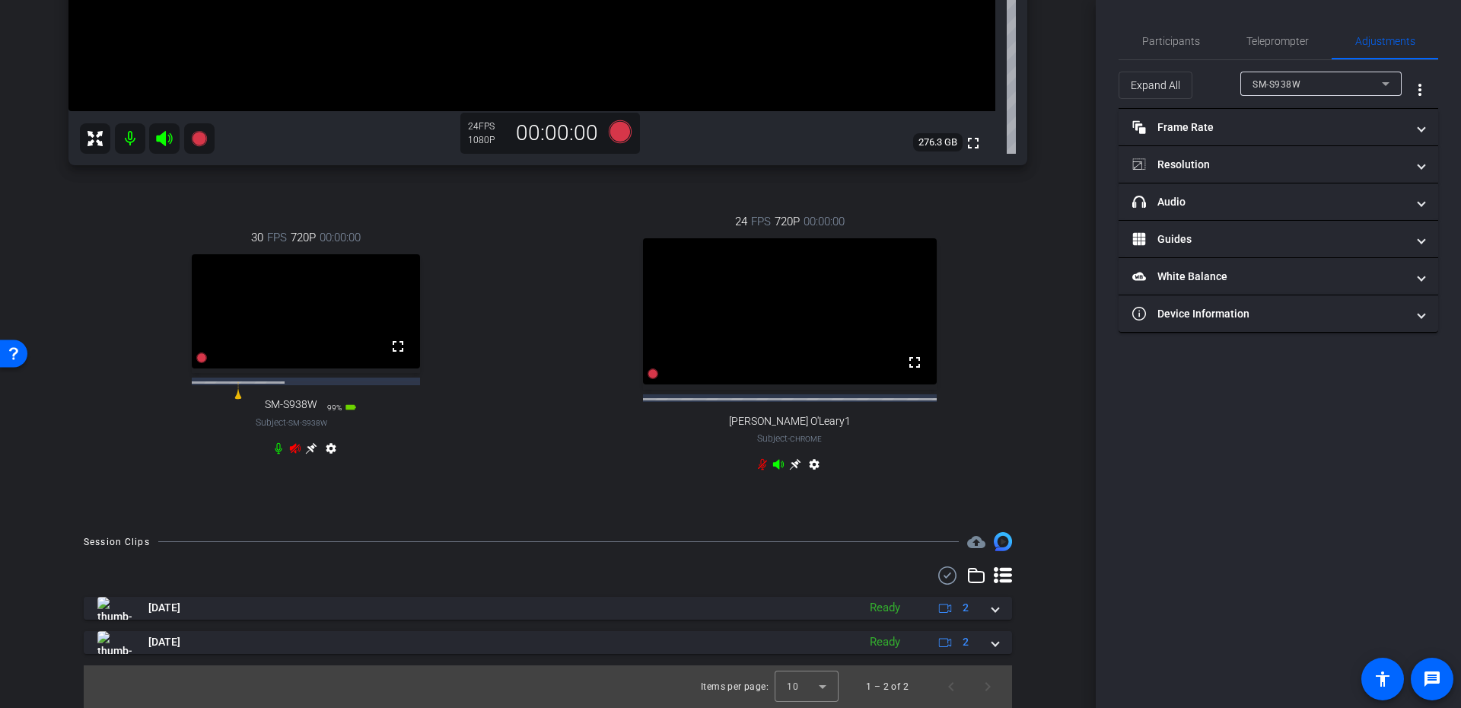
click at [1290, 72] on div "SM-S938W" at bounding box center [1320, 84] width 137 height 24
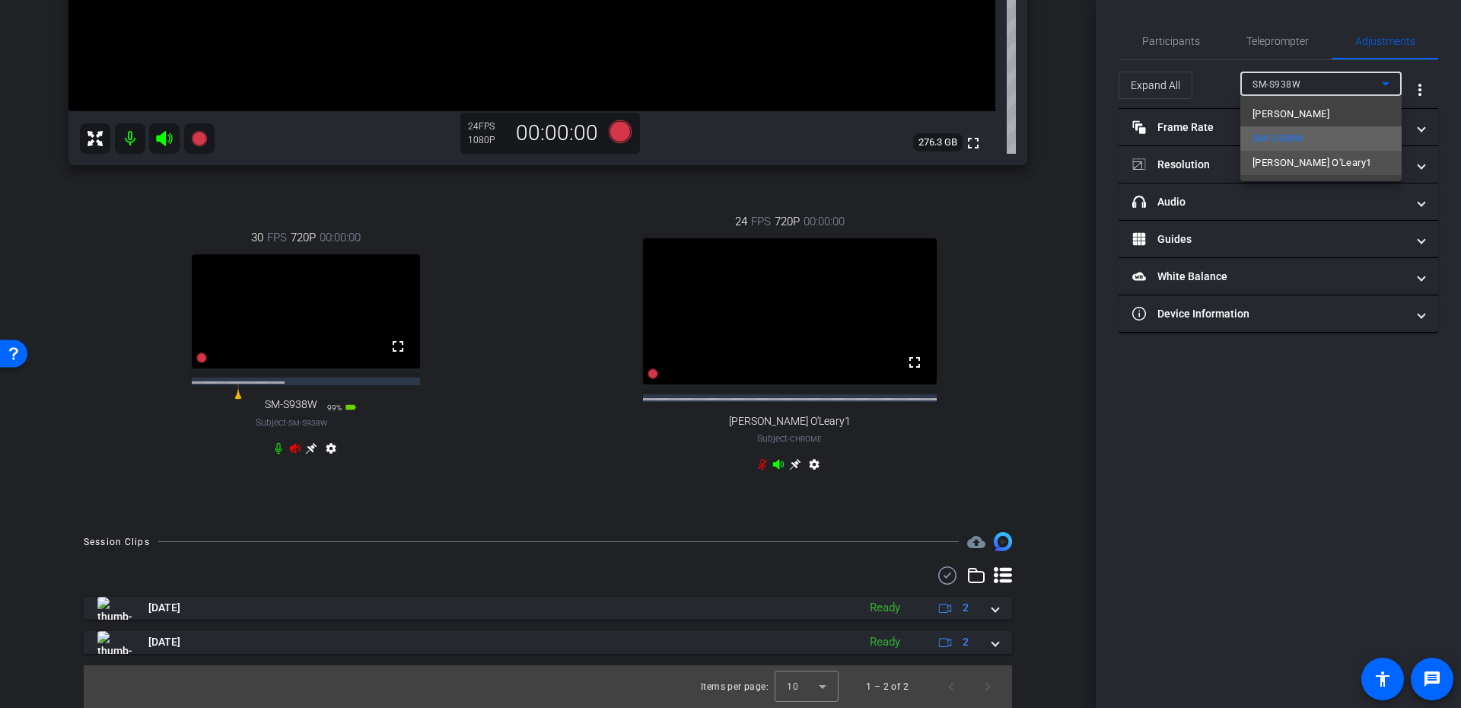
click at [1283, 150] on div "Craig Brandt SM-S938W Paul O'Leary1" at bounding box center [1320, 138] width 161 height 85
click at [1281, 159] on span "Paul O'Leary1" at bounding box center [1311, 163] width 119 height 18
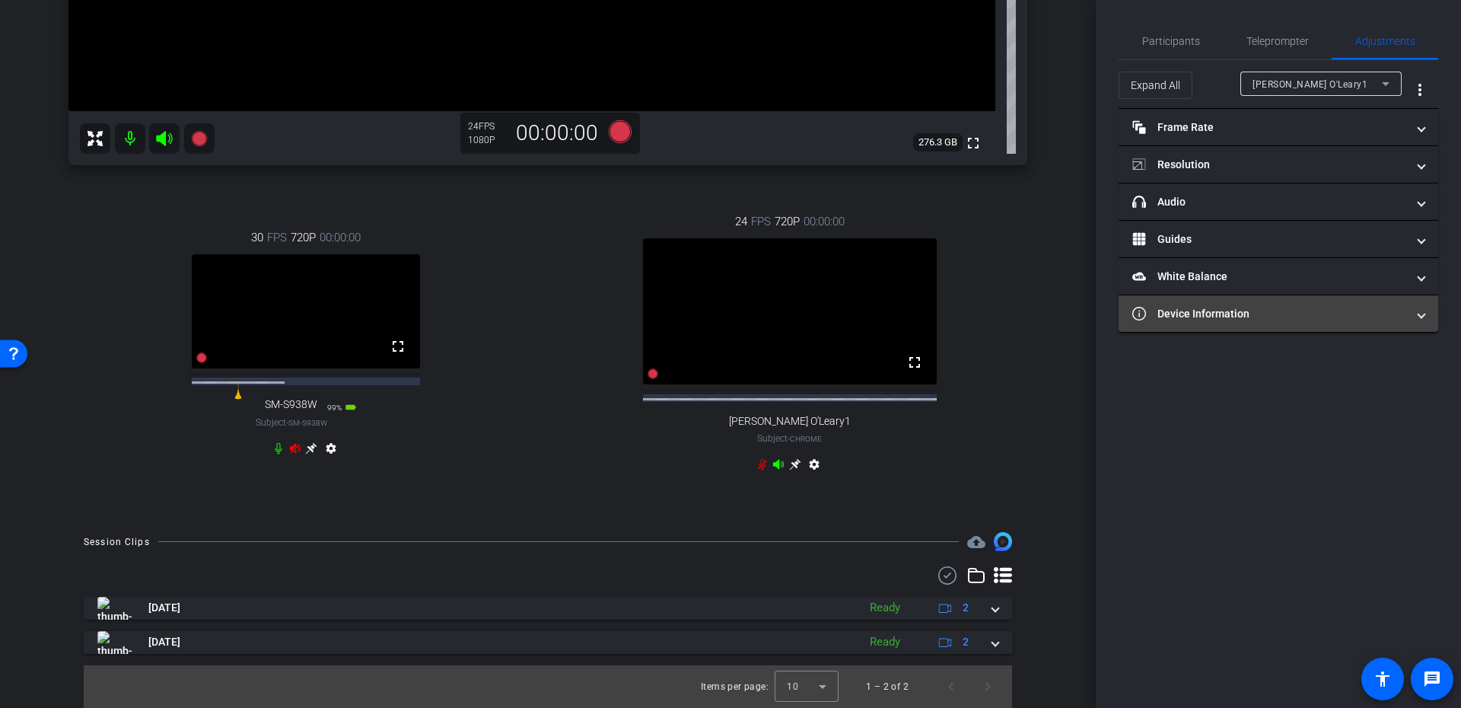
click at [1235, 327] on mat-expansion-panel-header "Device Information" at bounding box center [1278, 313] width 320 height 37
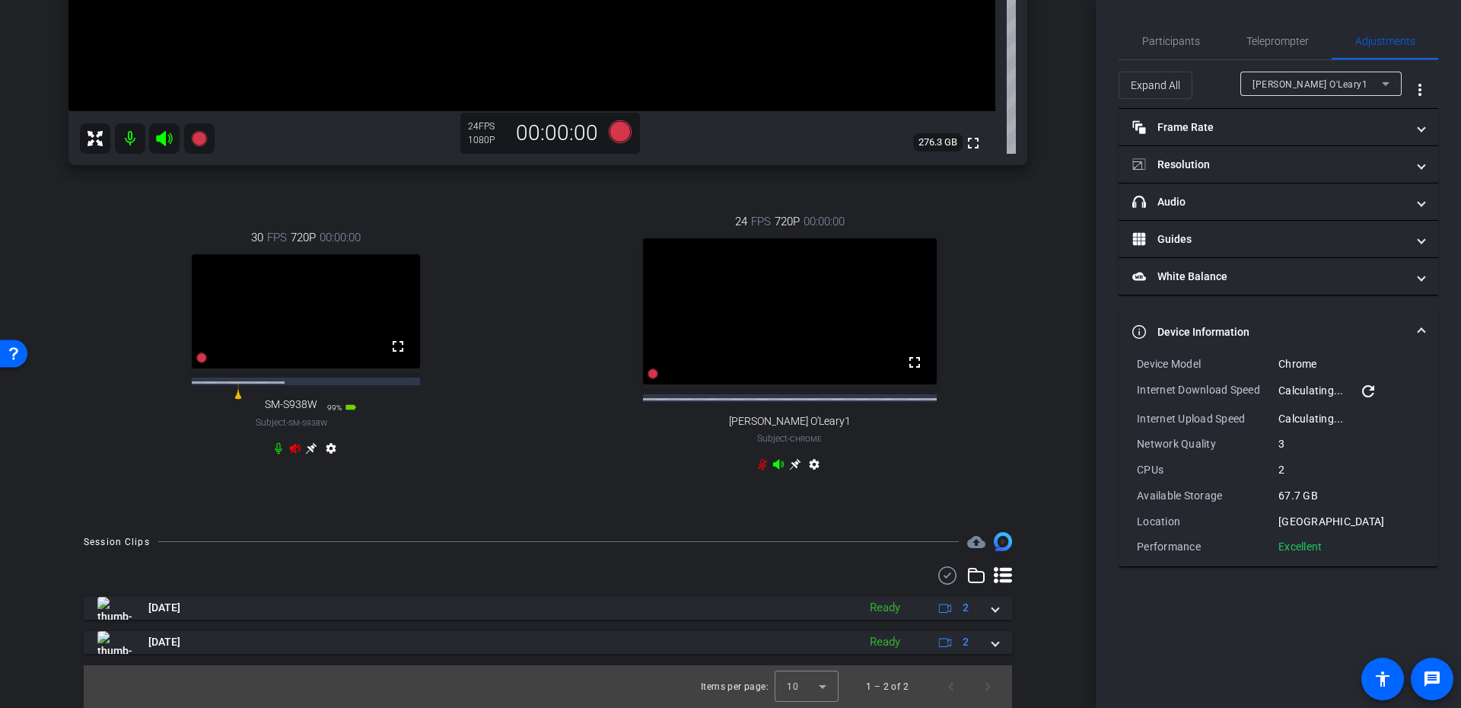
click at [1236, 316] on mat-expansion-panel-header "Device Information" at bounding box center [1278, 331] width 320 height 49
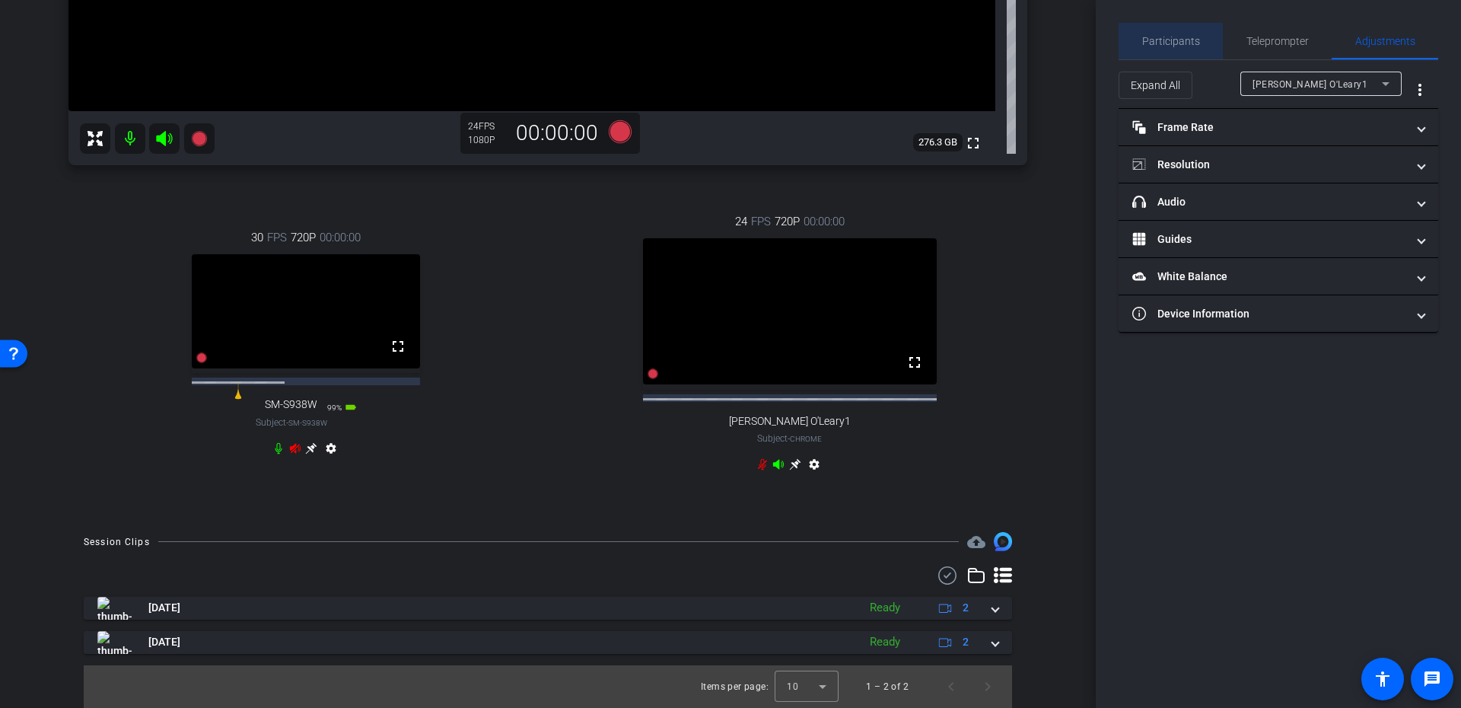
click at [1157, 44] on span "Participants" at bounding box center [1171, 41] width 58 height 11
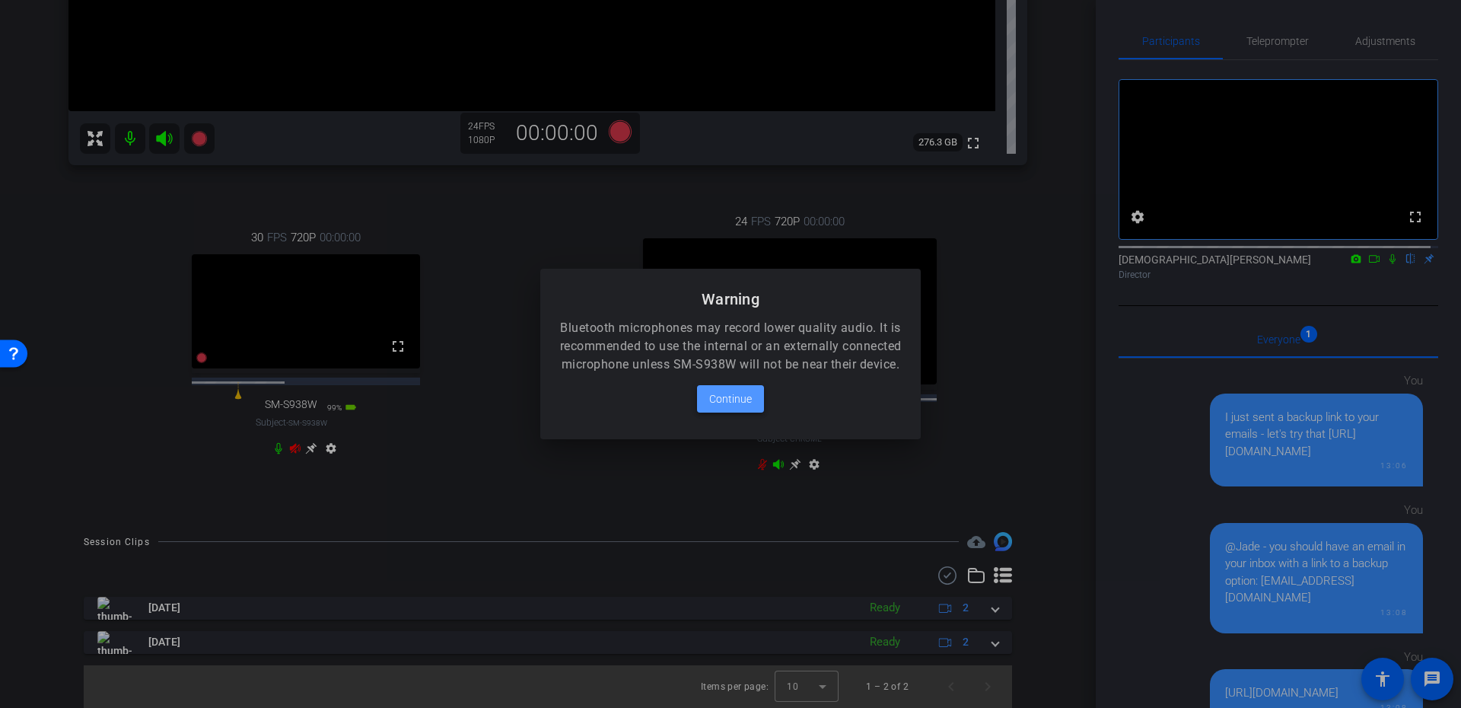
click at [744, 408] on span "Continue" at bounding box center [730, 399] width 43 height 18
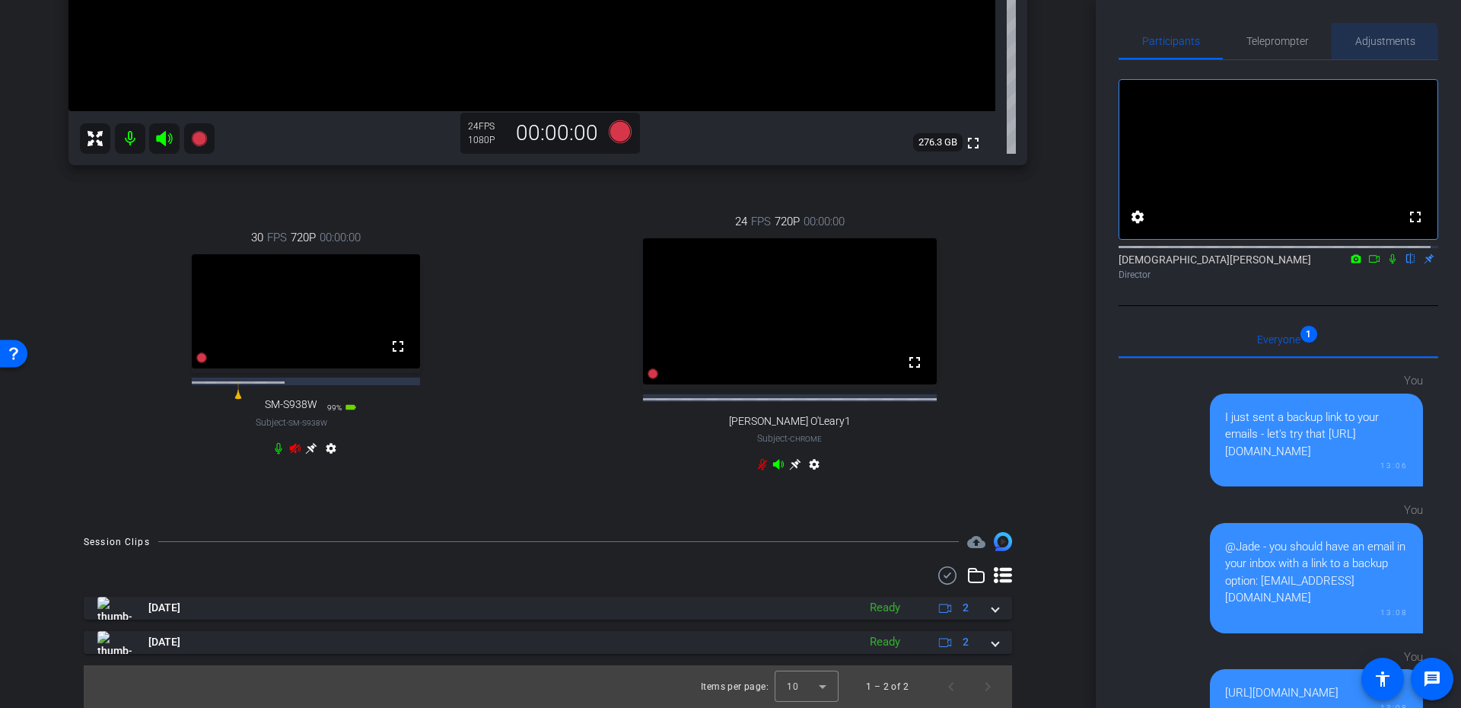
click at [1359, 48] on span "Adjustments" at bounding box center [1385, 41] width 60 height 37
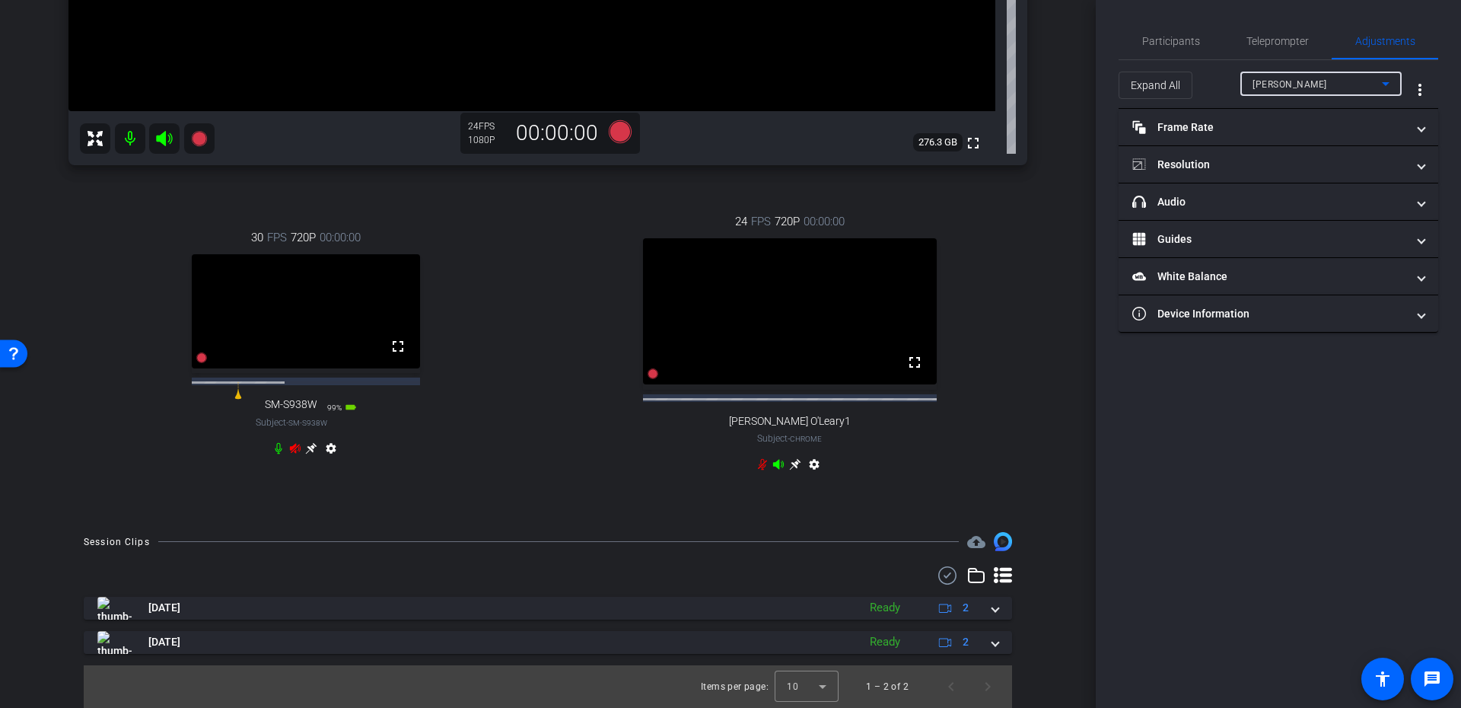
click at [1305, 85] on span "Craig Brandt" at bounding box center [1289, 84] width 75 height 11
click at [1290, 163] on span "Paul O'Leary1" at bounding box center [1311, 163] width 119 height 18
click at [1263, 198] on mat-panel-title "headphone icon Audio" at bounding box center [1269, 202] width 274 height 16
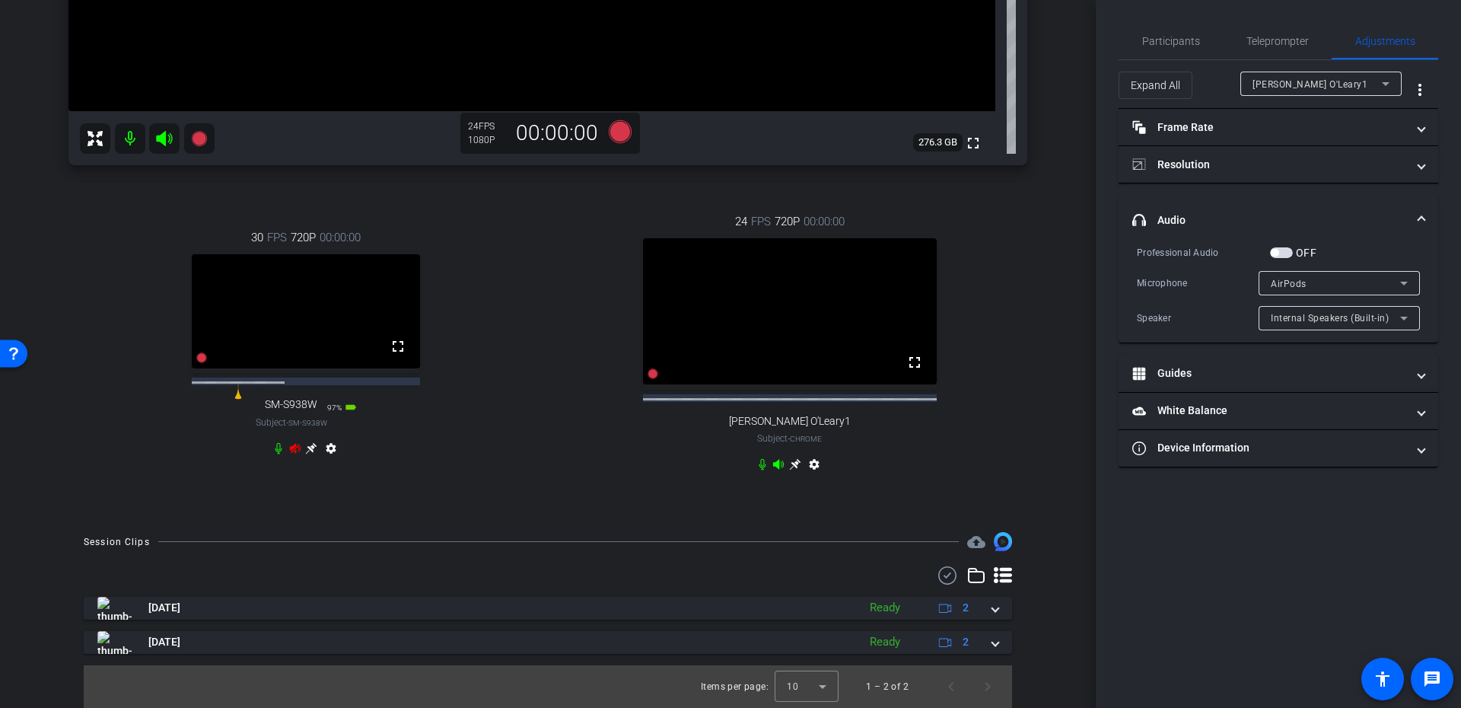
click at [1320, 78] on div "Paul O'Leary1" at bounding box center [1316, 84] width 129 height 19
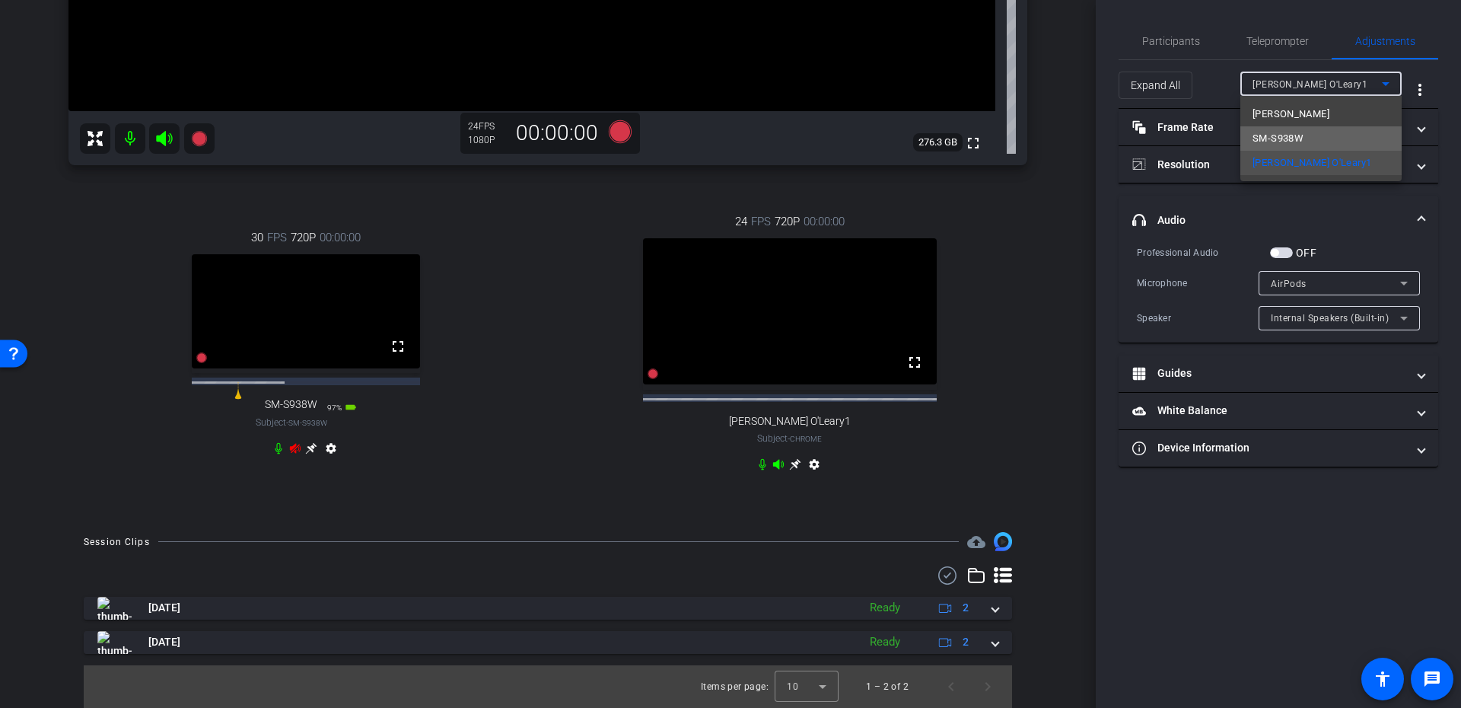
click at [1297, 144] on span "SM-S938W" at bounding box center [1277, 138] width 51 height 18
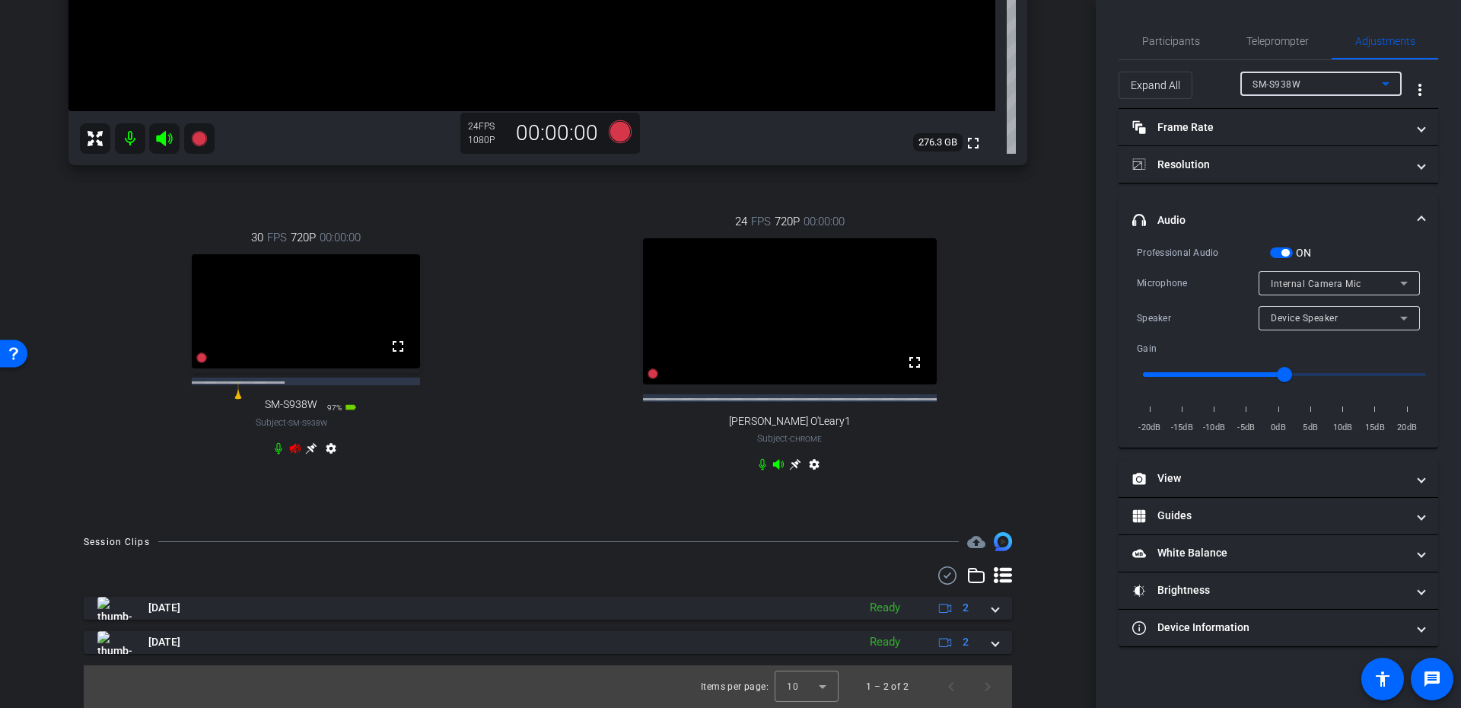
click at [291, 453] on icon at bounding box center [294, 448] width 11 height 10
click at [1301, 54] on span "Teleprompter" at bounding box center [1277, 41] width 62 height 37
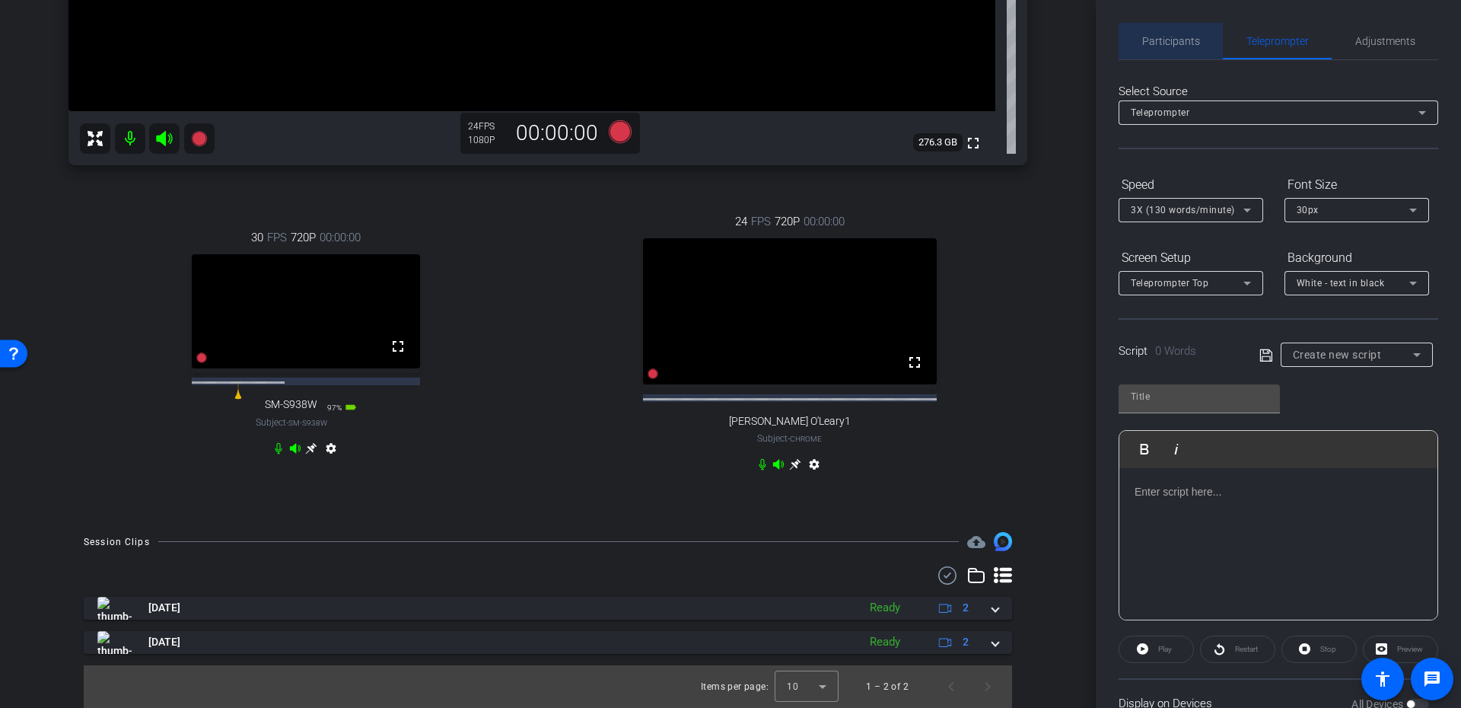
click at [1188, 45] on span "Participants" at bounding box center [1171, 41] width 58 height 11
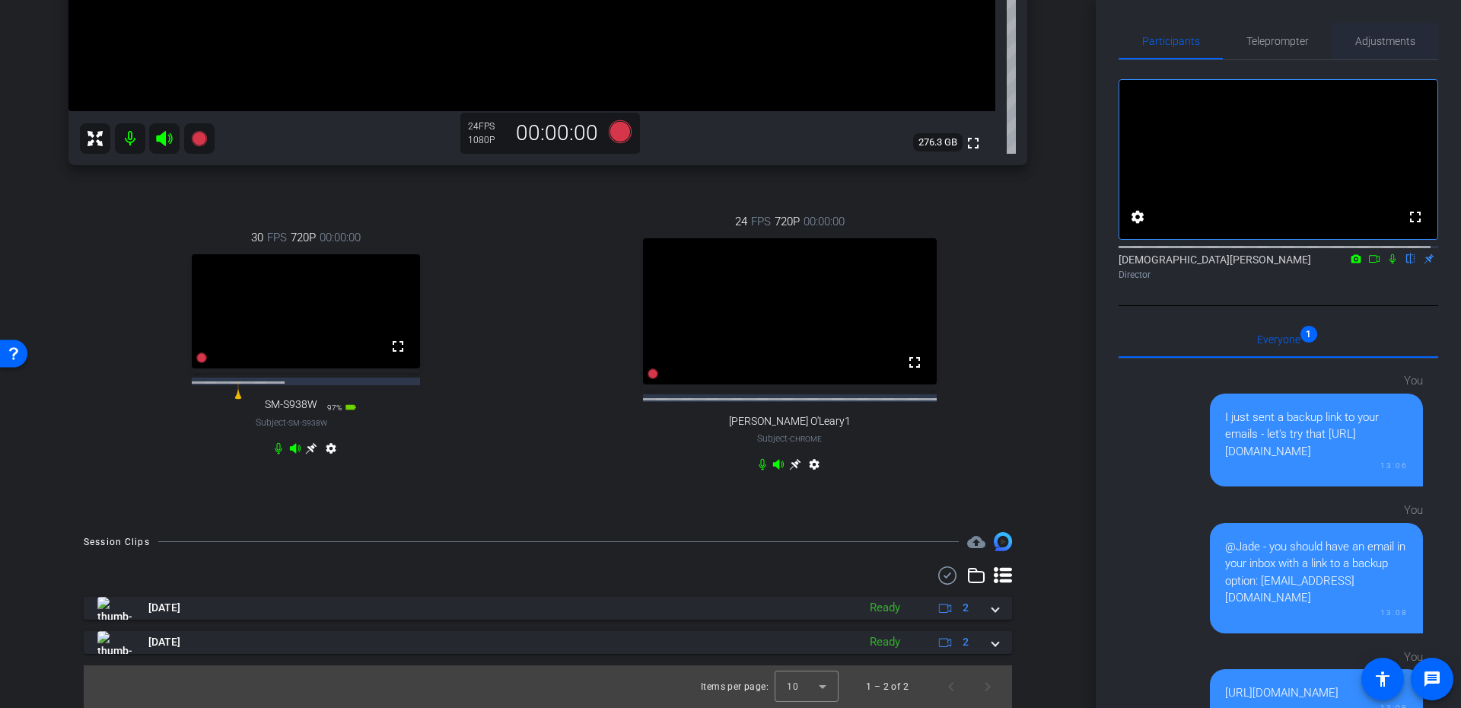
click at [1373, 47] on span "Adjustments" at bounding box center [1385, 41] width 60 height 37
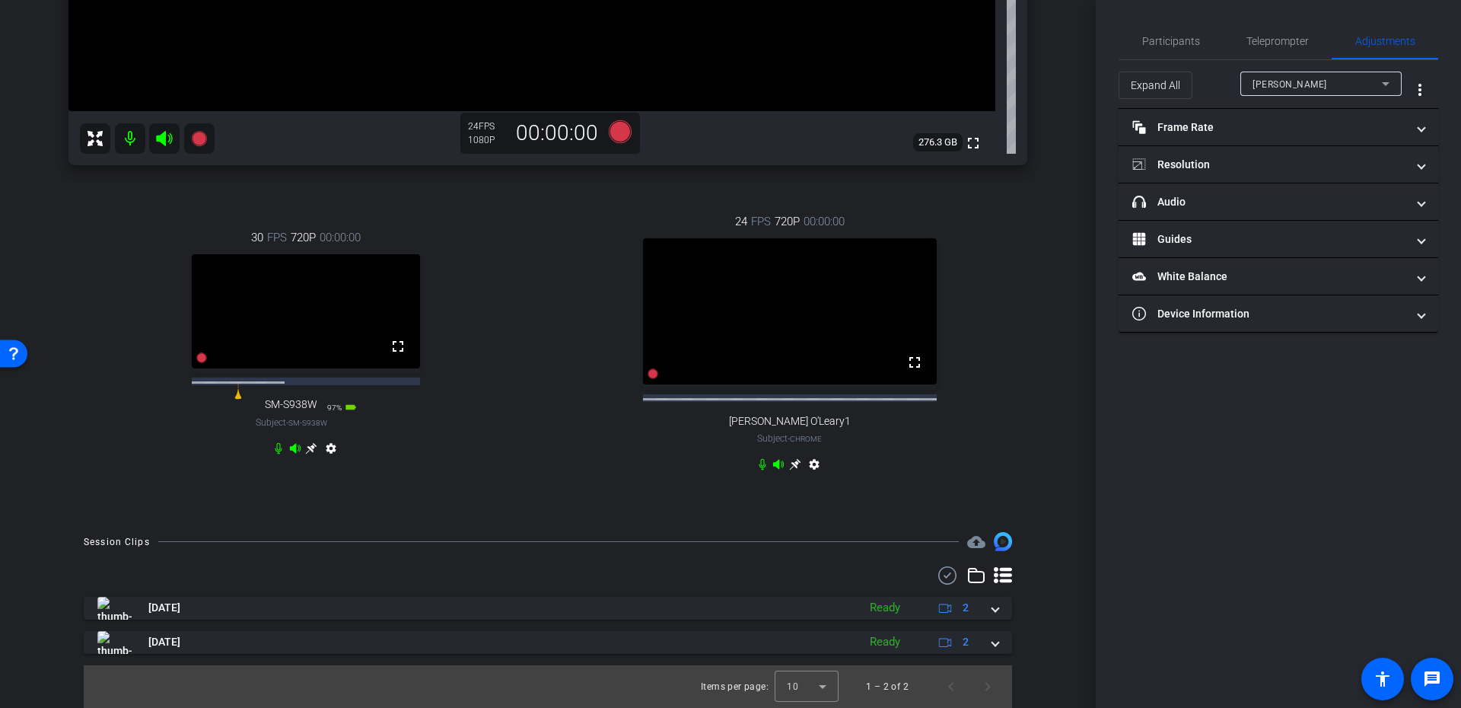
click at [1287, 76] on div "Craig Brandt" at bounding box center [1316, 84] width 129 height 19
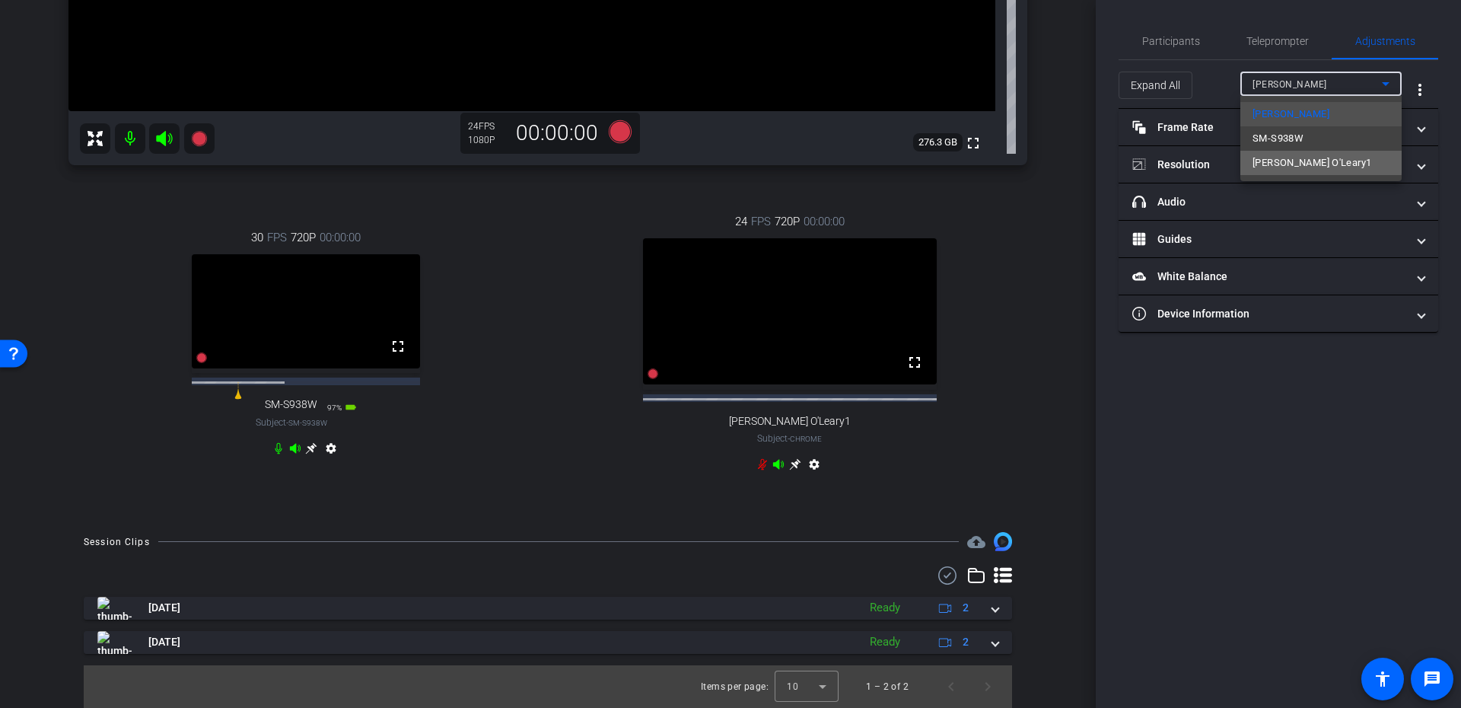
click at [1284, 154] on span "Paul O'Leary1" at bounding box center [1311, 163] width 119 height 18
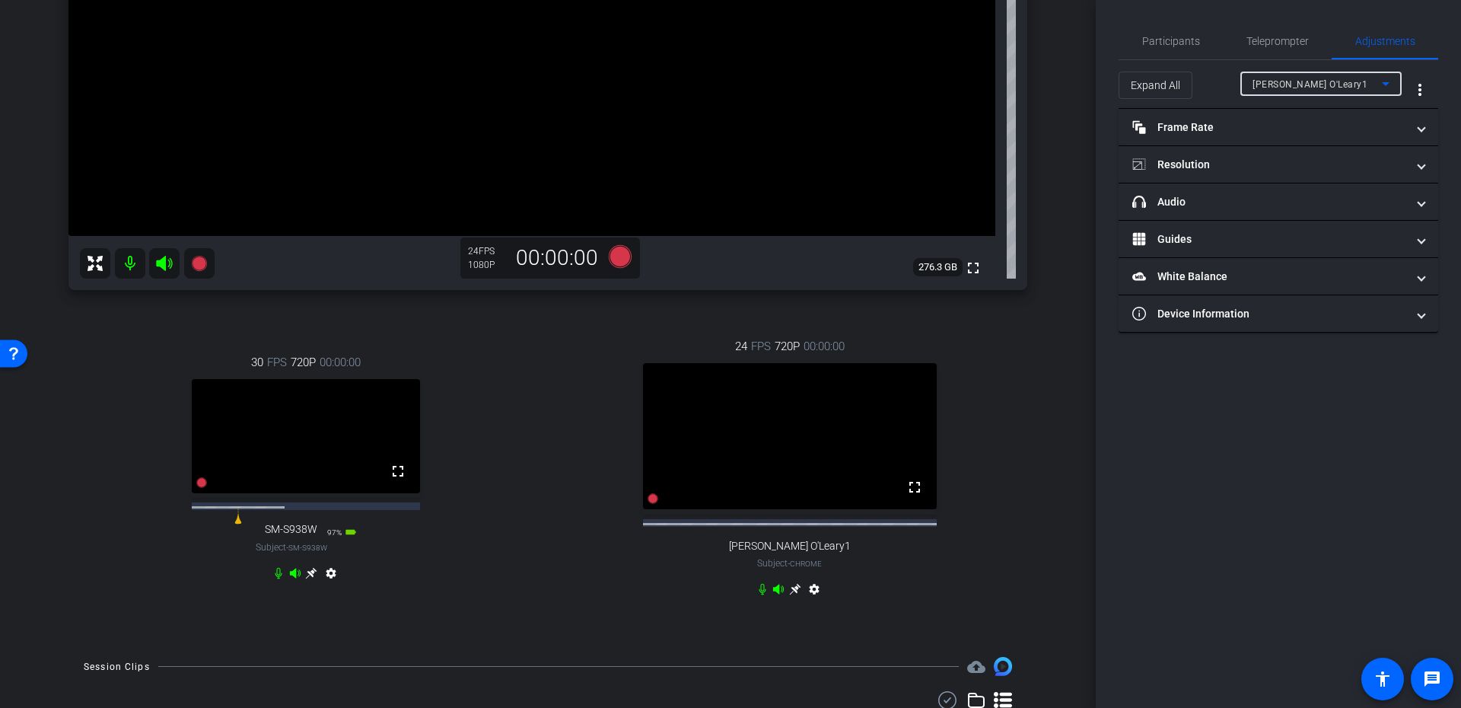
scroll to position [386, 0]
click at [1239, 162] on mat-panel-title "Resolution" at bounding box center [1269, 165] width 274 height 16
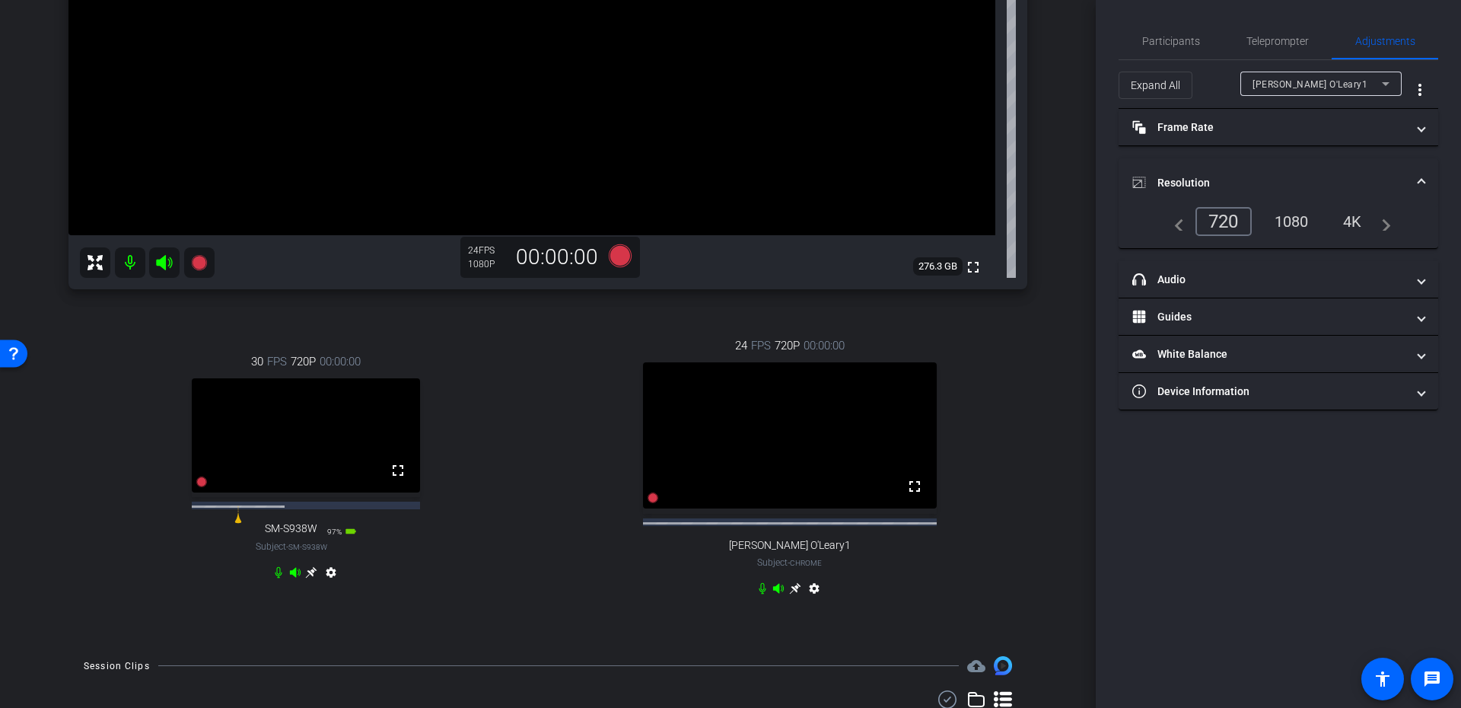
click at [1270, 220] on div "1080" at bounding box center [1291, 221] width 57 height 26
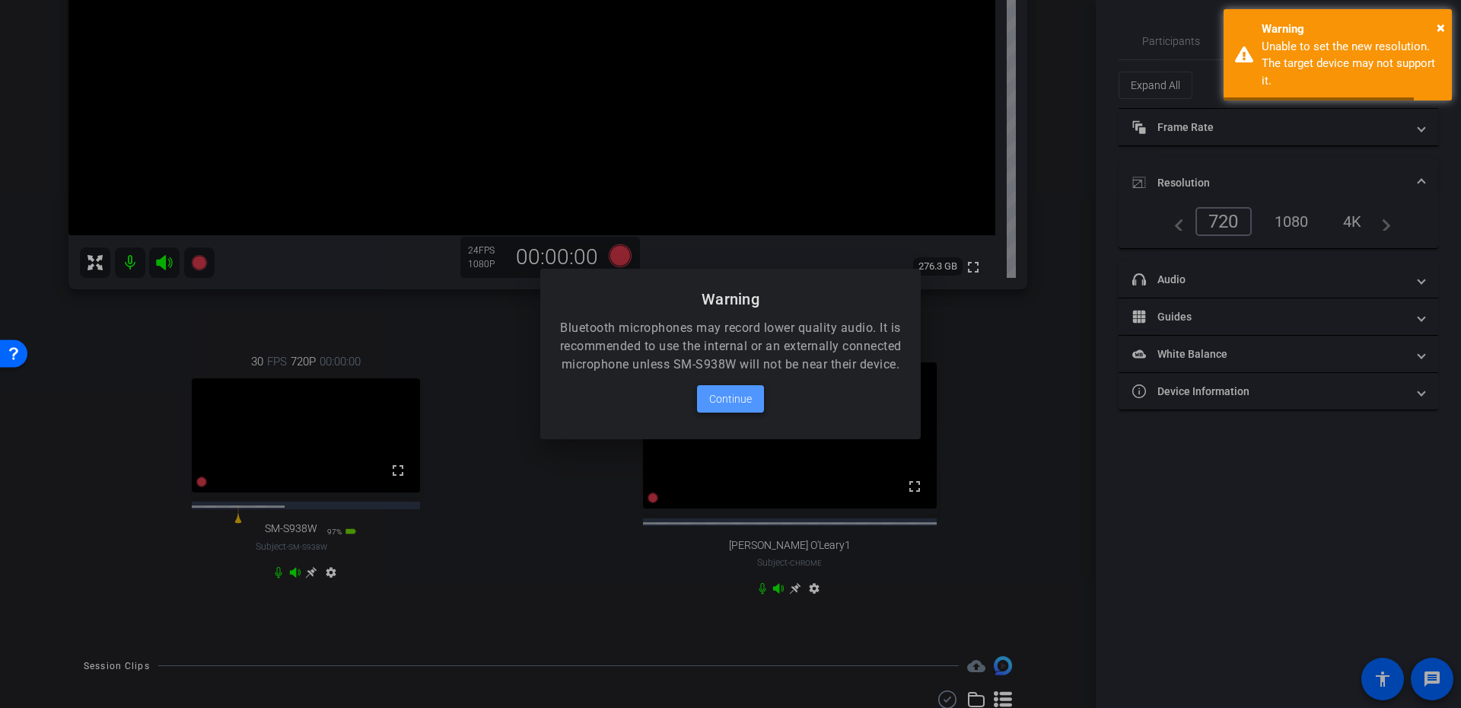
click at [727, 417] on span at bounding box center [730, 398] width 67 height 37
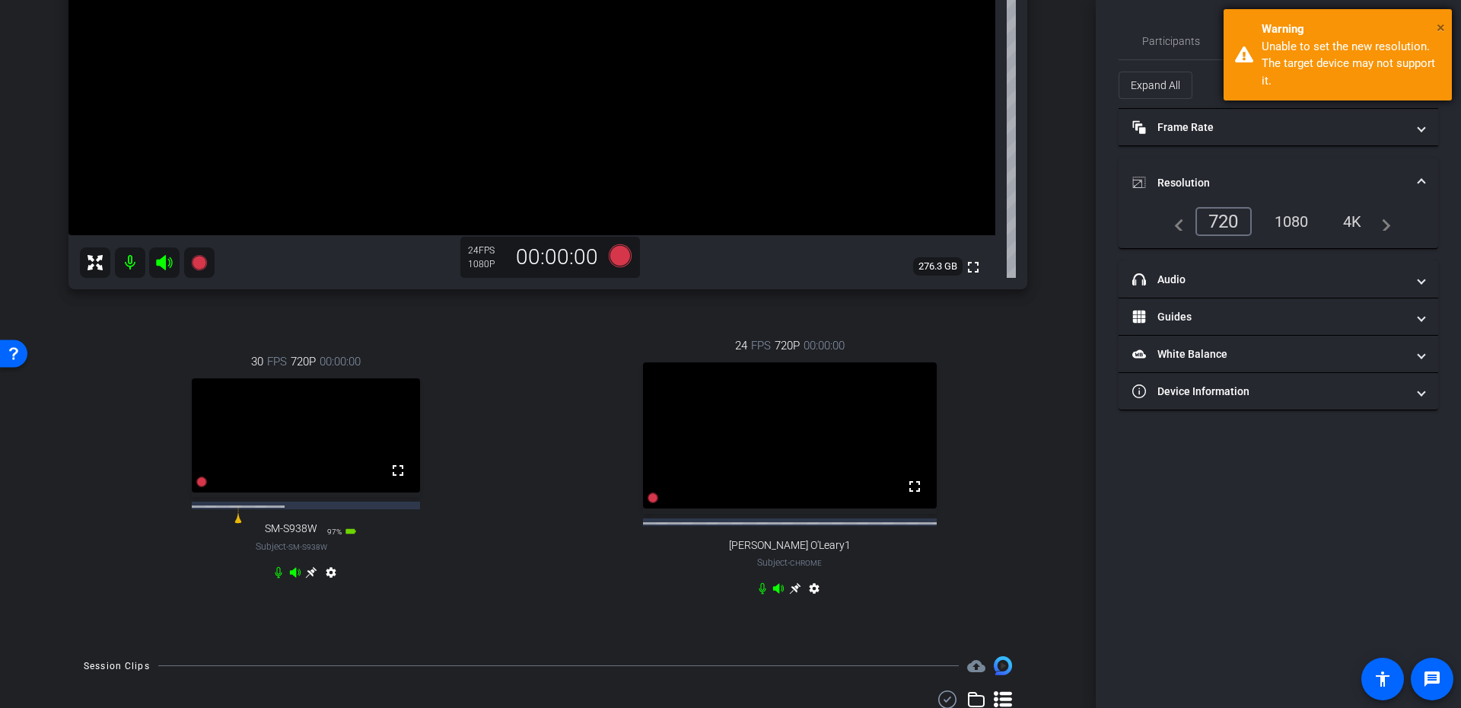
click at [1443, 23] on span "×" at bounding box center [1440, 27] width 8 height 18
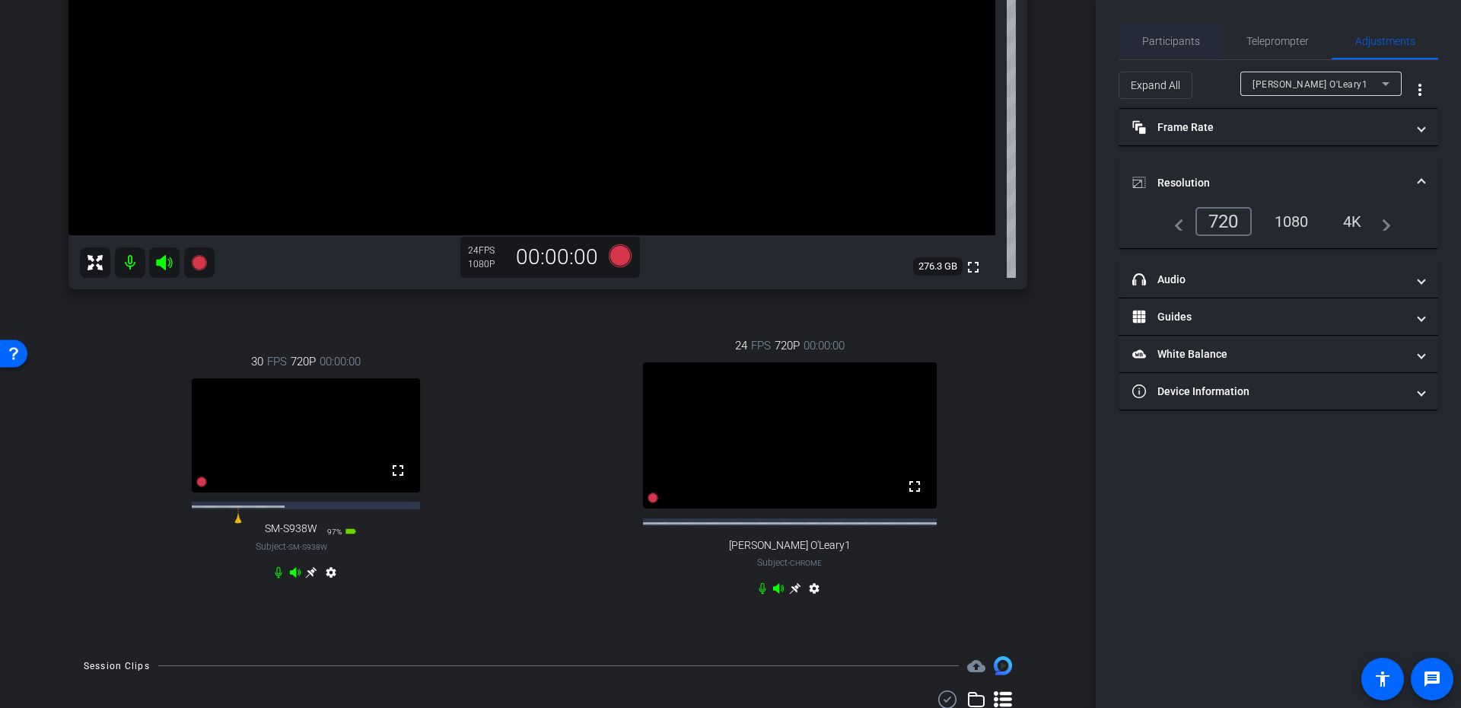
click at [1179, 33] on span "Participants" at bounding box center [1171, 41] width 58 height 37
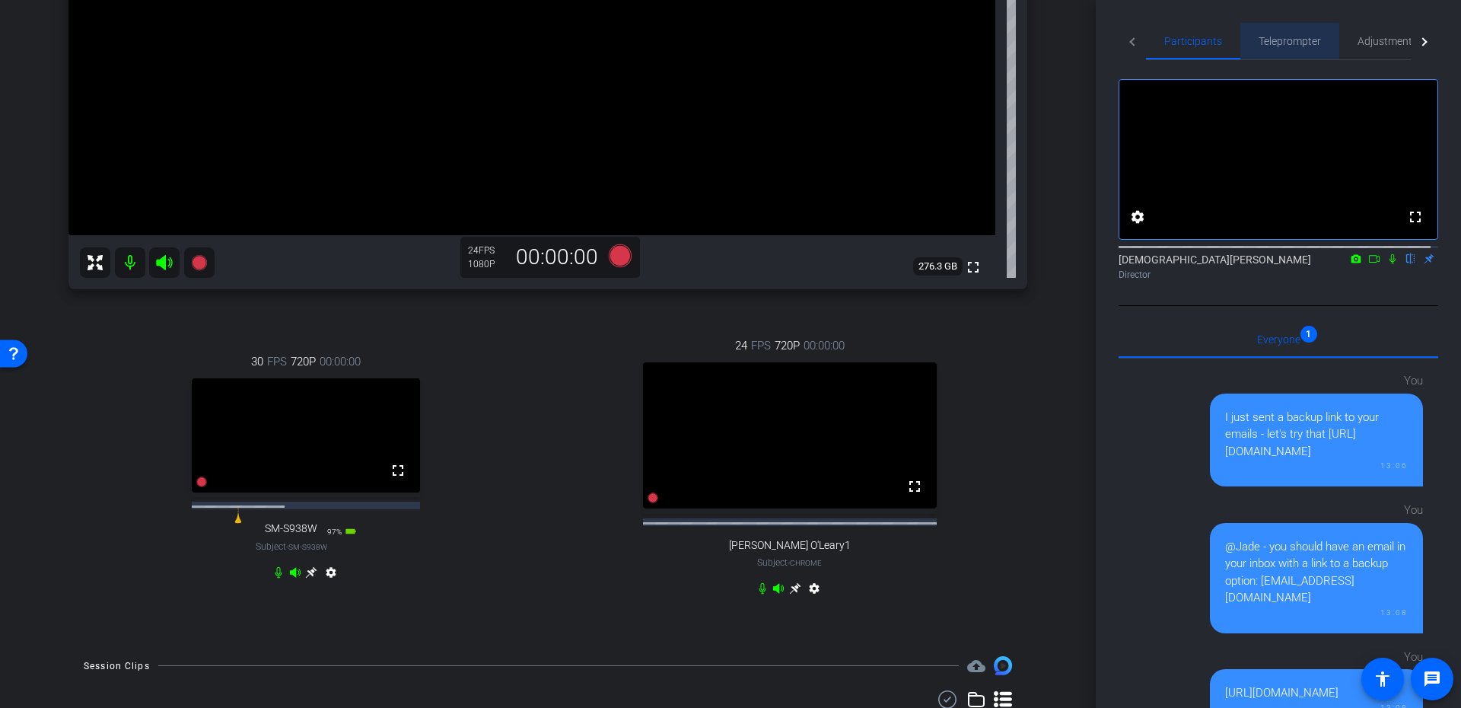
click at [1258, 51] on span "Teleprompter" at bounding box center [1289, 41] width 62 height 37
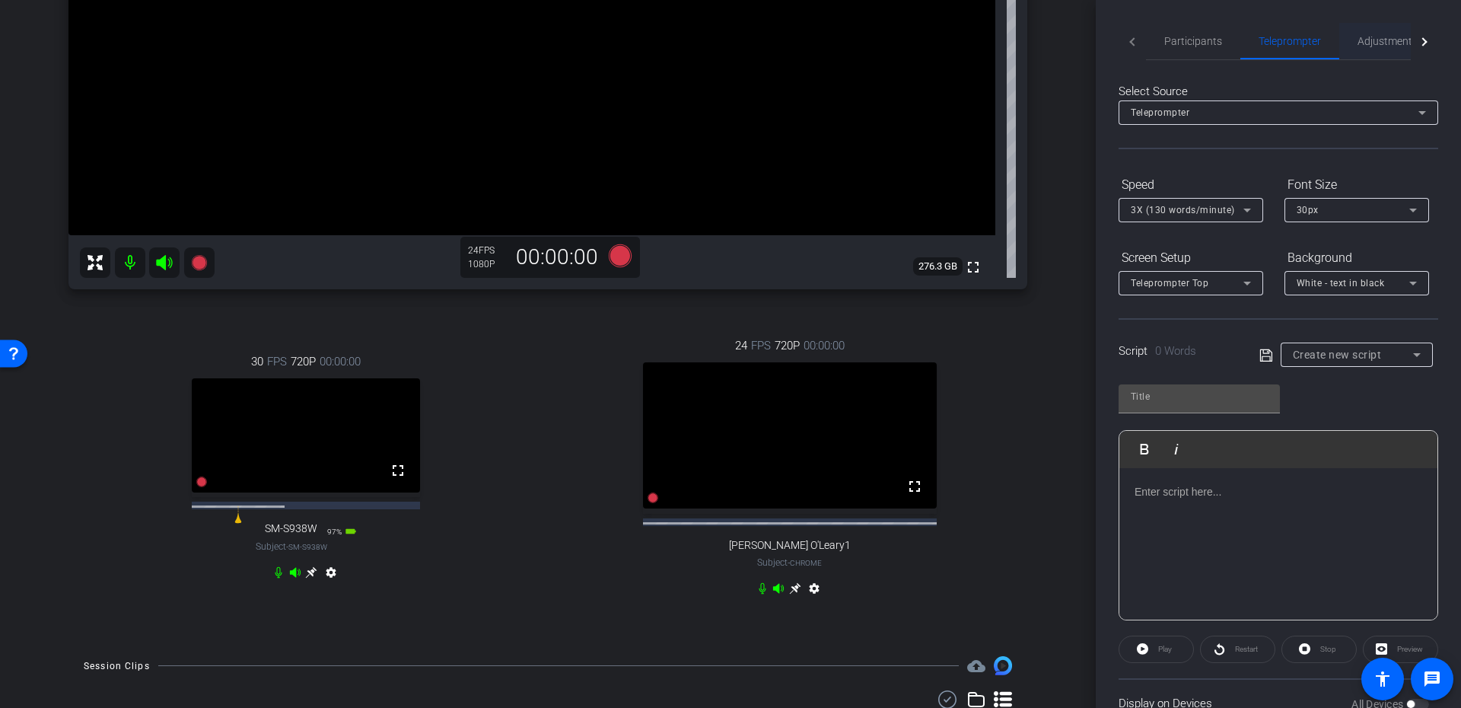
click at [1375, 39] on span "Adjustments" at bounding box center [1387, 41] width 60 height 11
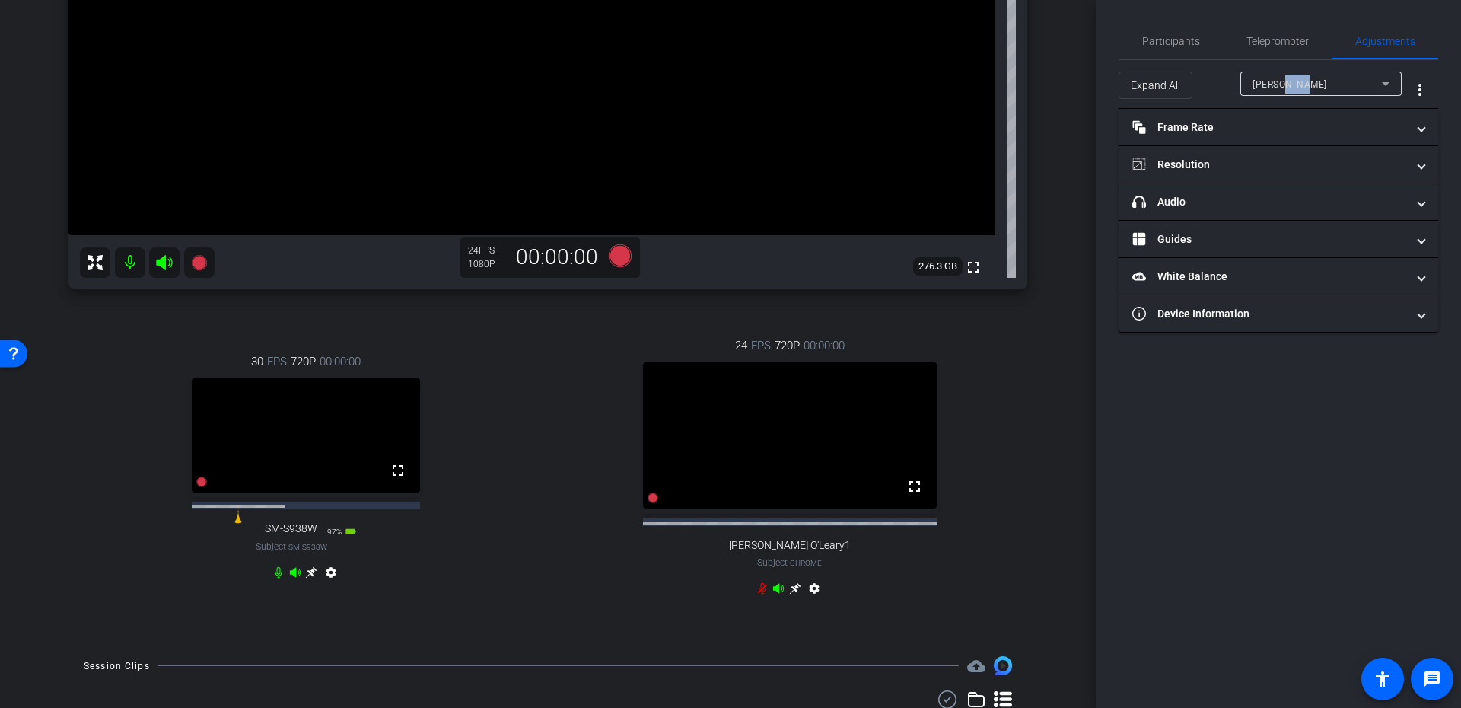
click at [1300, 75] on div "Craig Brandt" at bounding box center [1316, 84] width 129 height 19
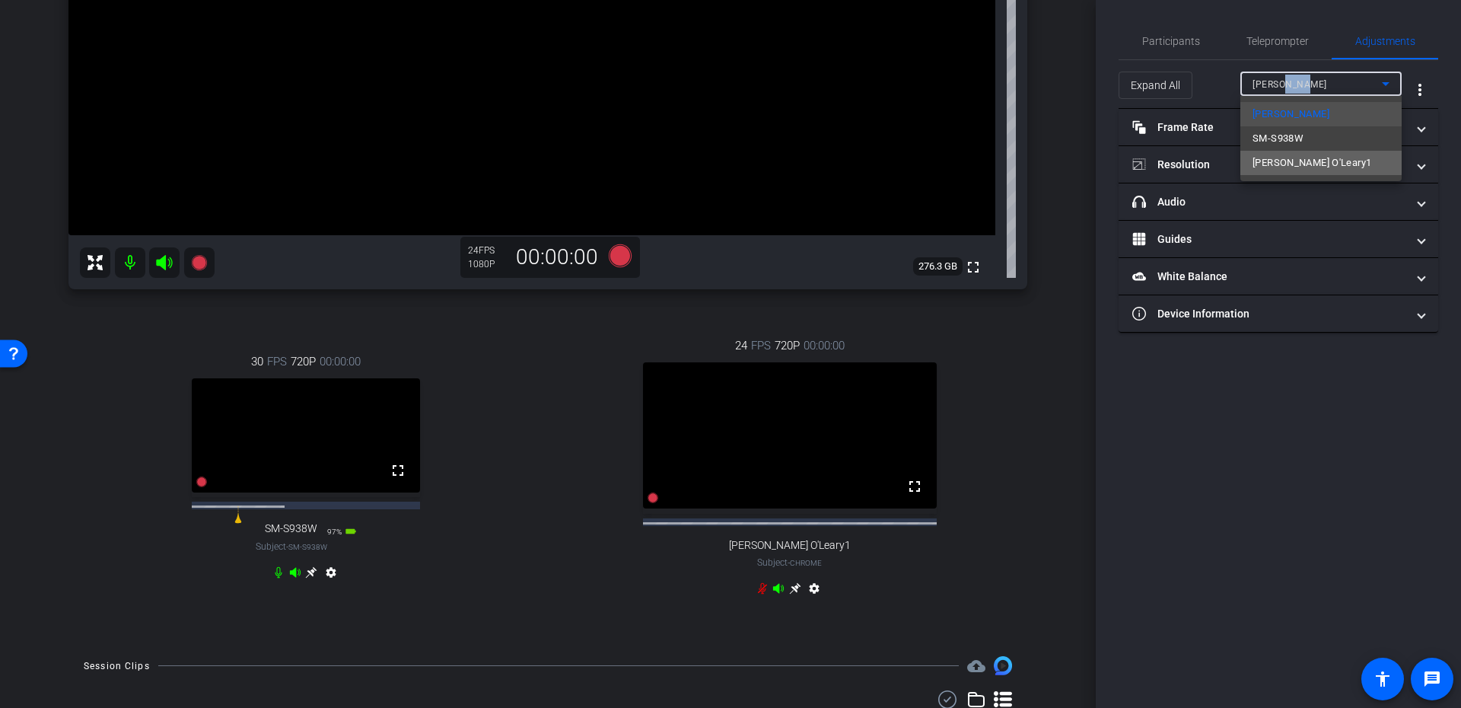
click at [1277, 154] on span "Paul O'Leary1" at bounding box center [1311, 163] width 119 height 18
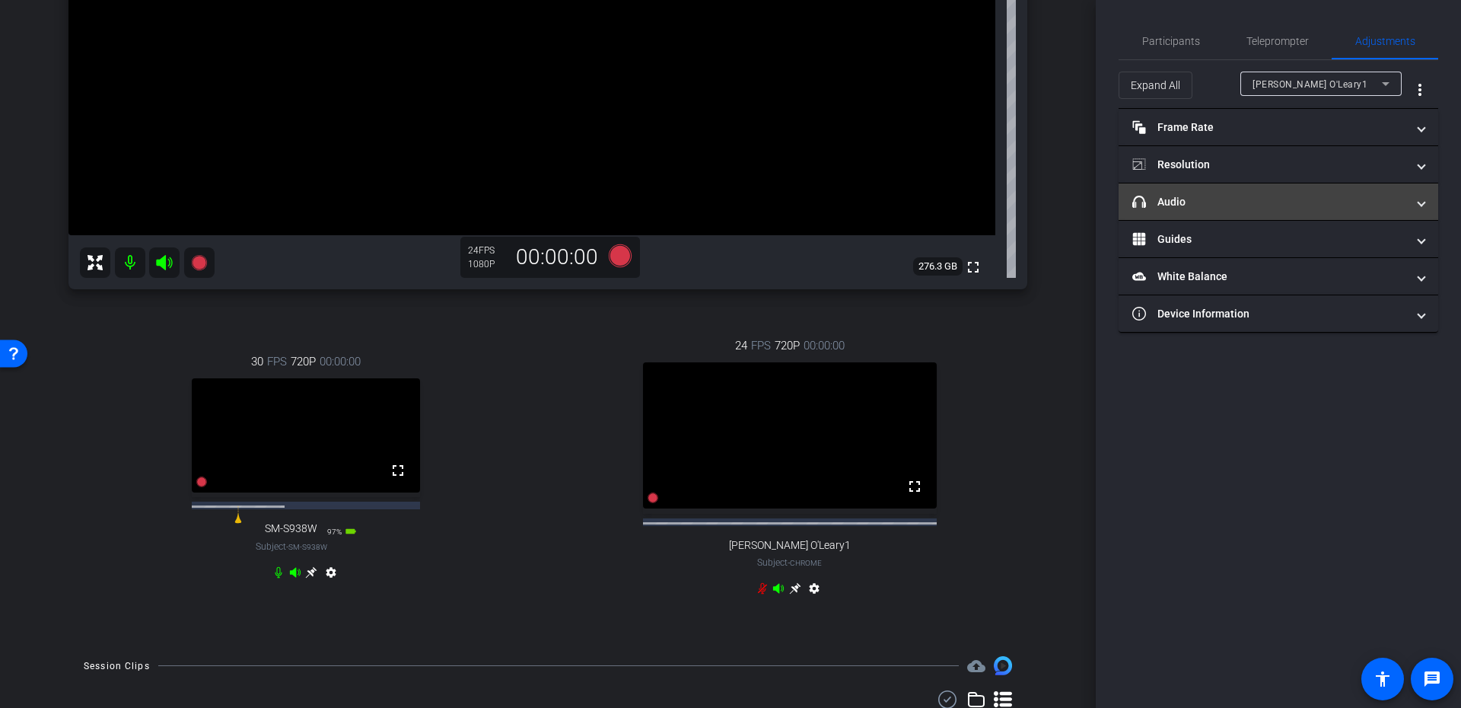
click at [1261, 183] on mat-expansion-panel-header "headphone icon Audio" at bounding box center [1278, 201] width 320 height 37
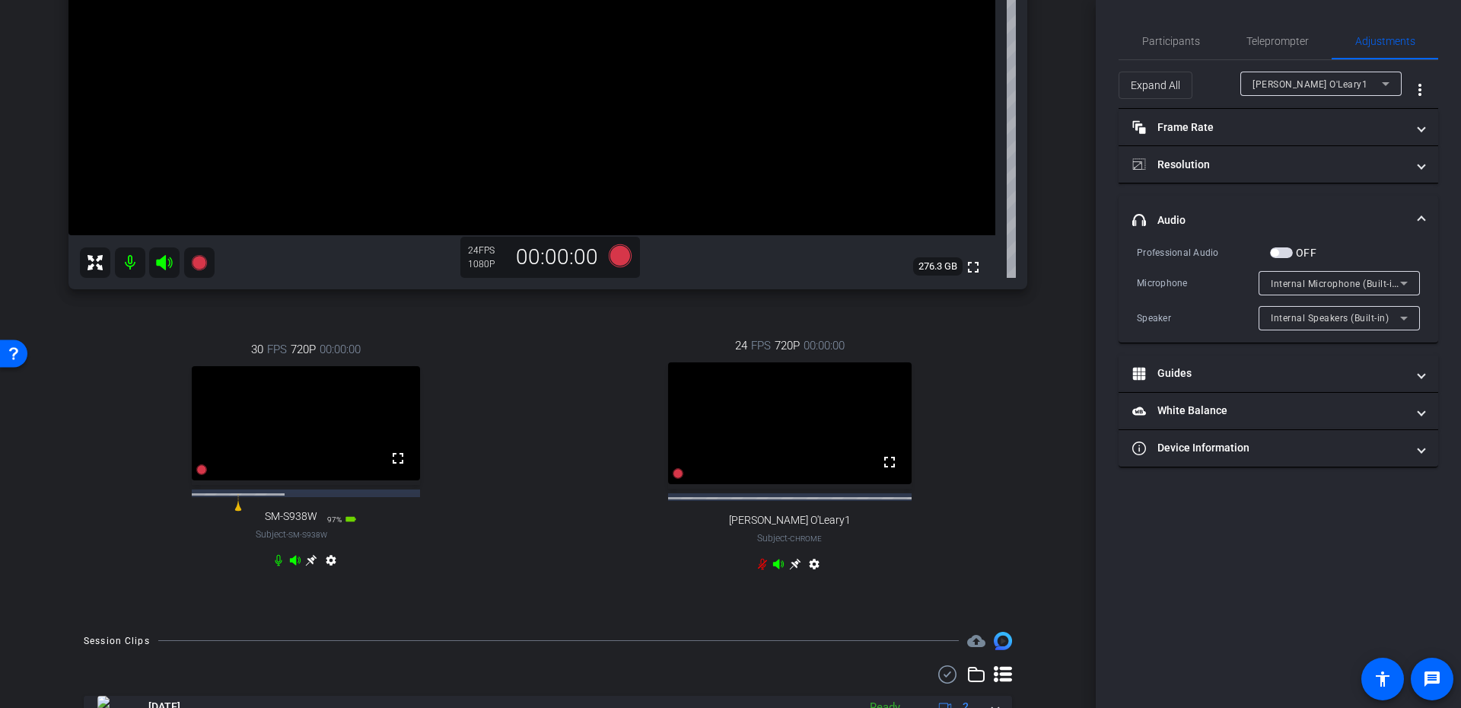
click at [1223, 201] on mat-expansion-panel-header "headphone icon Audio" at bounding box center [1278, 220] width 320 height 49
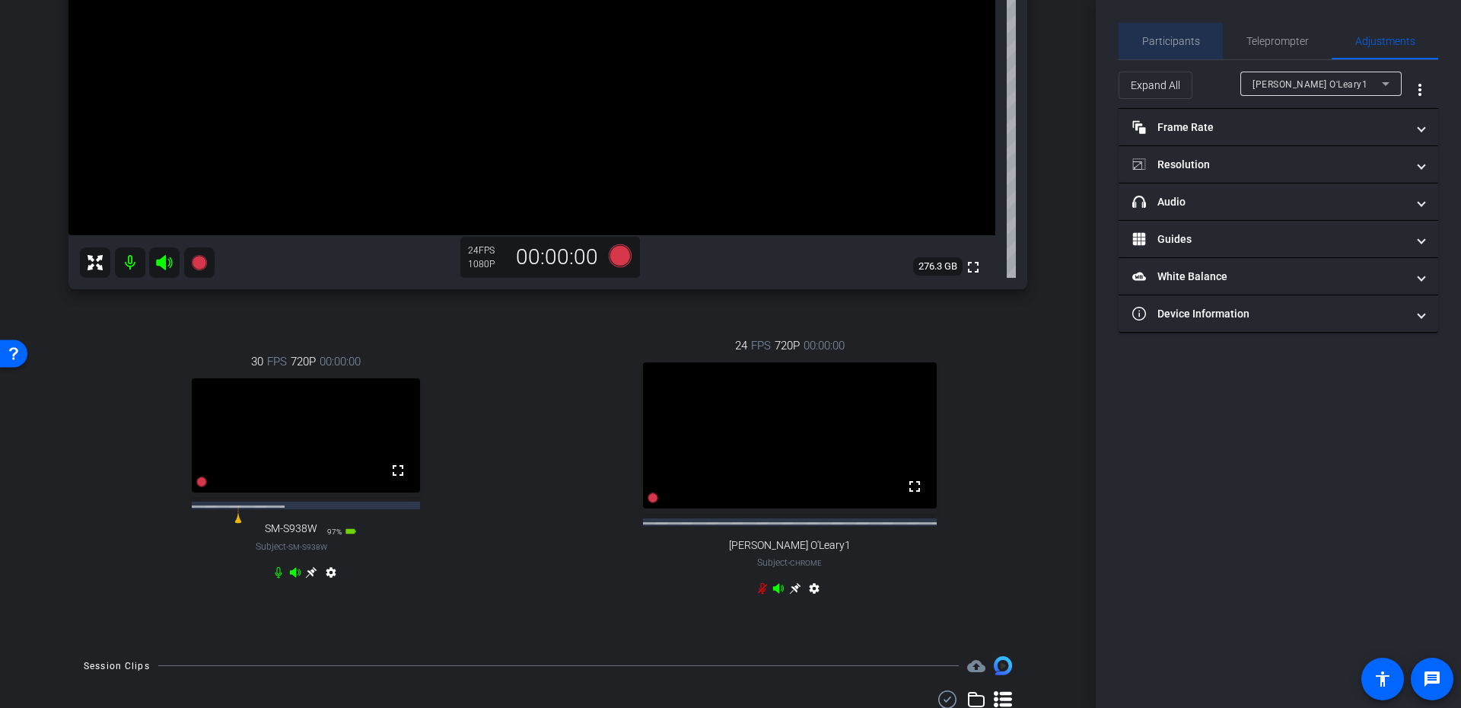
click at [1174, 30] on span "Participants" at bounding box center [1171, 41] width 58 height 37
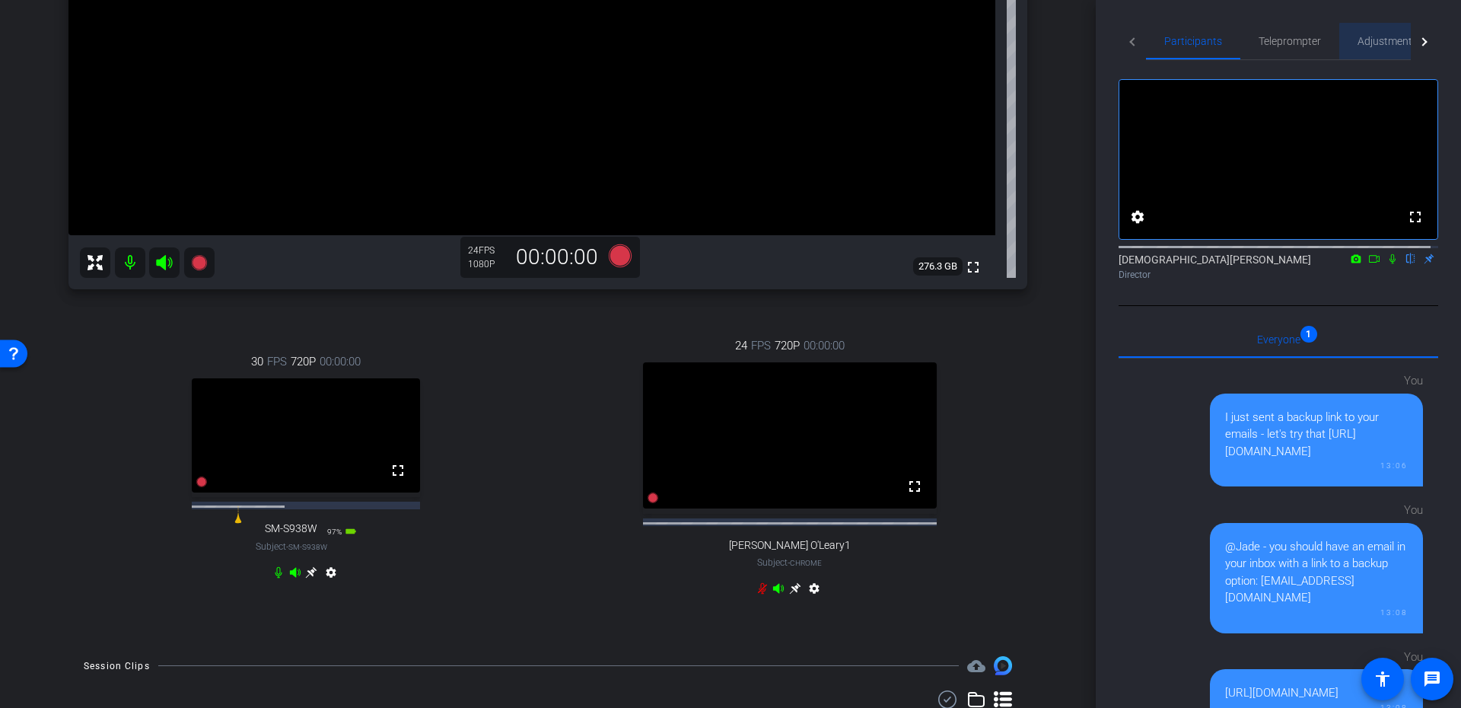
click at [1391, 42] on span "Adjustments" at bounding box center [1387, 41] width 60 height 11
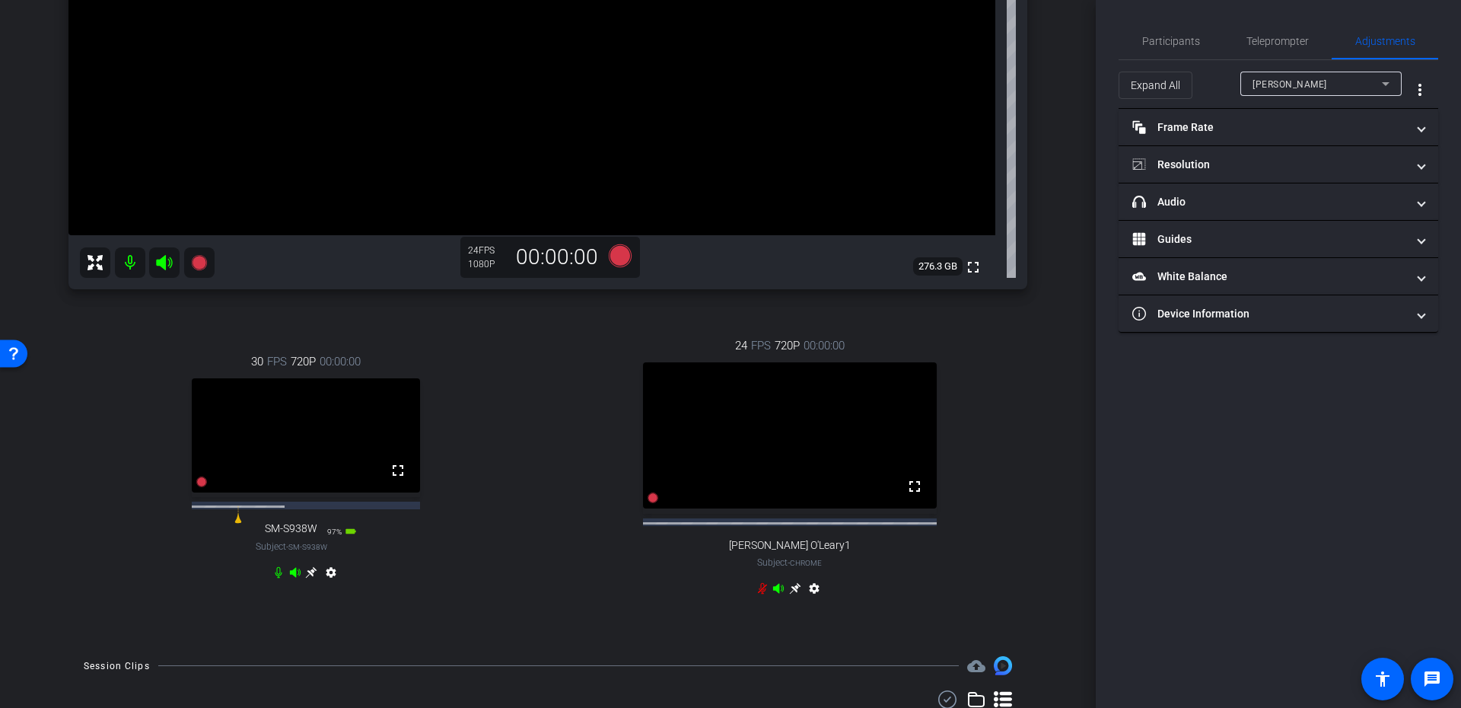
click at [1311, 75] on div "Craig Brandt" at bounding box center [1316, 84] width 129 height 19
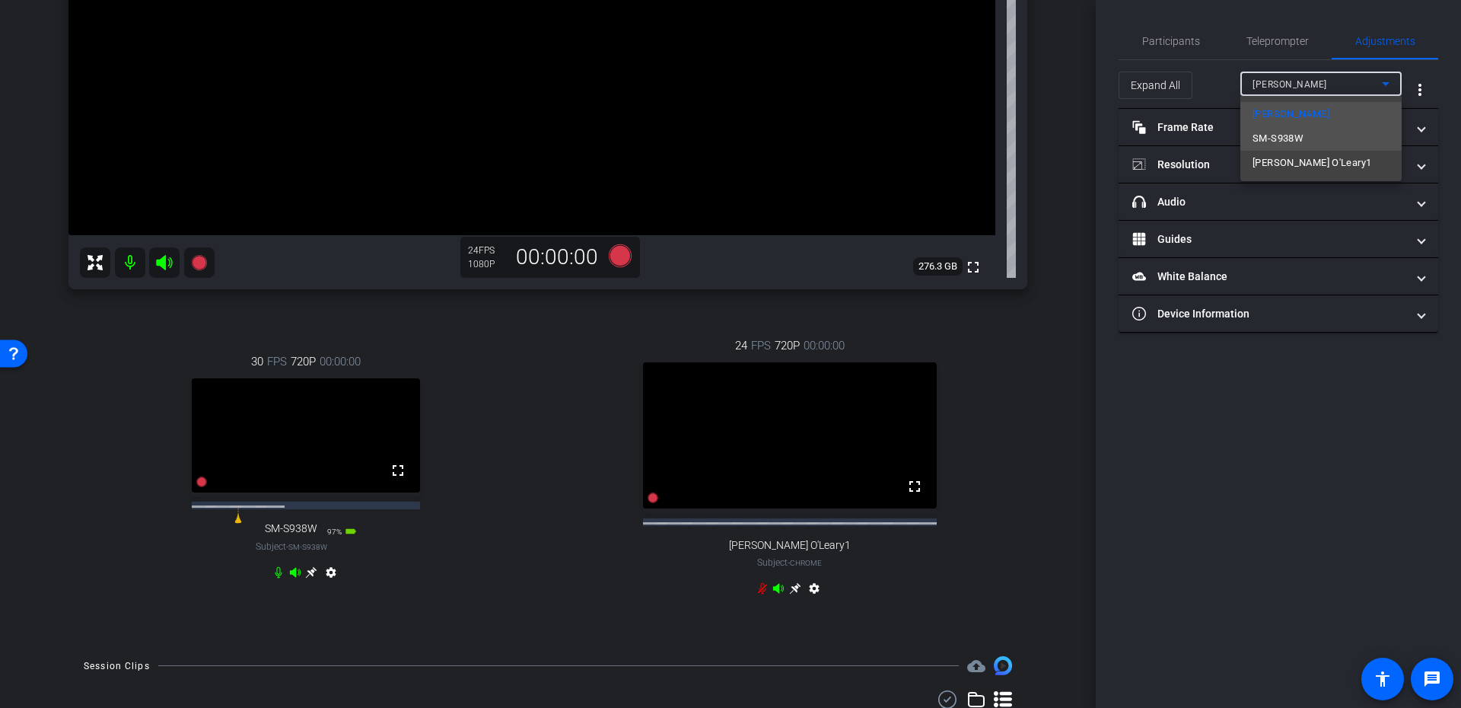
click at [1306, 131] on mat-option "SM-S938W" at bounding box center [1320, 138] width 161 height 24
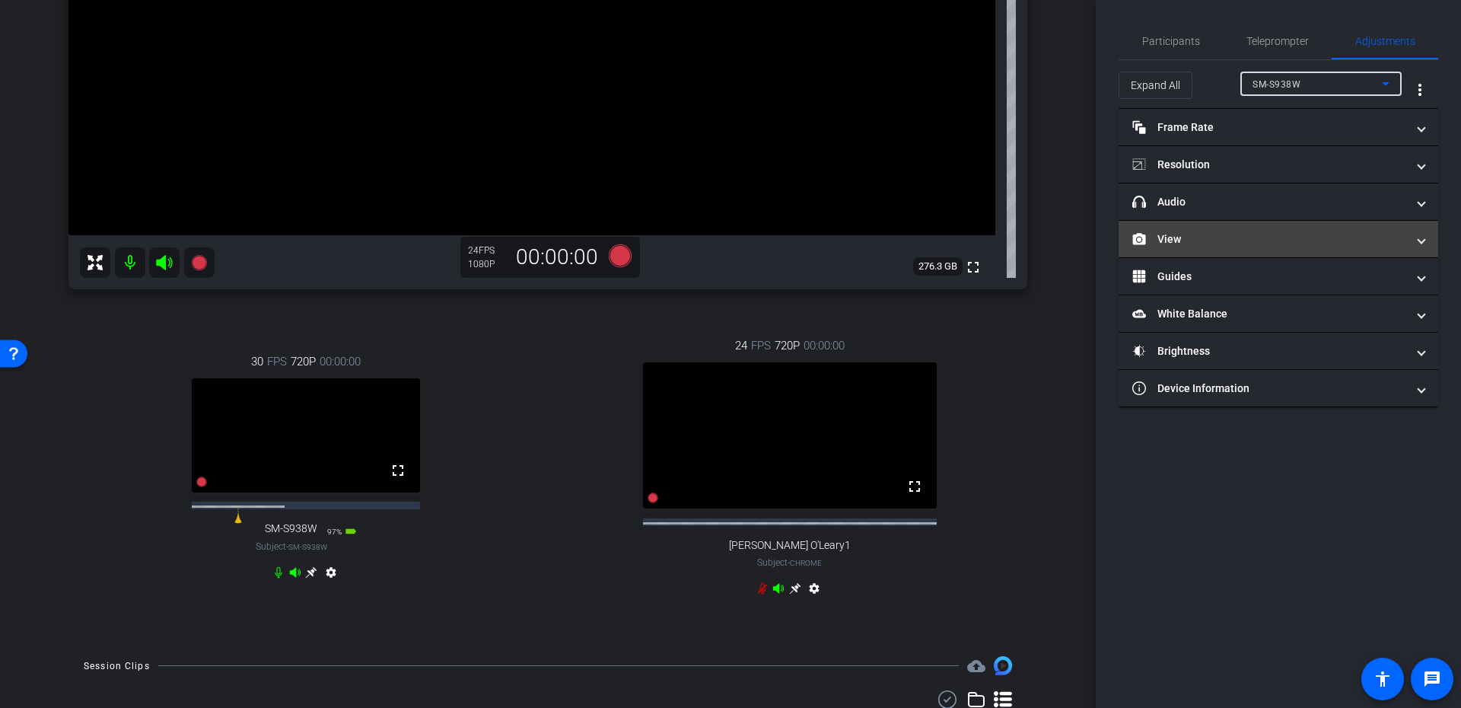
click at [1245, 248] on mat-expansion-panel-header "View" at bounding box center [1278, 239] width 320 height 37
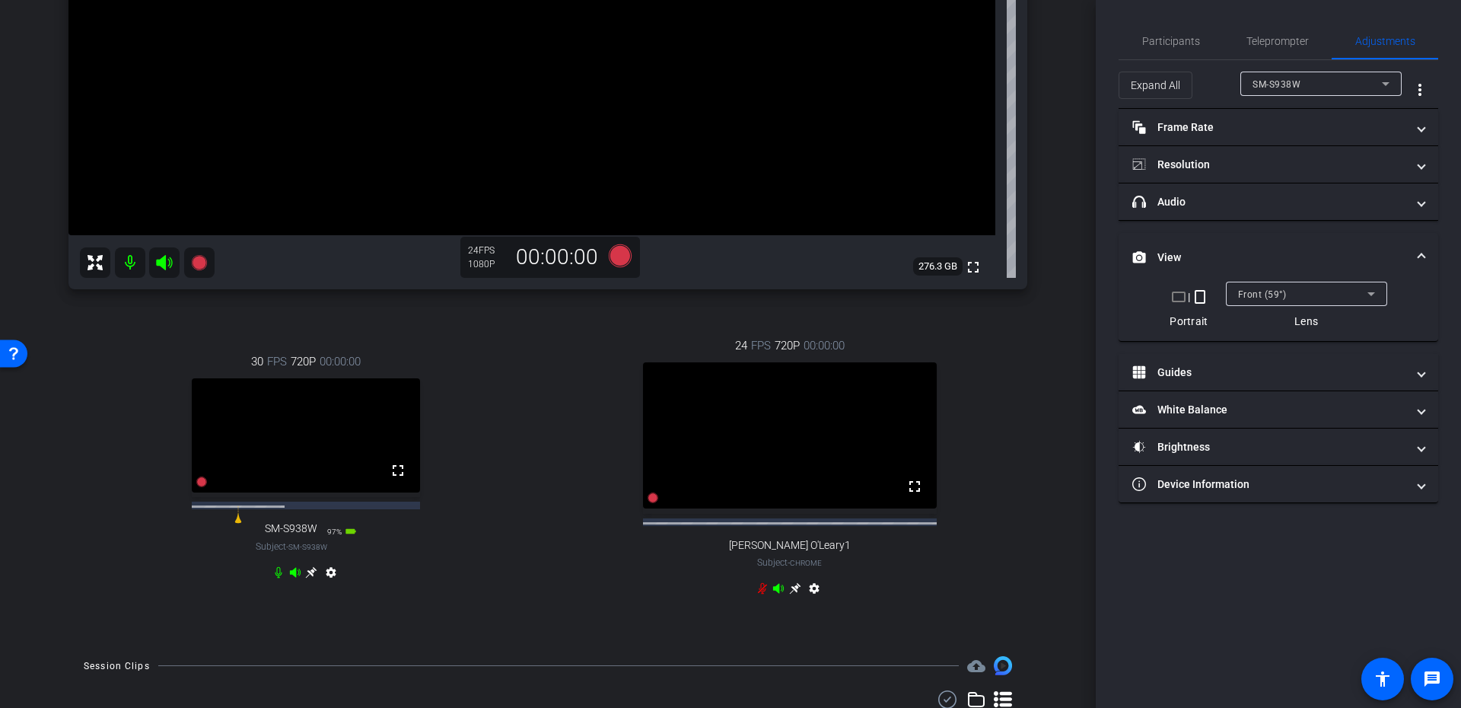
click at [1174, 290] on mat-icon "crop_landscape" at bounding box center [1178, 297] width 18 height 18
click at [1194, 36] on span "Participants" at bounding box center [1171, 41] width 58 height 11
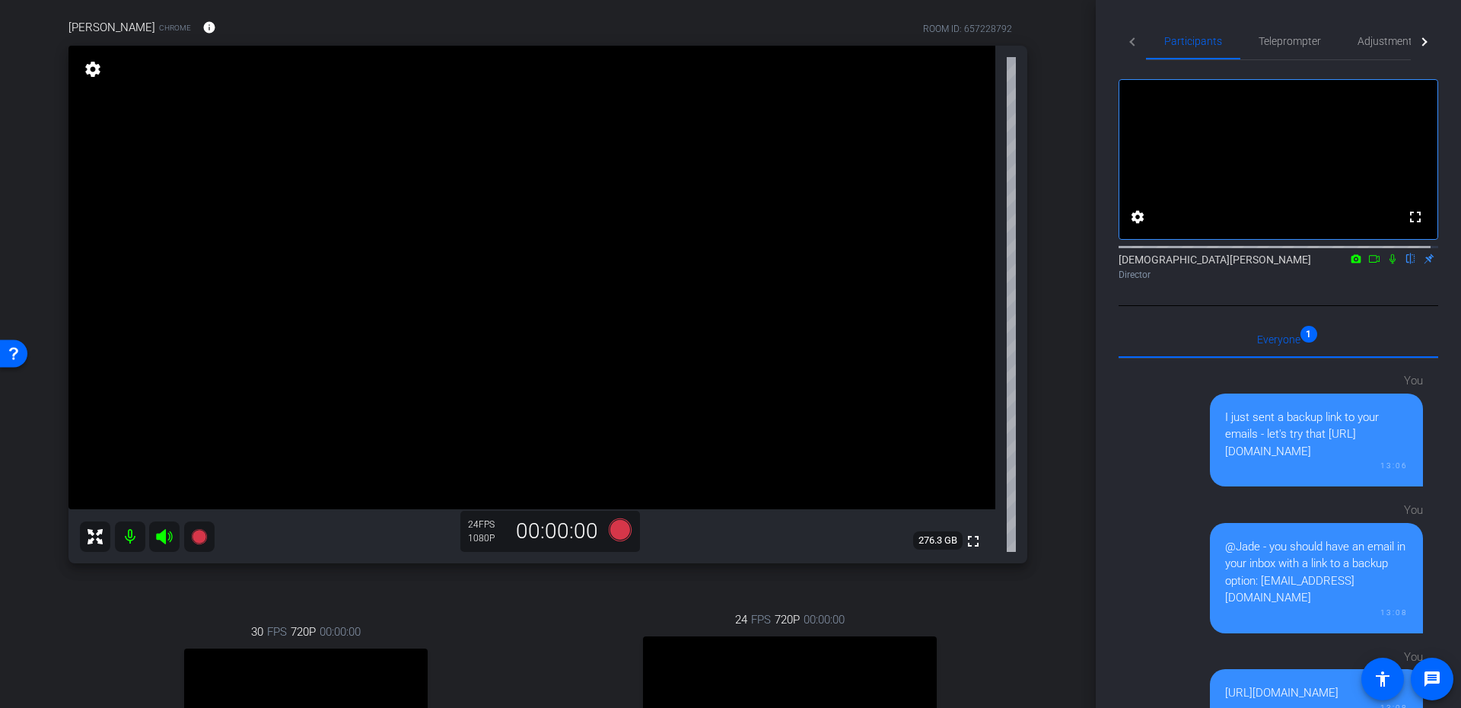
scroll to position [250, 0]
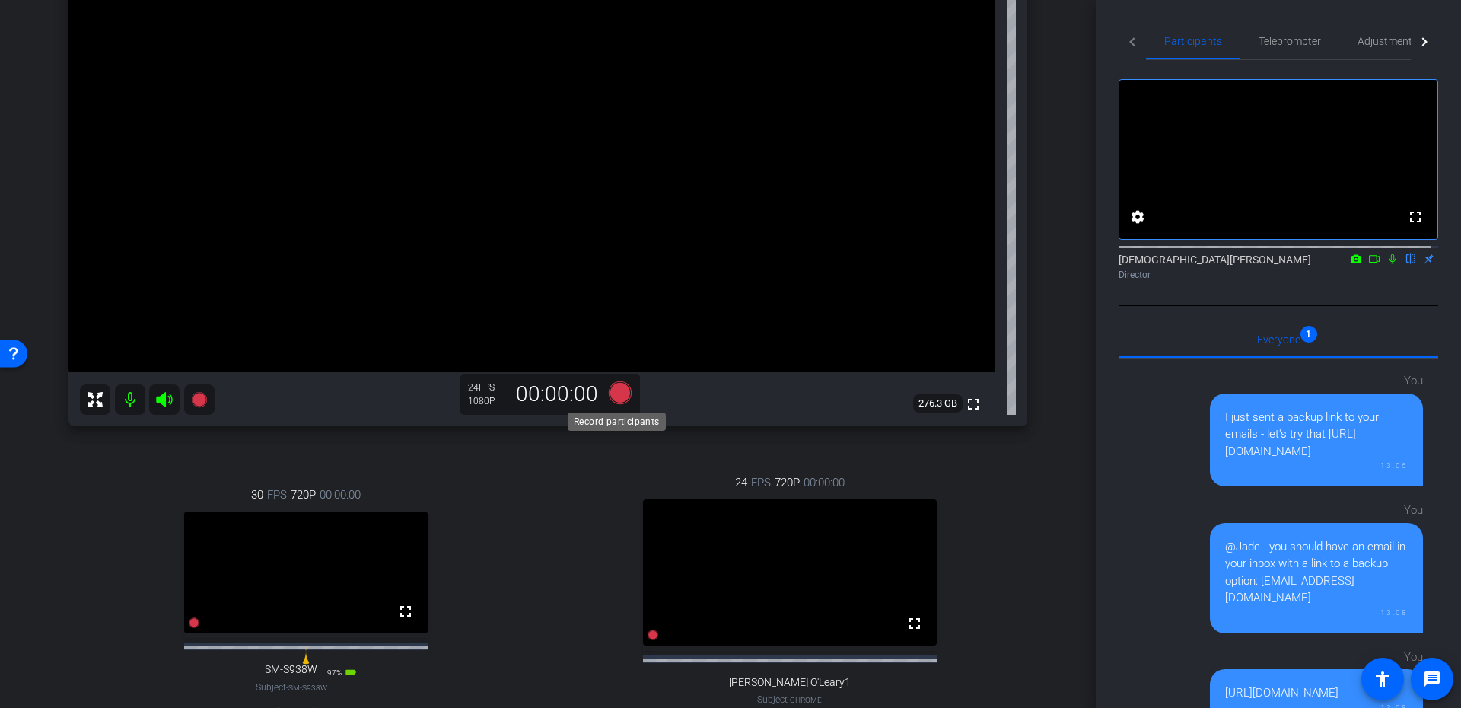
click at [618, 399] on icon at bounding box center [620, 391] width 23 height 23
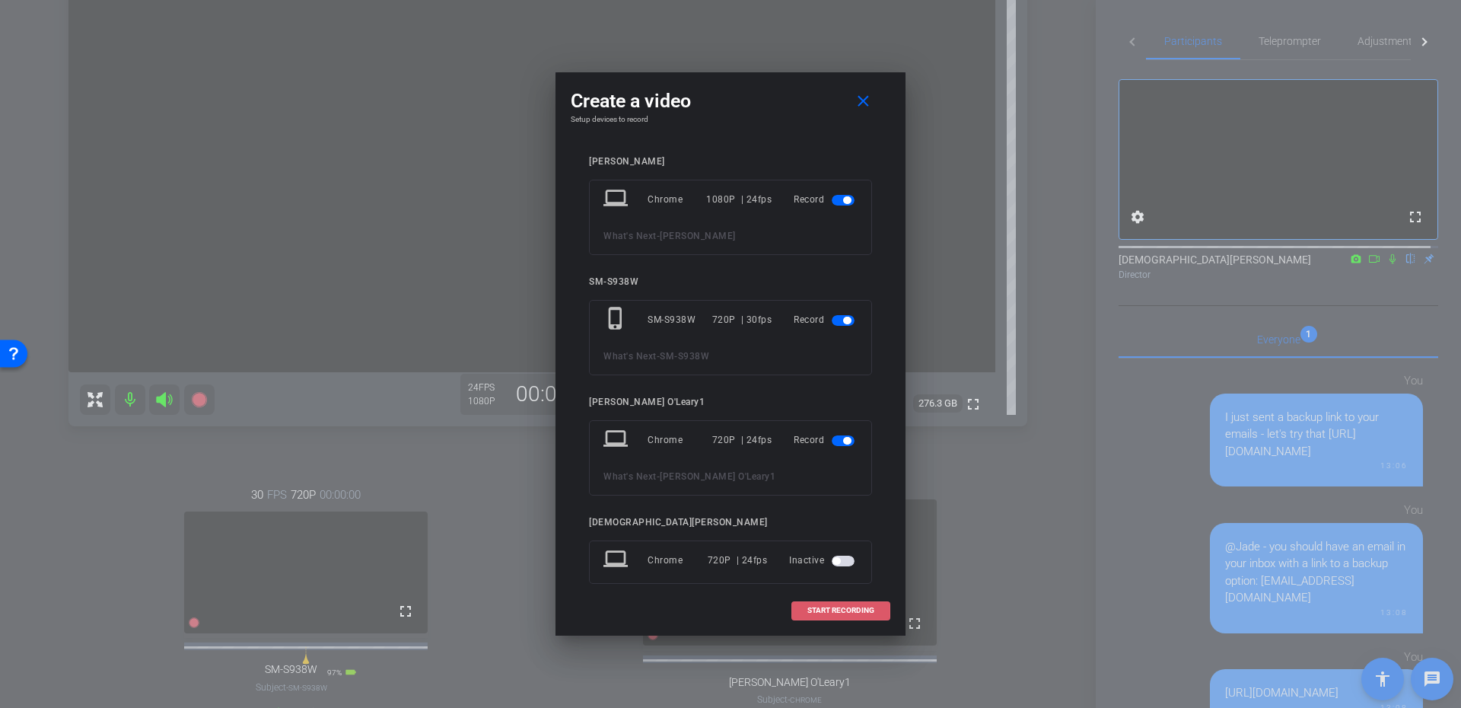
click at [827, 610] on span "START RECORDING" at bounding box center [840, 610] width 67 height 8
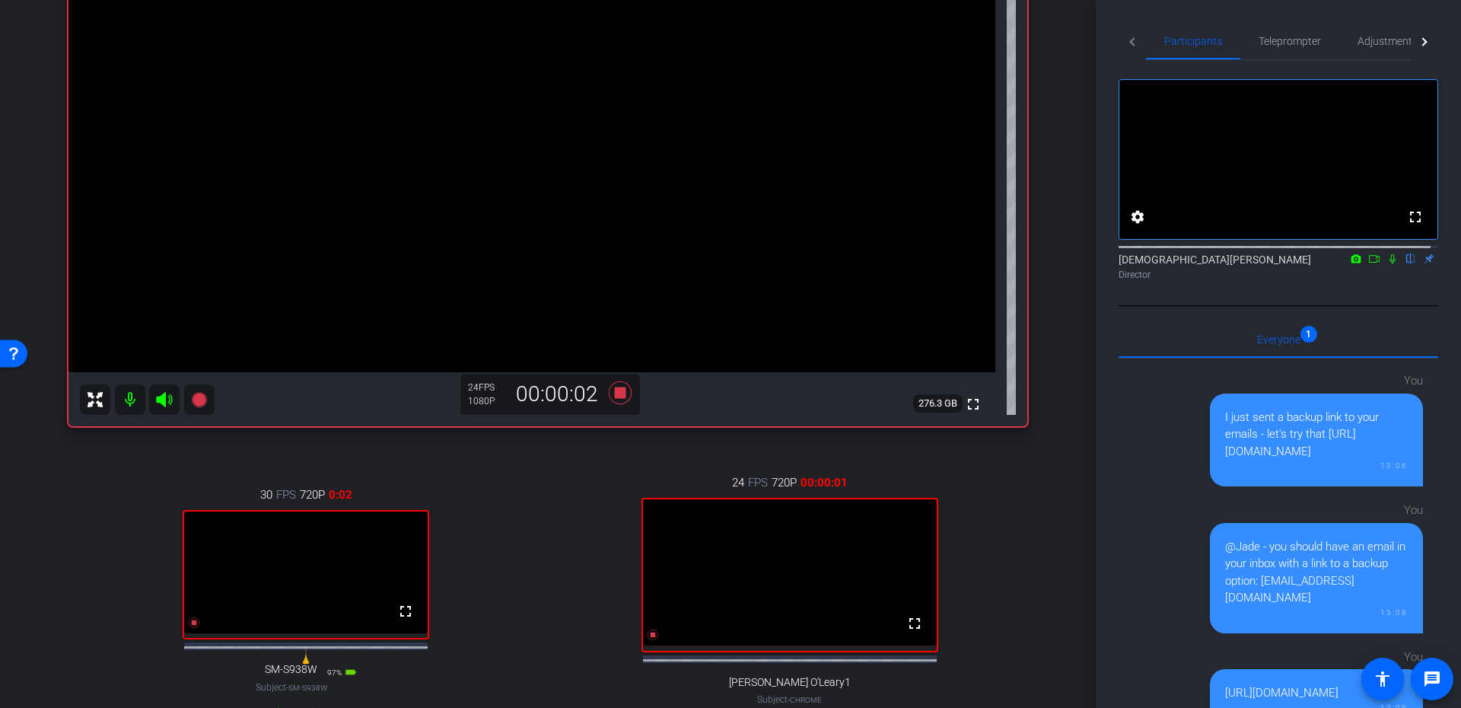
click at [1389, 264] on icon at bounding box center [1392, 259] width 6 height 10
click at [1365, 266] on mat-icon at bounding box center [1374, 259] width 18 height 14
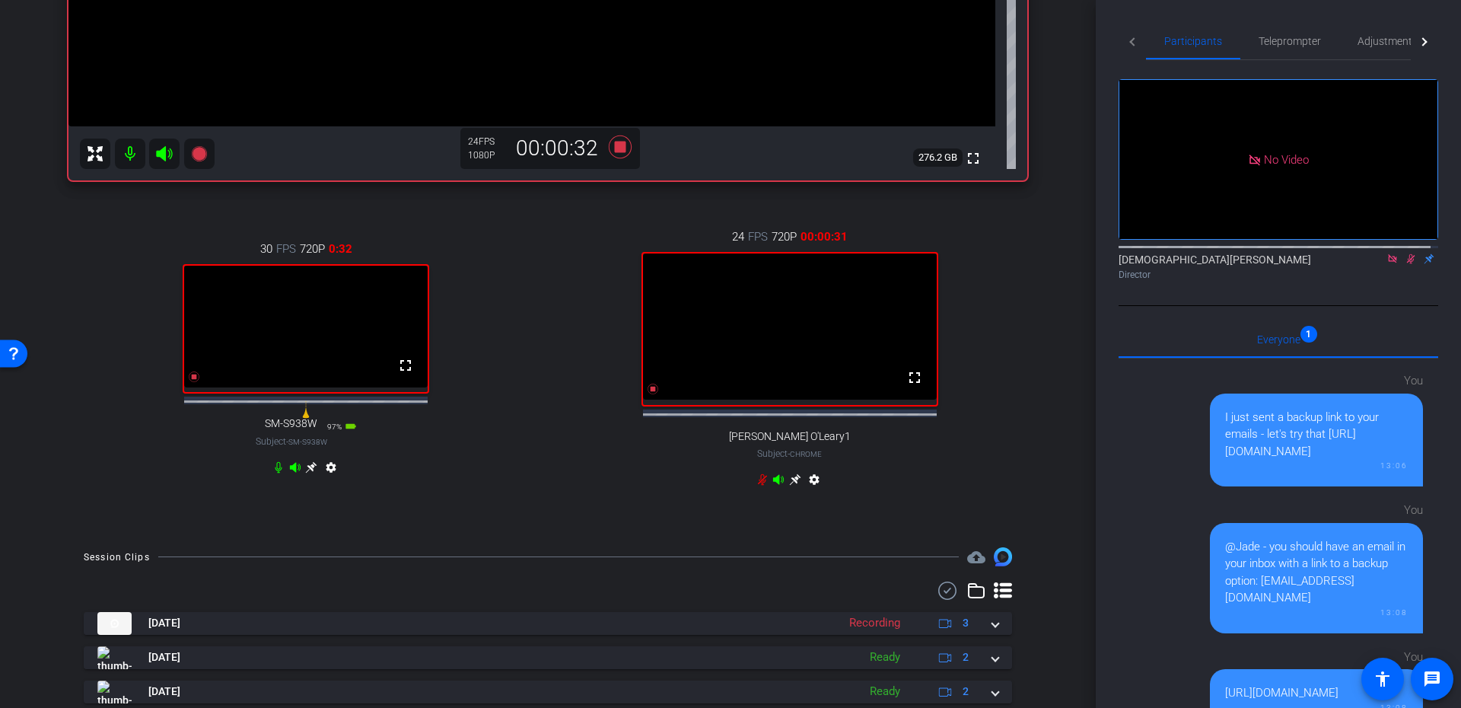
scroll to position [523, 0]
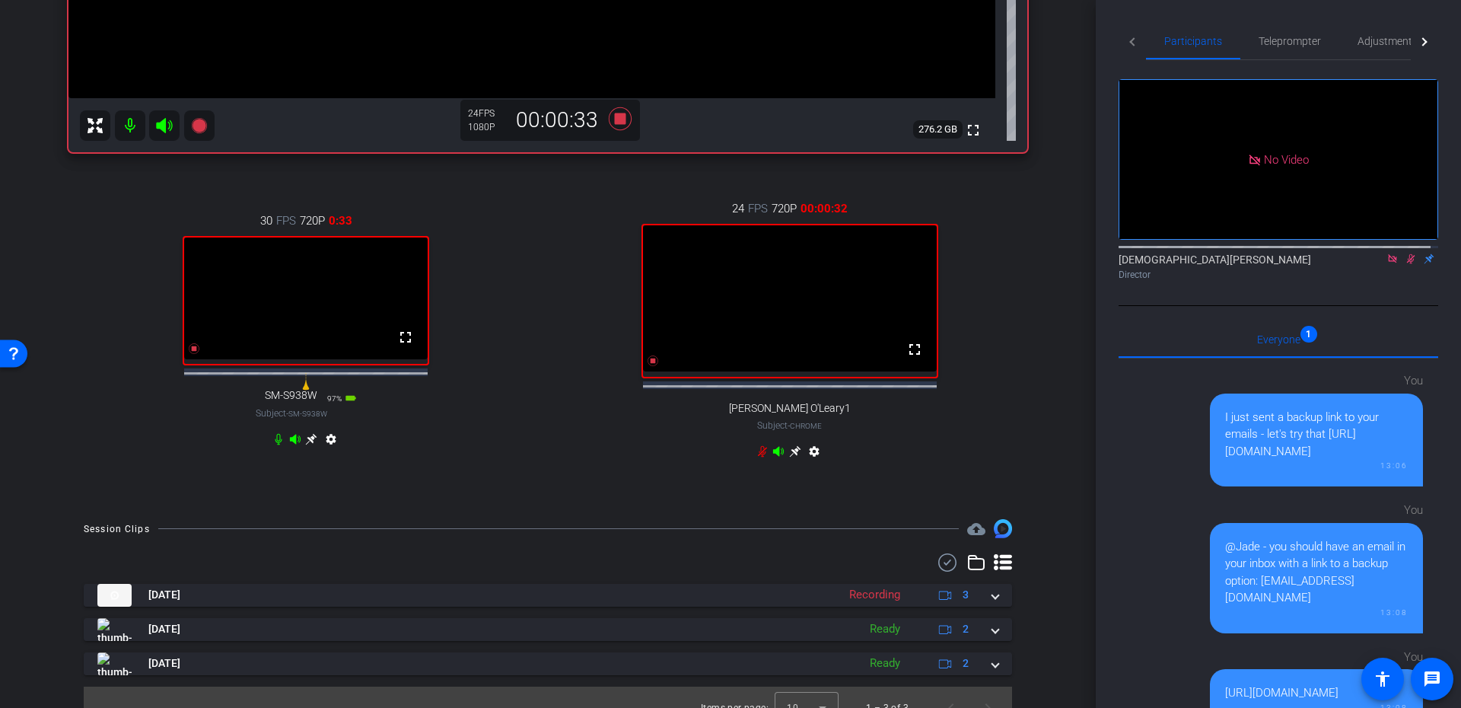
drag, startPoint x: 745, startPoint y: 454, endPoint x: 752, endPoint y: 460, distance: 9.2
click at [752, 460] on div "24 FPS 720P 00:00:32 fullscreen Paul O'Leary1 Subject - Chrome settings" at bounding box center [789, 332] width 475 height 314
click at [756, 457] on icon at bounding box center [762, 451] width 12 height 12
click at [1404, 264] on icon at bounding box center [1410, 258] width 12 height 11
click at [612, 120] on icon at bounding box center [620, 118] width 23 height 23
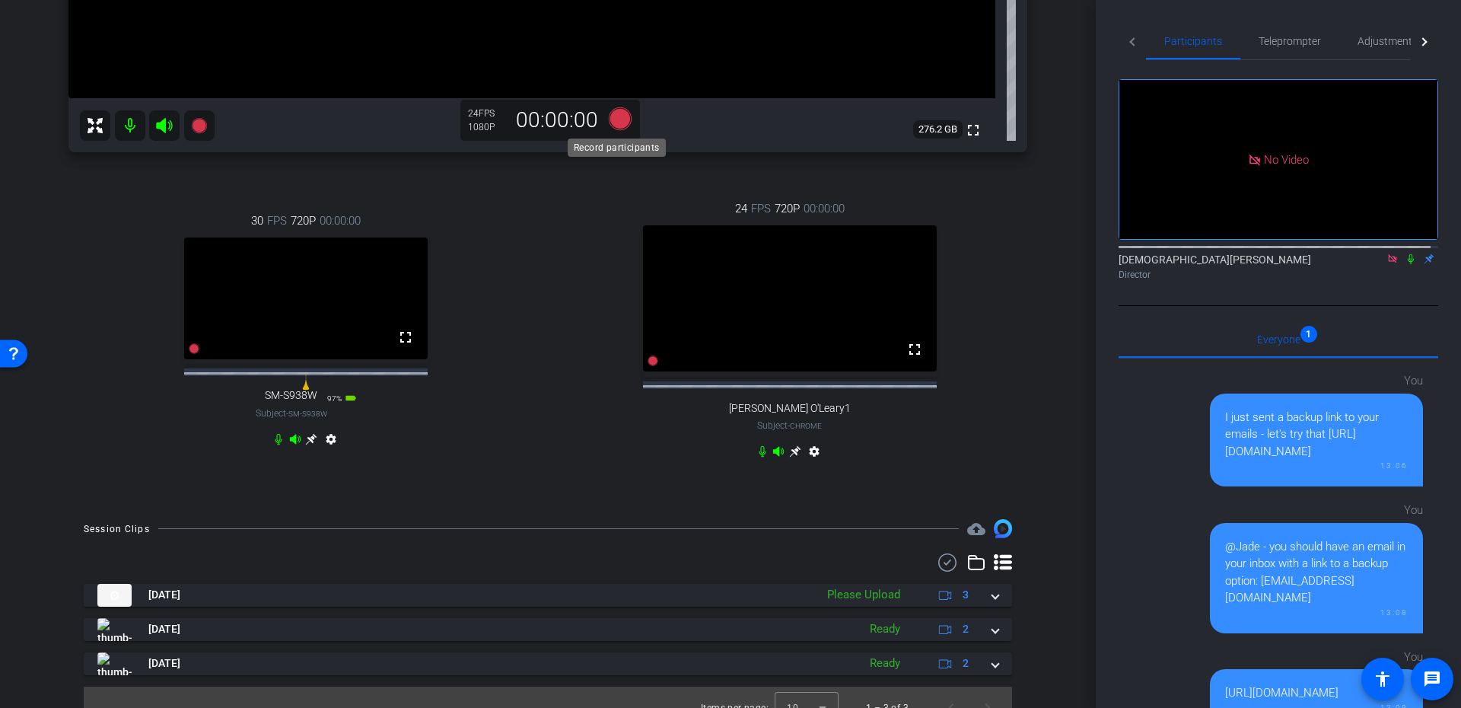
click at [611, 113] on icon at bounding box center [620, 118] width 23 height 23
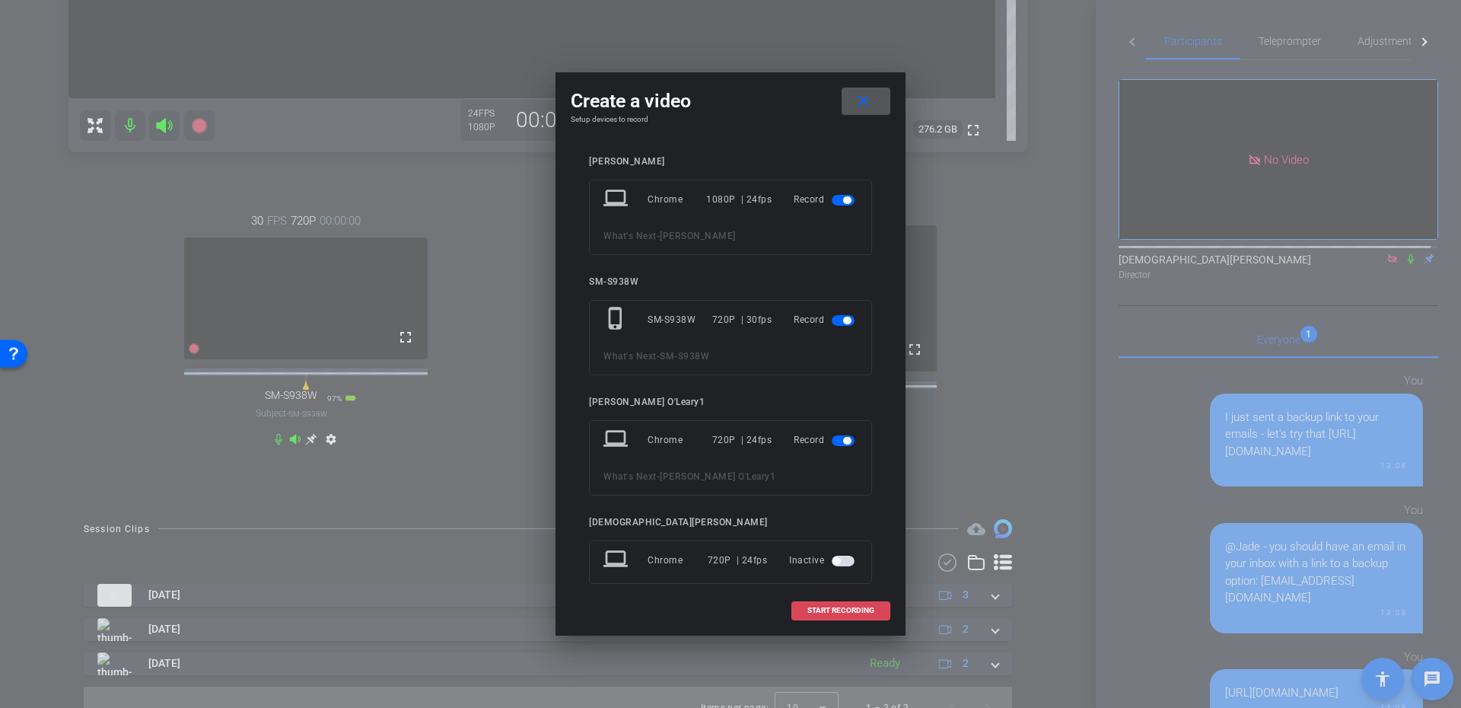
click at [845, 615] on span at bounding box center [840, 610] width 97 height 37
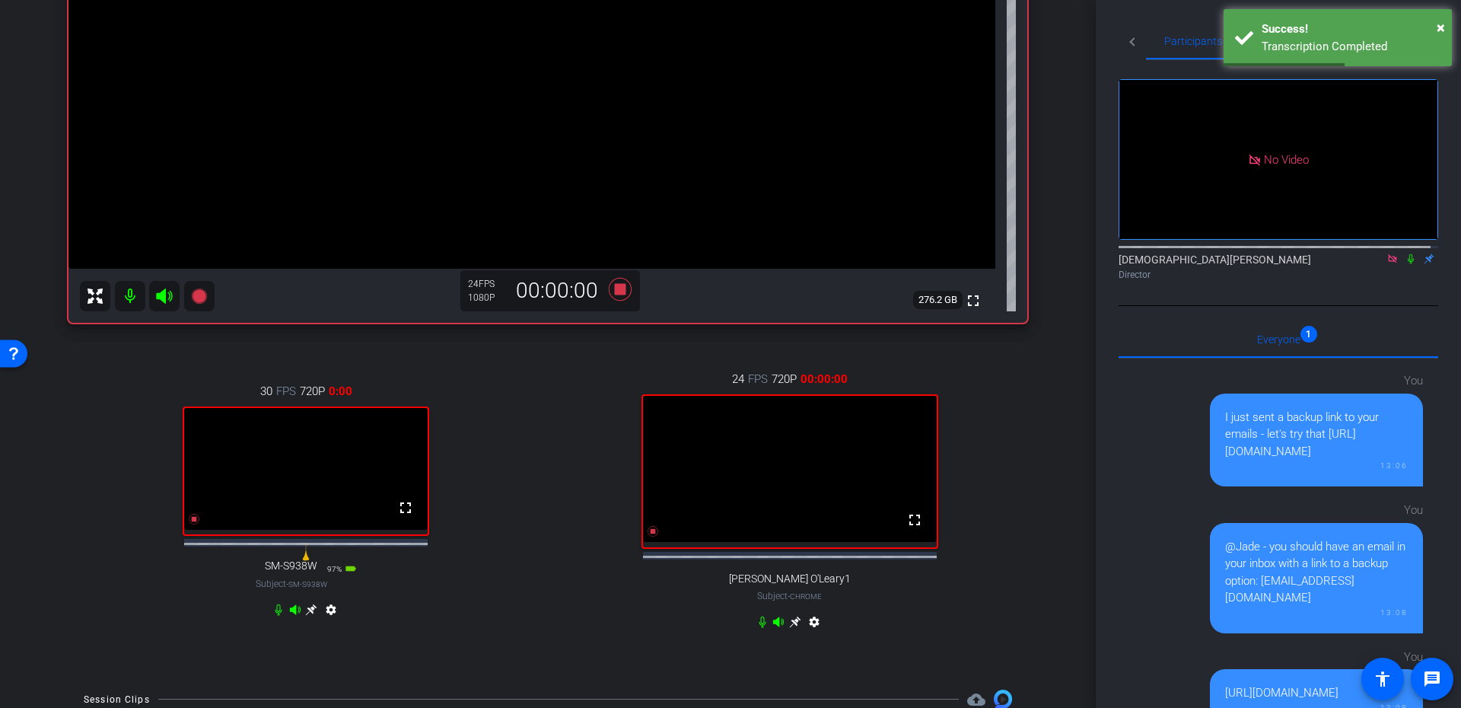
scroll to position [386, 0]
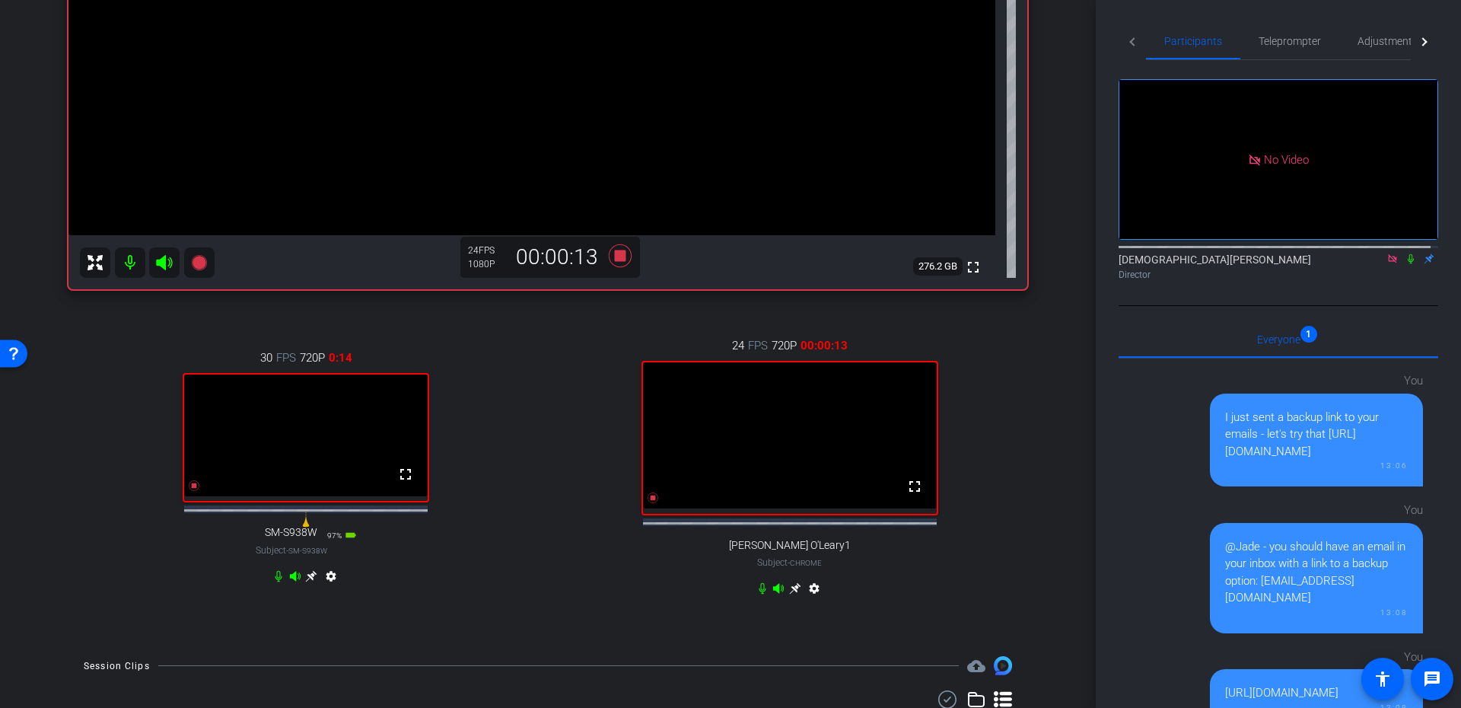
click at [1404, 264] on icon at bounding box center [1410, 258] width 12 height 11
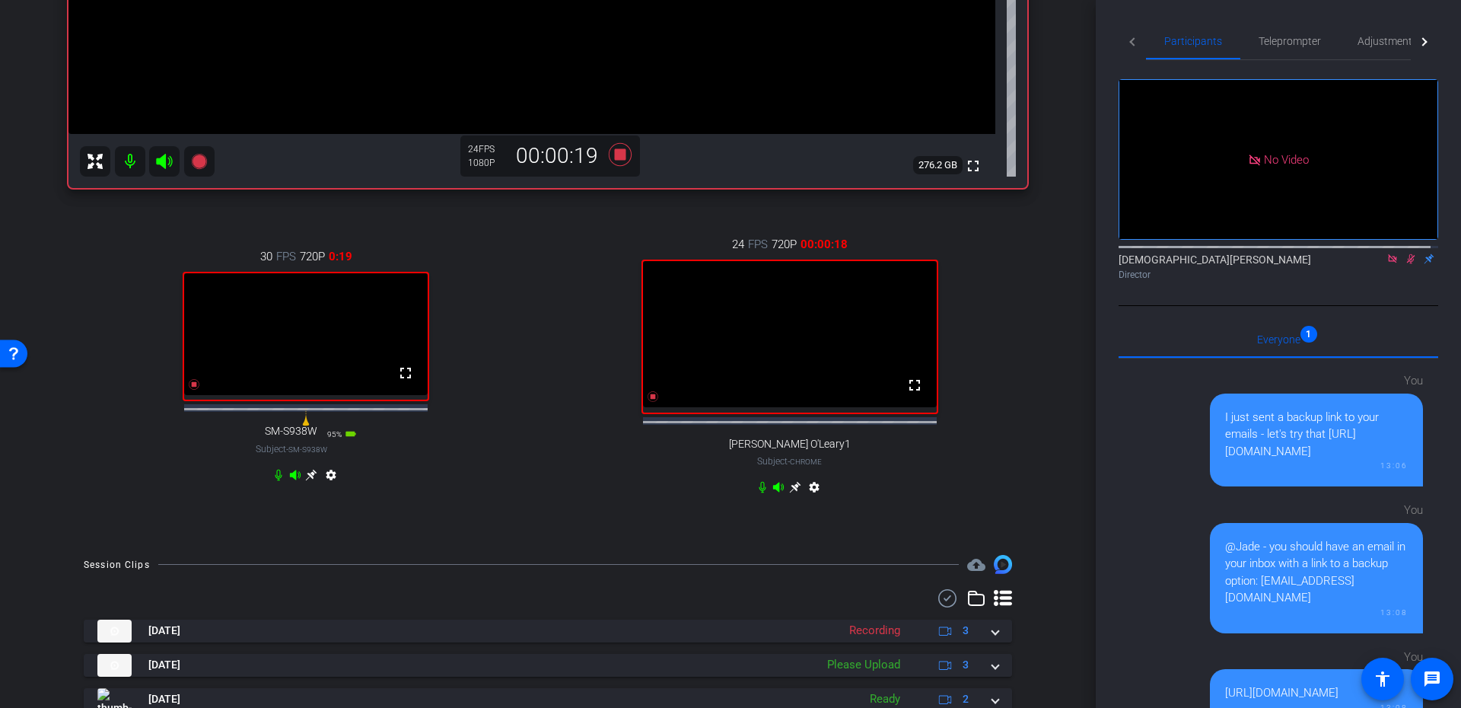
scroll to position [589, 0]
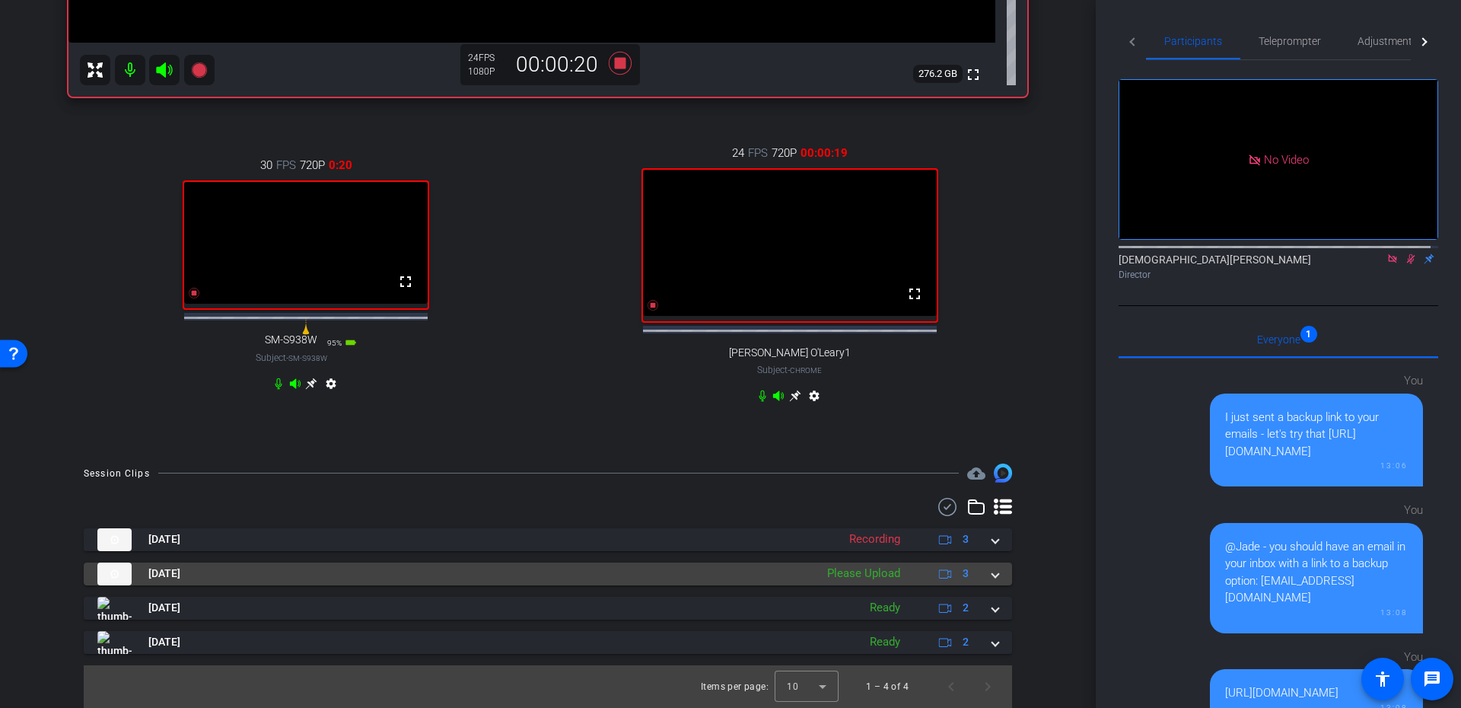
click at [992, 576] on span at bounding box center [995, 573] width 6 height 16
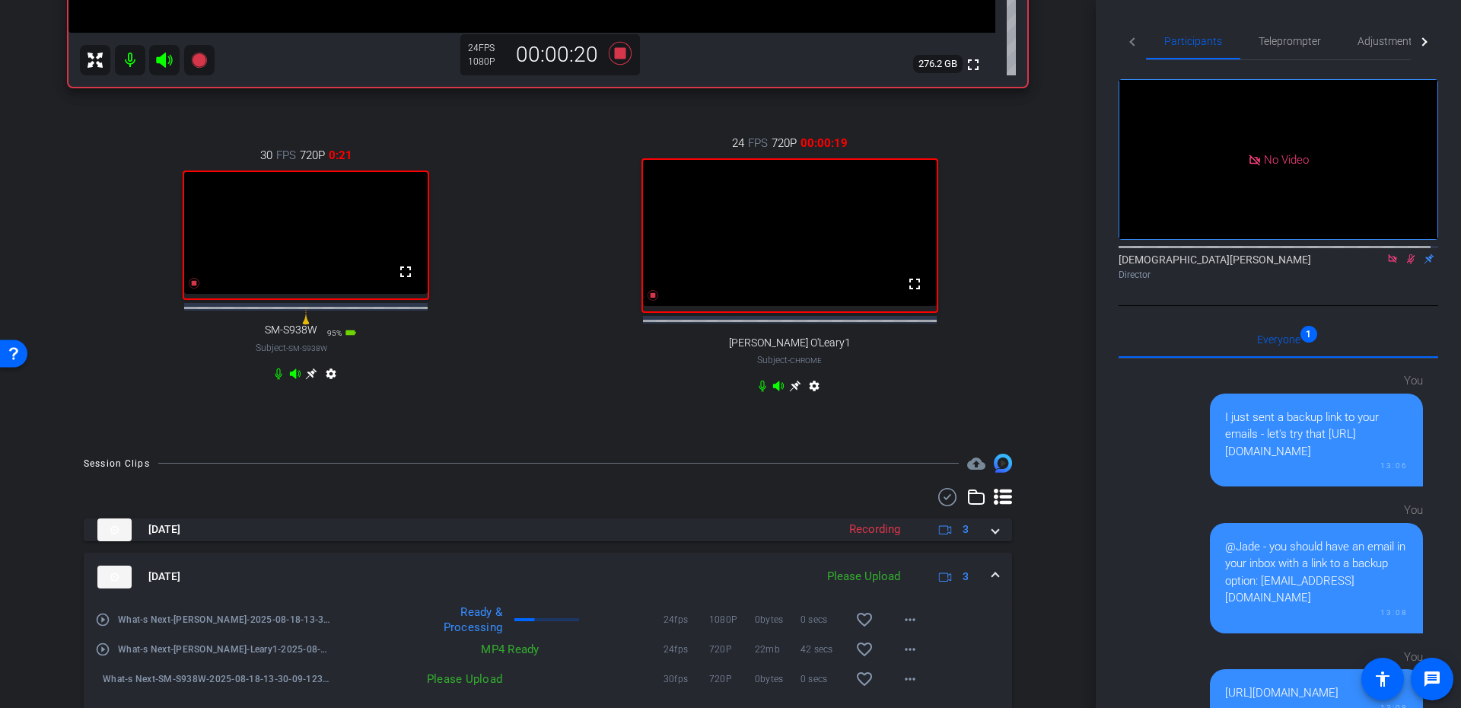
scroll to position [726, 0]
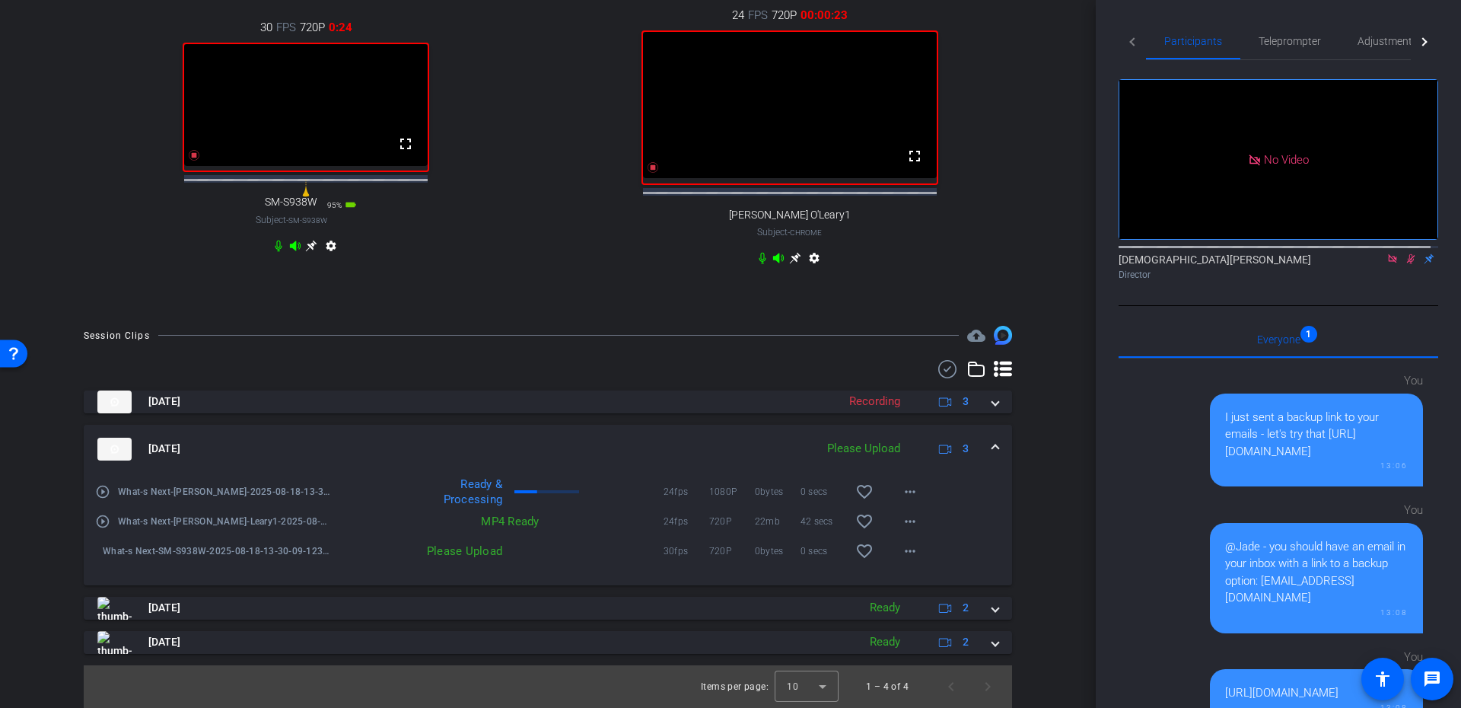
click at [976, 449] on div "Aug 18, 2025 Please Upload 3" at bounding box center [544, 448] width 895 height 23
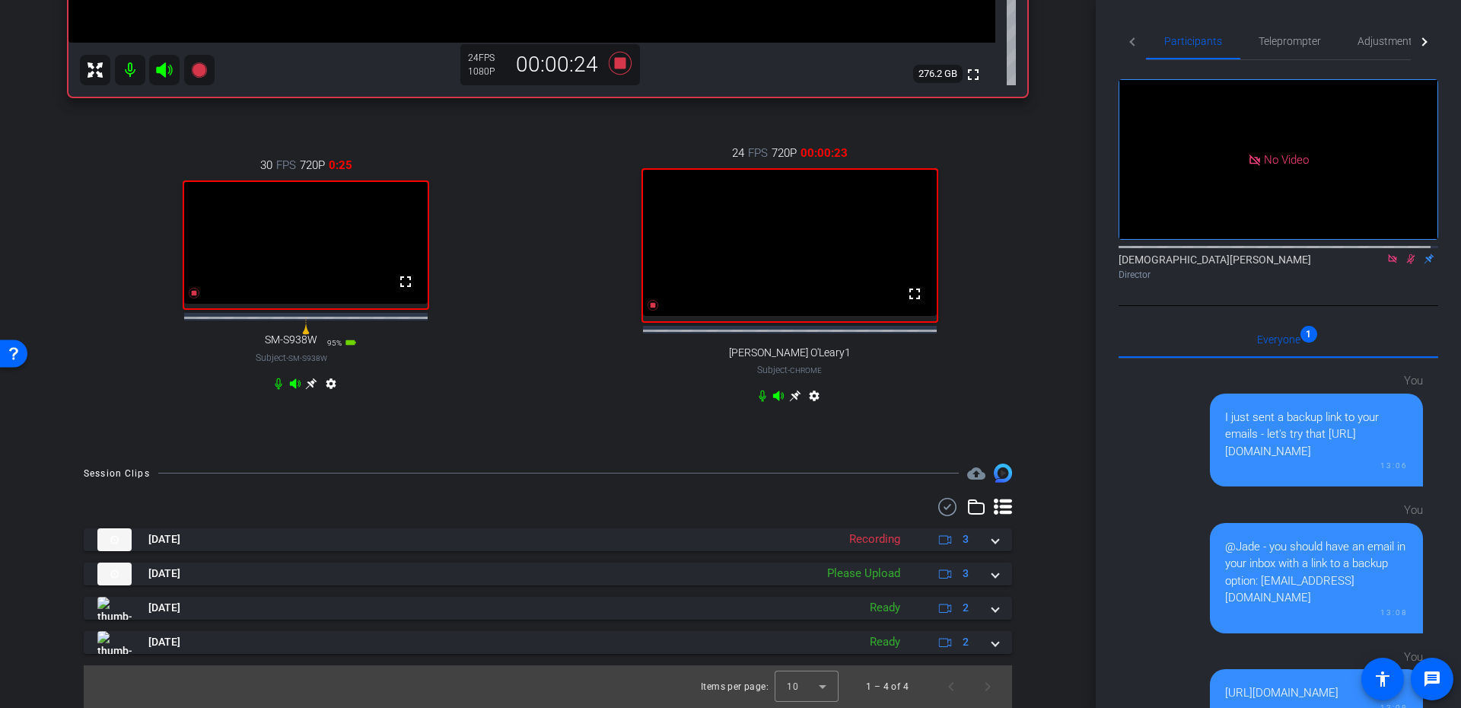
scroll to position [589, 0]
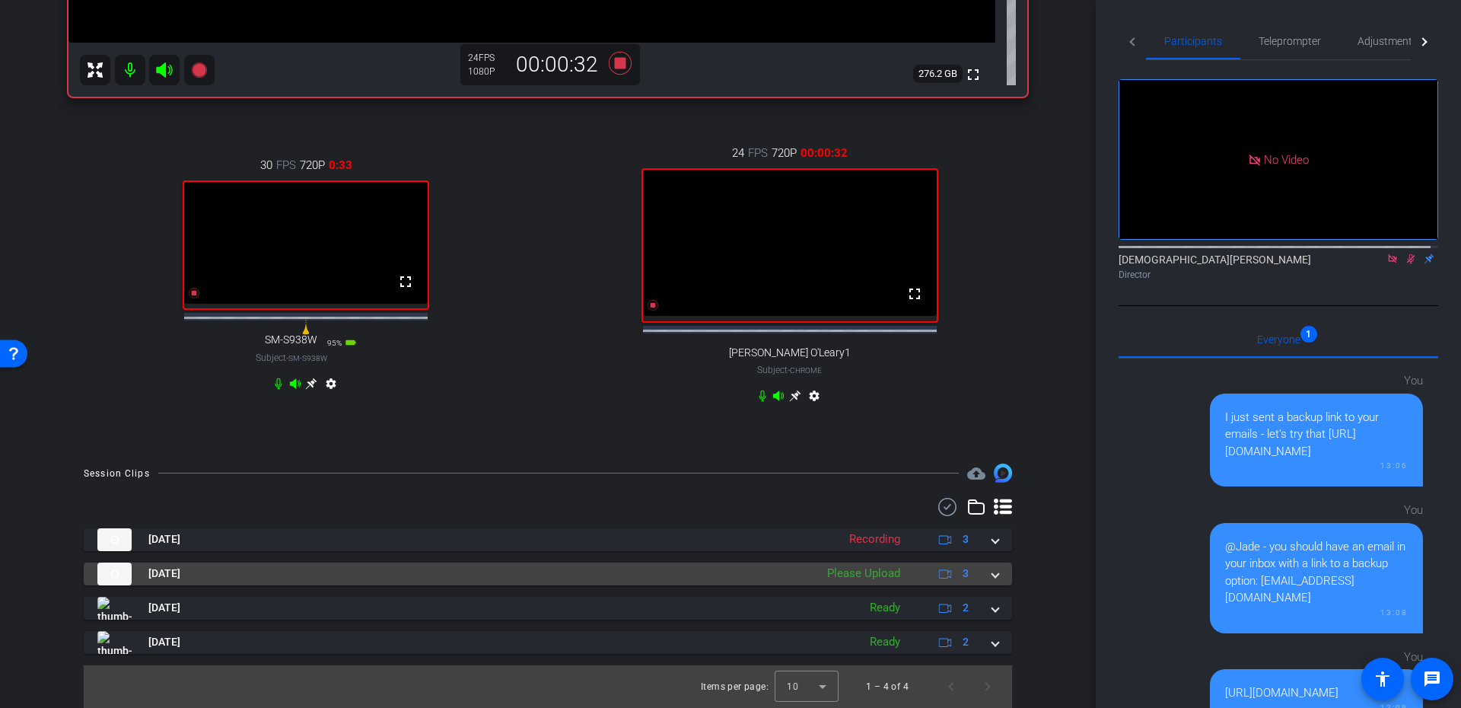
click at [992, 573] on span at bounding box center [995, 573] width 6 height 16
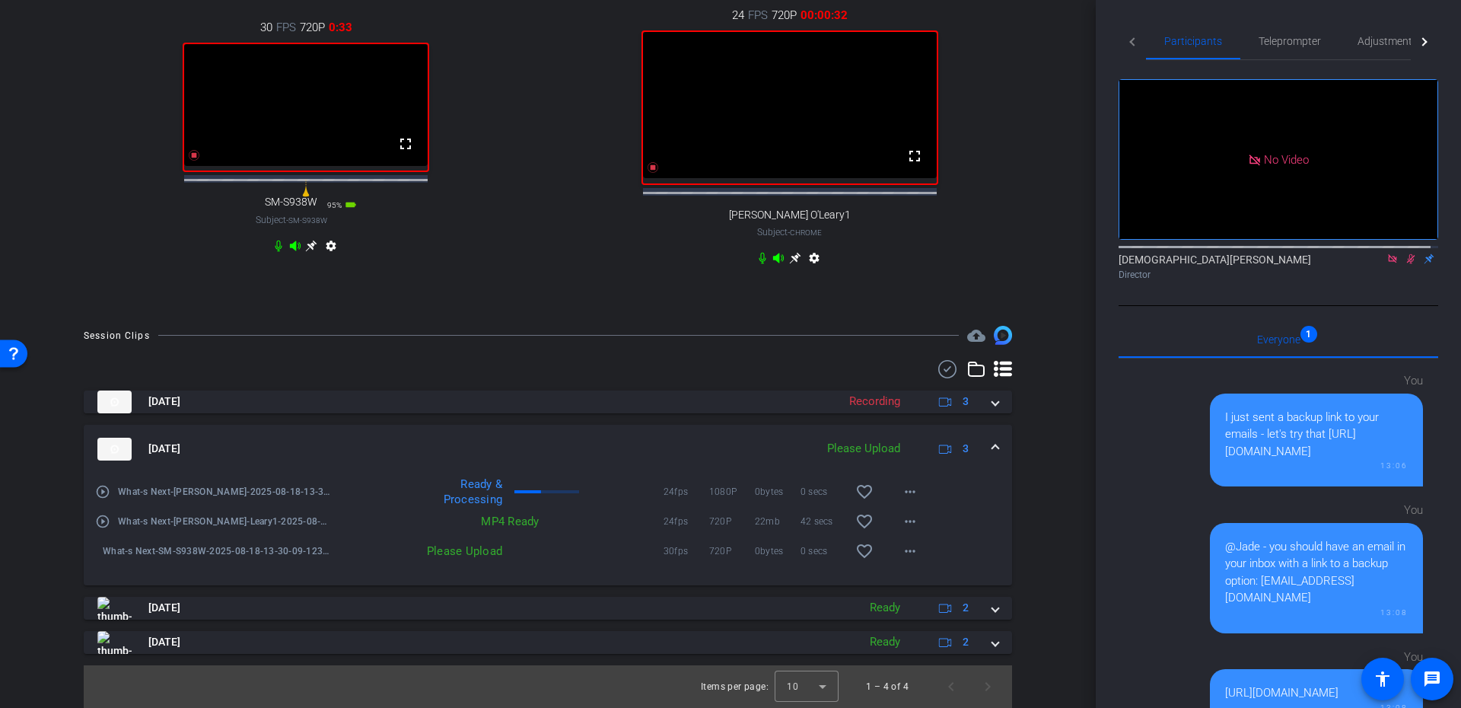
scroll to position [726, 0]
click at [902, 548] on mat-icon "more_horiz" at bounding box center [910, 551] width 18 height 18
click at [922, 574] on span "Upload" at bounding box center [927, 583] width 61 height 18
click at [992, 454] on span at bounding box center [995, 448] width 6 height 16
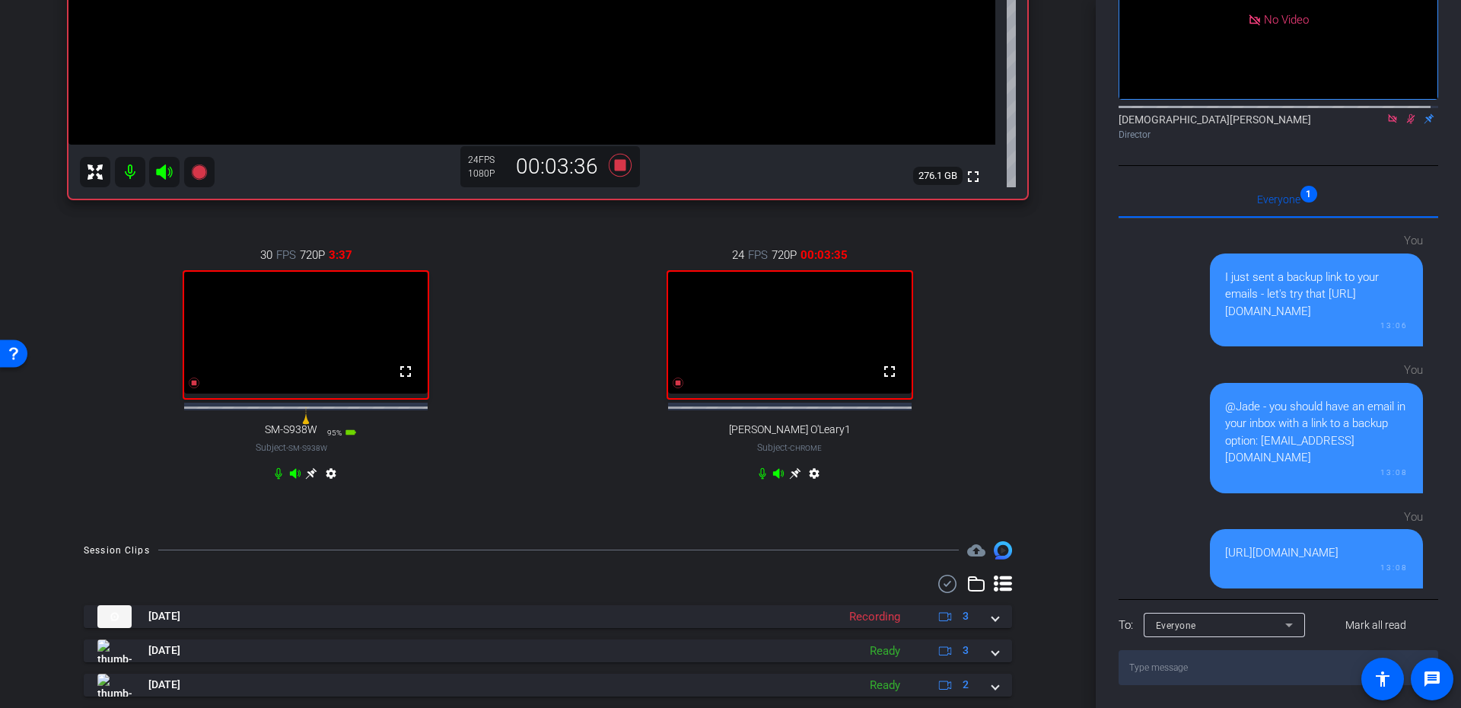
scroll to position [295, 0]
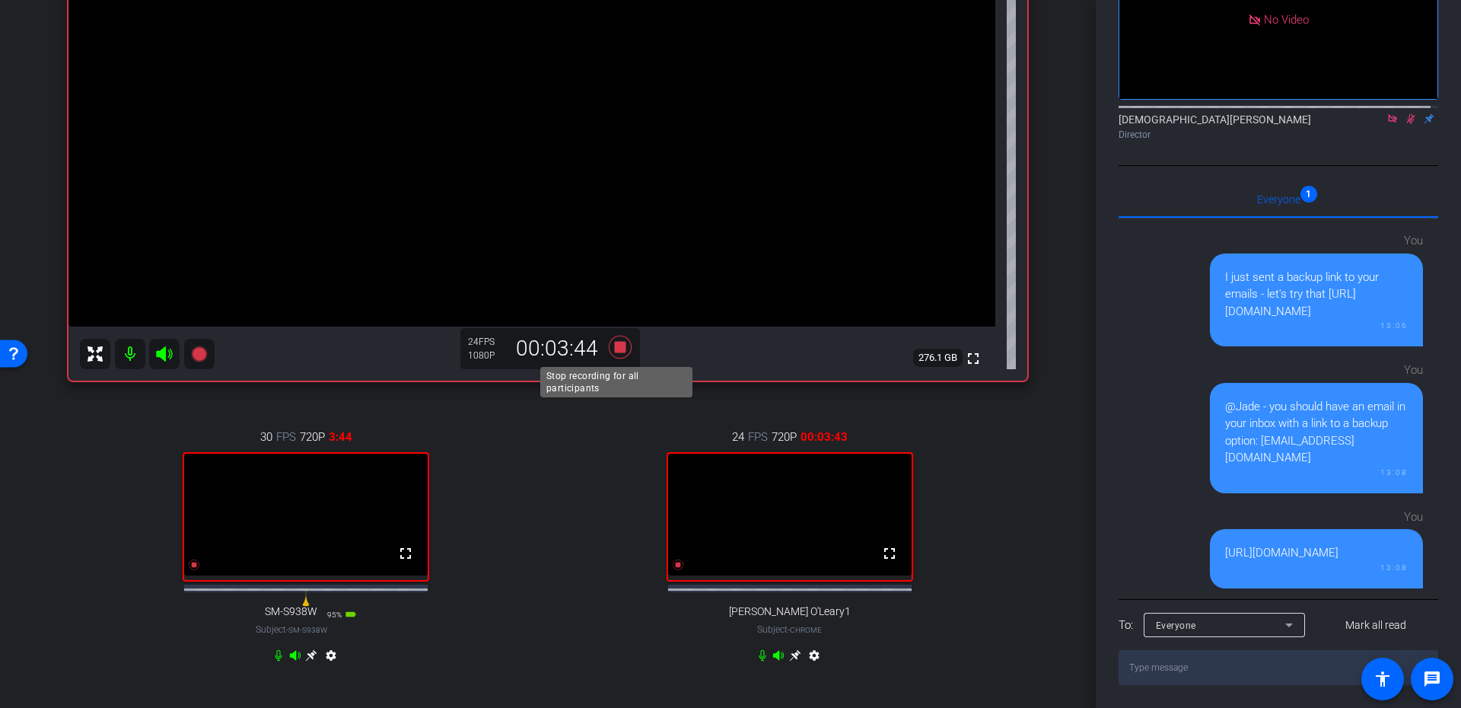
click at [611, 349] on icon at bounding box center [620, 346] width 23 height 23
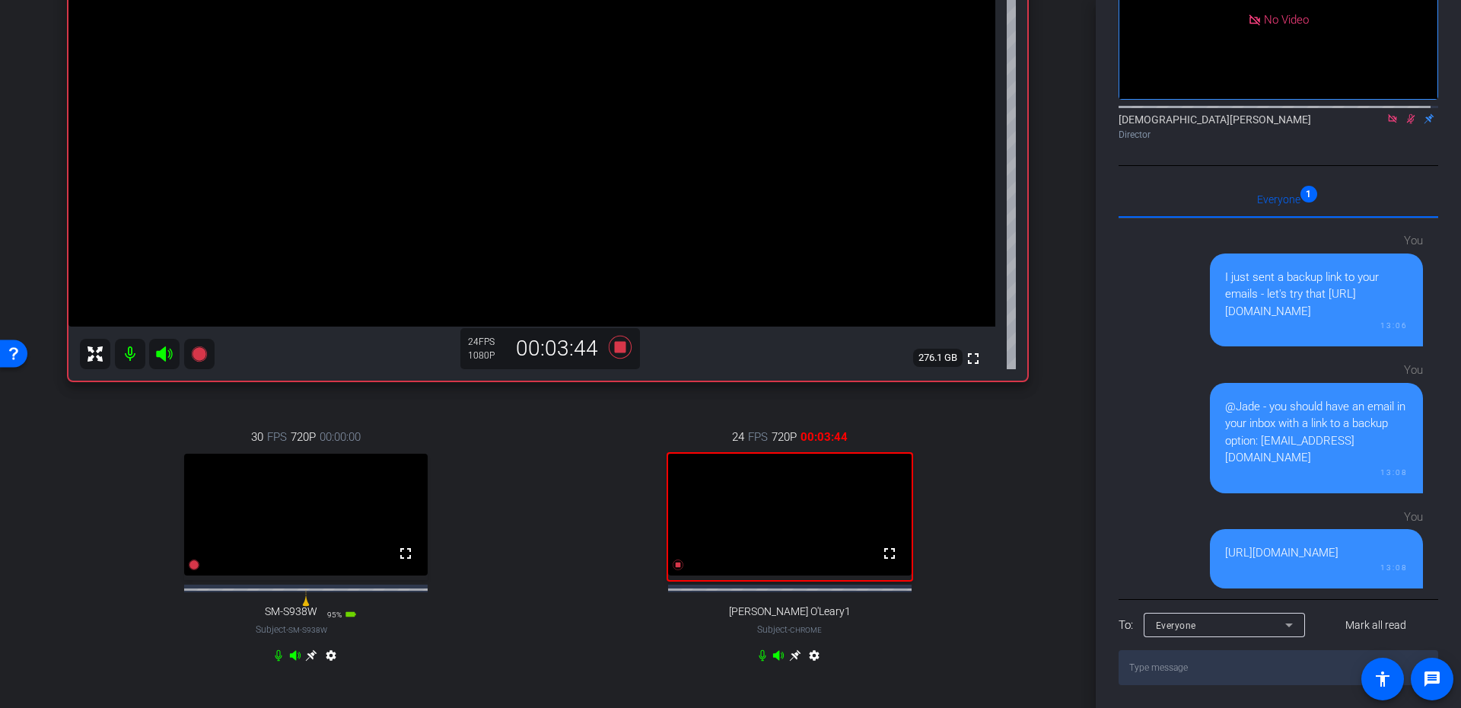
click at [1404, 122] on icon at bounding box center [1410, 118] width 12 height 11
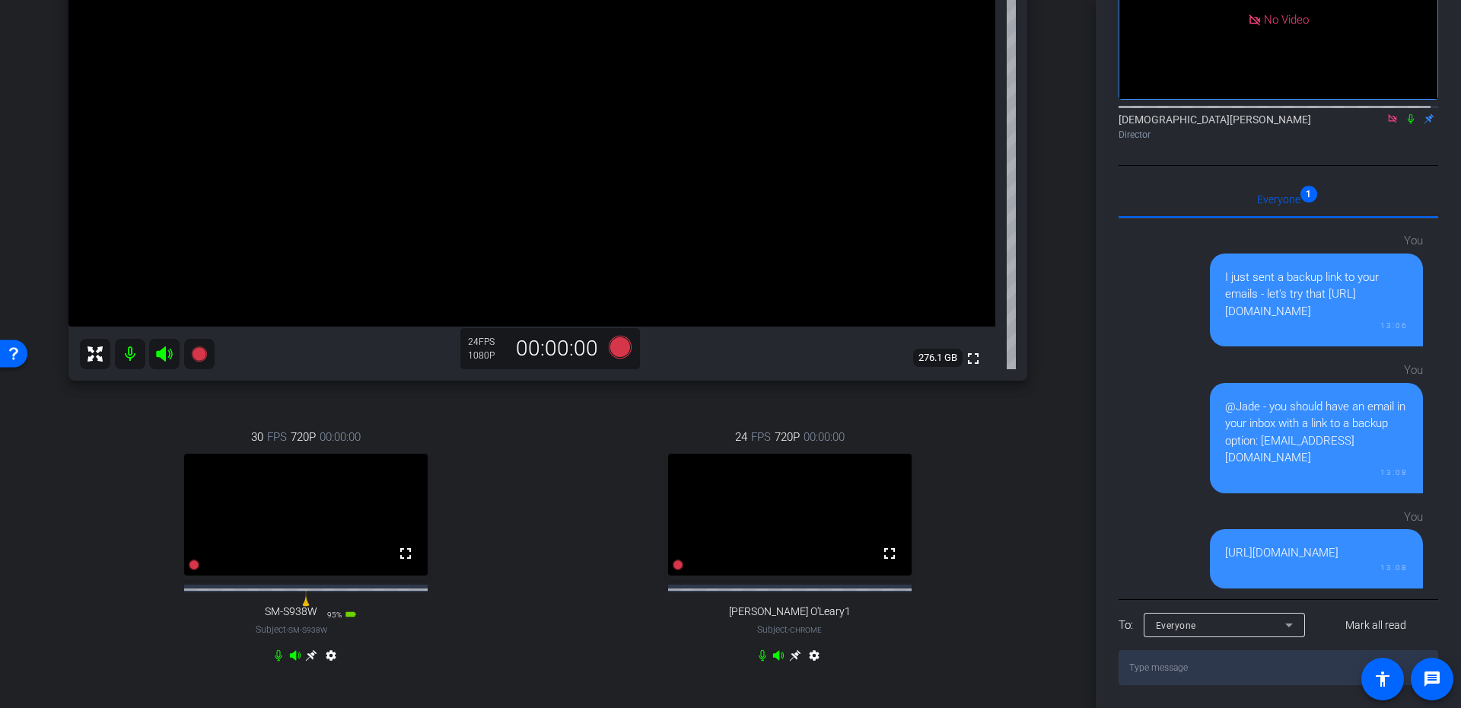
click at [1388, 118] on icon at bounding box center [1392, 118] width 8 height 8
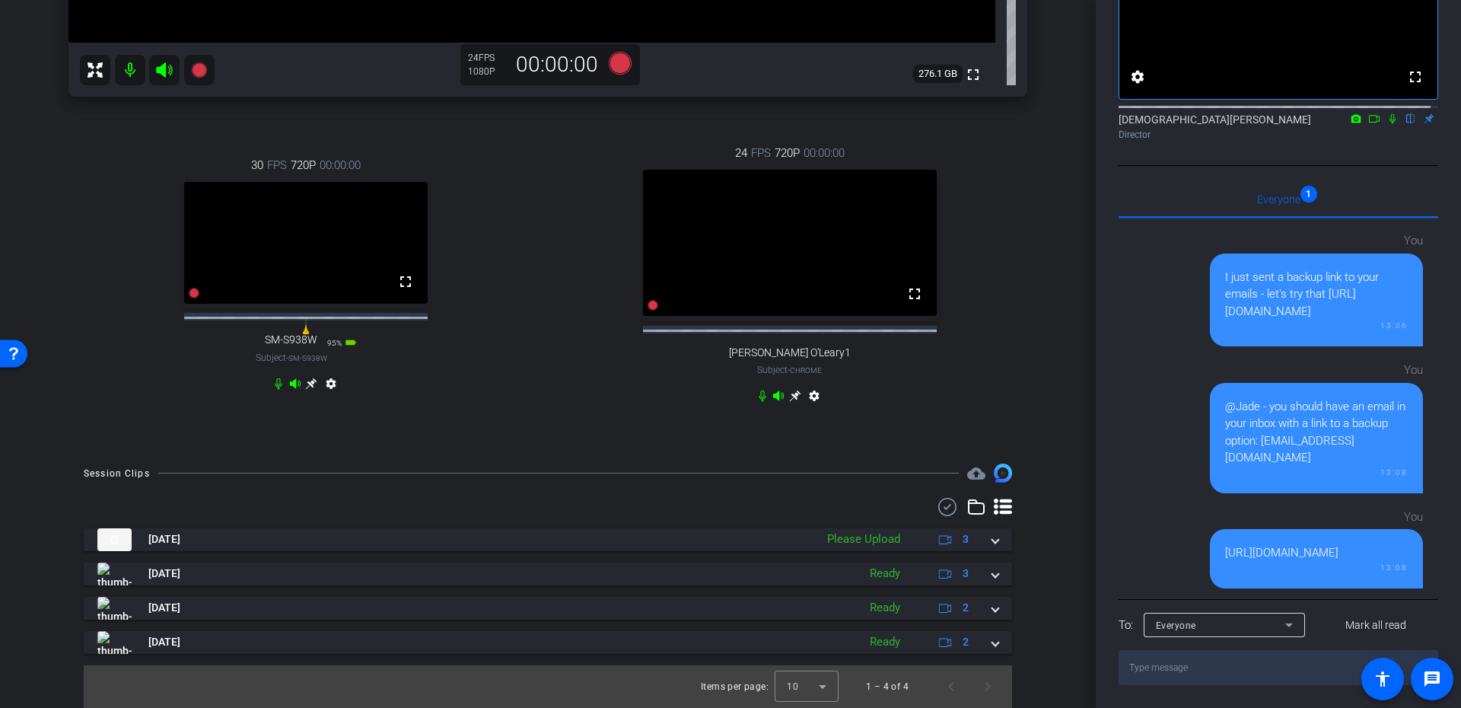
scroll to position [592, 0]
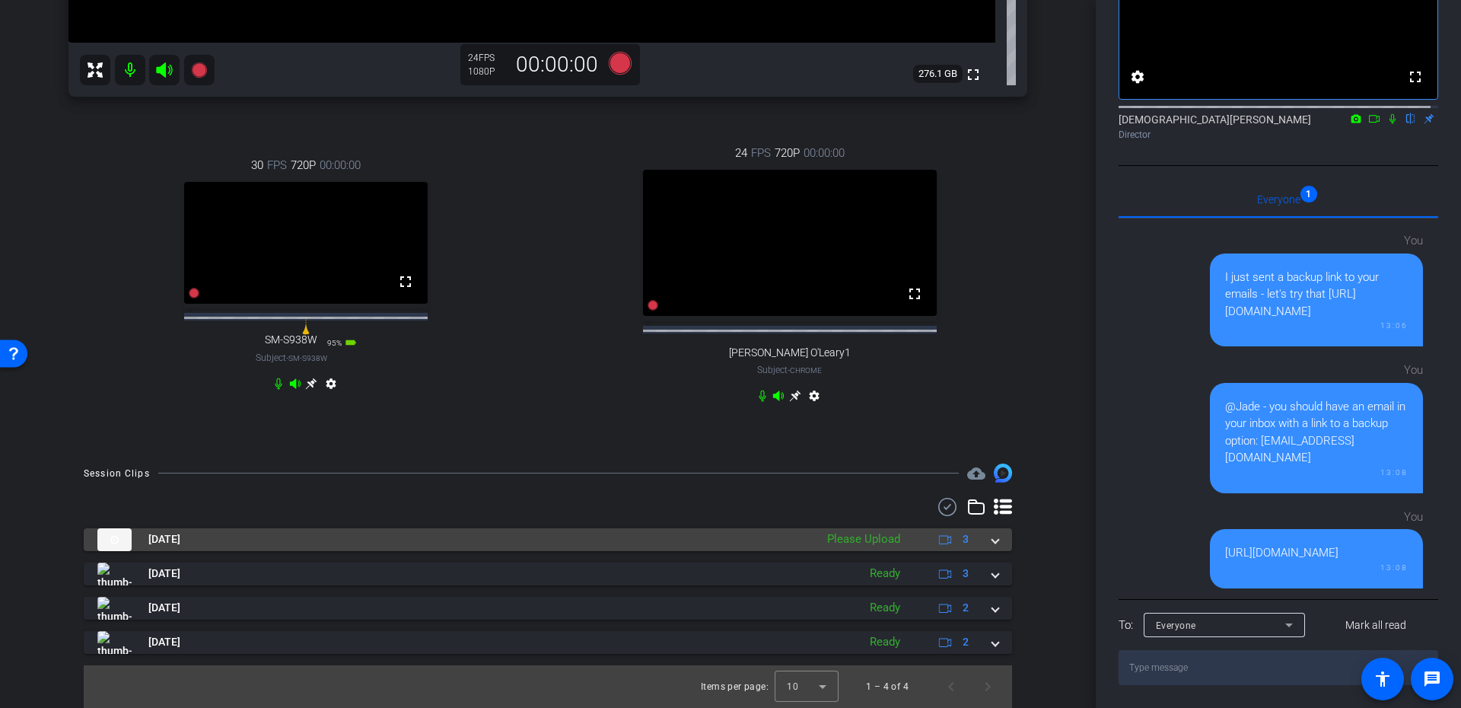
click at [991, 538] on mat-expansion-panel-header "Aug 18, 2025 Please Upload 3" at bounding box center [548, 539] width 928 height 23
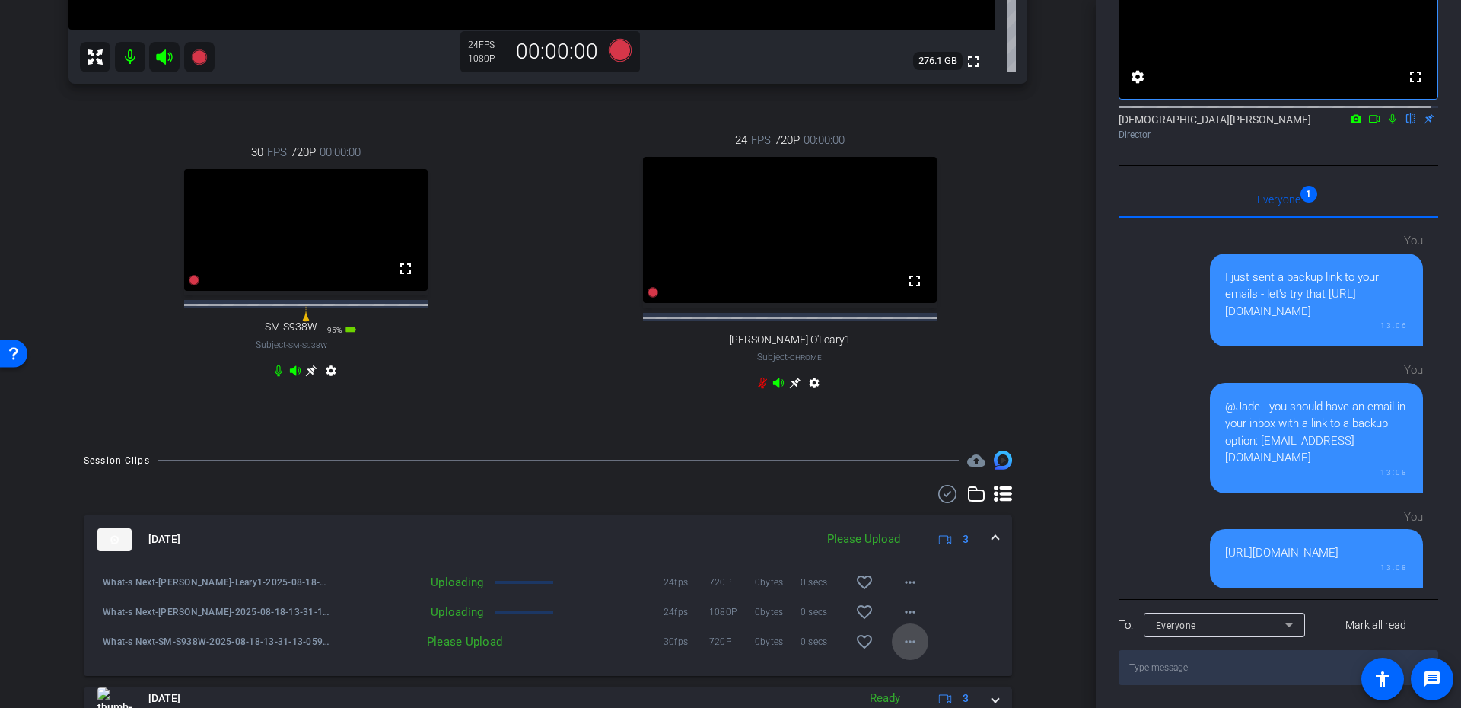
click at [901, 648] on mat-icon "more_horiz" at bounding box center [910, 641] width 18 height 18
click at [924, 587] on span "Upload" at bounding box center [927, 585] width 61 height 18
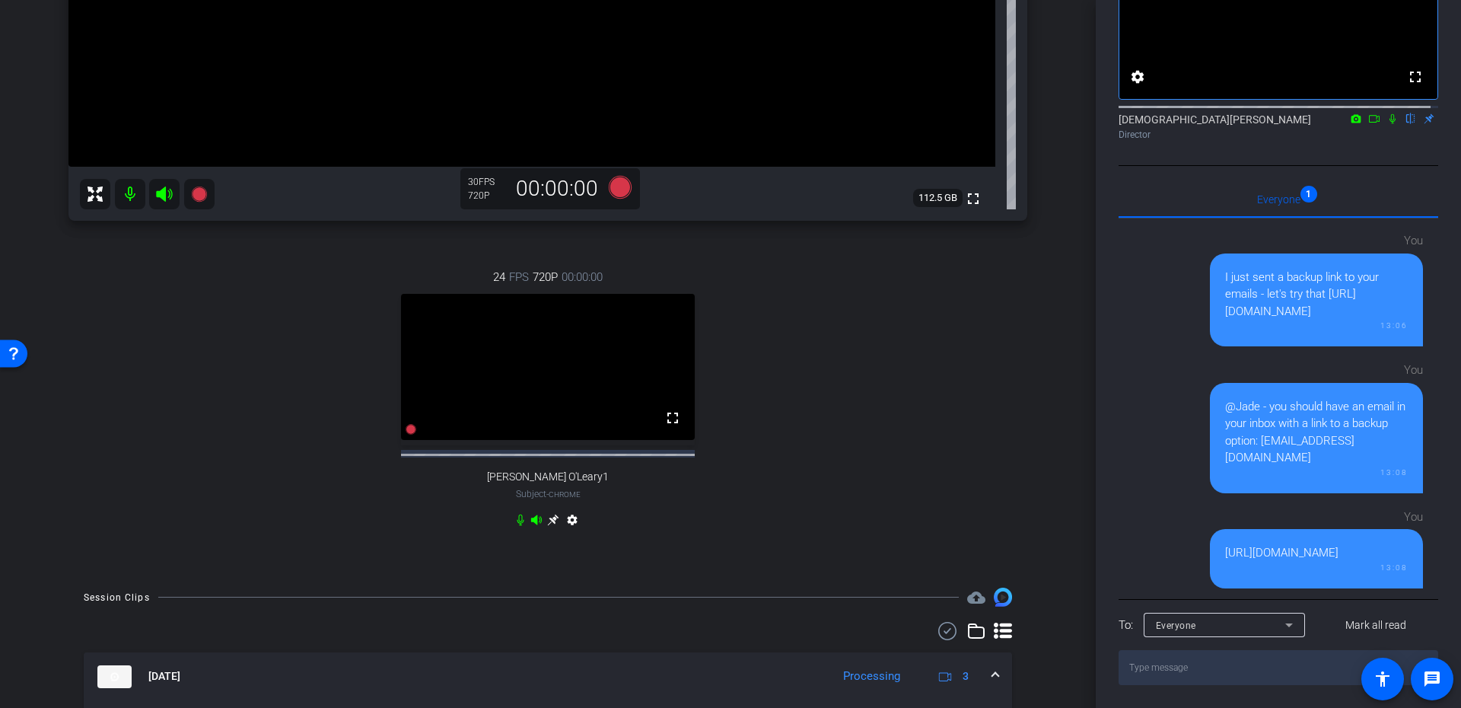
scroll to position [318, 0]
